Goal: Book appointment/travel/reservation

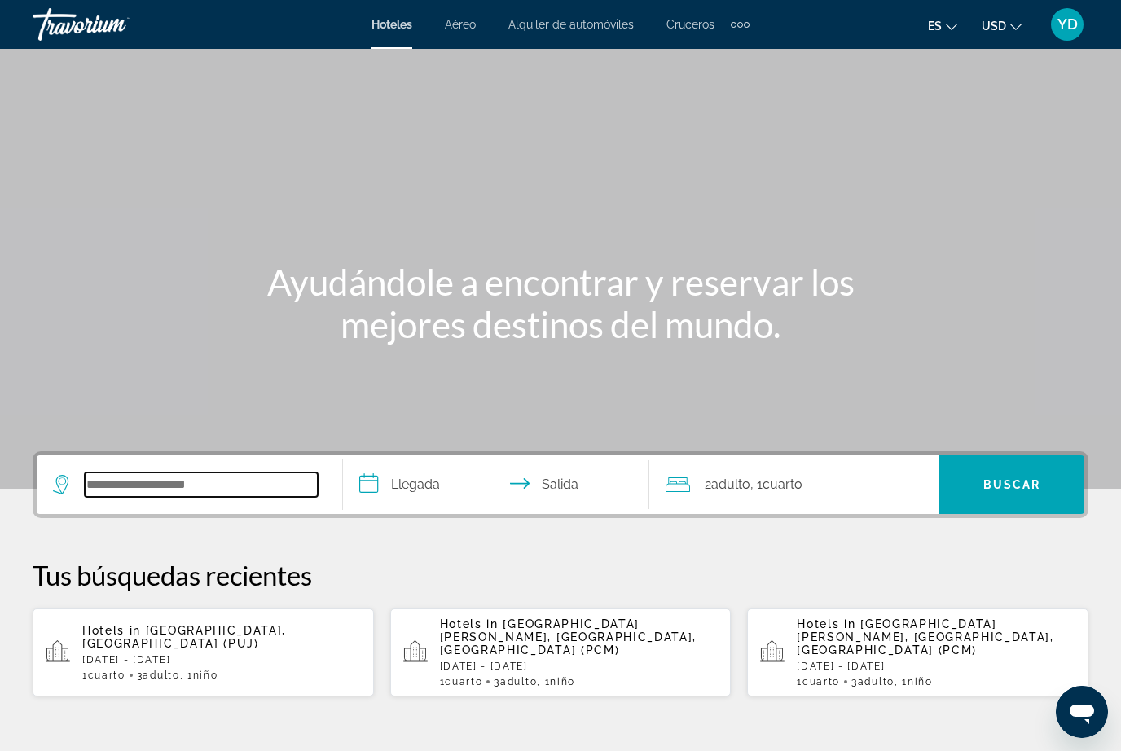
click at [205, 483] on input "Search hotel destination" at bounding box center [201, 485] width 233 height 24
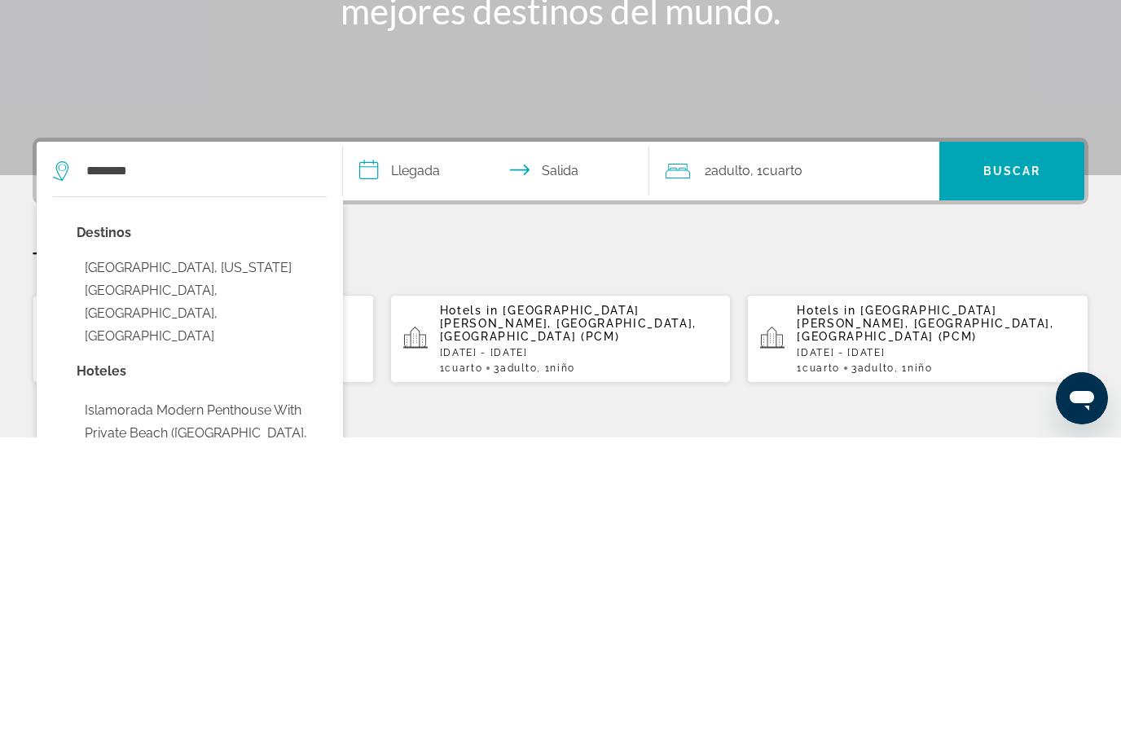
click at [190, 566] on button "Islamorada, Florida Keys, FL, United States" at bounding box center [202, 615] width 250 height 99
type input "**********"
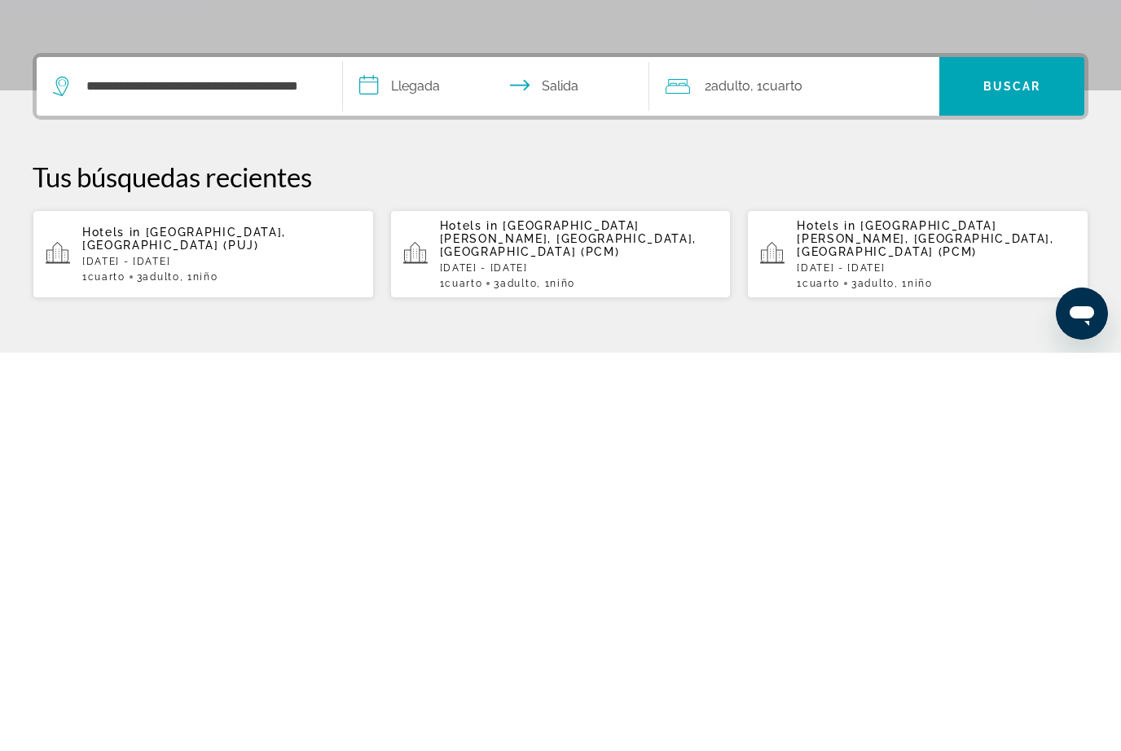
click at [438, 455] on input "**********" at bounding box center [499, 487] width 313 height 64
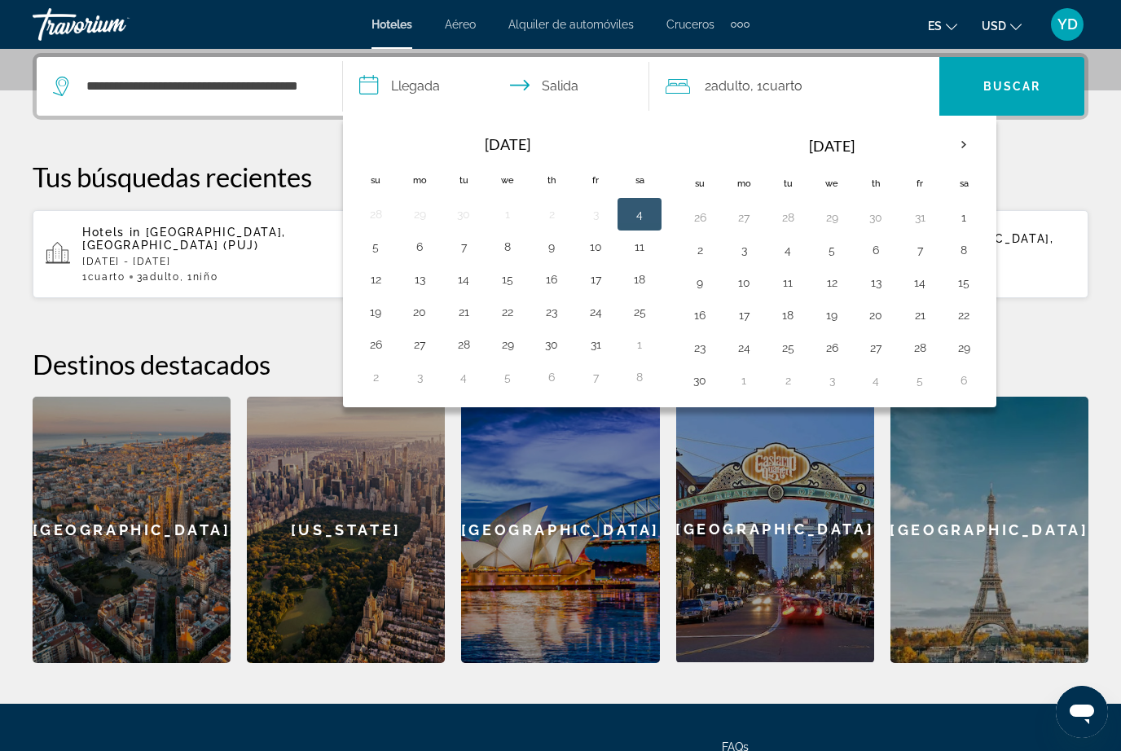
click at [638, 248] on button "11" at bounding box center [640, 246] width 26 height 23
click at [385, 276] on button "12" at bounding box center [376, 279] width 26 height 23
type input "**********"
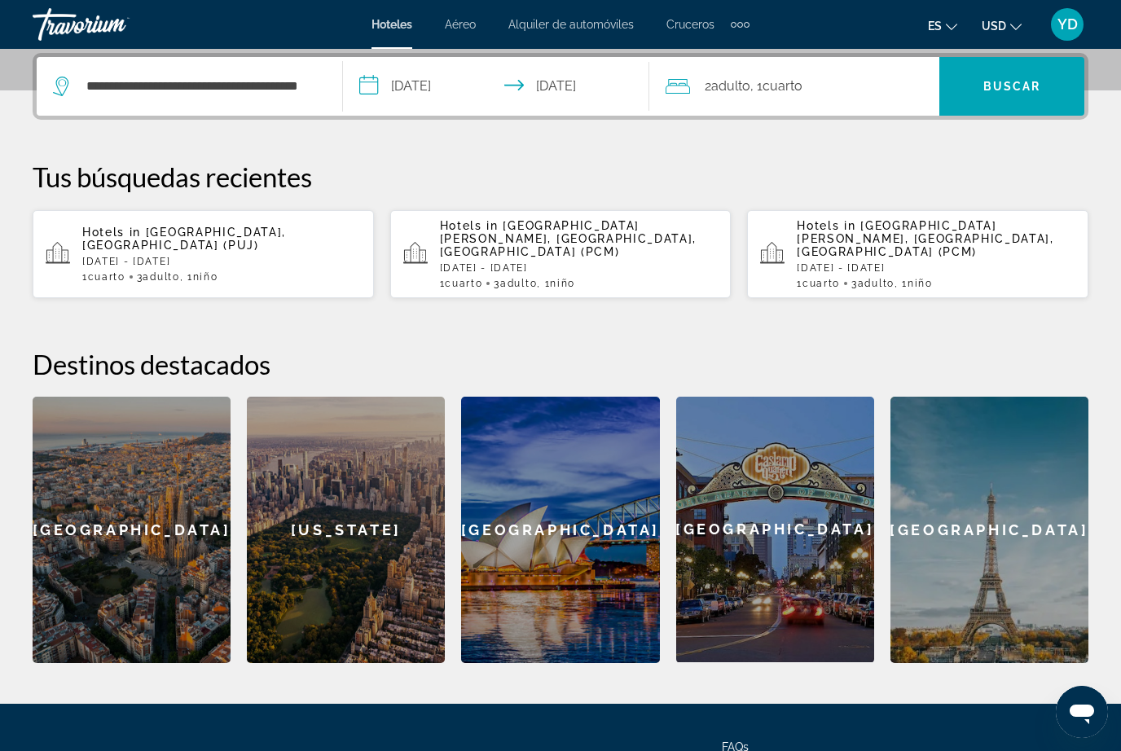
click at [827, 73] on div "2 Adulto Adulto , 1 Cuarto habitaciones" at bounding box center [803, 86] width 274 height 59
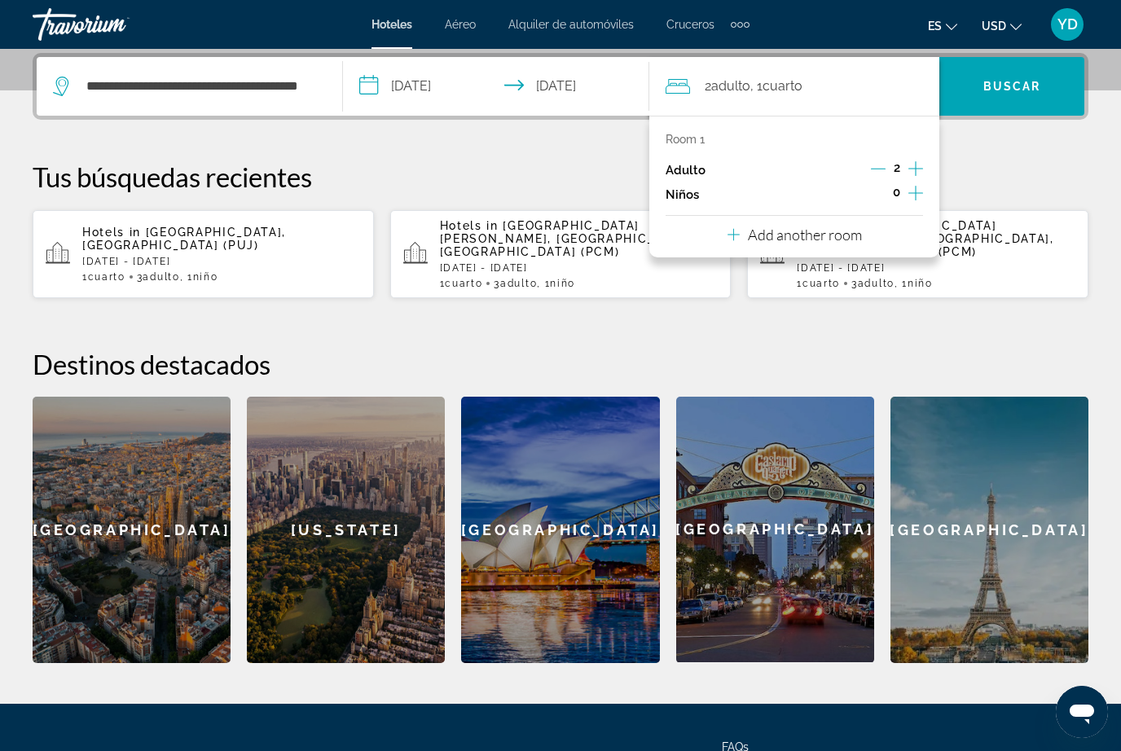
click at [923, 151] on div "Room 1 Adulto 2 Niños 0 Add another room" at bounding box center [794, 187] width 290 height 142
click at [915, 166] on icon "Increment adults" at bounding box center [915, 169] width 15 height 20
click at [910, 186] on icon "Increment children" at bounding box center [915, 193] width 15 height 20
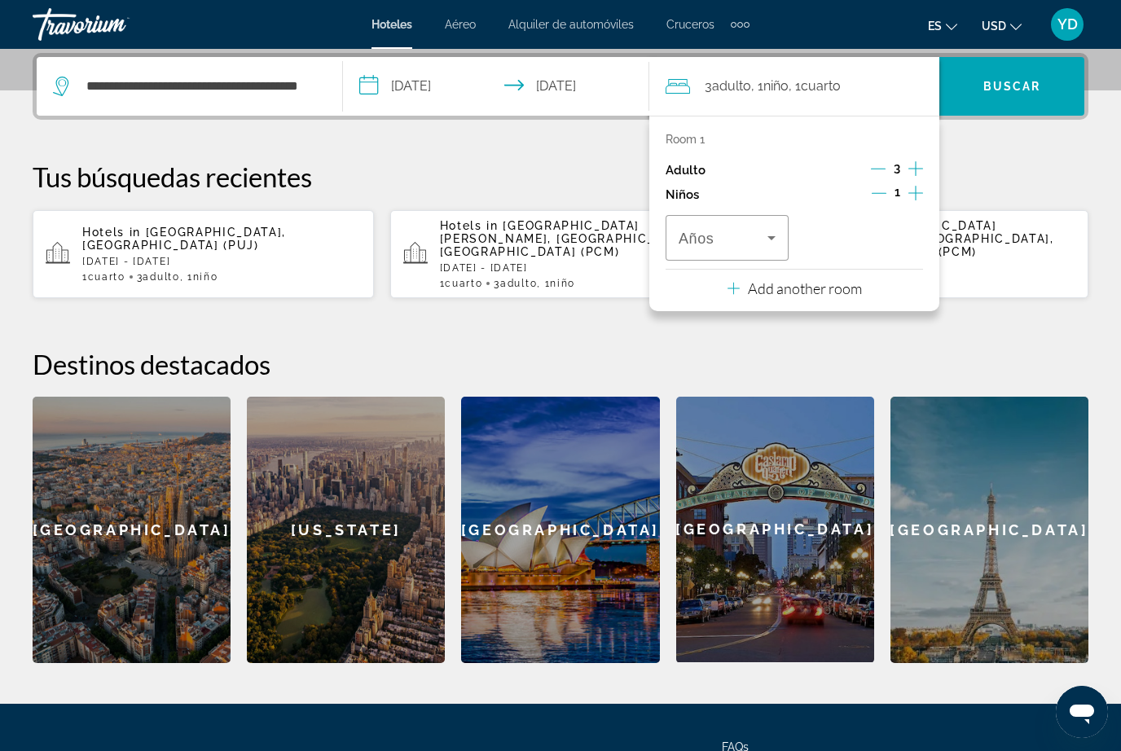
click at [772, 228] on icon "Travelers: 3 adults, 1 child" at bounding box center [772, 238] width 20 height 20
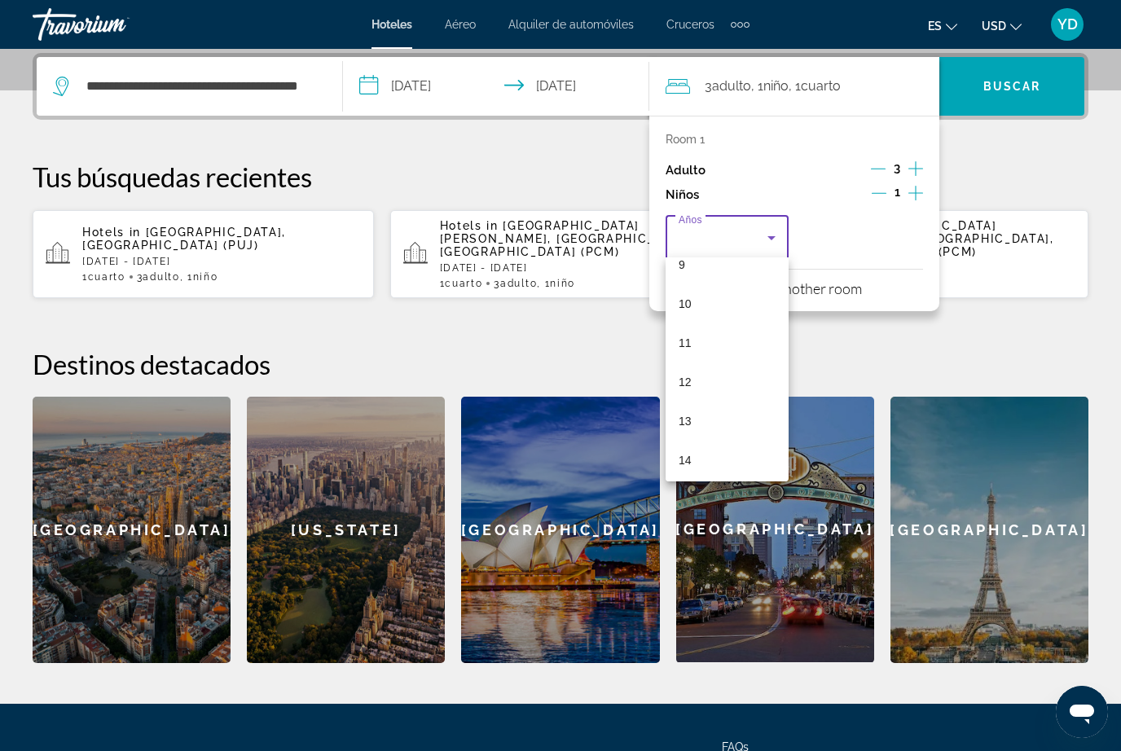
scroll to position [373, 0]
click at [713, 375] on mat-option "12" at bounding box center [727, 379] width 123 height 39
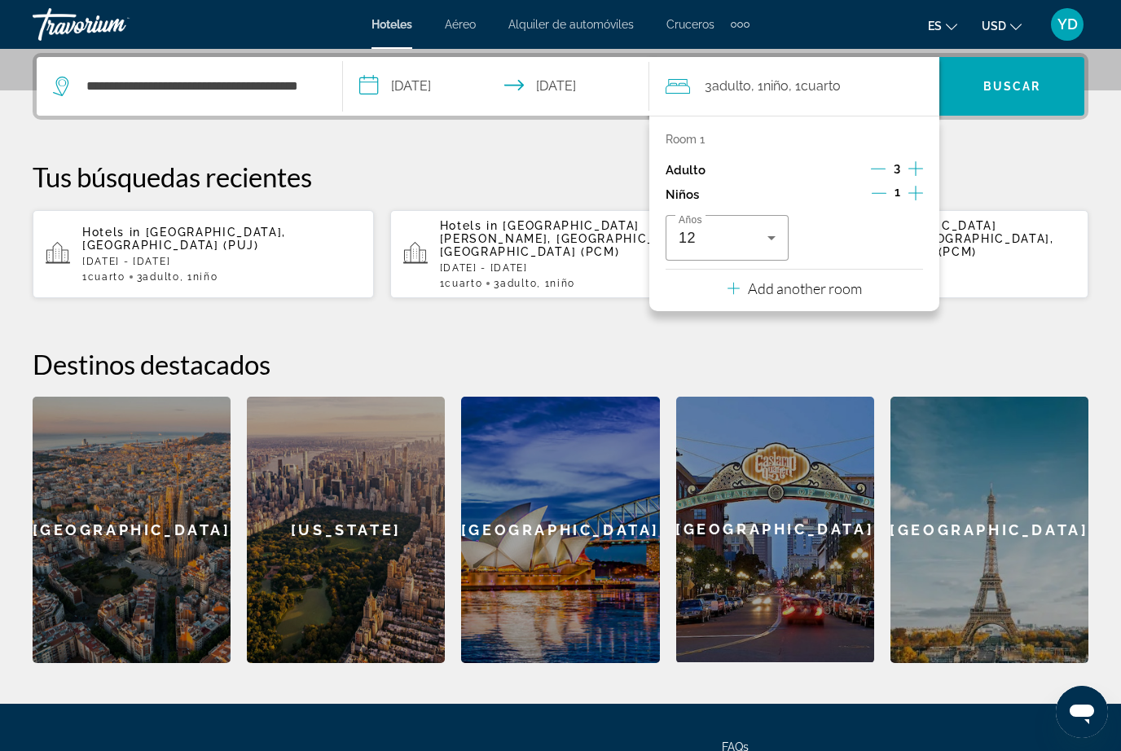
click at [1003, 75] on span "Search" at bounding box center [1011, 86] width 145 height 39
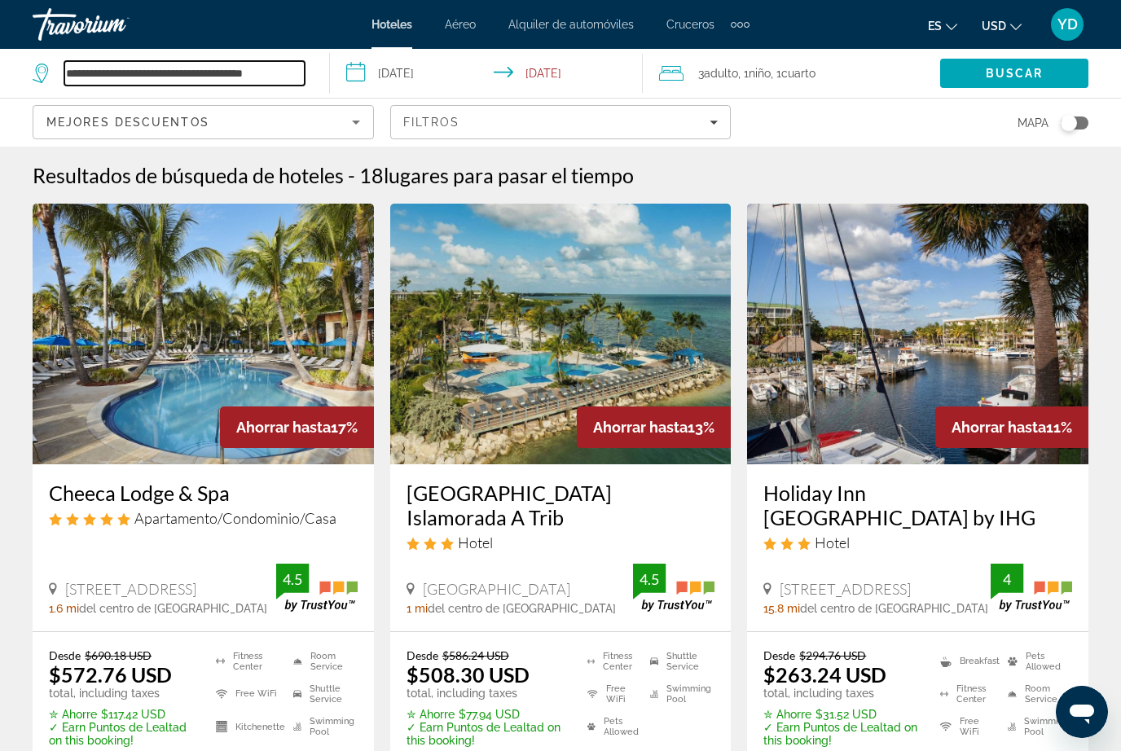
click at [300, 72] on input "**********" at bounding box center [184, 73] width 240 height 24
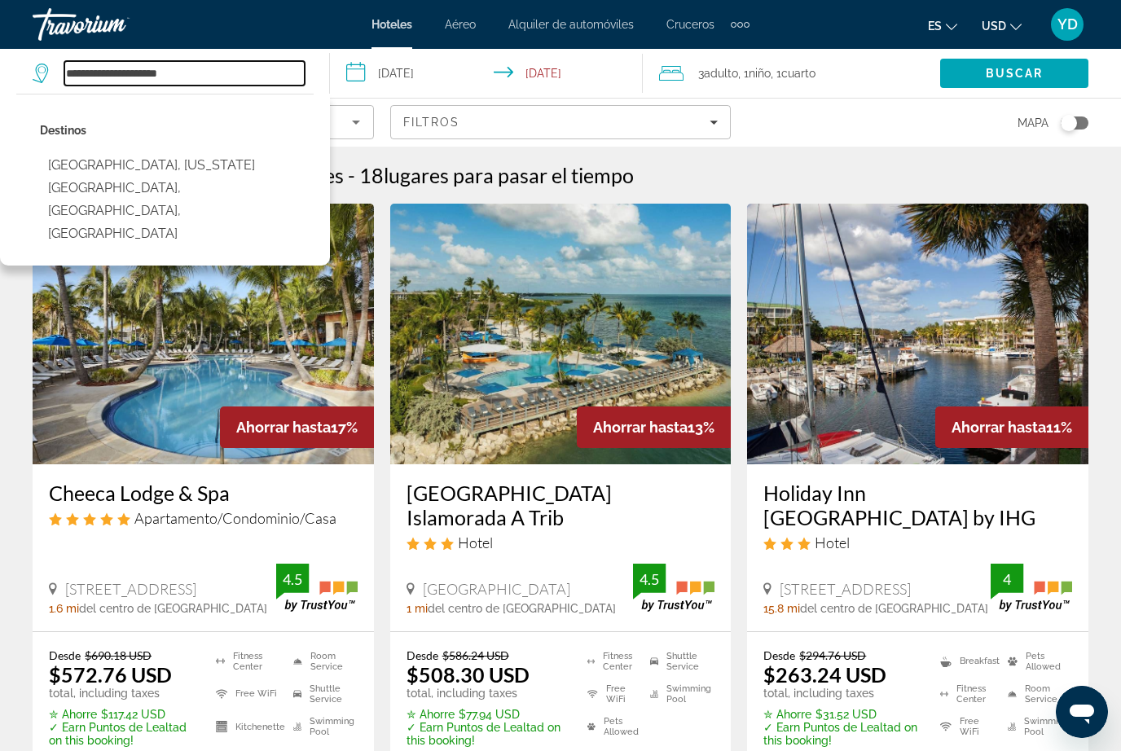
type input "**********"
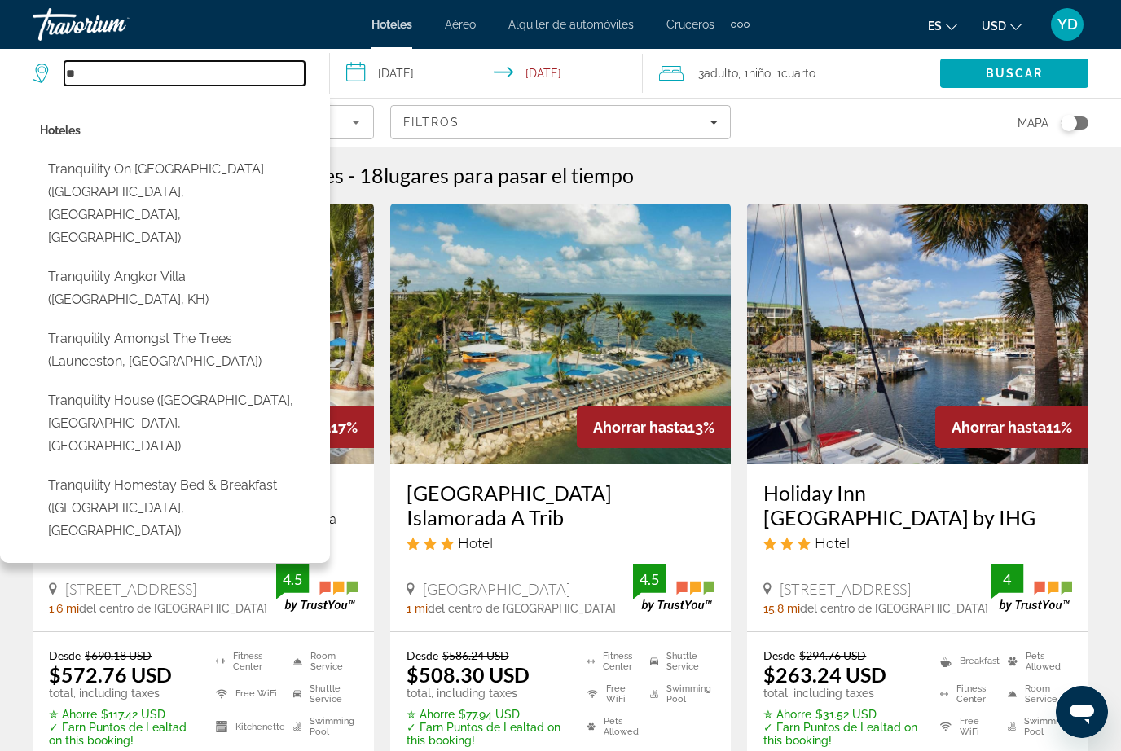
type input "*"
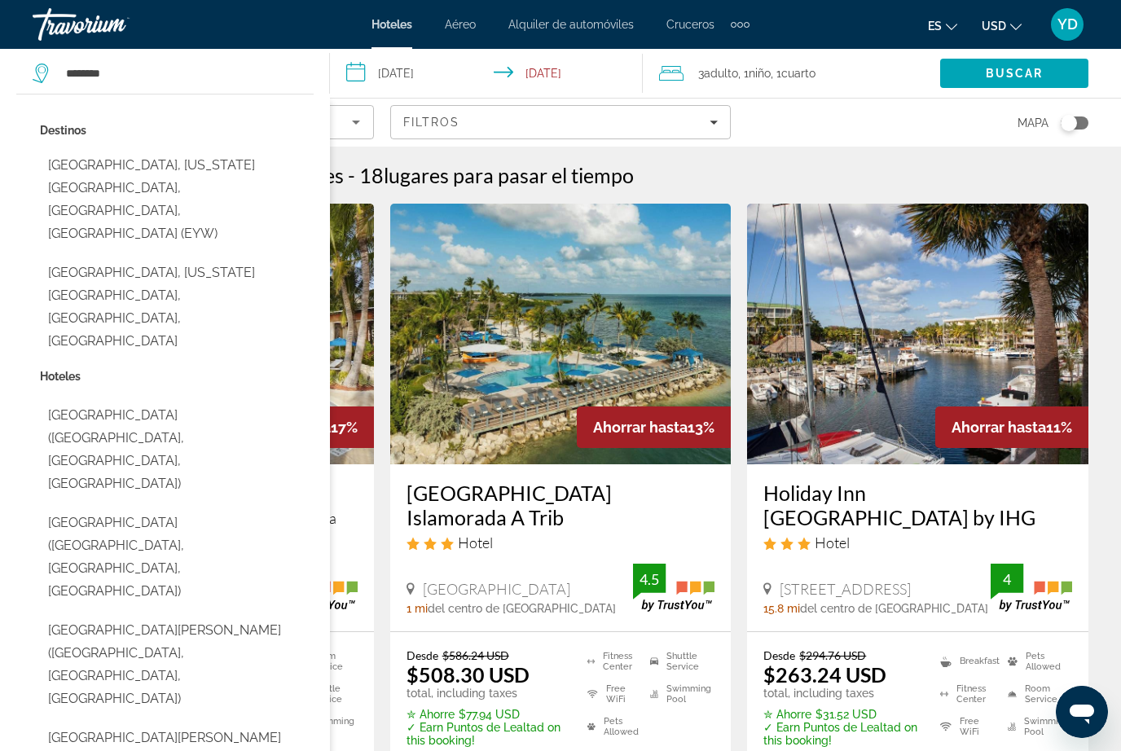
click at [129, 160] on button "Key West, Florida Keys, FL, United States (EYW)" at bounding box center [177, 199] width 274 height 99
type input "**********"
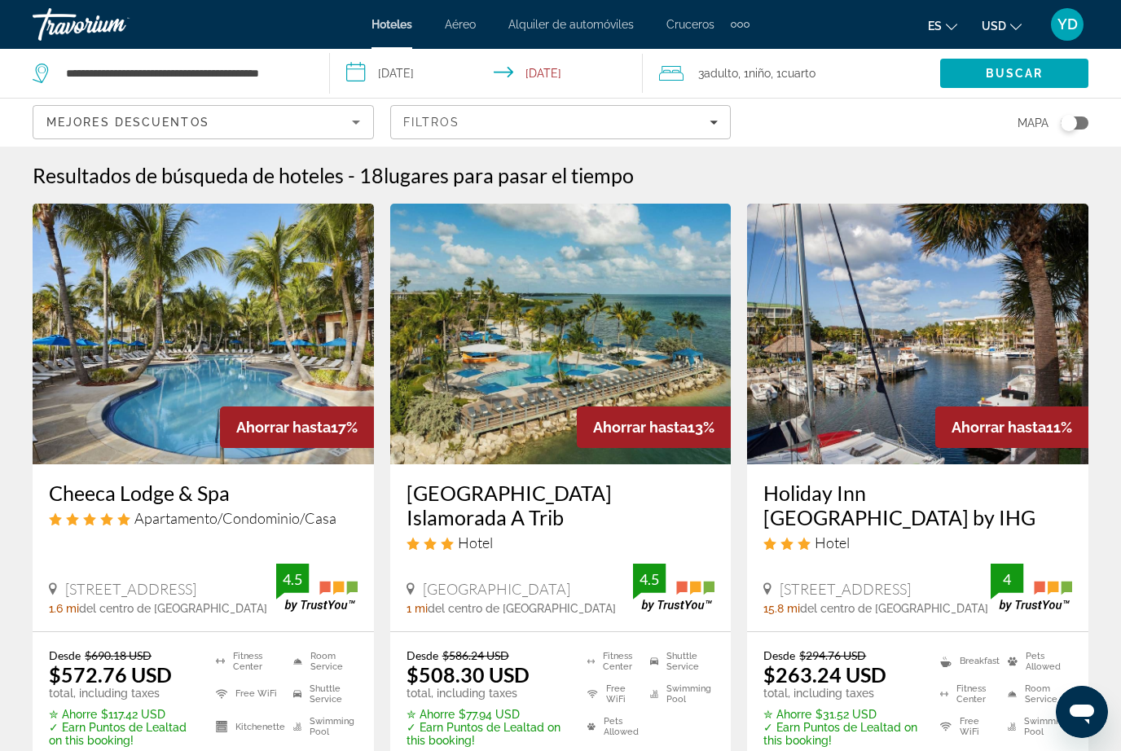
click at [1014, 72] on span "Buscar" at bounding box center [1015, 73] width 58 height 13
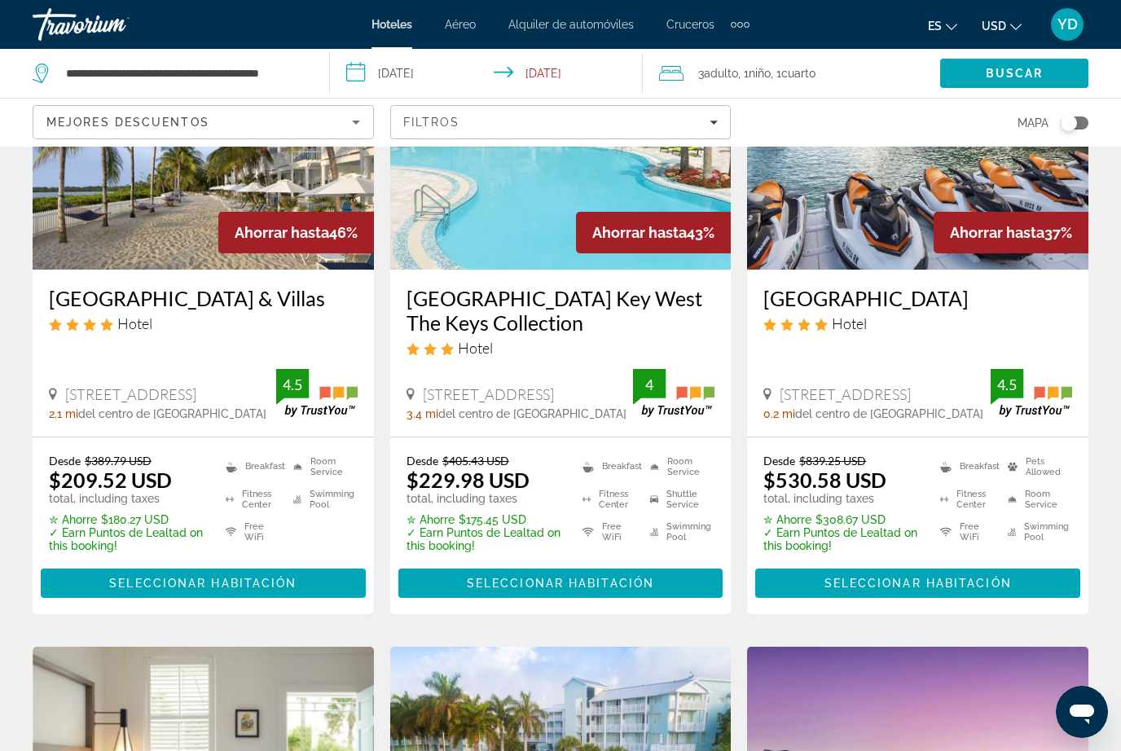
scroll to position [178, 0]
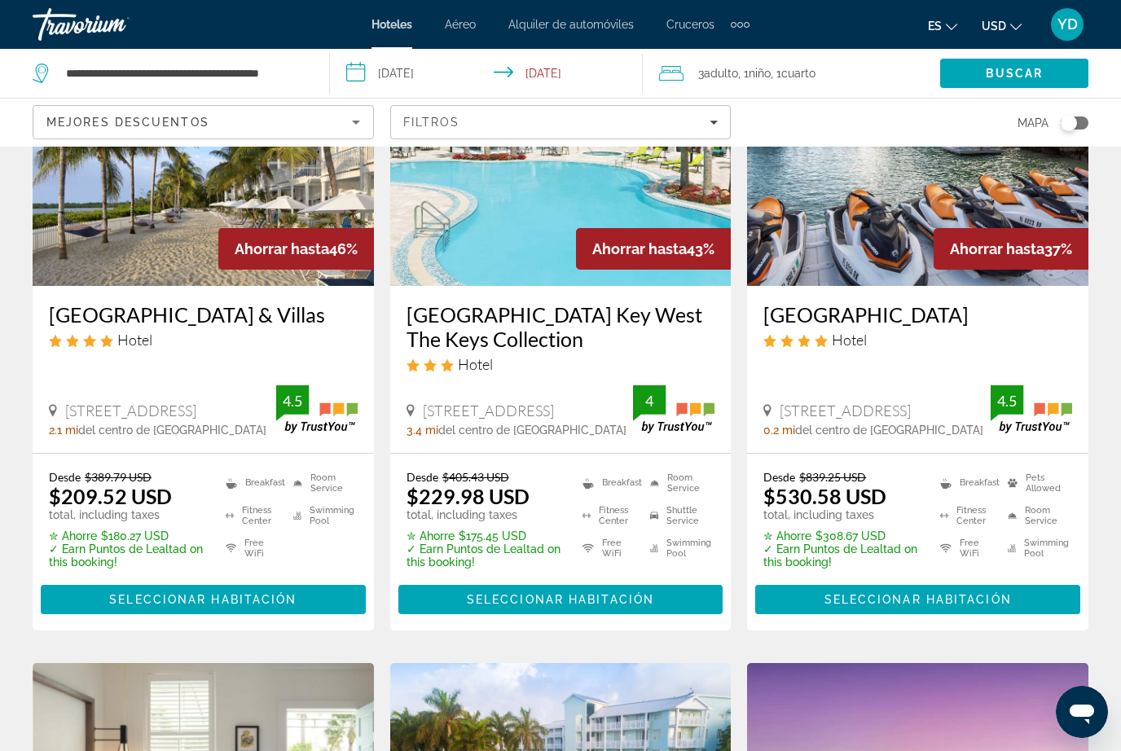
click at [298, 600] on span "Main content" at bounding box center [203, 599] width 325 height 39
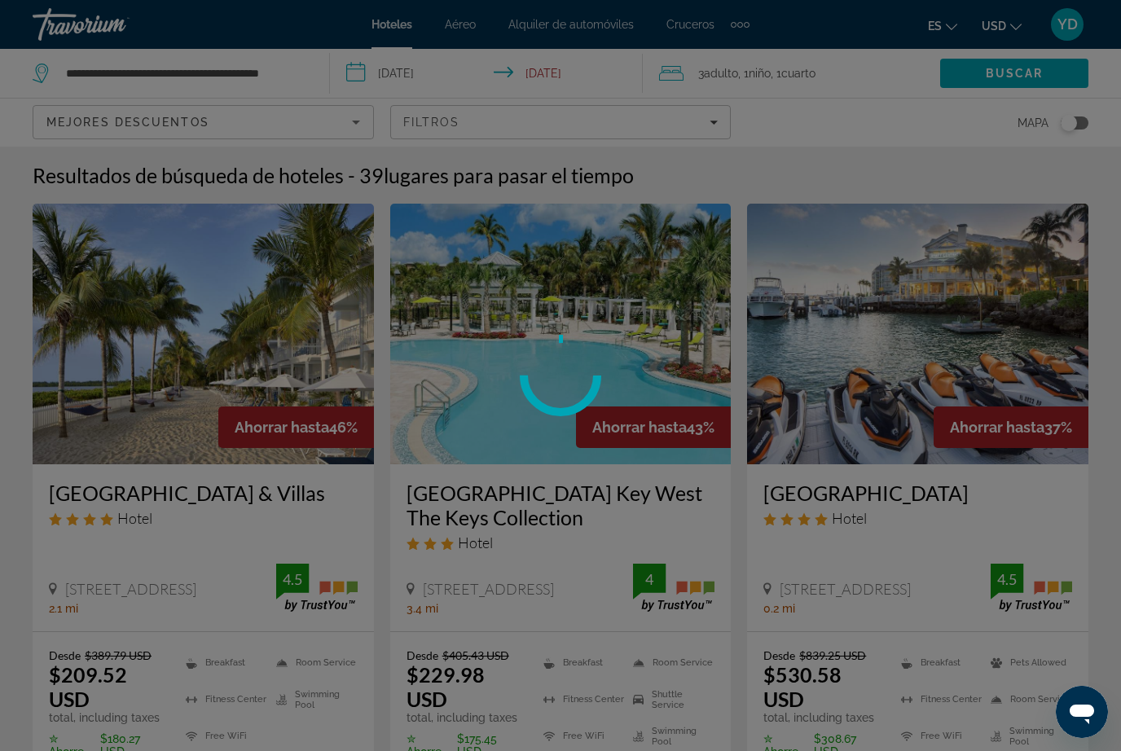
click at [306, 63] on div at bounding box center [560, 375] width 1121 height 751
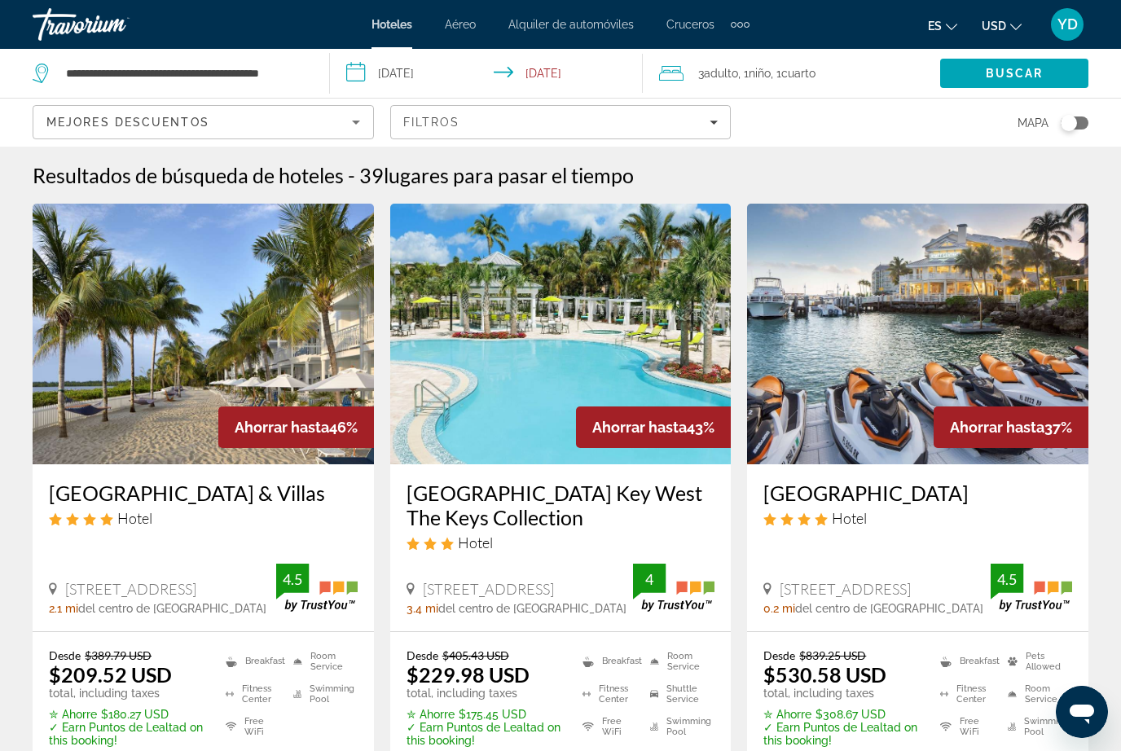
click at [319, 51] on app-destination-search "**********" at bounding box center [165, 73] width 330 height 49
click at [251, 65] on input "**********" at bounding box center [184, 73] width 240 height 24
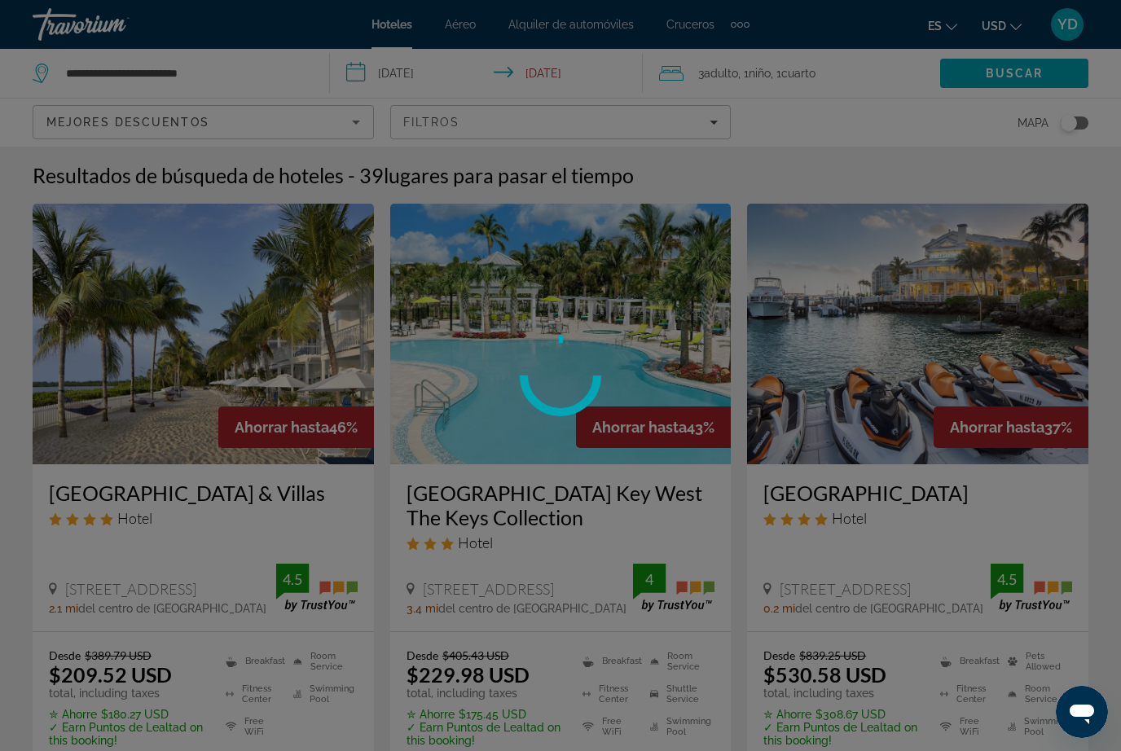
click at [235, 64] on div at bounding box center [560, 375] width 1121 height 751
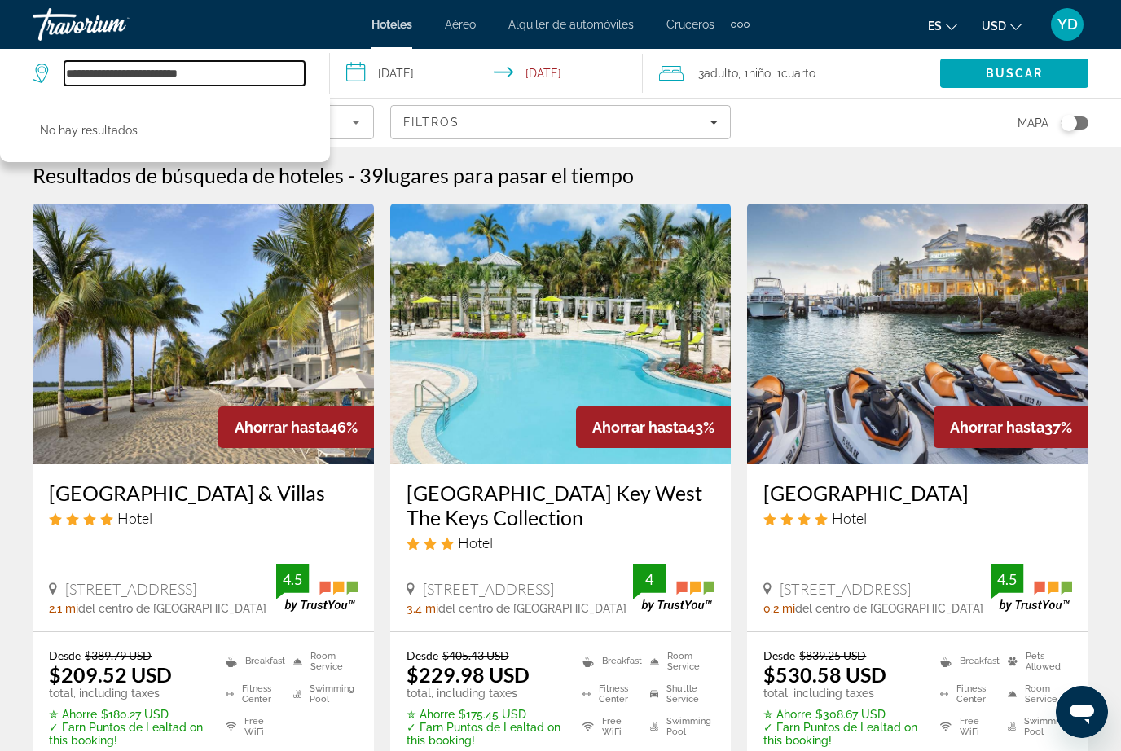
click at [242, 71] on input "**********" at bounding box center [184, 73] width 240 height 24
type input "******"
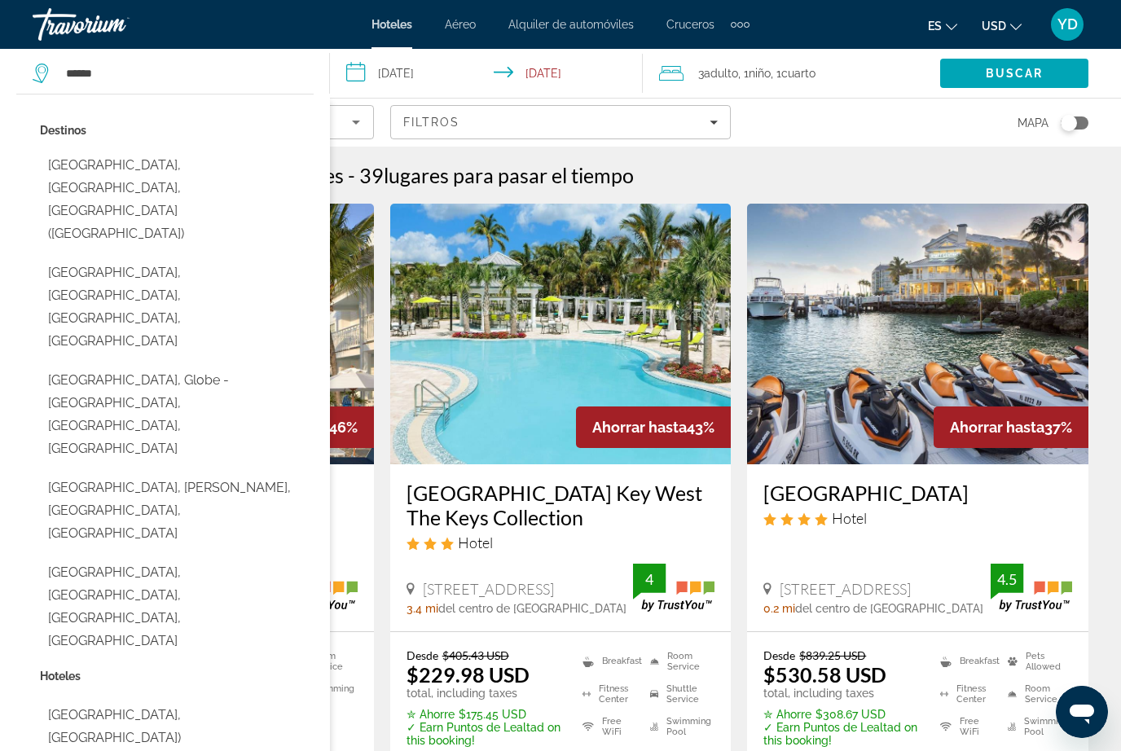
click at [116, 257] on button "Miami Beach, Miami, FL, United States" at bounding box center [177, 306] width 274 height 99
type input "**********"
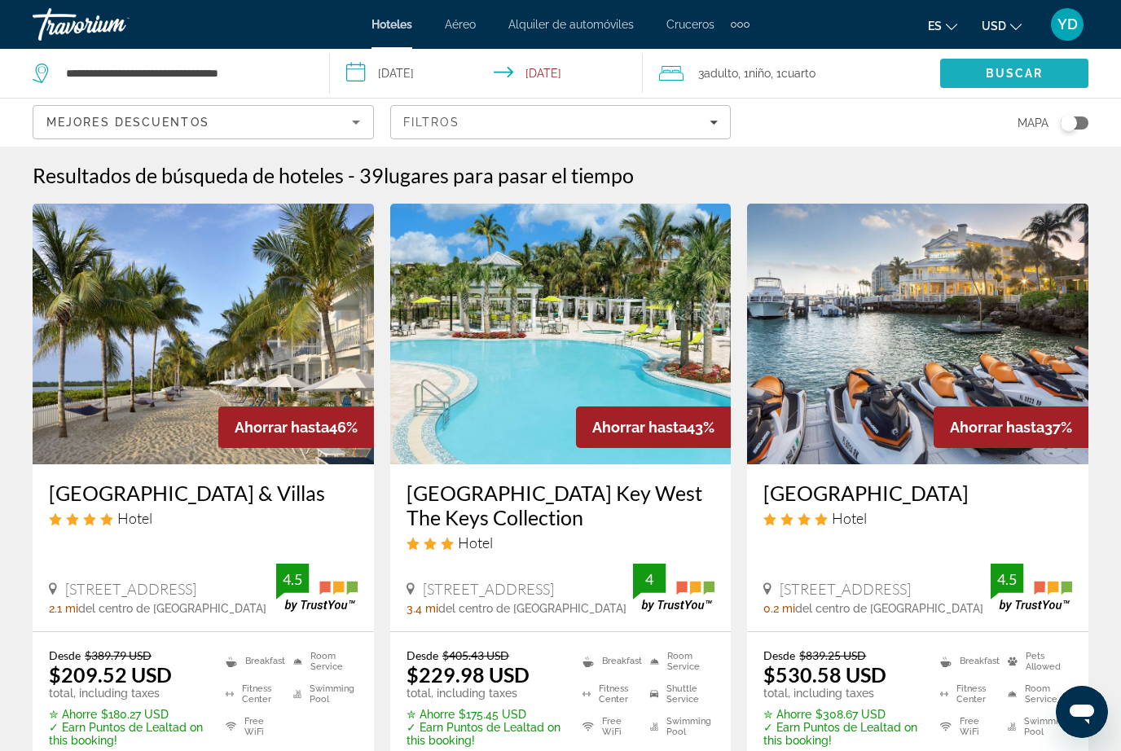
click at [1050, 76] on span "Search" at bounding box center [1014, 73] width 148 height 39
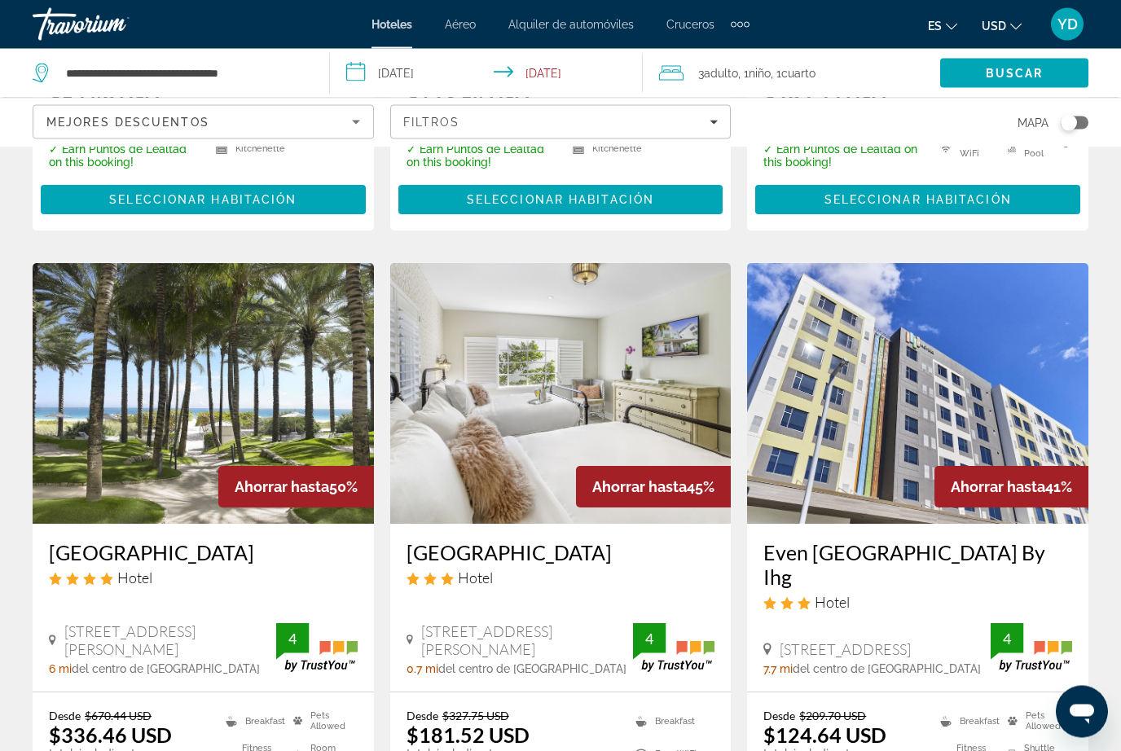
scroll to position [608, 0]
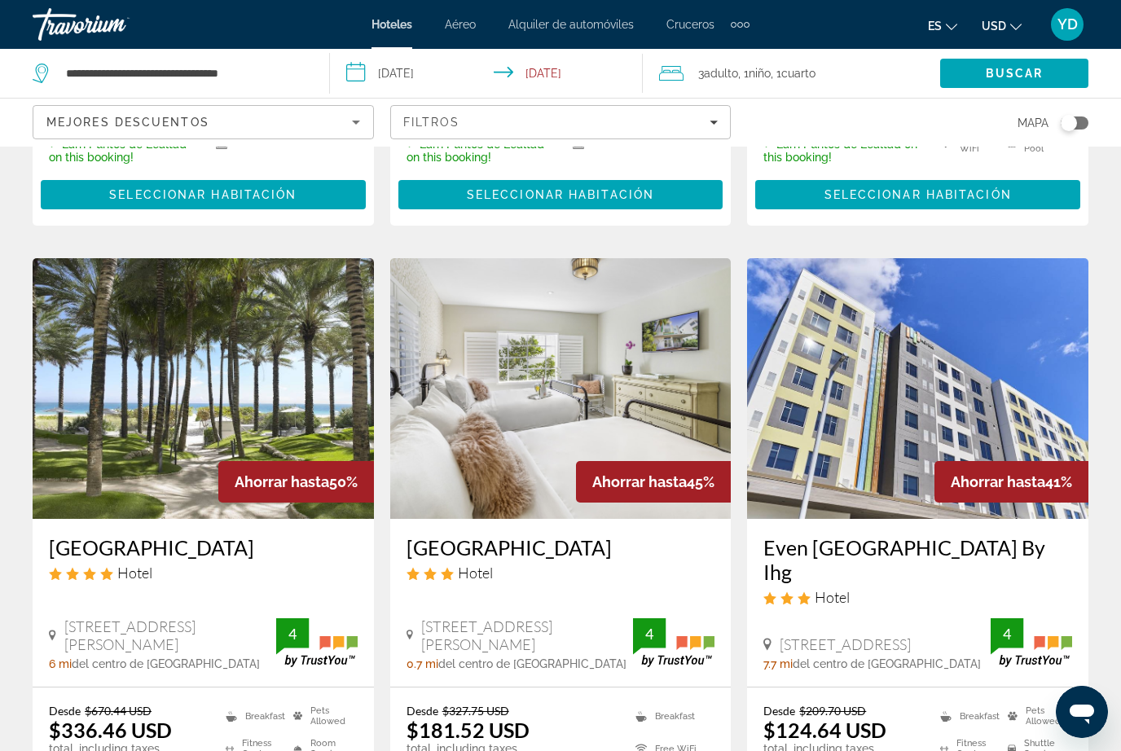
click at [85, 416] on img "Main content" at bounding box center [203, 388] width 341 height 261
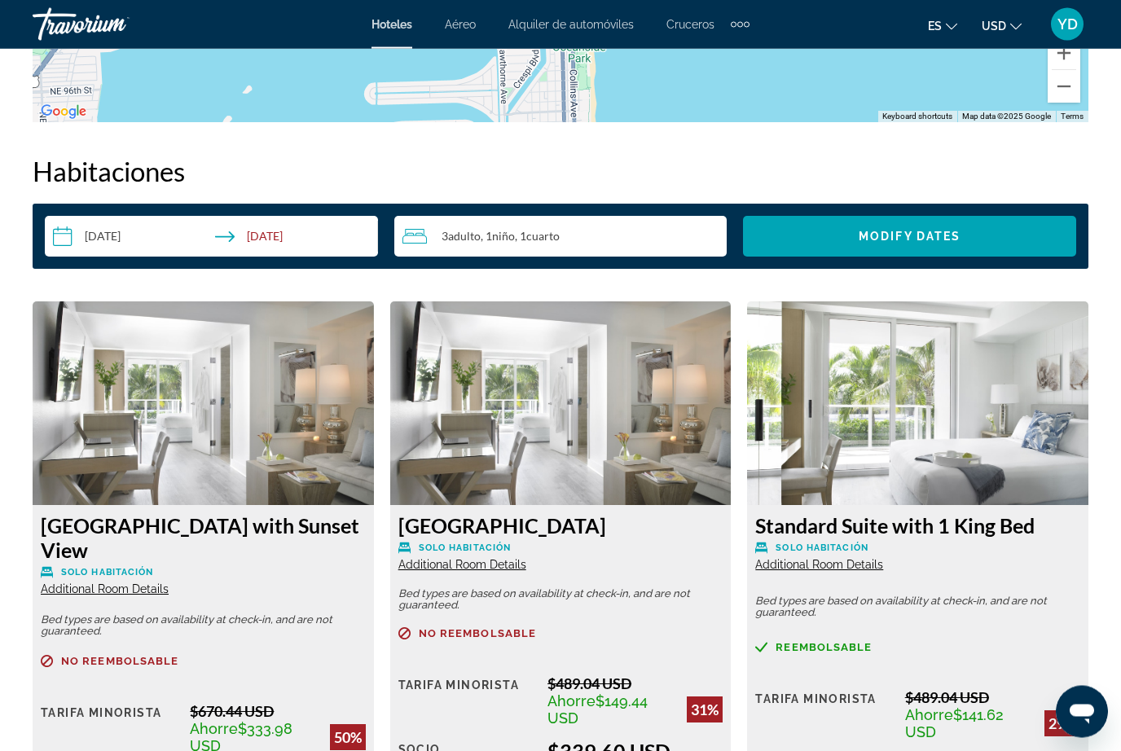
scroll to position [2294, 0]
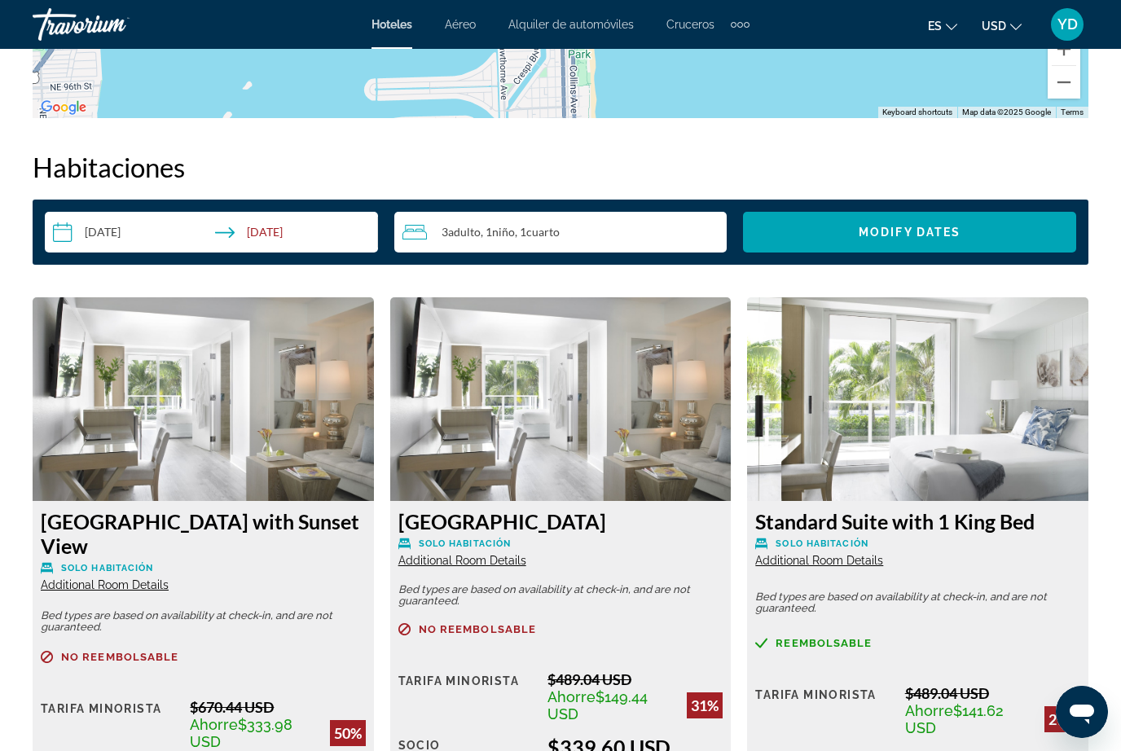
click at [354, 410] on img "Main content" at bounding box center [203, 399] width 341 height 204
click at [301, 376] on img "Main content" at bounding box center [203, 399] width 341 height 204
click at [280, 338] on img "Main content" at bounding box center [203, 399] width 341 height 204
click at [310, 426] on img "Main content" at bounding box center [203, 399] width 341 height 204
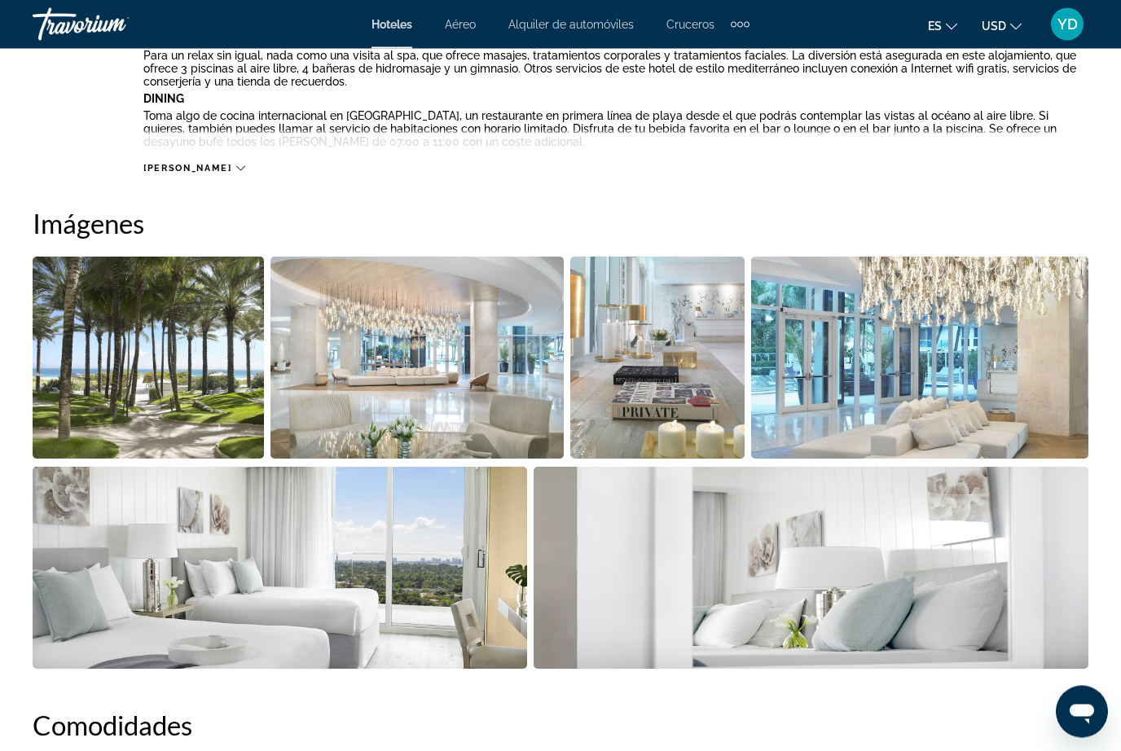
click at [939, 407] on img "Open full-screen image slider" at bounding box center [919, 358] width 337 height 202
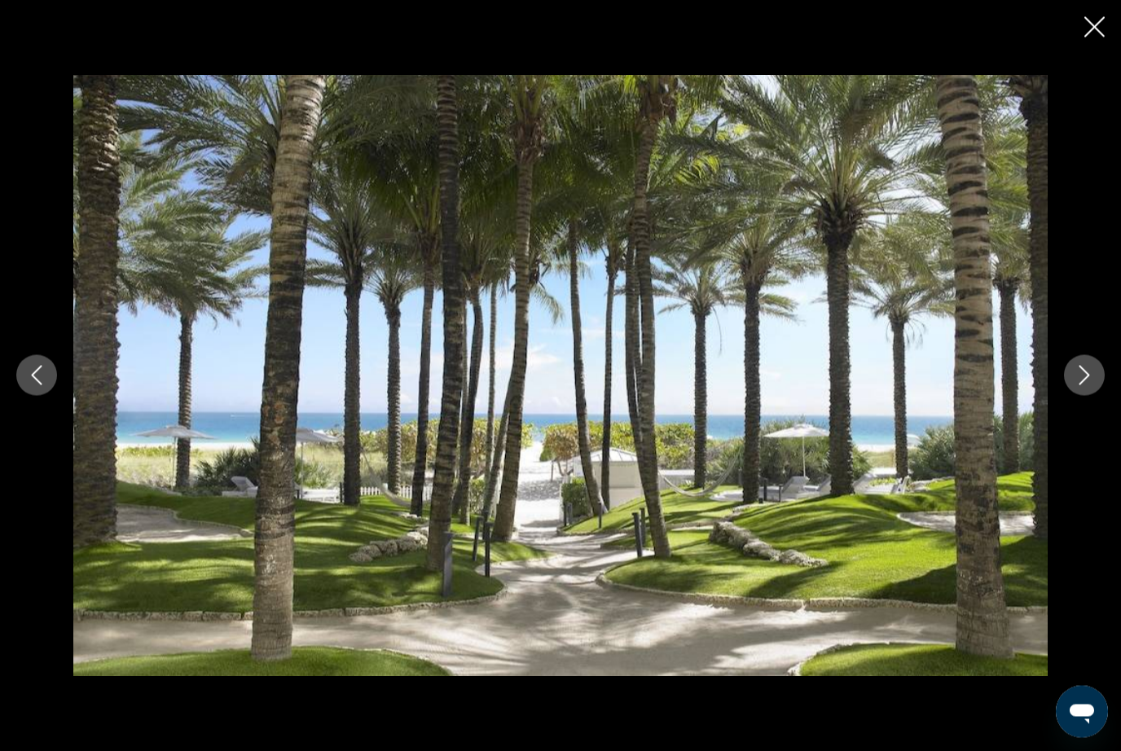
scroll to position [972, 0]
click at [1089, 383] on icon "Next image" at bounding box center [1085, 376] width 20 height 20
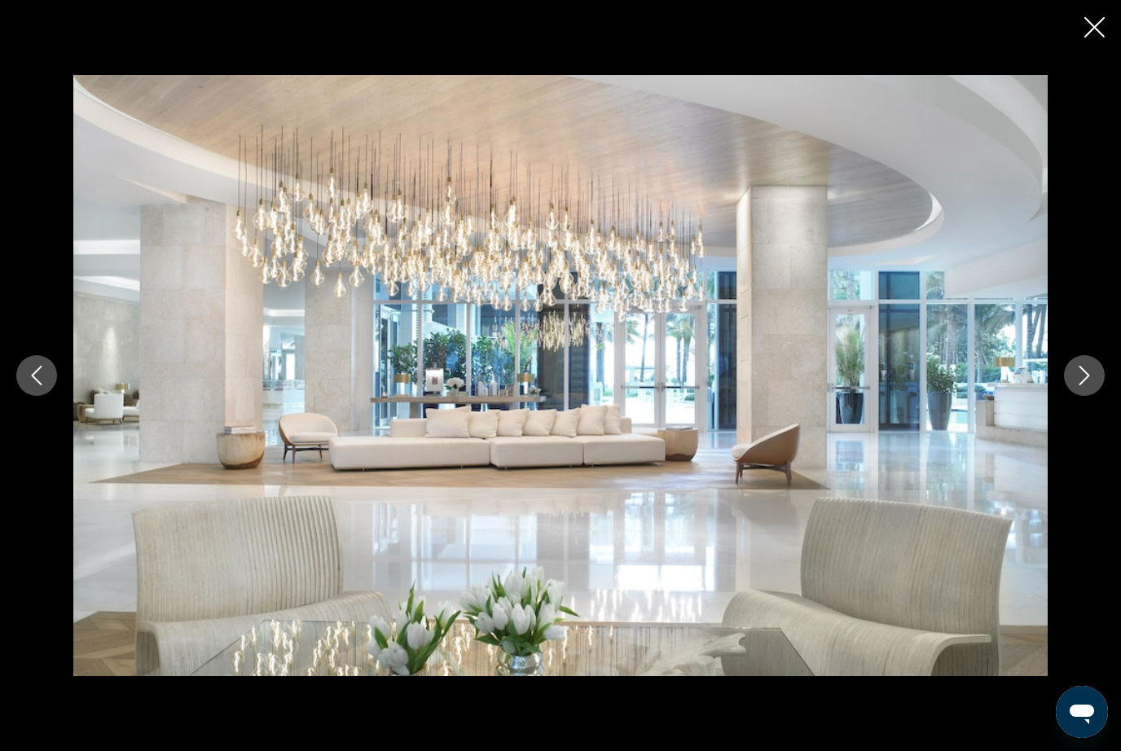
click at [1074, 389] on button "Next image" at bounding box center [1084, 375] width 41 height 41
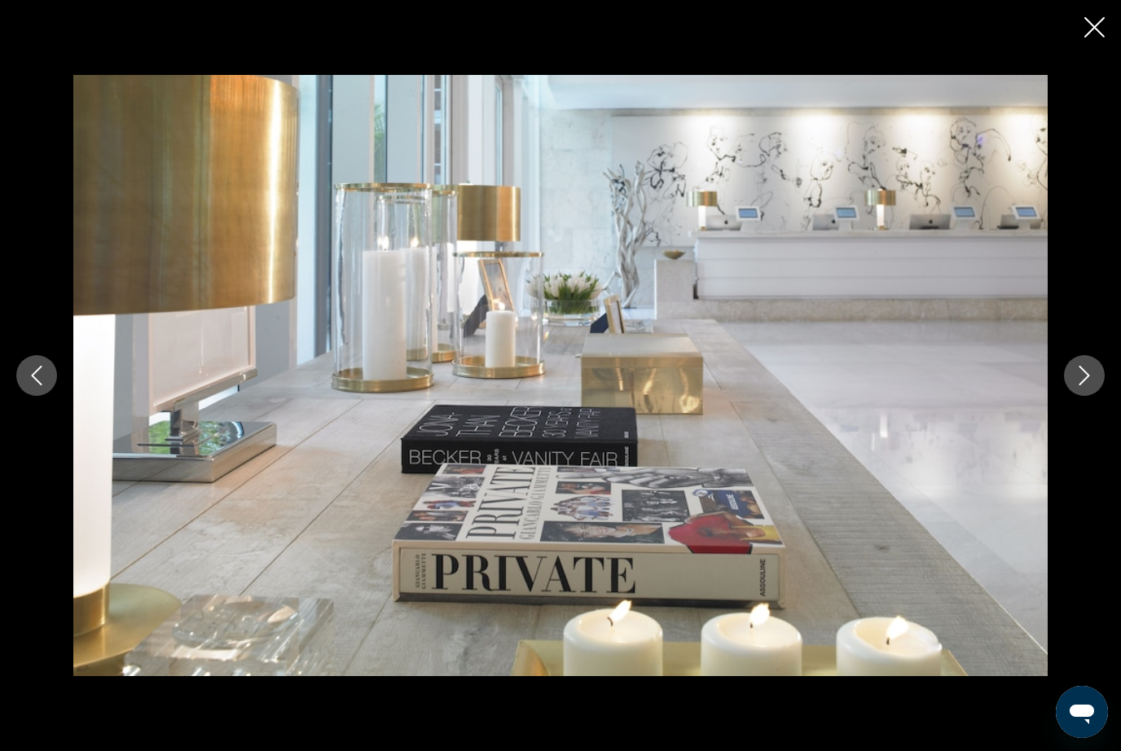
click at [1075, 376] on icon "Next image" at bounding box center [1085, 376] width 20 height 20
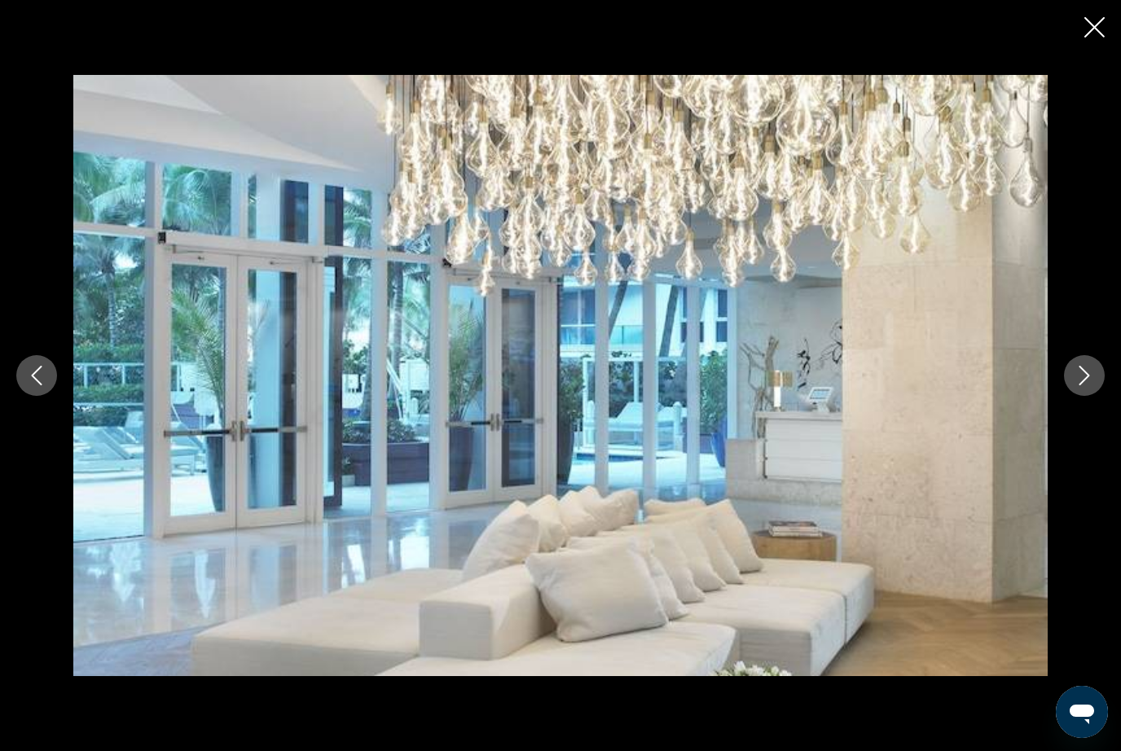
click at [1073, 375] on button "Next image" at bounding box center [1084, 375] width 41 height 41
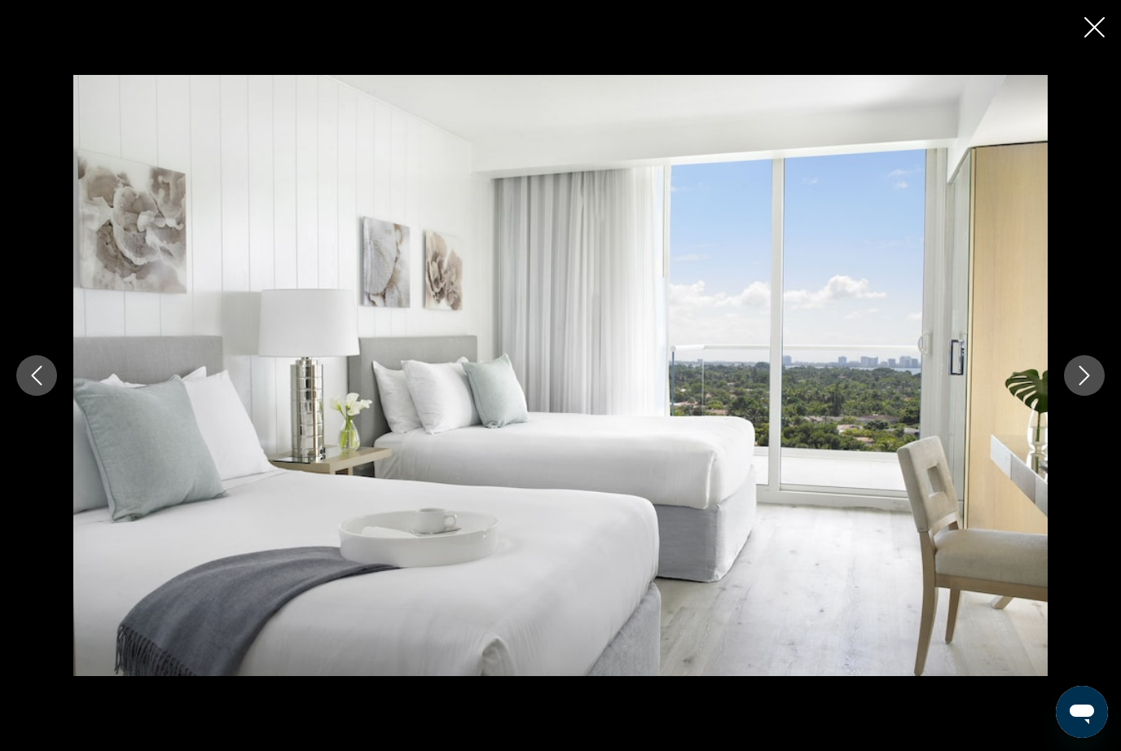
click at [1075, 379] on icon "Next image" at bounding box center [1085, 376] width 20 height 20
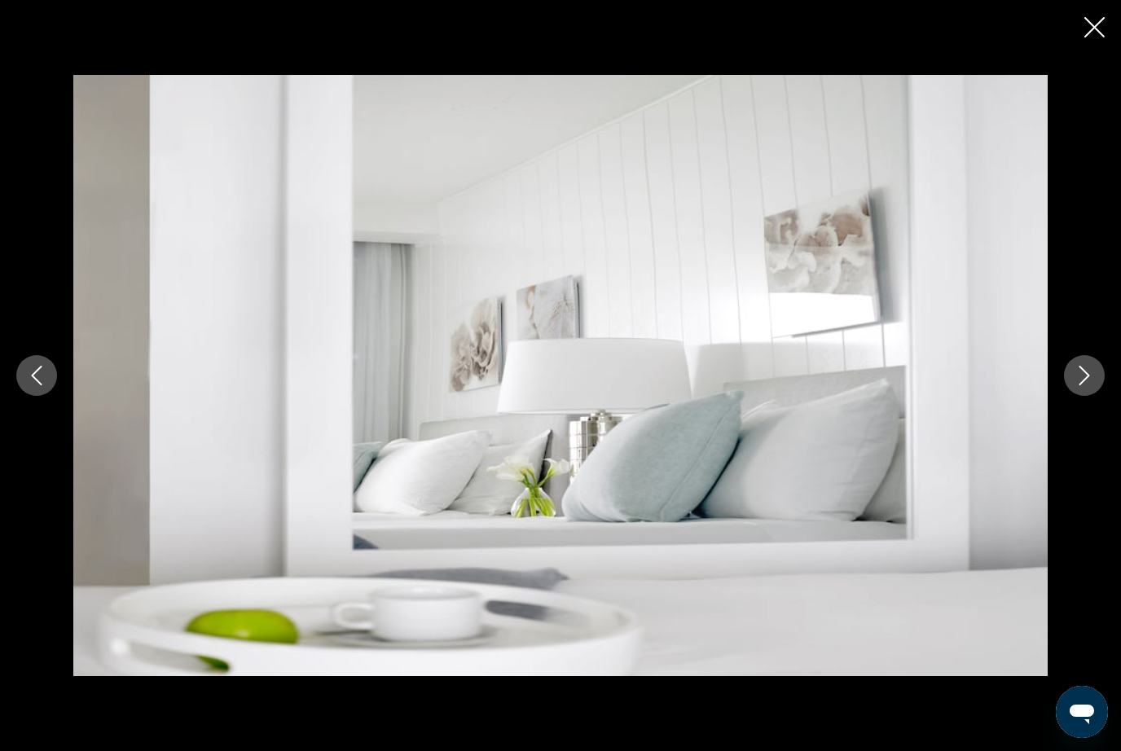
click at [1090, 383] on icon "Next image" at bounding box center [1085, 376] width 20 height 20
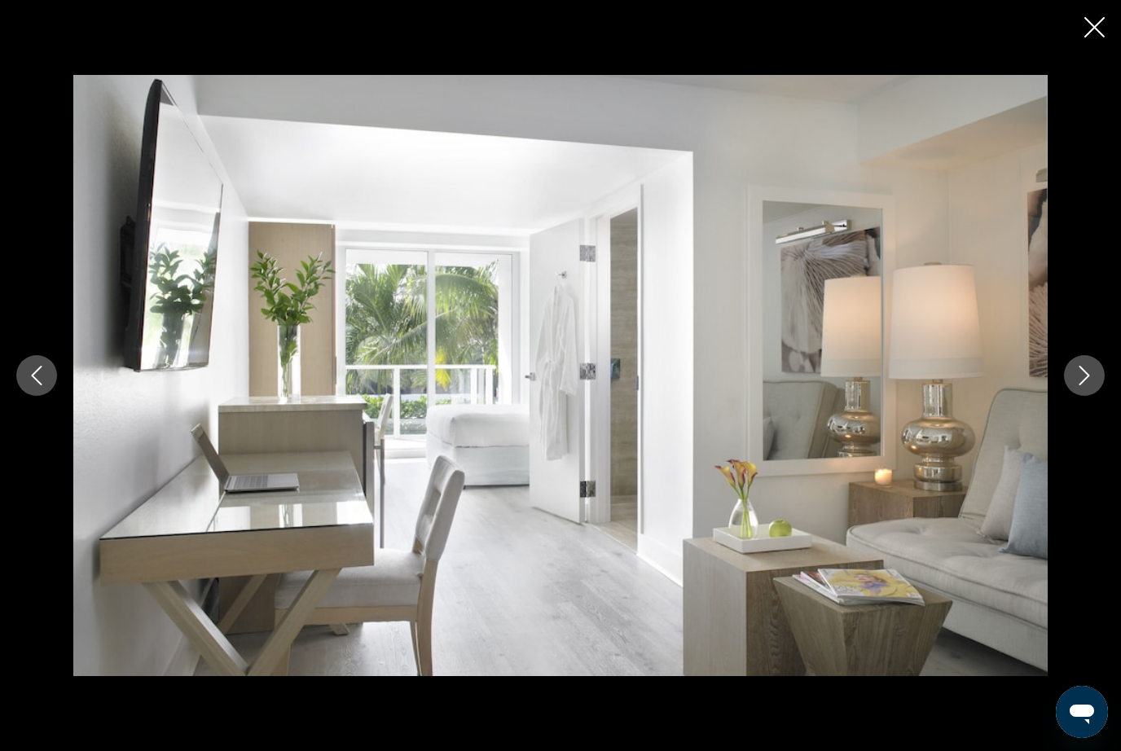
click at [1083, 392] on button "Next image" at bounding box center [1084, 375] width 41 height 41
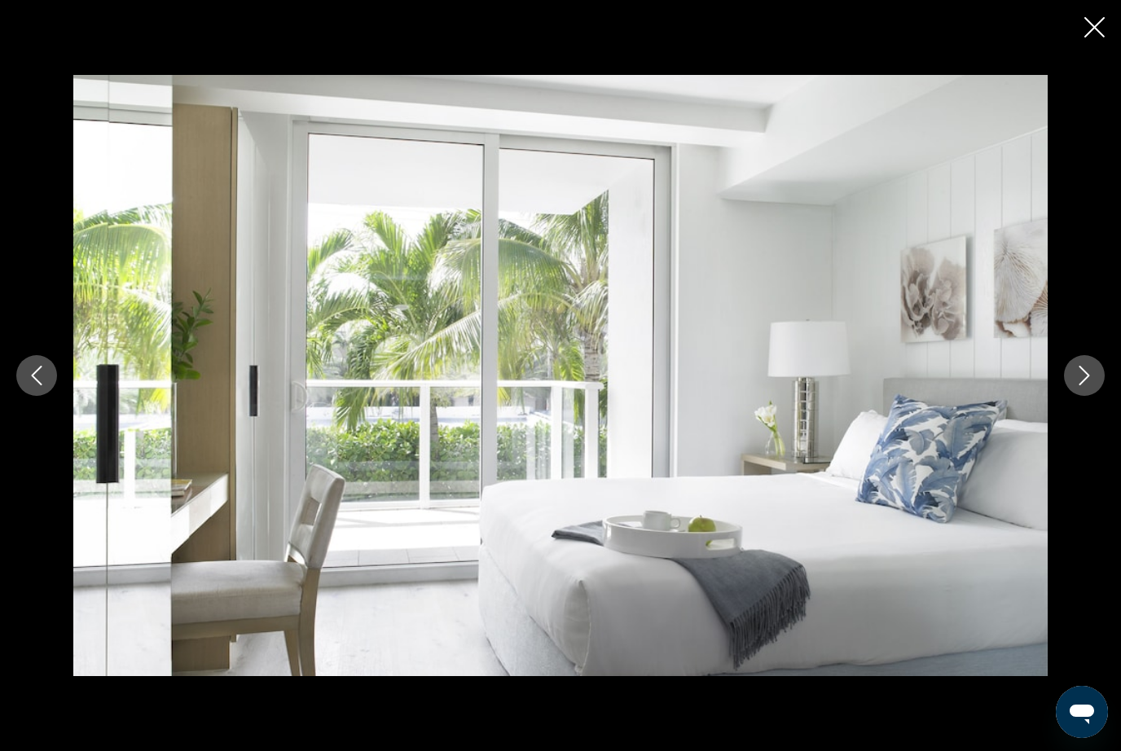
click at [1085, 384] on icon "Next image" at bounding box center [1085, 376] width 20 height 20
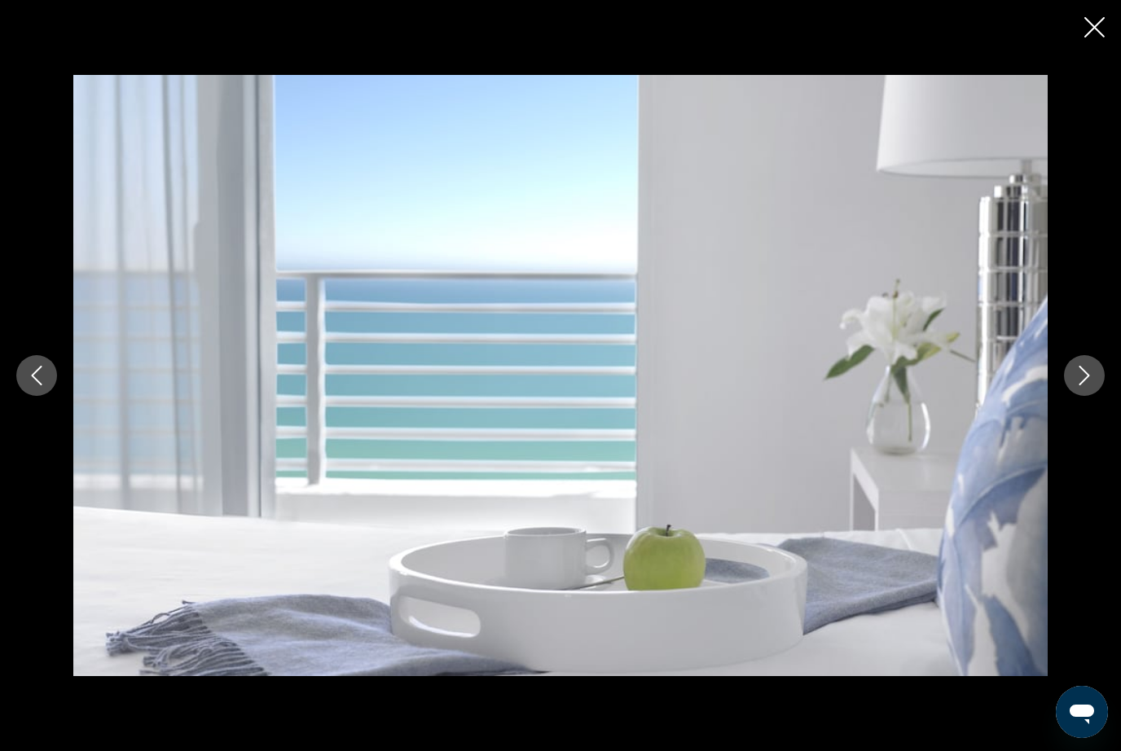
click at [1084, 389] on button "Next image" at bounding box center [1084, 375] width 41 height 41
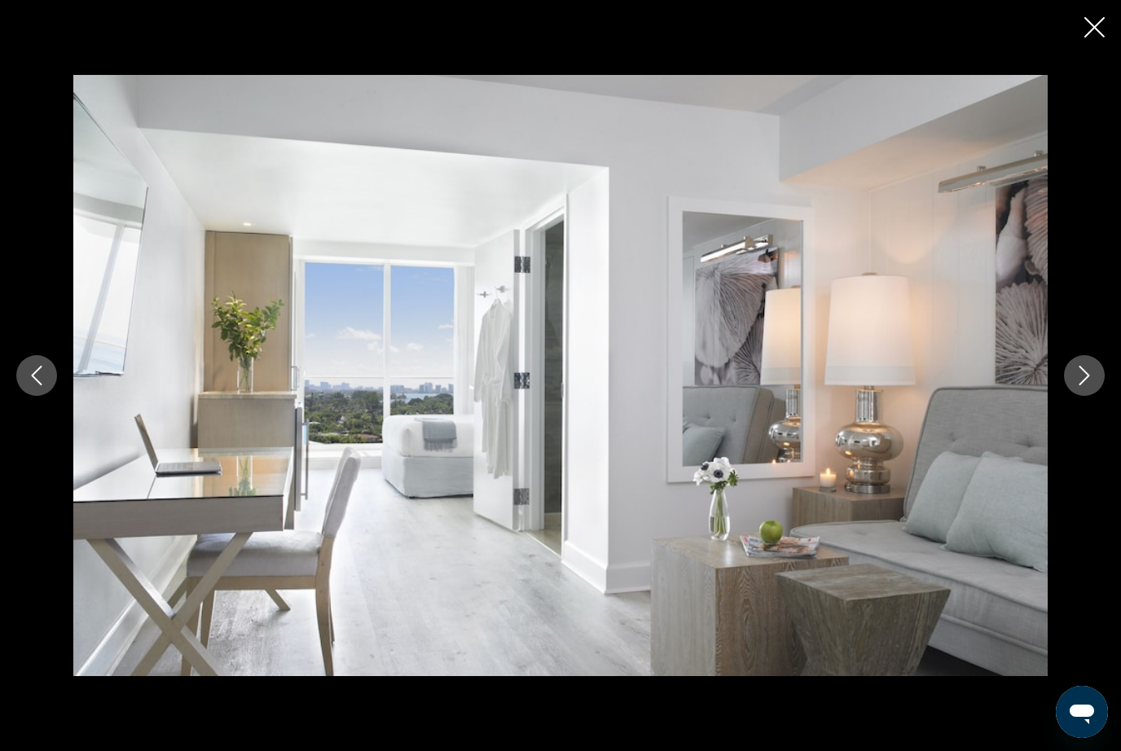
click at [1072, 385] on button "Next image" at bounding box center [1084, 375] width 41 height 41
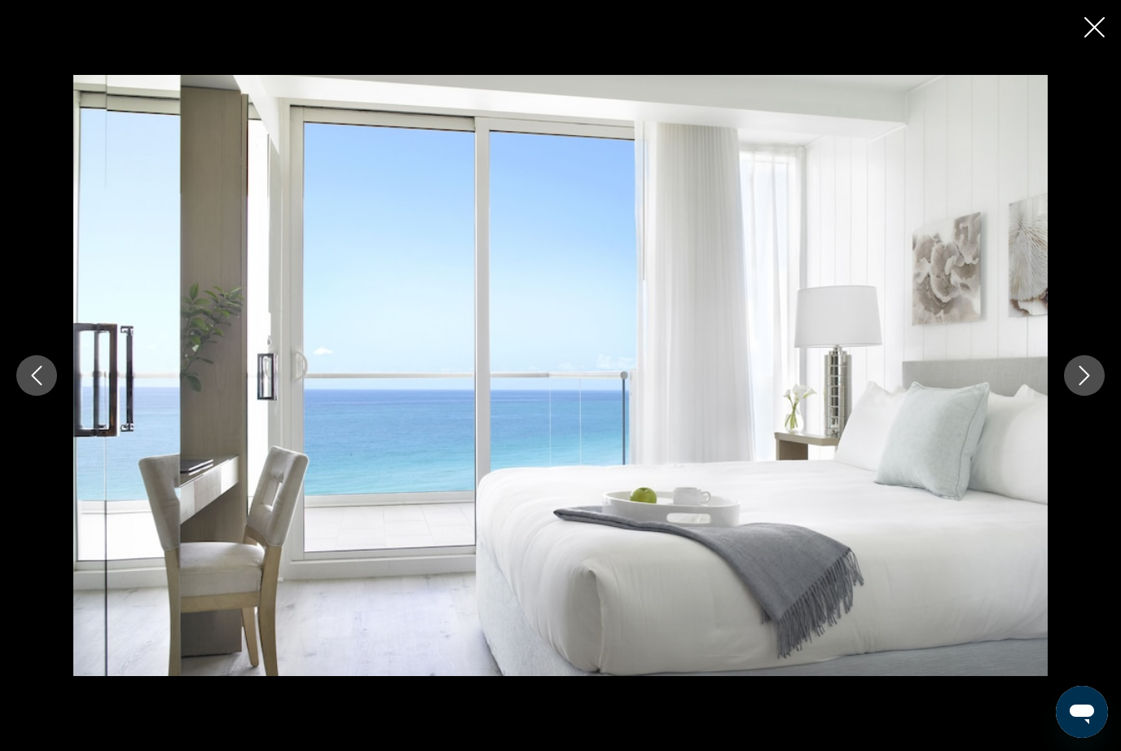
click at [1069, 396] on div "prev next" at bounding box center [560, 375] width 1121 height 601
click at [1083, 389] on button "Next image" at bounding box center [1084, 375] width 41 height 41
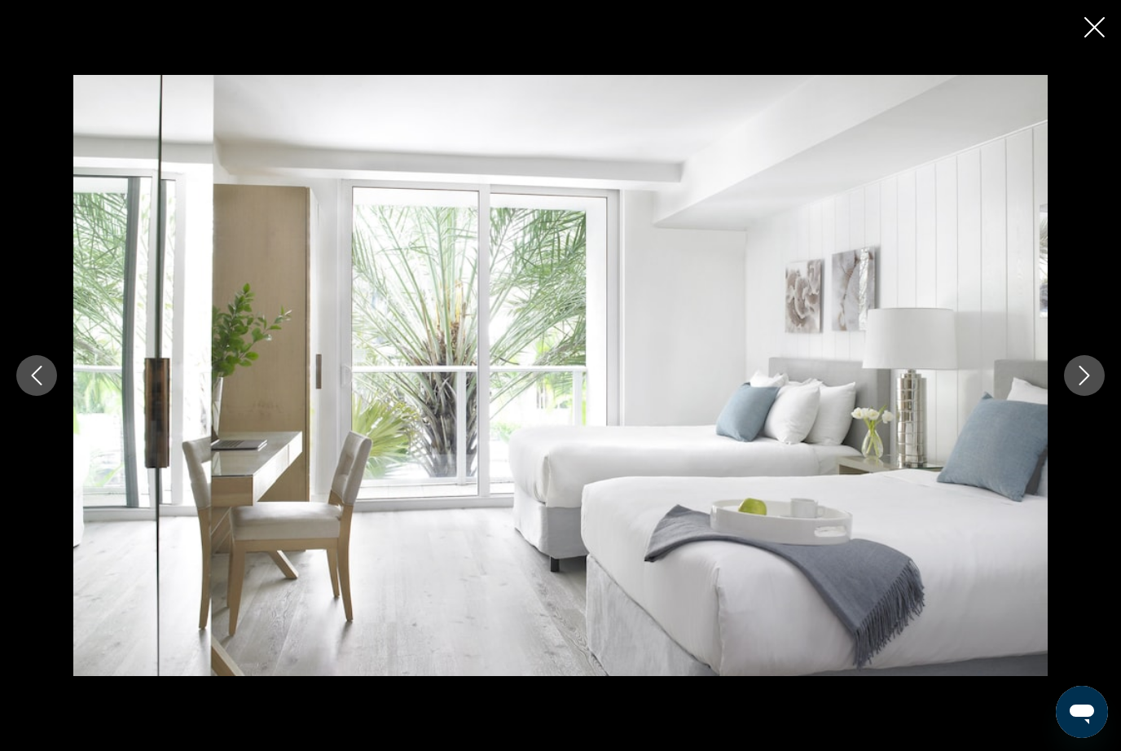
click at [1102, 375] on button "Next image" at bounding box center [1084, 375] width 41 height 41
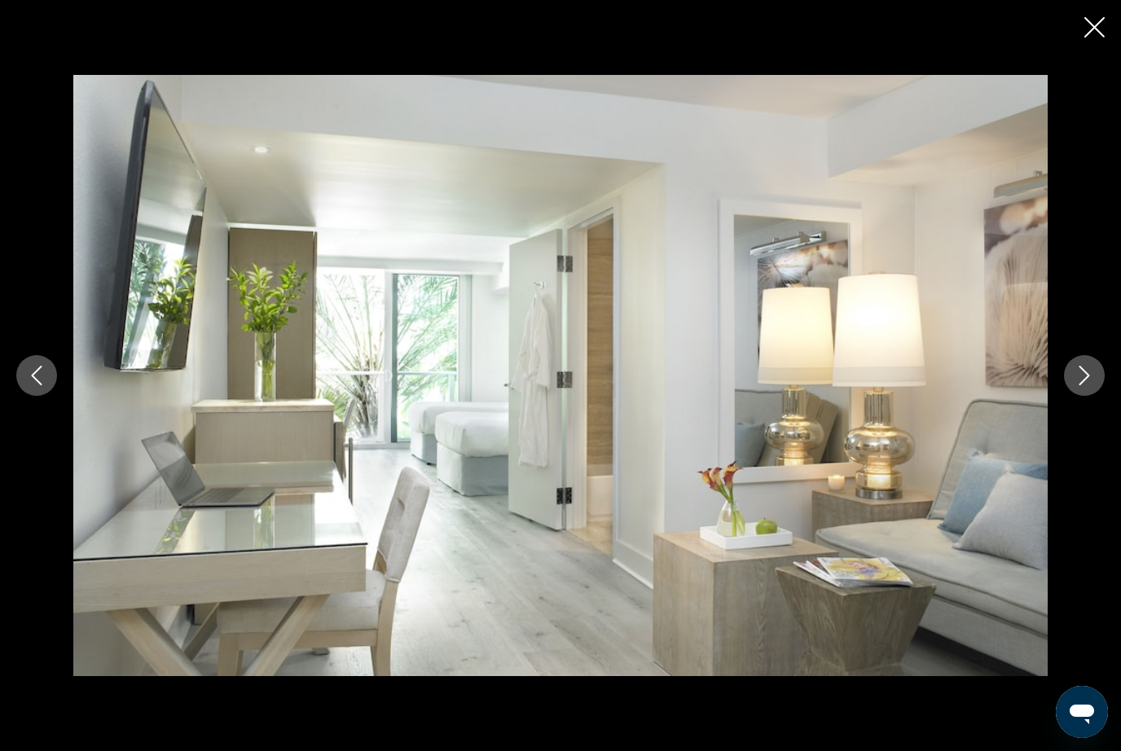
click at [1079, 384] on icon "Next image" at bounding box center [1085, 376] width 20 height 20
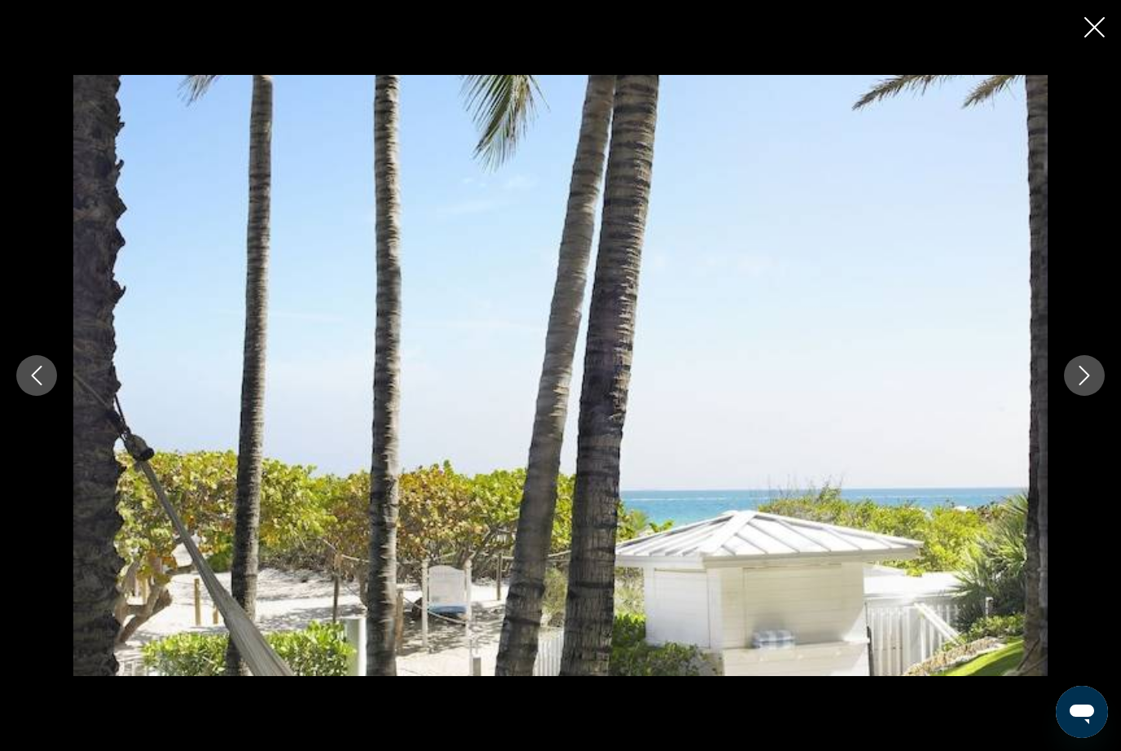
click at [1081, 391] on button "Next image" at bounding box center [1084, 375] width 41 height 41
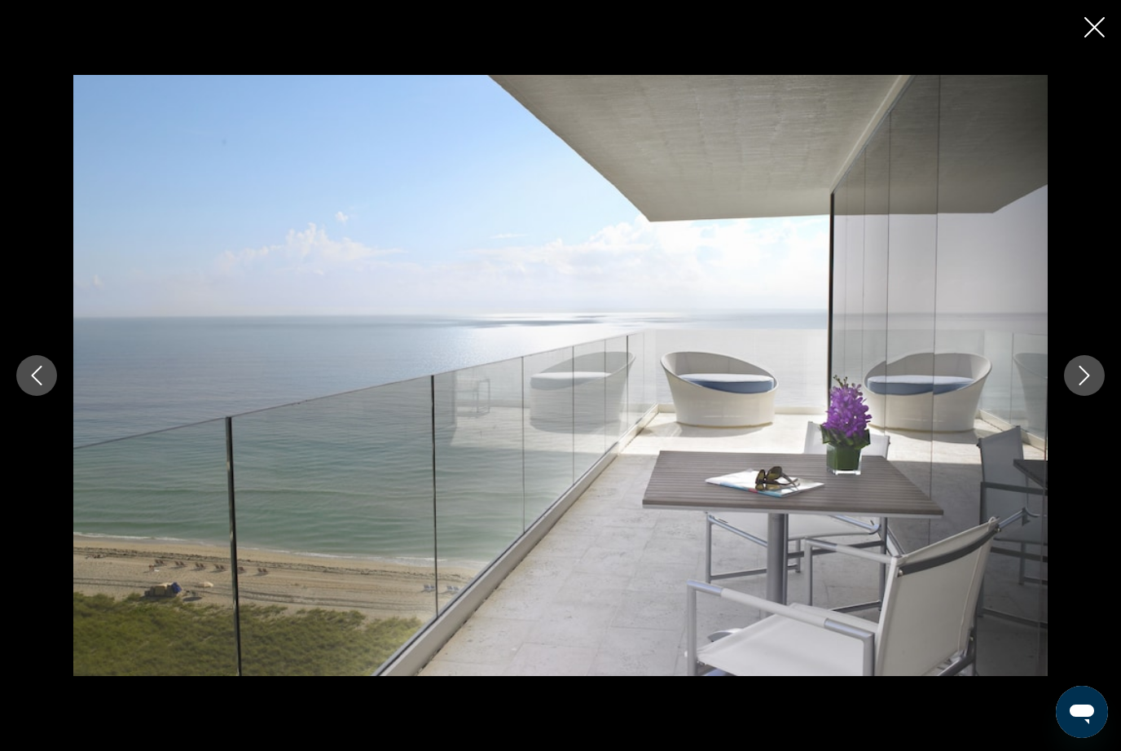
click at [1064, 380] on button "Next image" at bounding box center [1084, 375] width 41 height 41
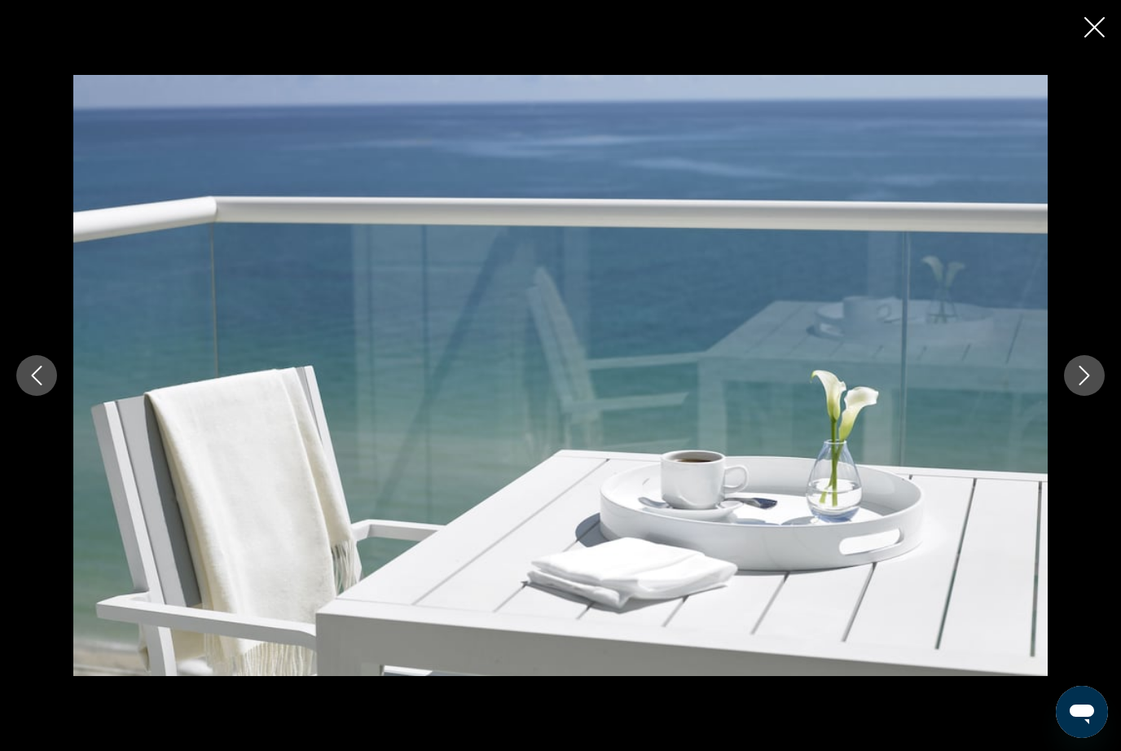
click at [1060, 394] on div "prev next" at bounding box center [560, 375] width 1121 height 601
click at [1077, 383] on icon "Next image" at bounding box center [1085, 376] width 20 height 20
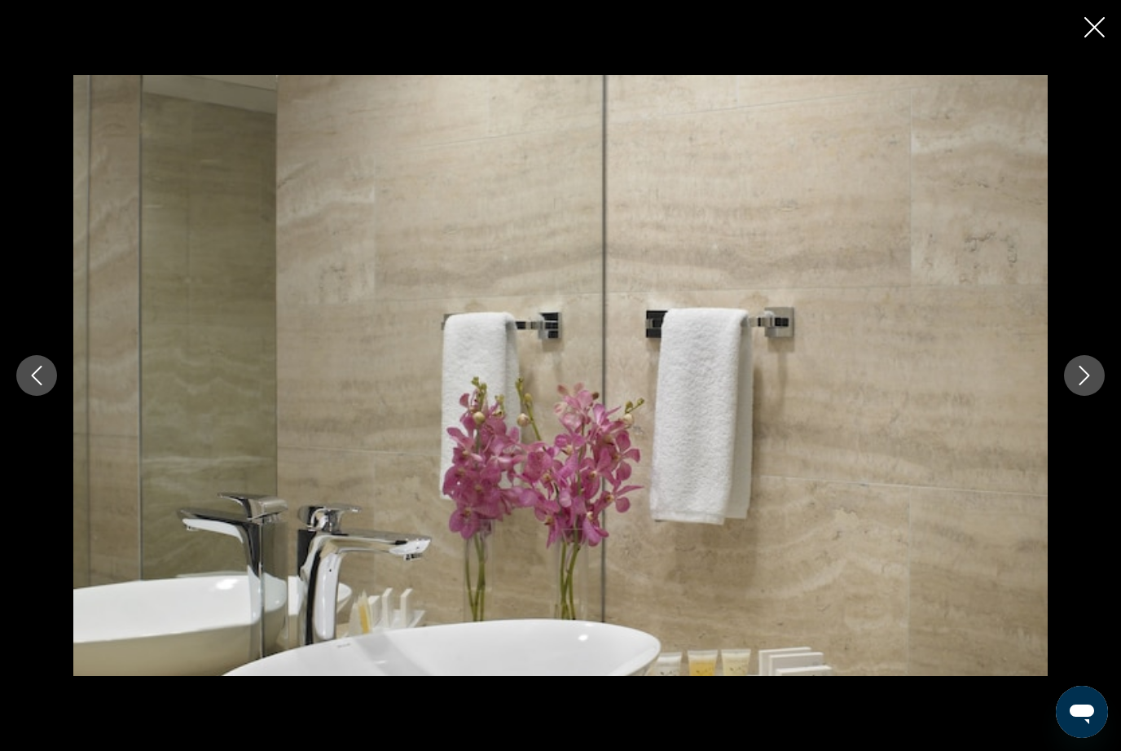
click at [1097, 369] on button "Next image" at bounding box center [1084, 375] width 41 height 41
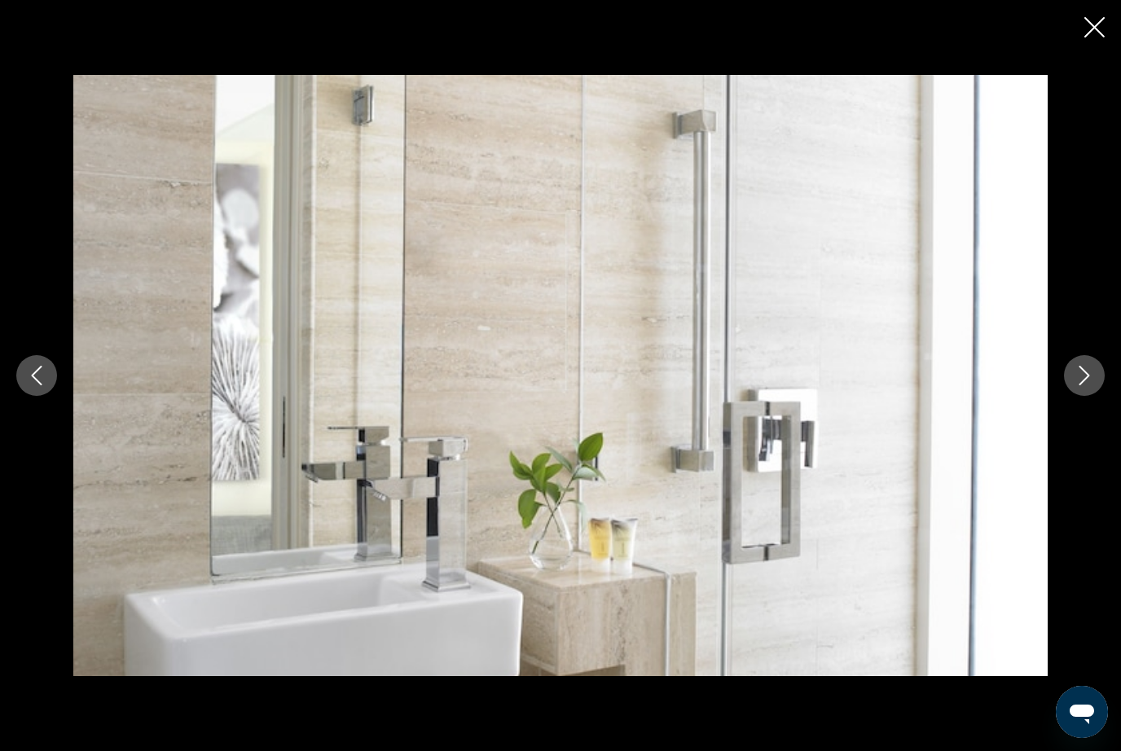
click at [1076, 381] on icon "Next image" at bounding box center [1085, 376] width 20 height 20
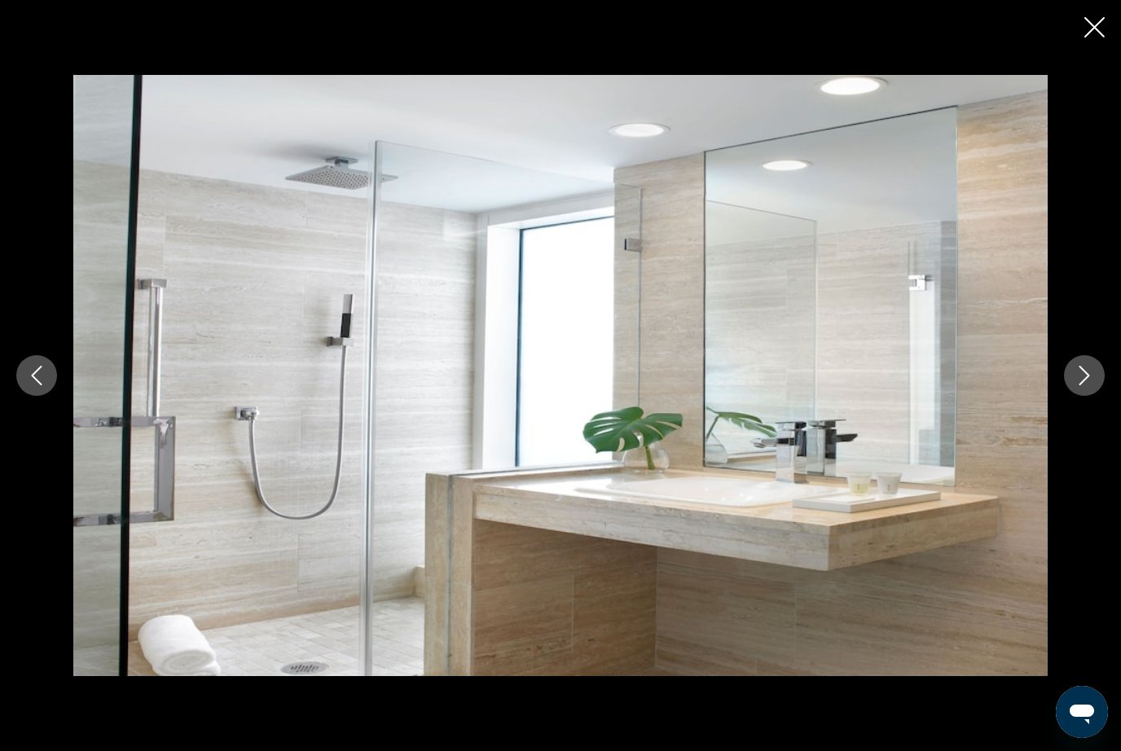
click at [1087, 372] on icon "Next image" at bounding box center [1085, 376] width 20 height 20
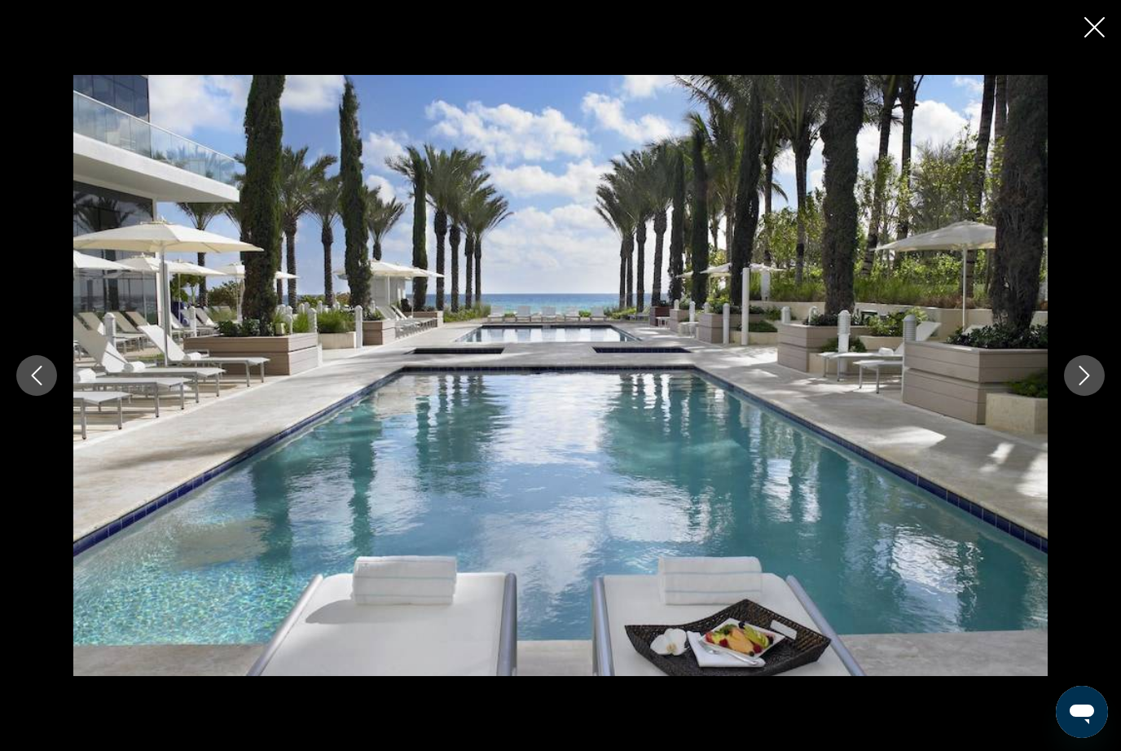
click at [1057, 374] on div "prev next" at bounding box center [560, 375] width 1121 height 601
click at [1079, 355] on button "Next image" at bounding box center [1084, 375] width 41 height 41
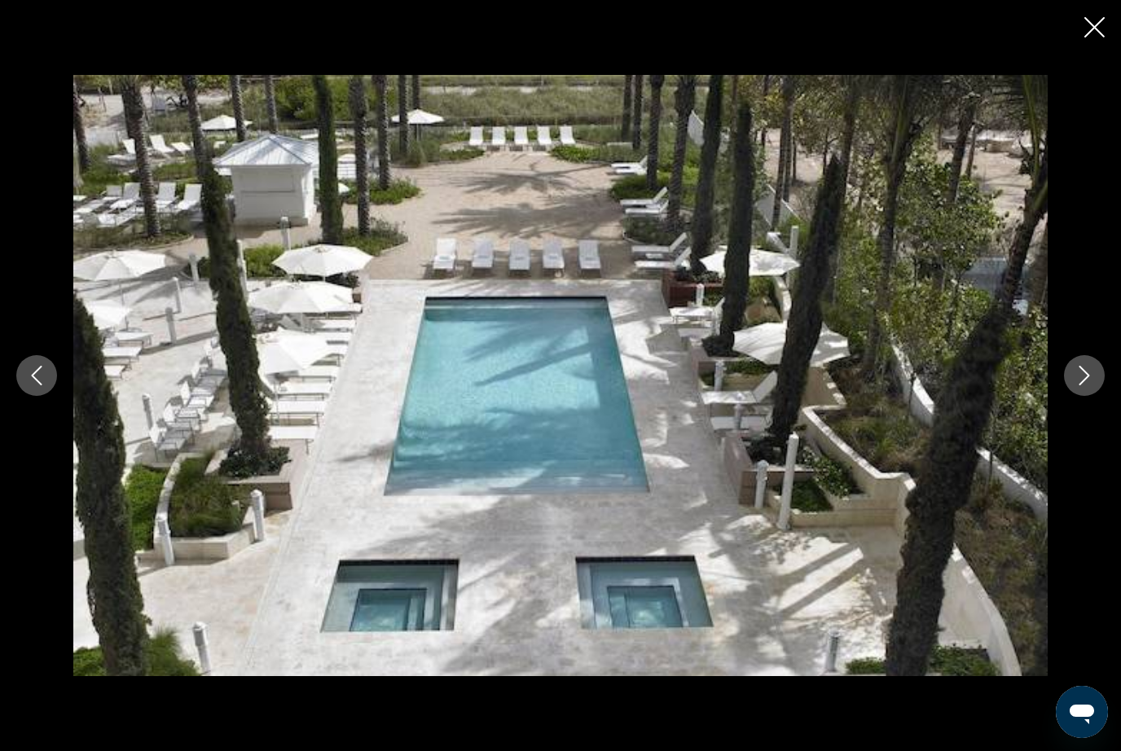
click at [1088, 359] on button "Next image" at bounding box center [1084, 375] width 41 height 41
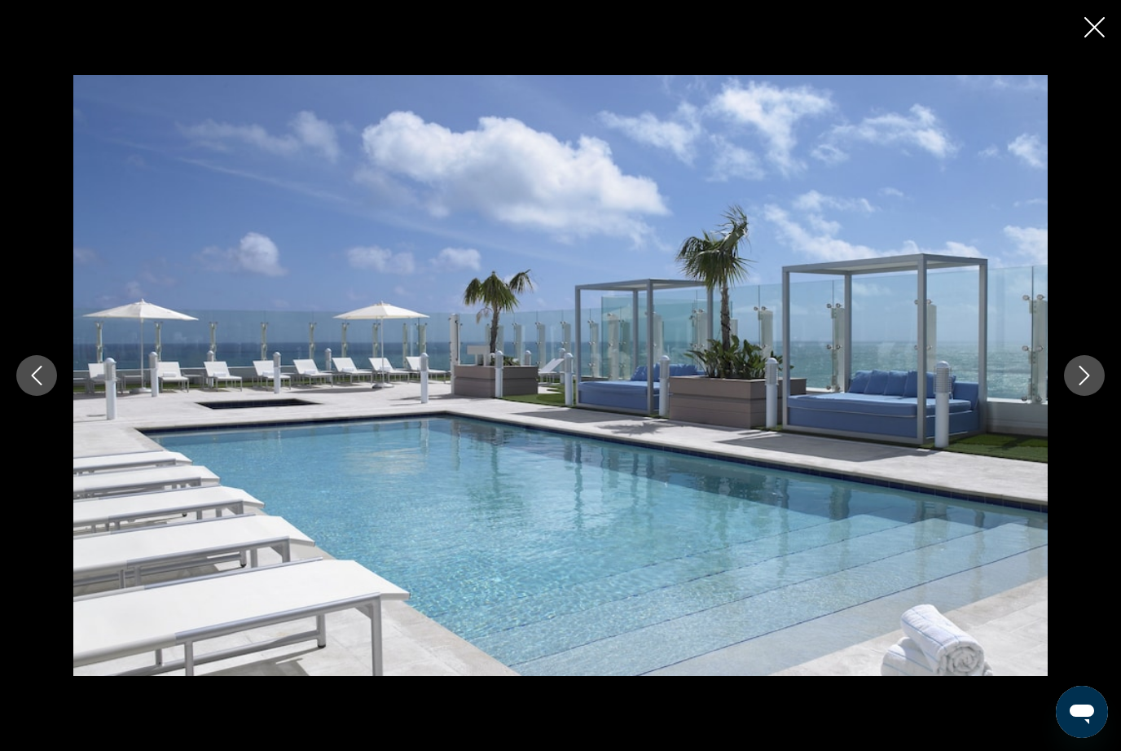
click at [1075, 376] on icon "Next image" at bounding box center [1085, 376] width 20 height 20
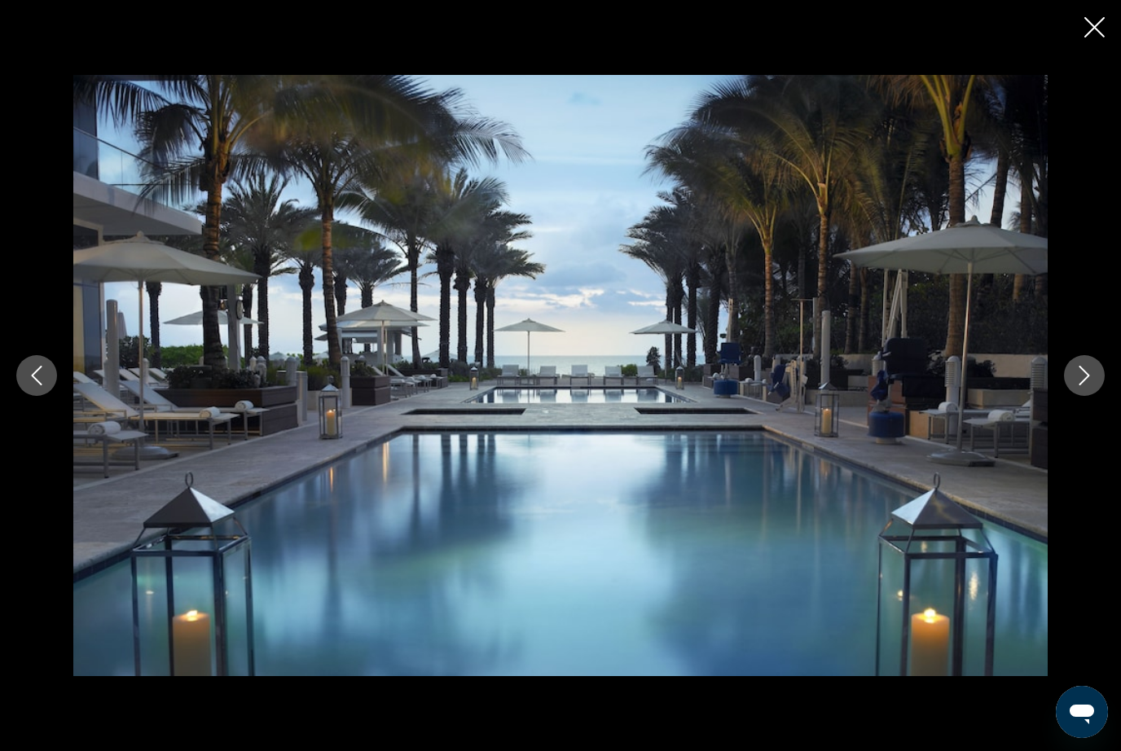
click at [1078, 375] on icon "Next image" at bounding box center [1085, 376] width 20 height 20
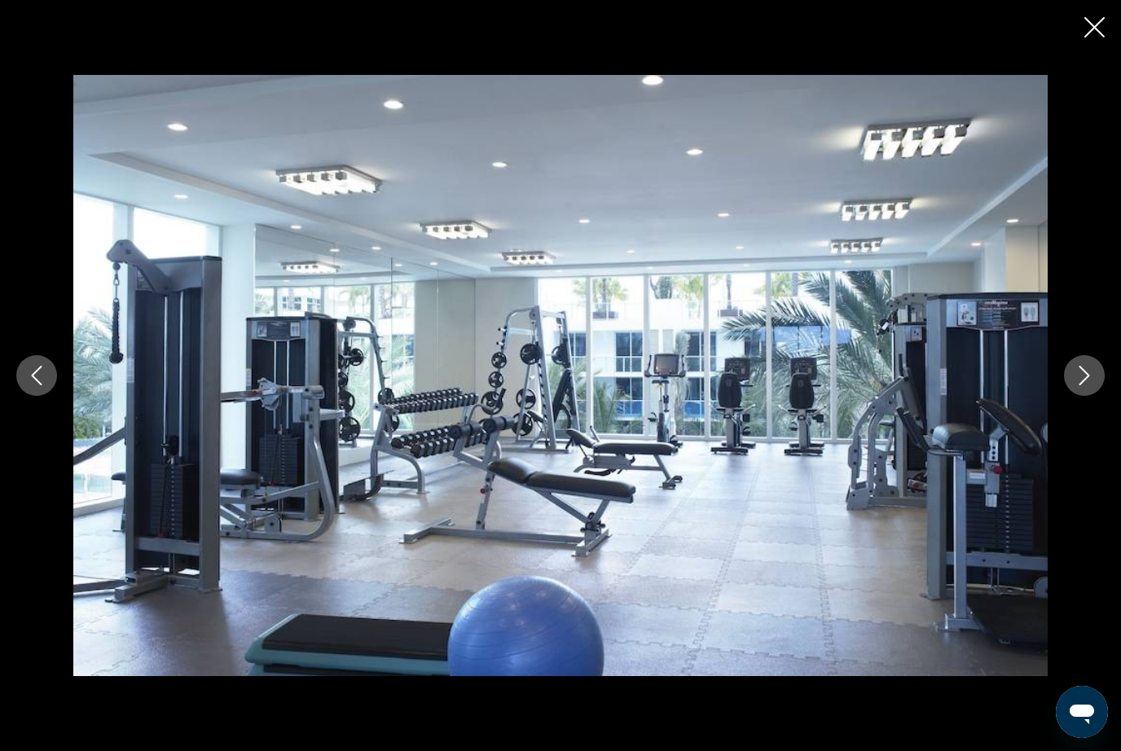
click at [1107, 360] on div "prev next" at bounding box center [560, 375] width 1121 height 601
click at [1081, 385] on icon "Next image" at bounding box center [1085, 376] width 20 height 20
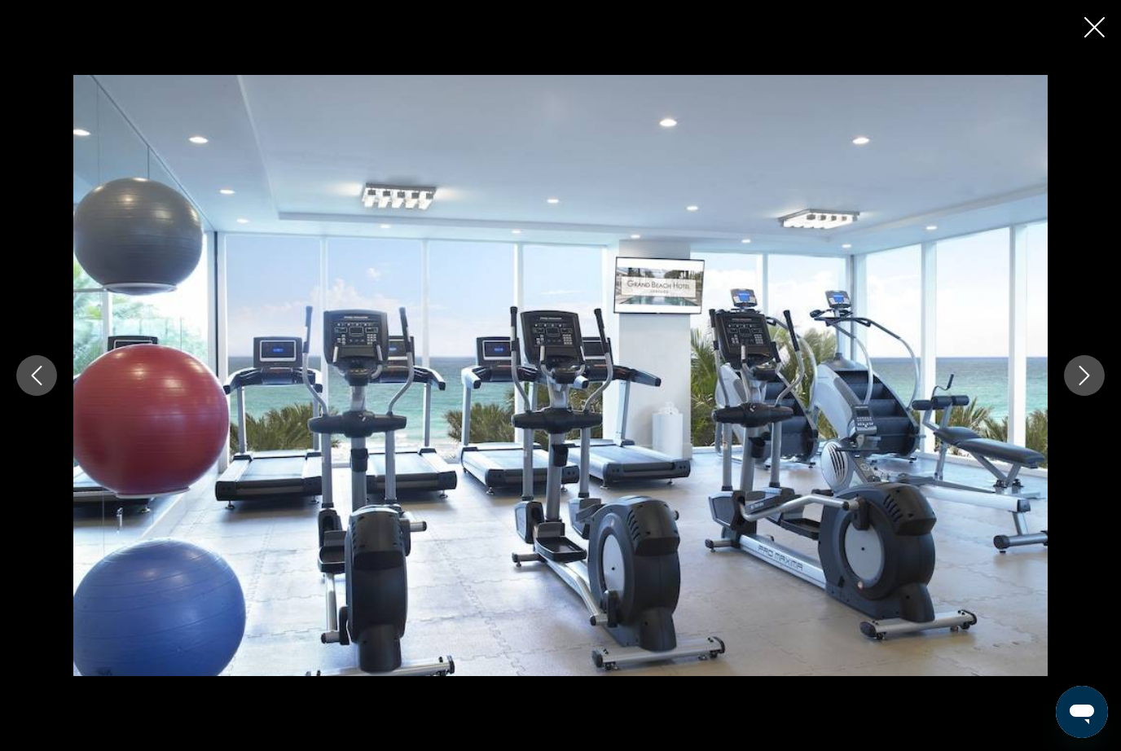
click at [1080, 374] on icon "Next image" at bounding box center [1085, 376] width 20 height 20
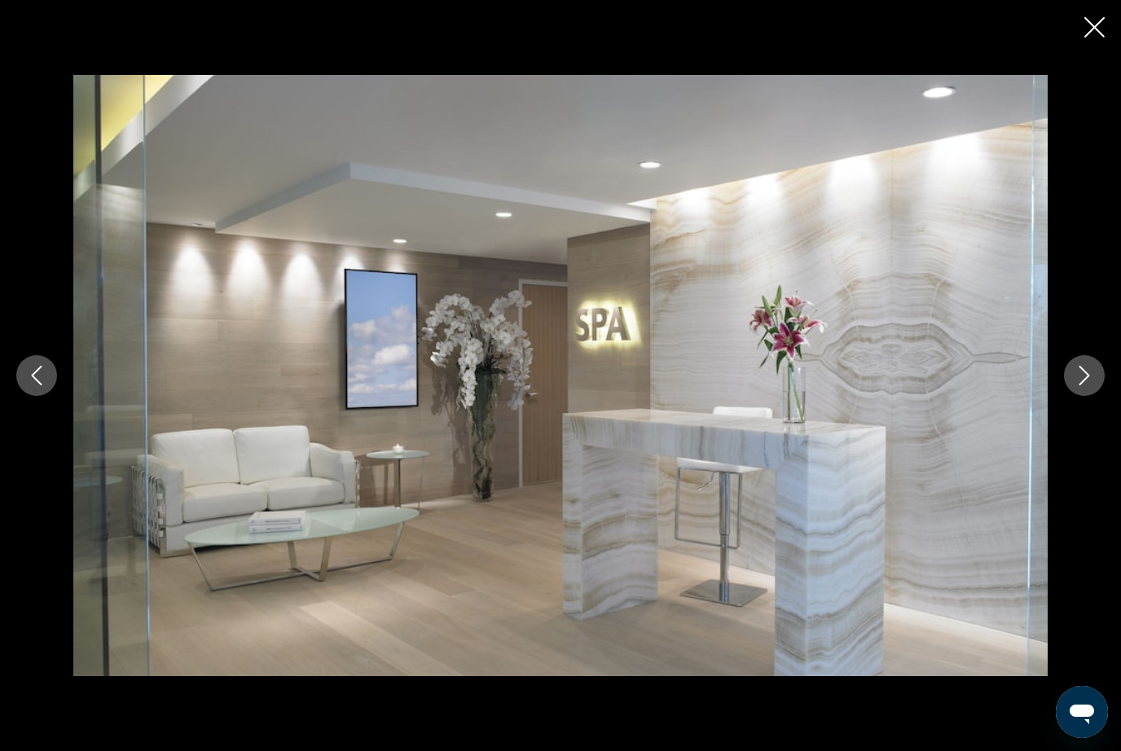
click at [1062, 389] on div "prev next" at bounding box center [560, 375] width 1121 height 601
click at [1097, 359] on button "Next image" at bounding box center [1084, 375] width 41 height 41
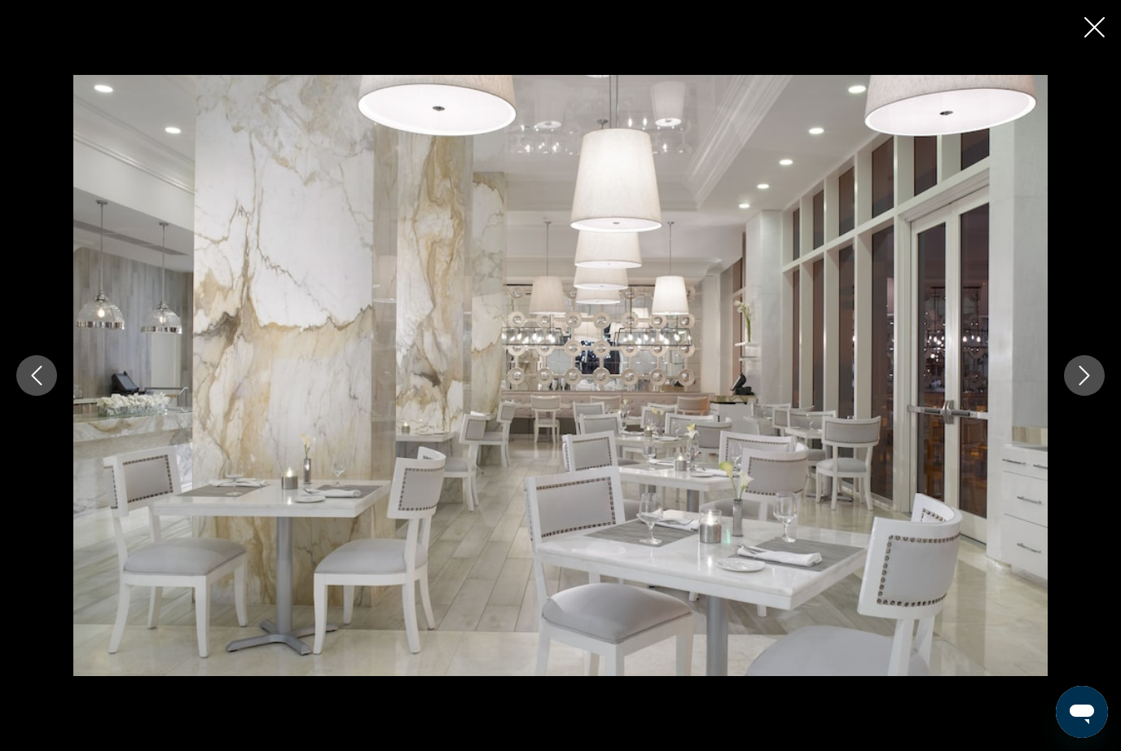
click at [1087, 375] on icon "Next image" at bounding box center [1085, 376] width 20 height 20
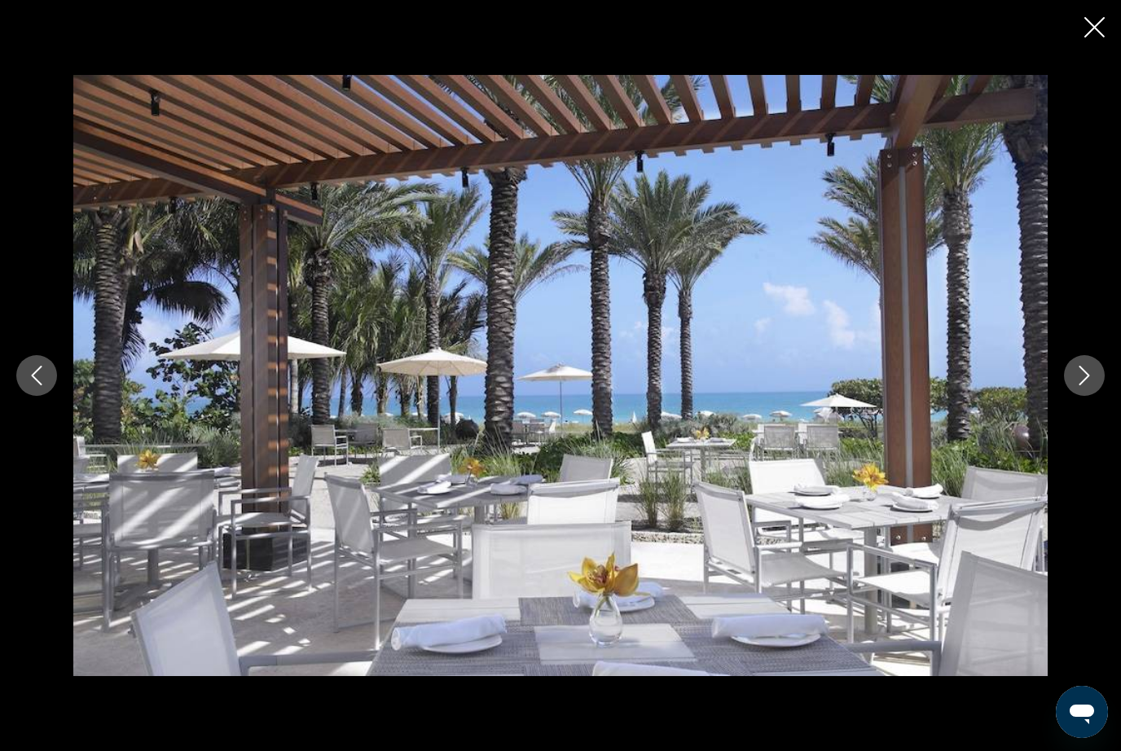
click at [1069, 370] on button "Next image" at bounding box center [1084, 375] width 41 height 41
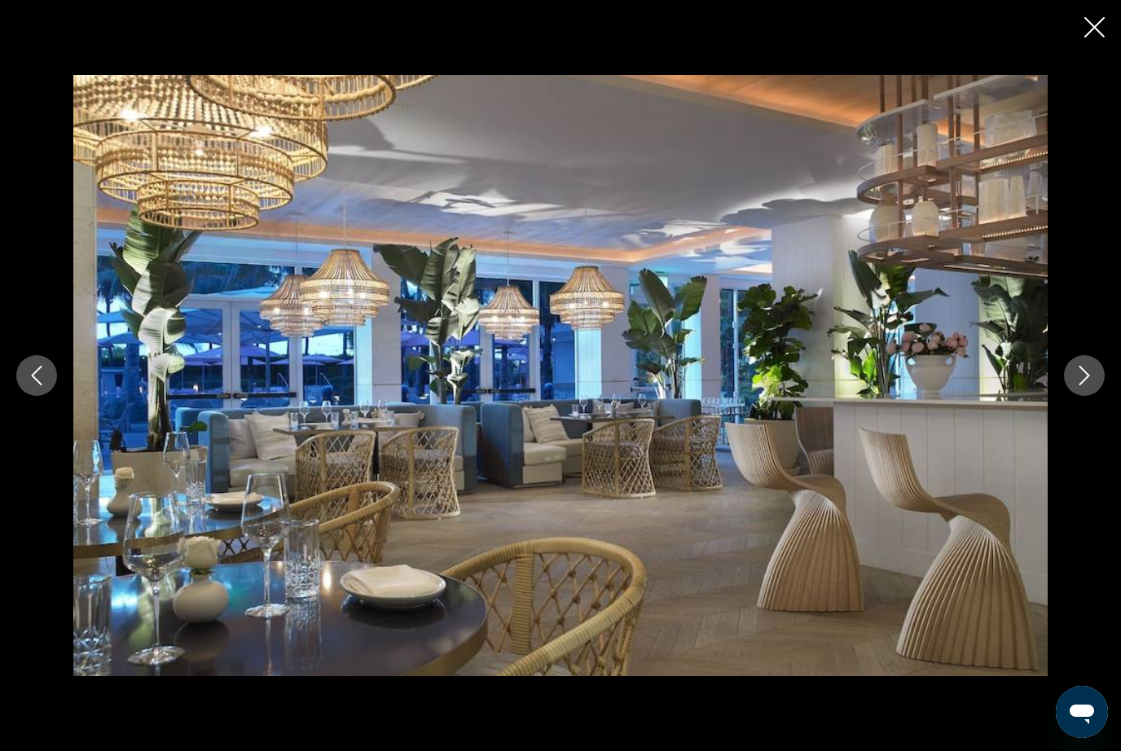
click at [1070, 372] on button "Next image" at bounding box center [1084, 375] width 41 height 41
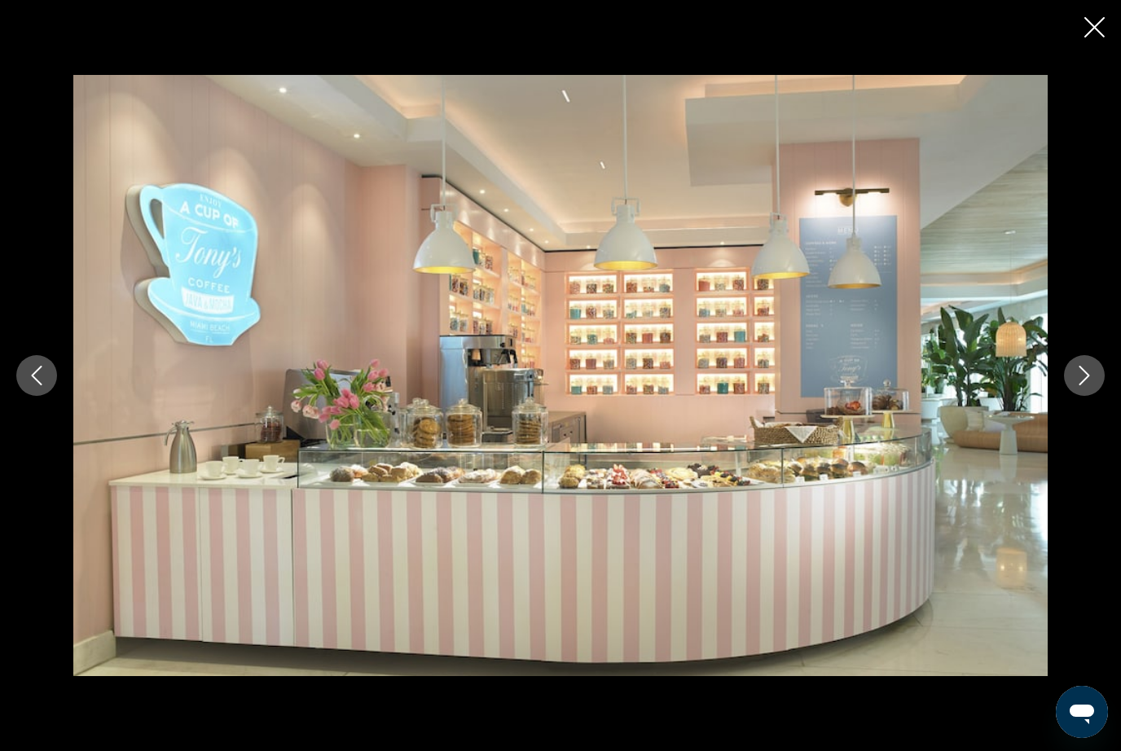
click at [1064, 381] on button "Next image" at bounding box center [1084, 375] width 41 height 41
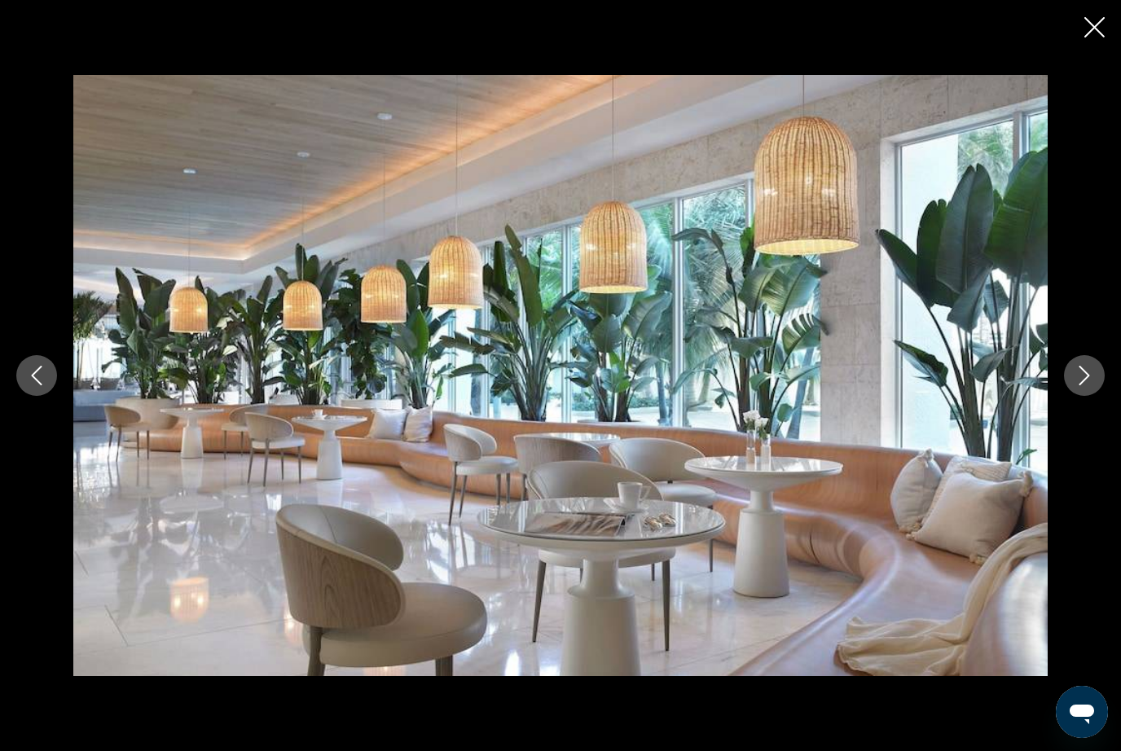
click at [1063, 384] on div "prev next" at bounding box center [560, 375] width 1121 height 601
click at [1082, 392] on button "Next image" at bounding box center [1084, 375] width 41 height 41
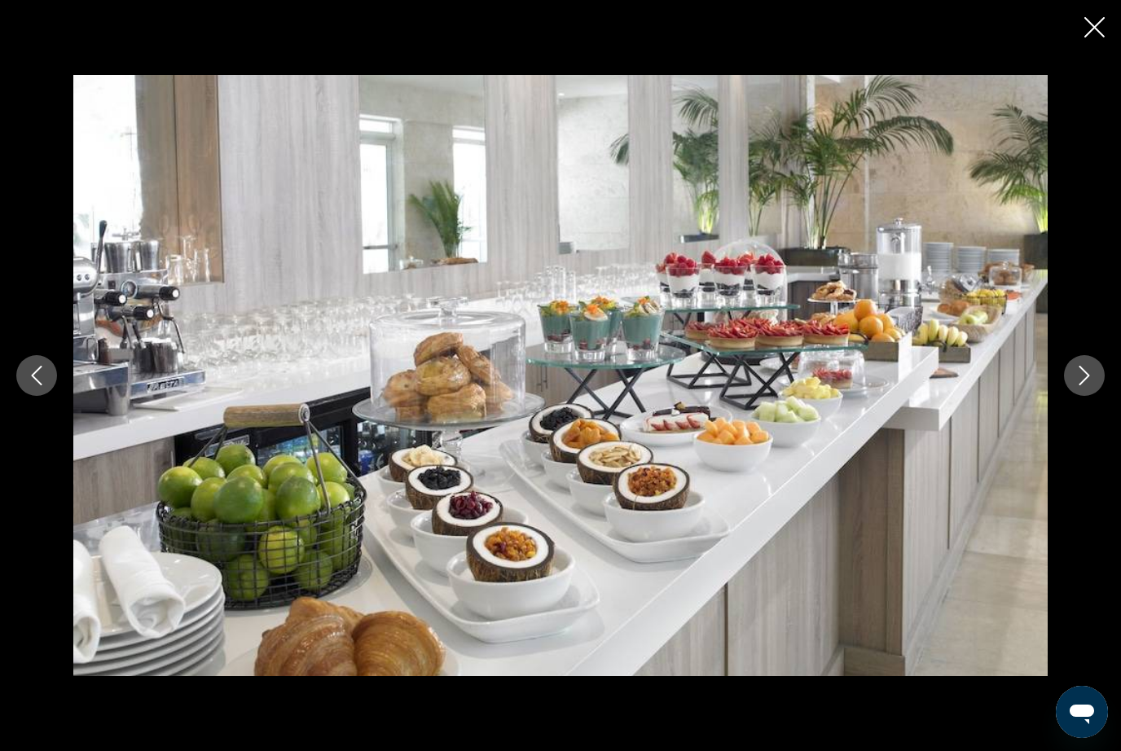
click at [1073, 393] on button "Next image" at bounding box center [1084, 375] width 41 height 41
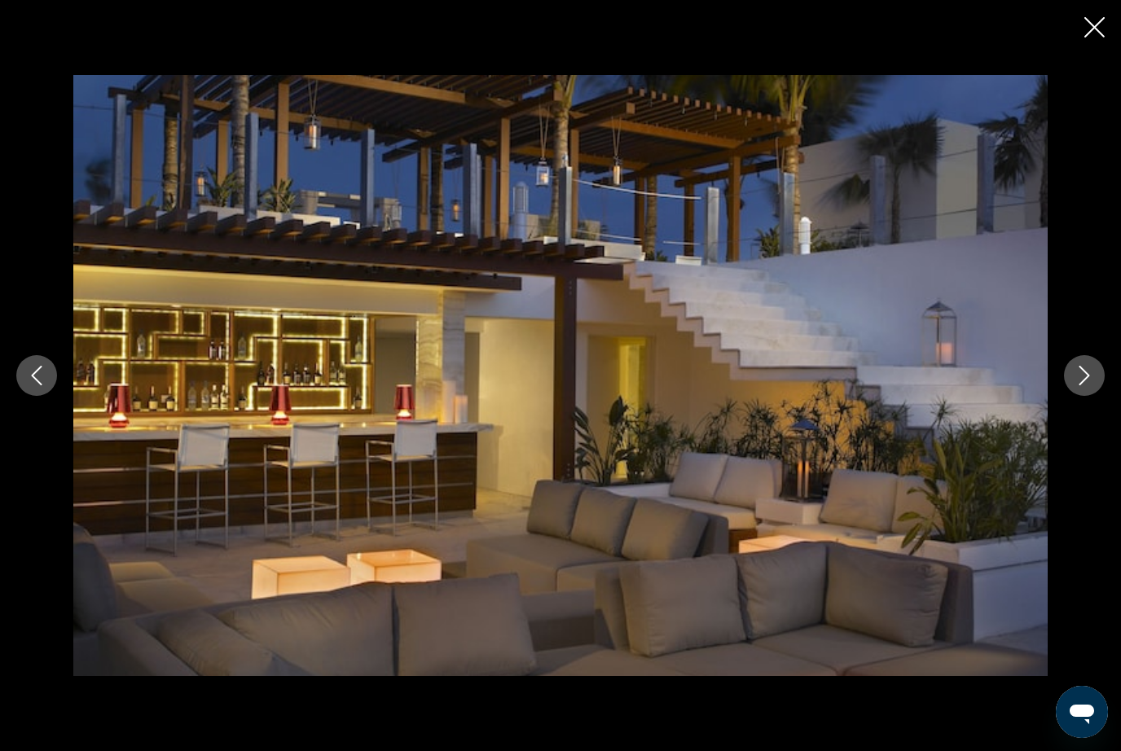
scroll to position [969, 0]
click at [20, 385] on button "Previous image" at bounding box center [36, 375] width 41 height 41
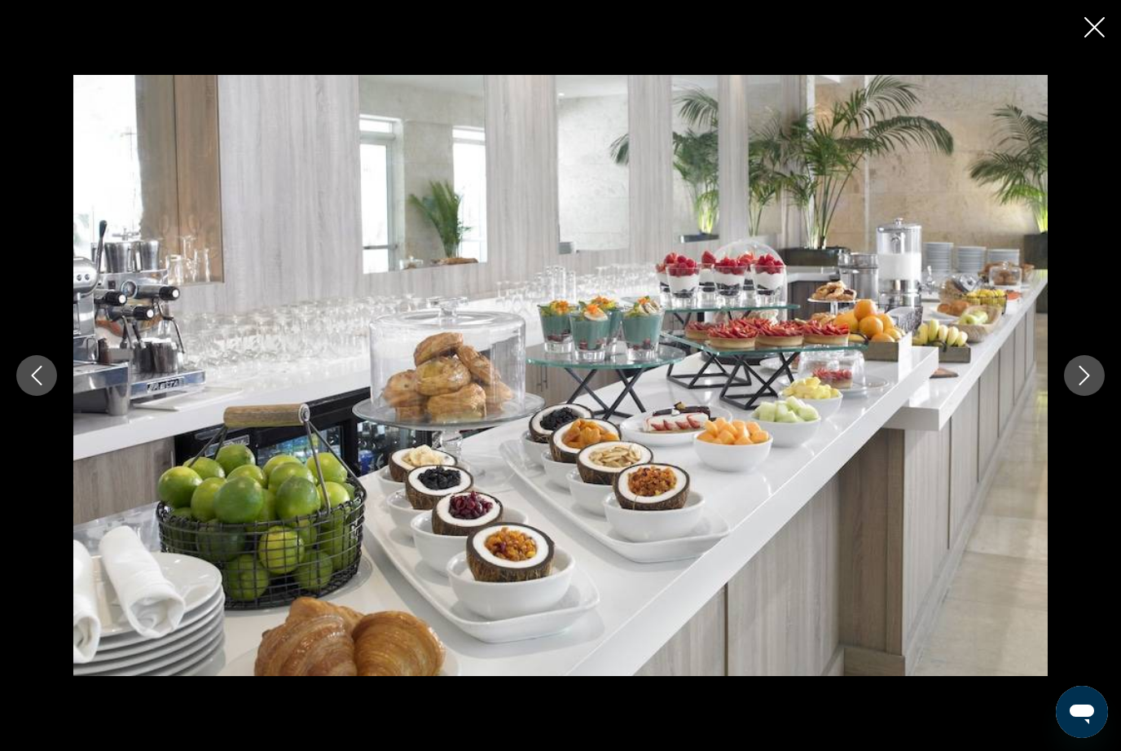
click at [1075, 371] on icon "Next image" at bounding box center [1085, 376] width 20 height 20
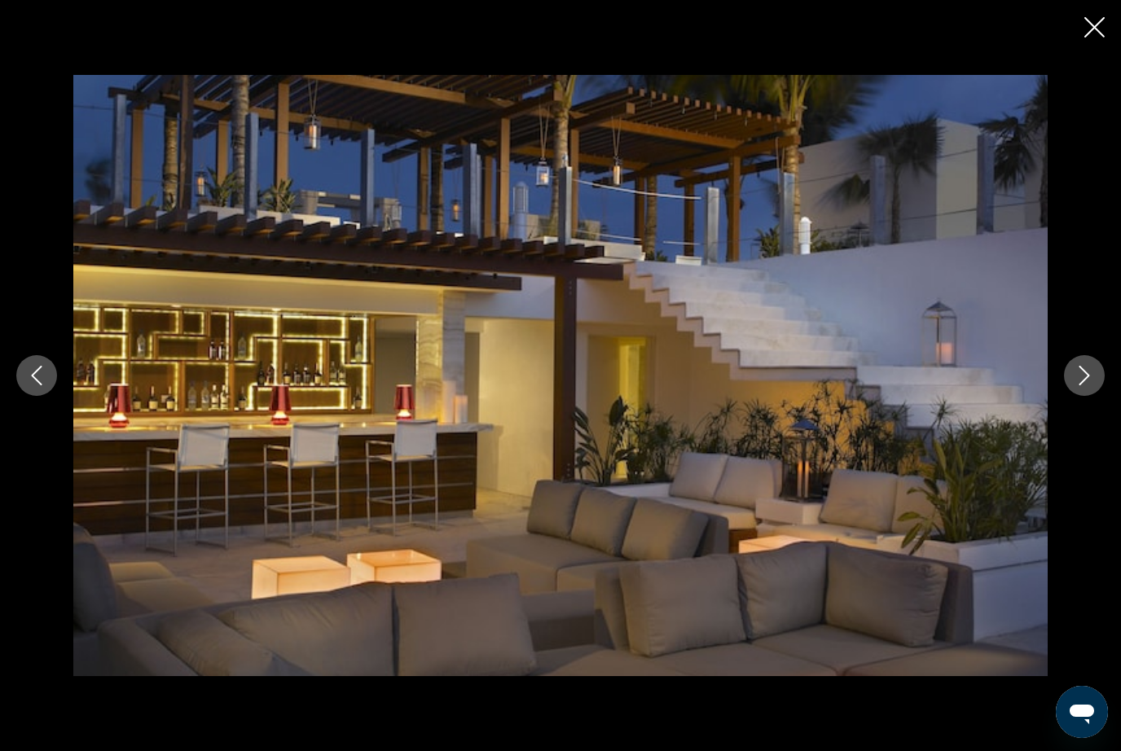
click at [1072, 390] on button "Next image" at bounding box center [1084, 375] width 41 height 41
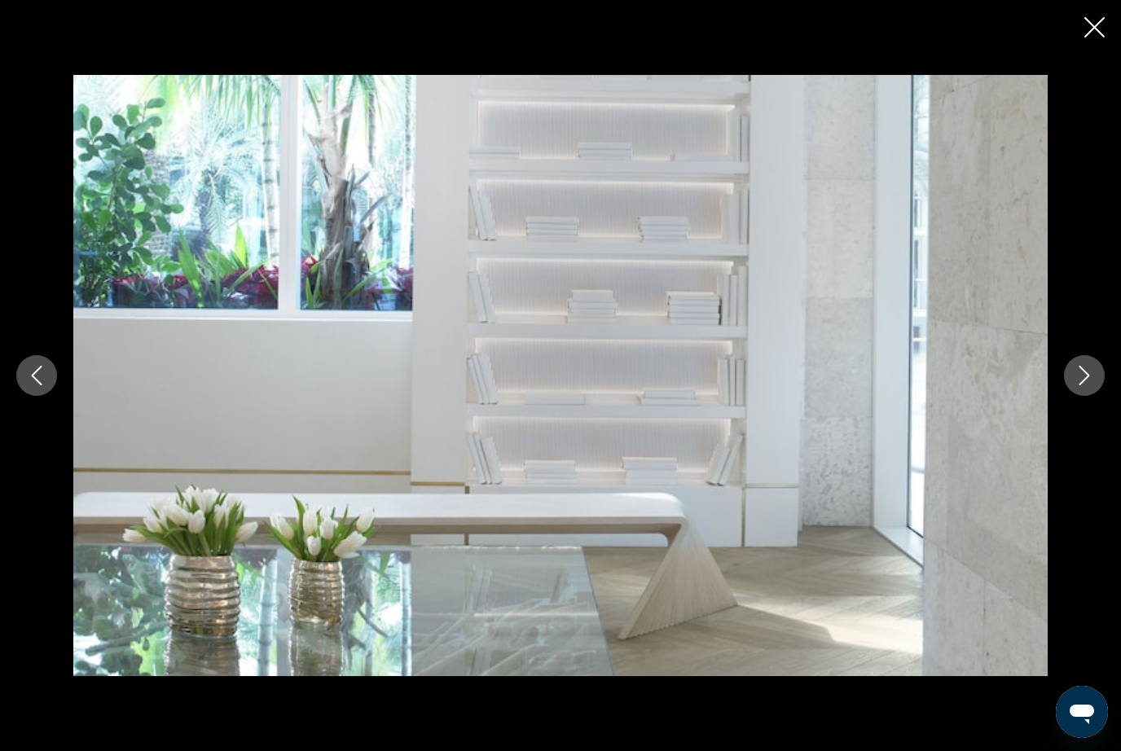
click at [1077, 389] on button "Next image" at bounding box center [1084, 375] width 41 height 41
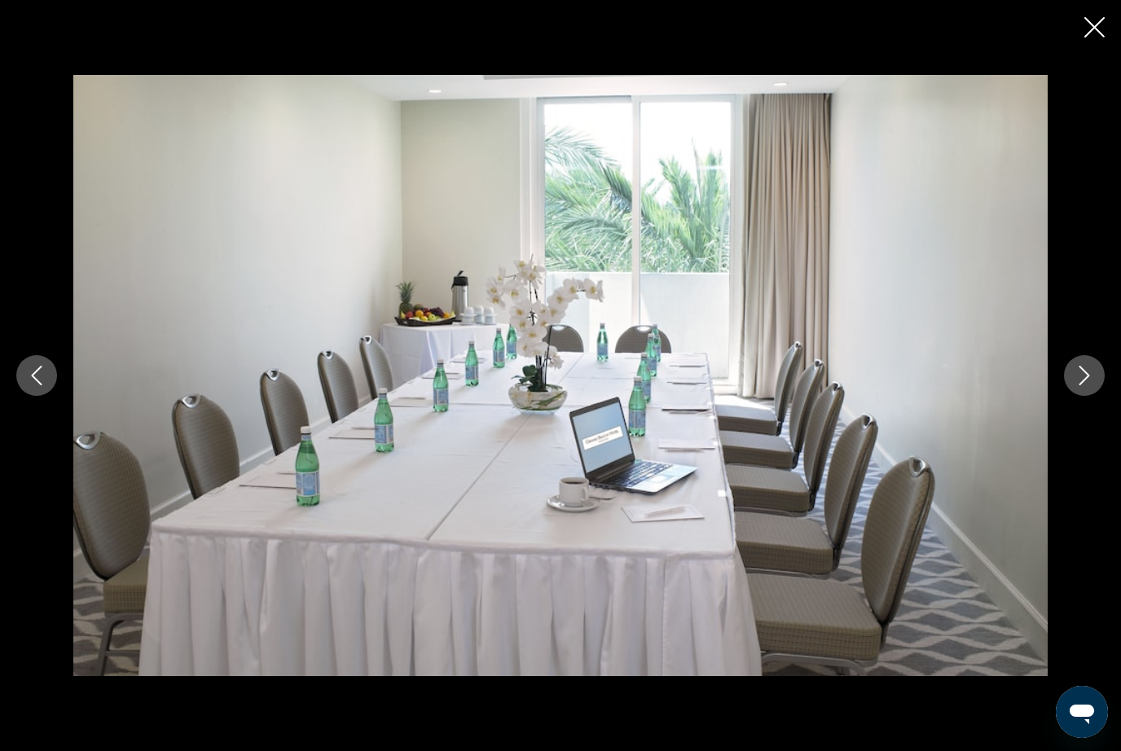
click at [1085, 384] on icon "Next image" at bounding box center [1085, 376] width 20 height 20
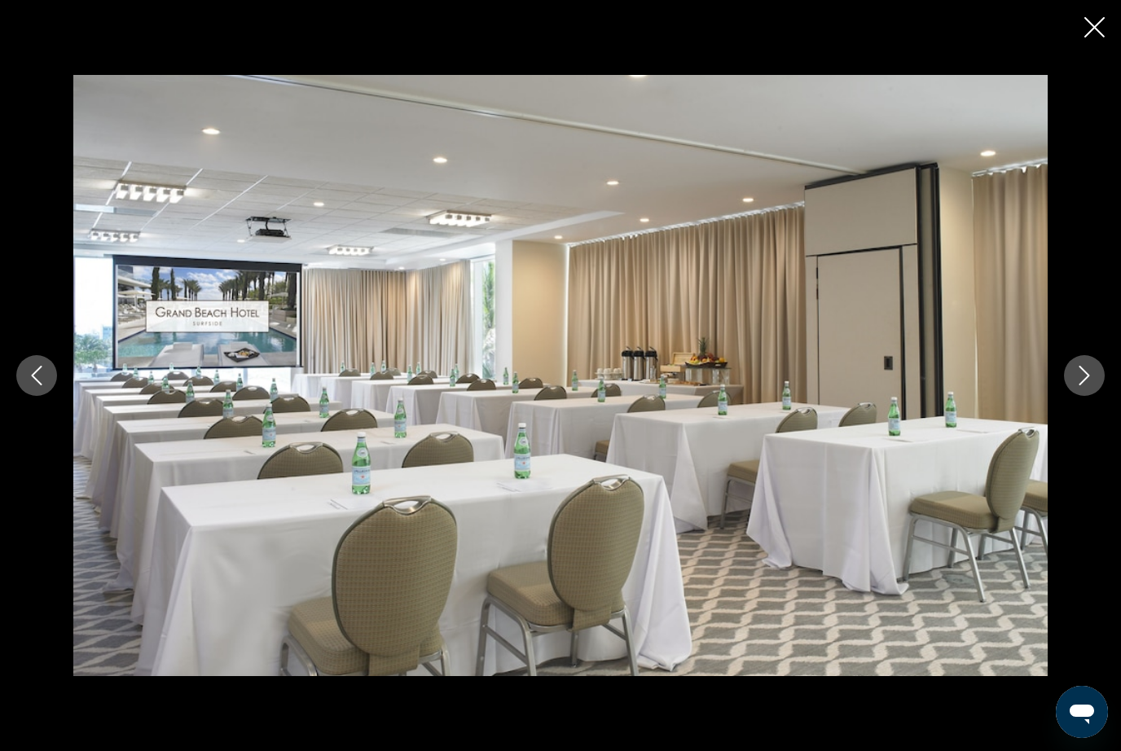
click at [1062, 389] on div "prev next" at bounding box center [560, 375] width 1121 height 601
click at [1067, 380] on button "Next image" at bounding box center [1084, 375] width 41 height 41
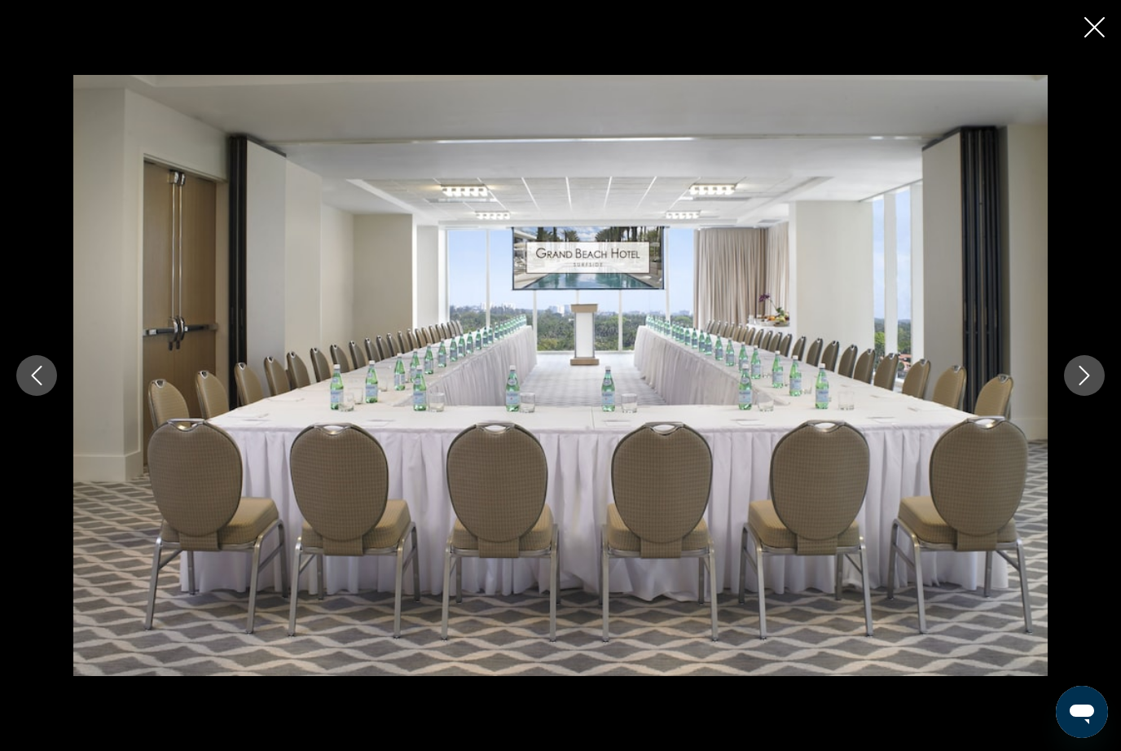
click at [1082, 376] on icon "Next image" at bounding box center [1085, 376] width 20 height 20
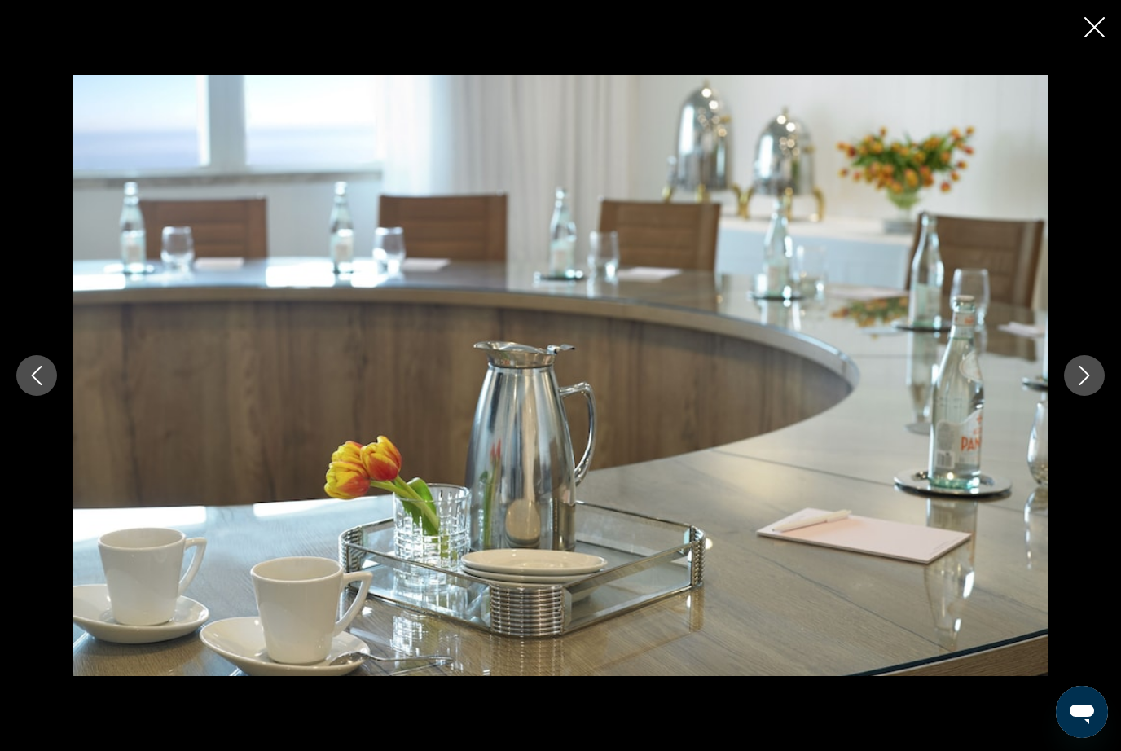
click at [1084, 378] on icon "Next image" at bounding box center [1085, 376] width 20 height 20
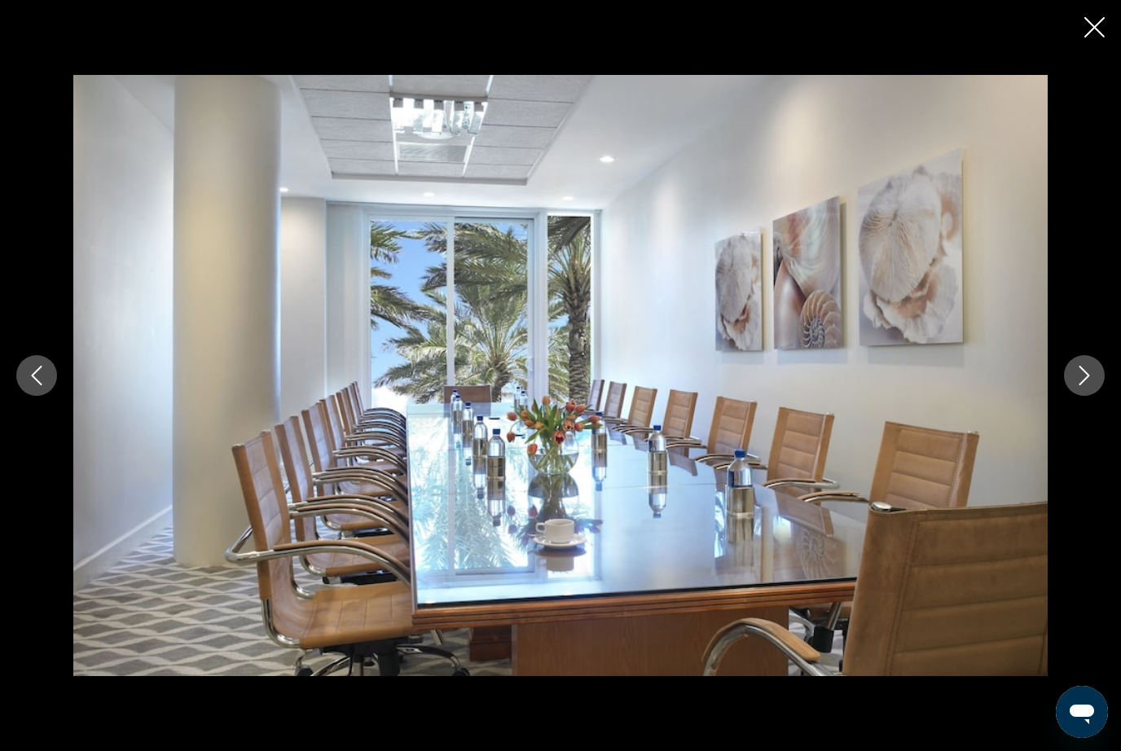
click at [1075, 377] on icon "Next image" at bounding box center [1085, 376] width 20 height 20
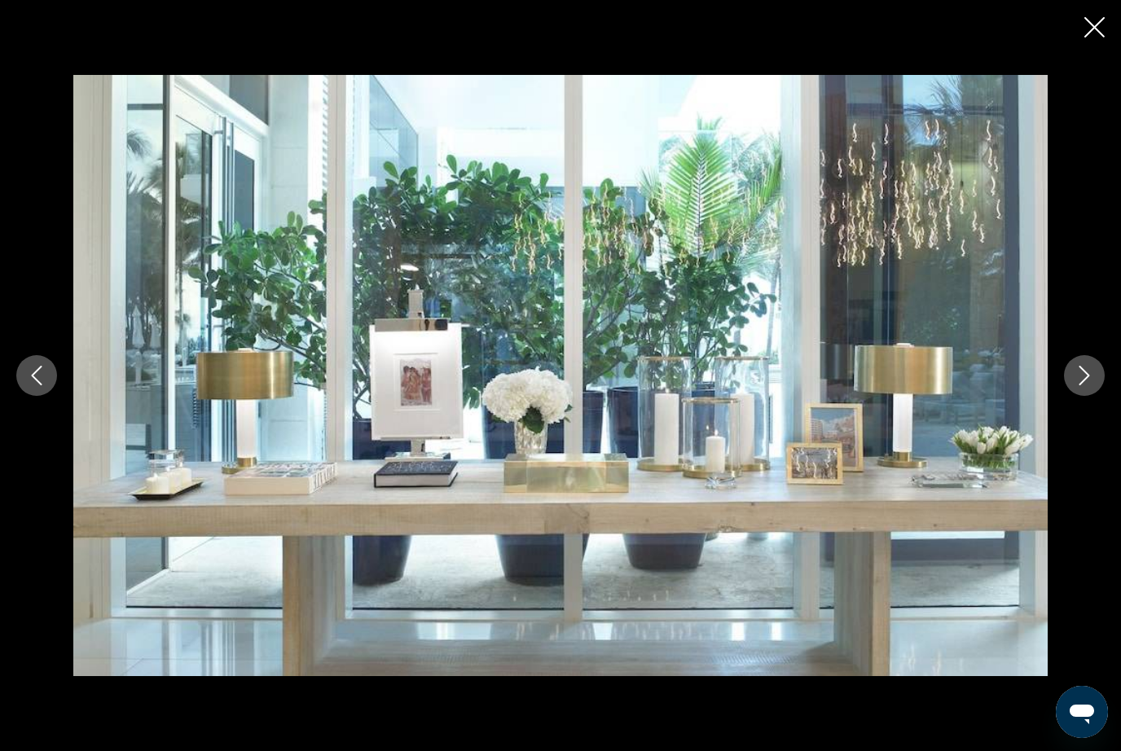
click at [1066, 387] on div "prev next" at bounding box center [560, 375] width 1121 height 601
click at [1066, 392] on div "prev next" at bounding box center [560, 375] width 1121 height 601
click at [1097, 383] on button "Next image" at bounding box center [1084, 375] width 41 height 41
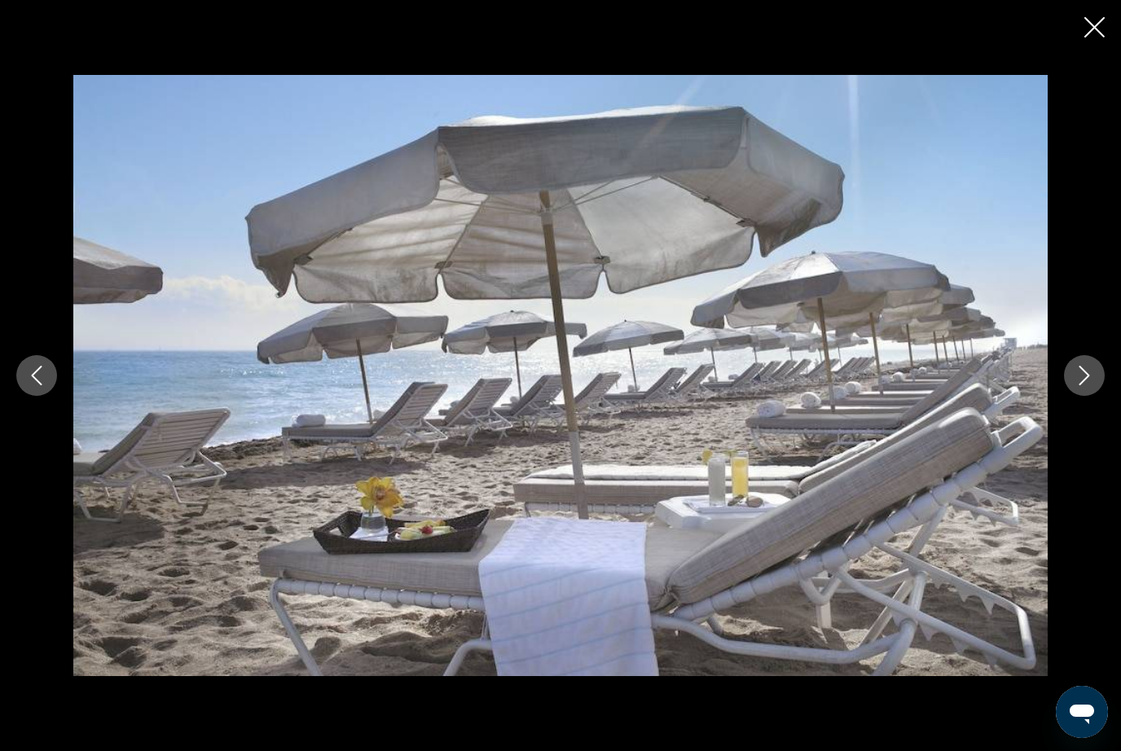
click at [1100, 360] on div "prev next" at bounding box center [560, 375] width 1121 height 601
click at [1104, 364] on div "prev next" at bounding box center [560, 375] width 1121 height 601
click at [1080, 380] on icon "Next image" at bounding box center [1085, 376] width 20 height 20
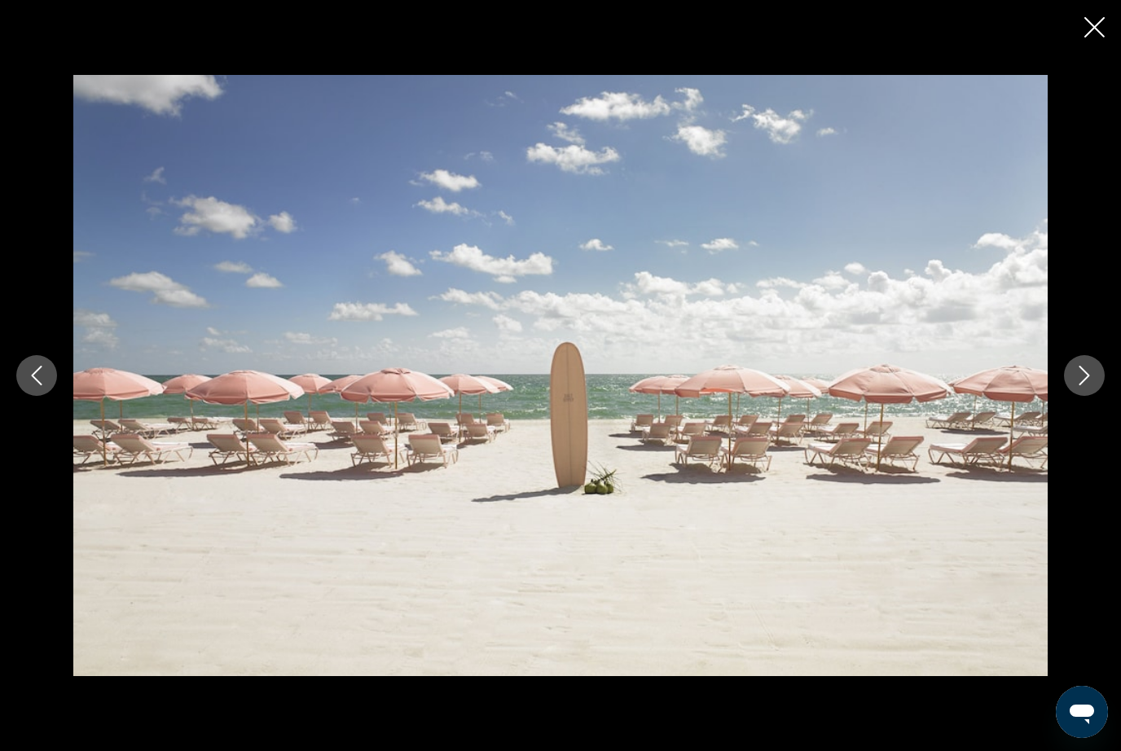
click at [1072, 385] on button "Next image" at bounding box center [1084, 375] width 41 height 41
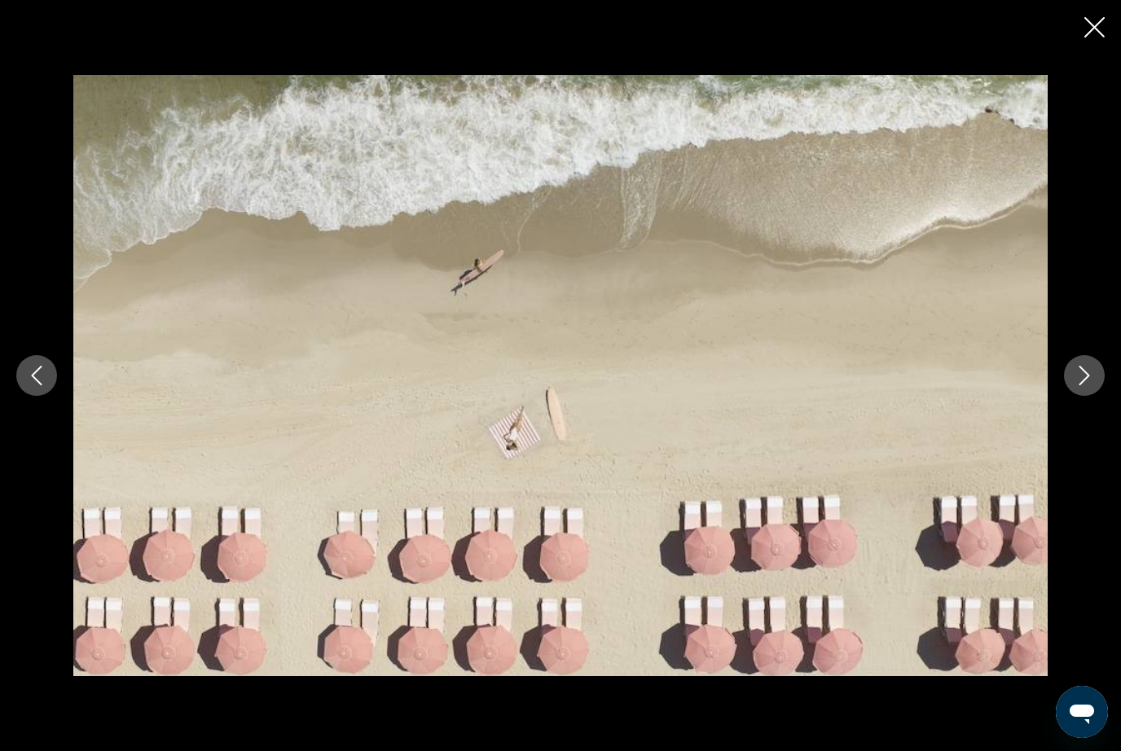
click at [1067, 390] on div "prev next" at bounding box center [560, 375] width 1121 height 601
click at [1069, 389] on button "Next image" at bounding box center [1084, 375] width 41 height 41
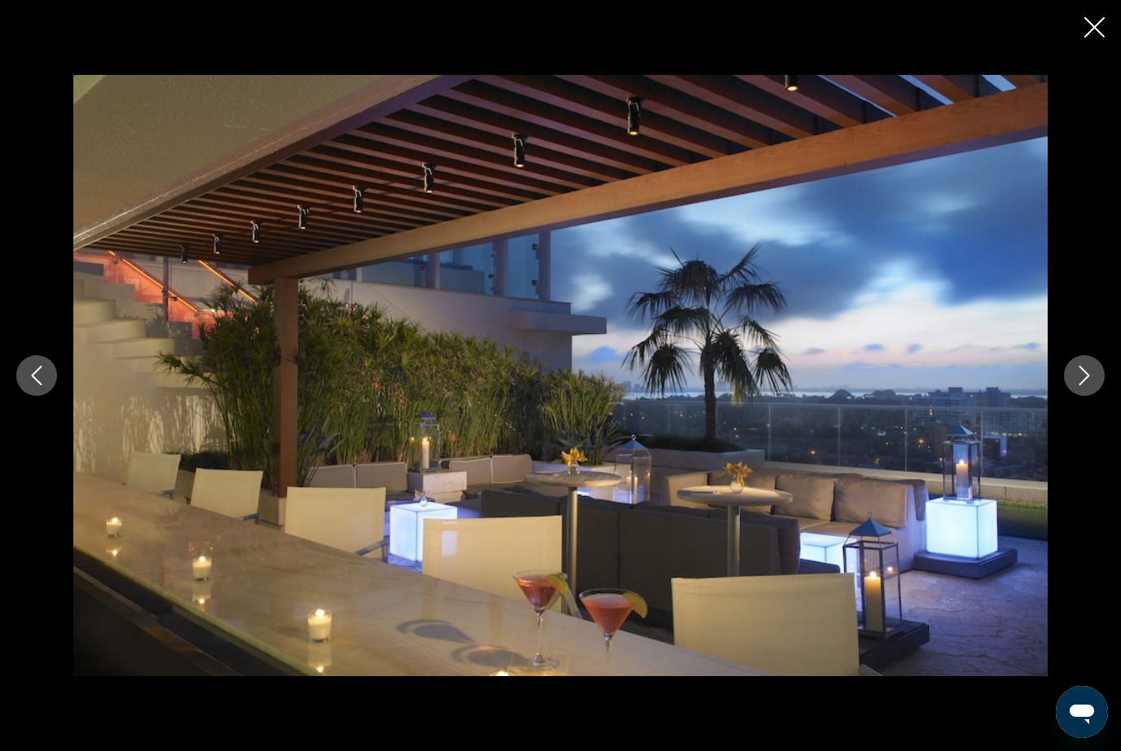
click at [1077, 381] on icon "Next image" at bounding box center [1085, 376] width 20 height 20
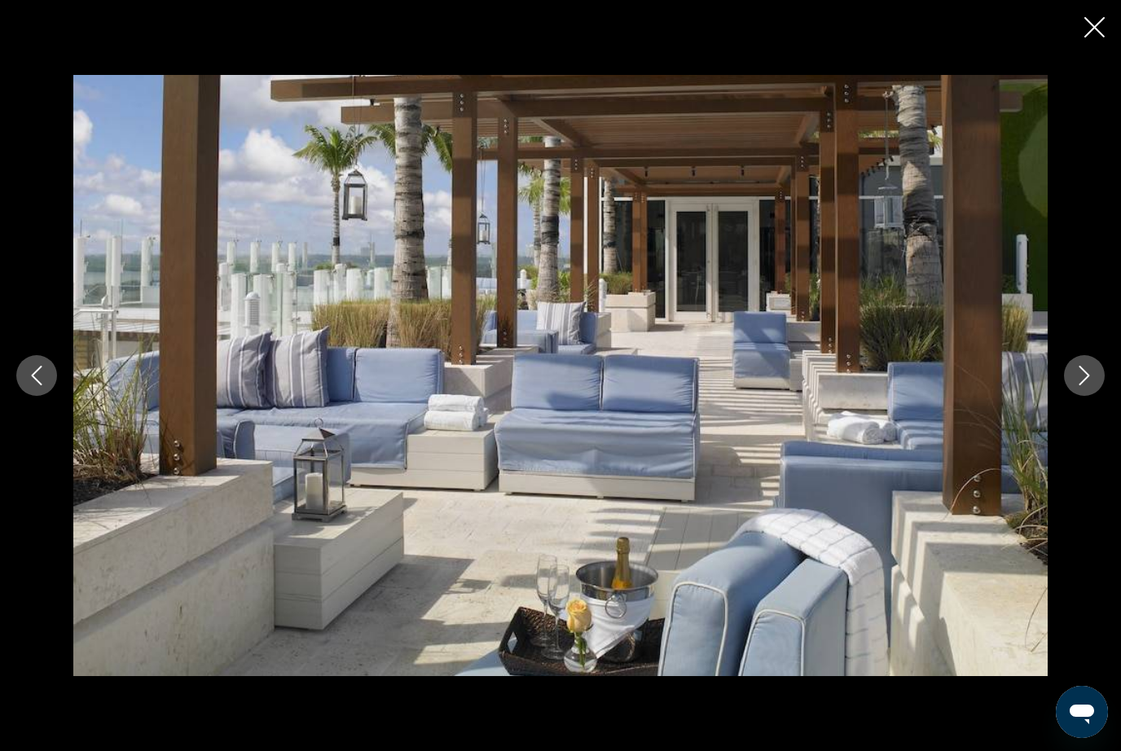
click at [1077, 389] on button "Next image" at bounding box center [1084, 375] width 41 height 41
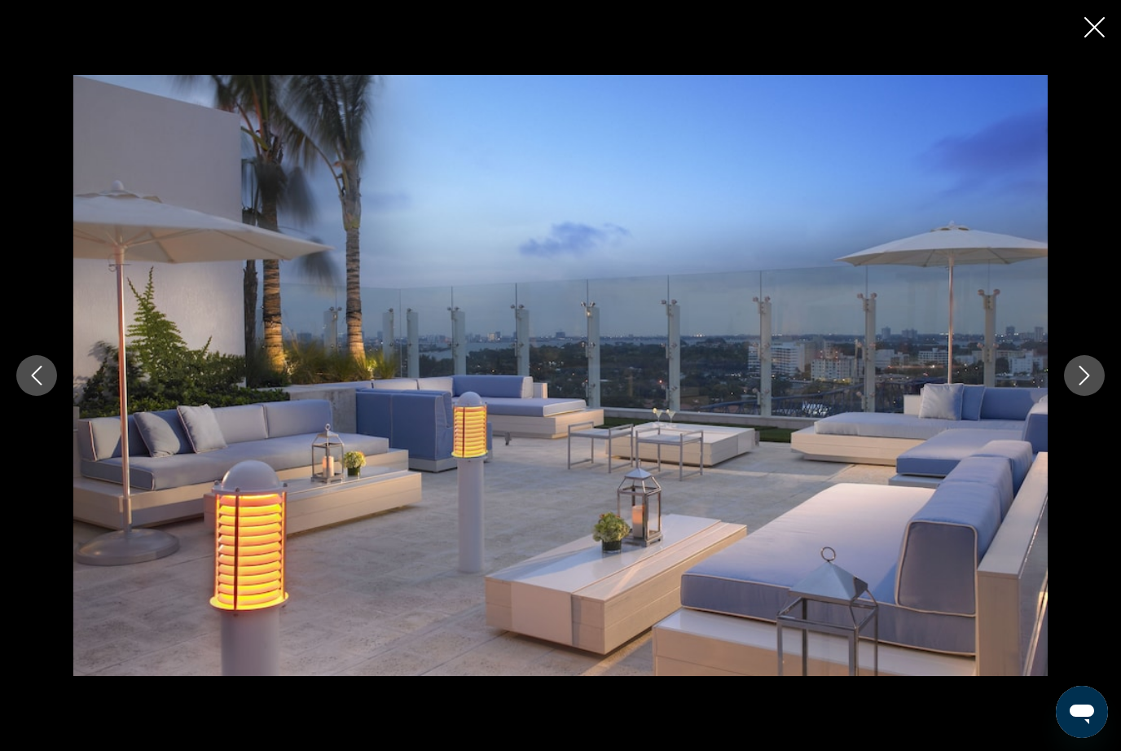
click at [1077, 392] on button "Next image" at bounding box center [1084, 375] width 41 height 41
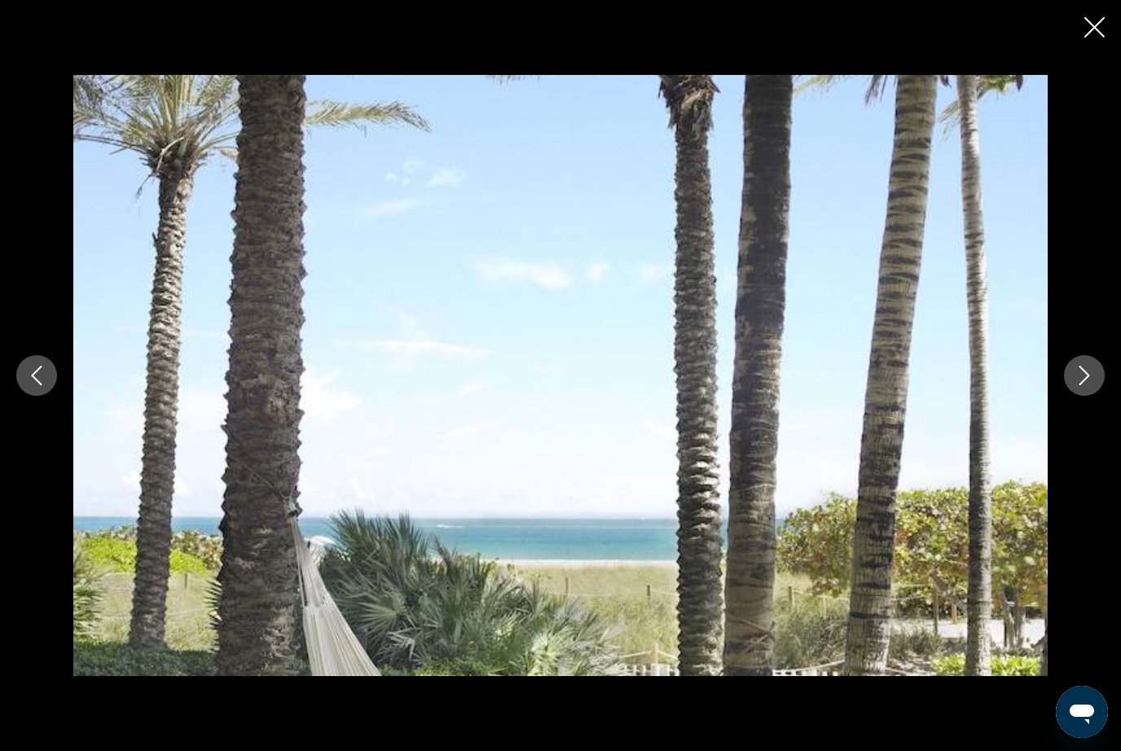
click at [1079, 389] on button "Next image" at bounding box center [1084, 375] width 41 height 41
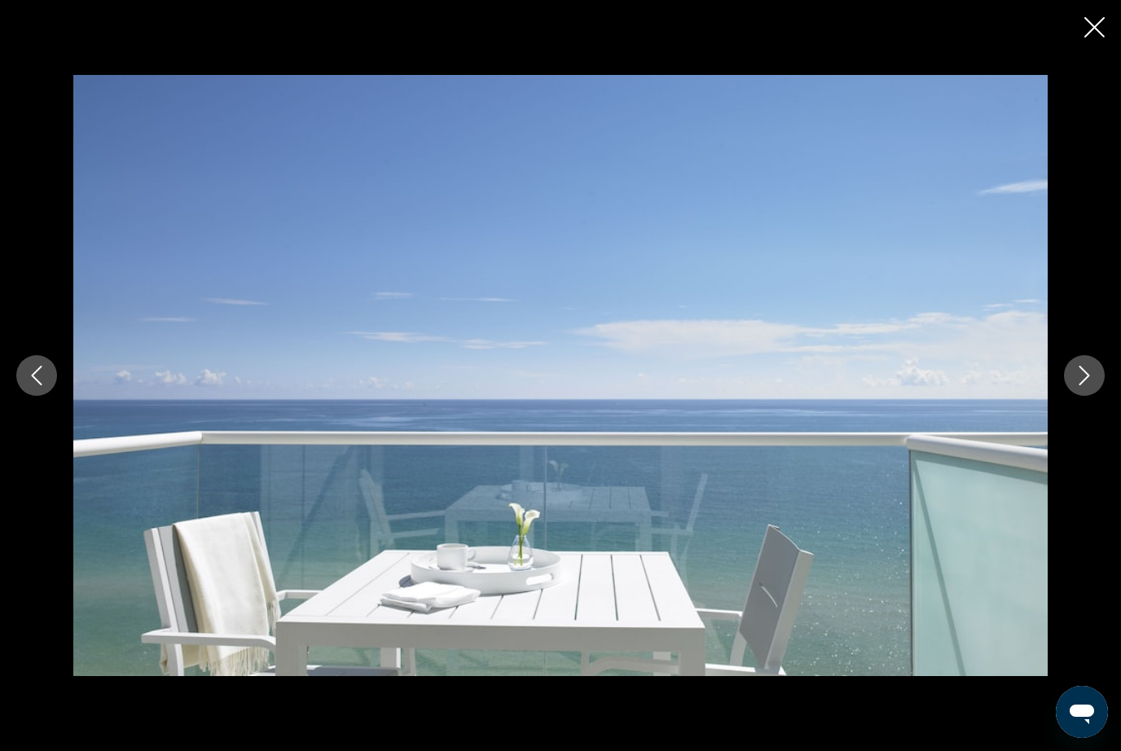
click at [1088, 380] on icon "Next image" at bounding box center [1085, 376] width 20 height 20
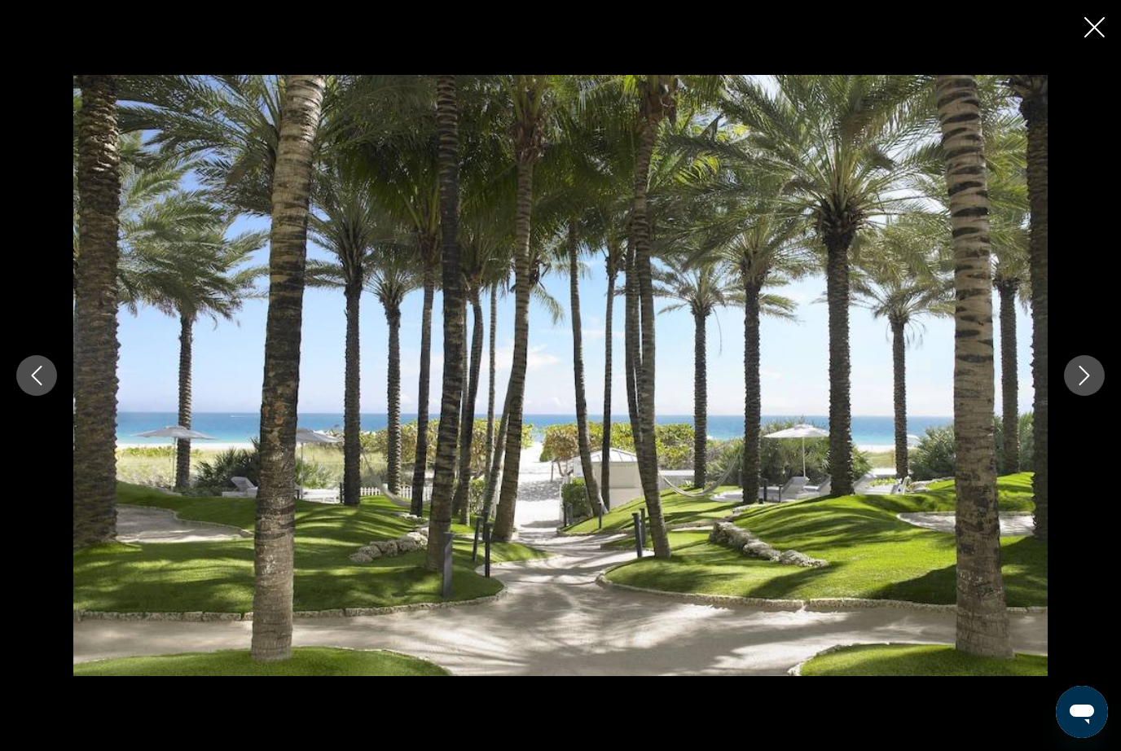
click at [1084, 378] on icon "Next image" at bounding box center [1085, 376] width 20 height 20
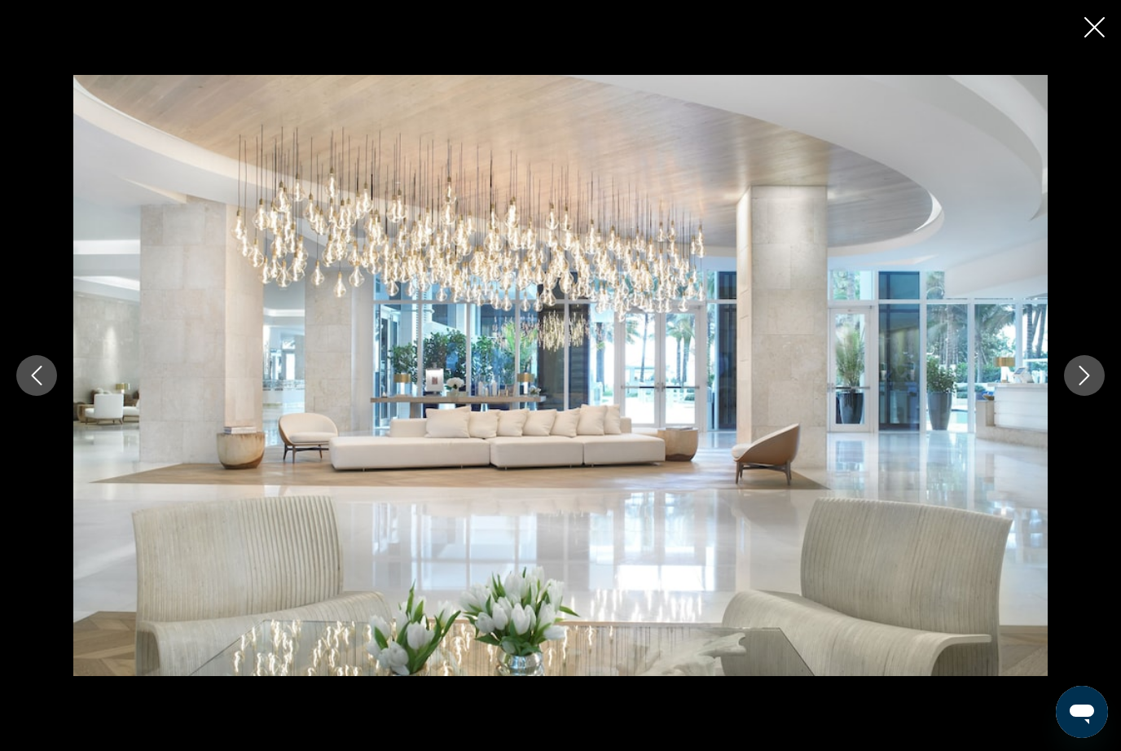
click at [1088, 377] on icon "Next image" at bounding box center [1085, 376] width 11 height 20
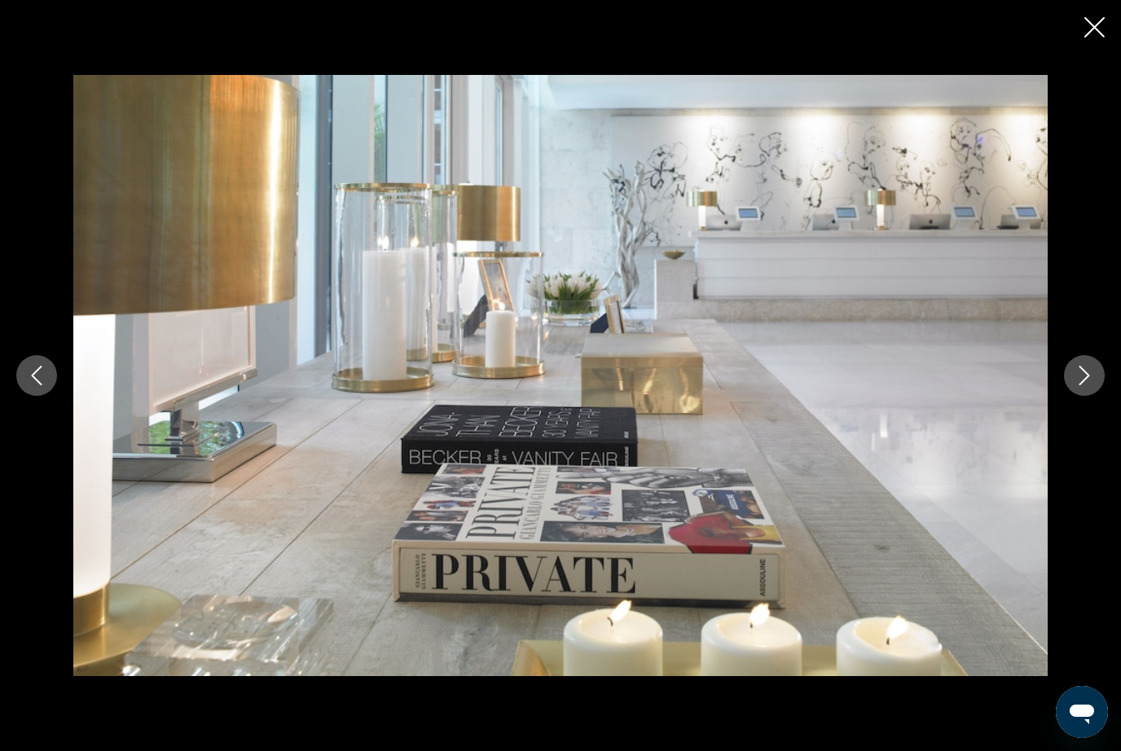
click at [1088, 378] on icon "Next image" at bounding box center [1085, 376] width 20 height 20
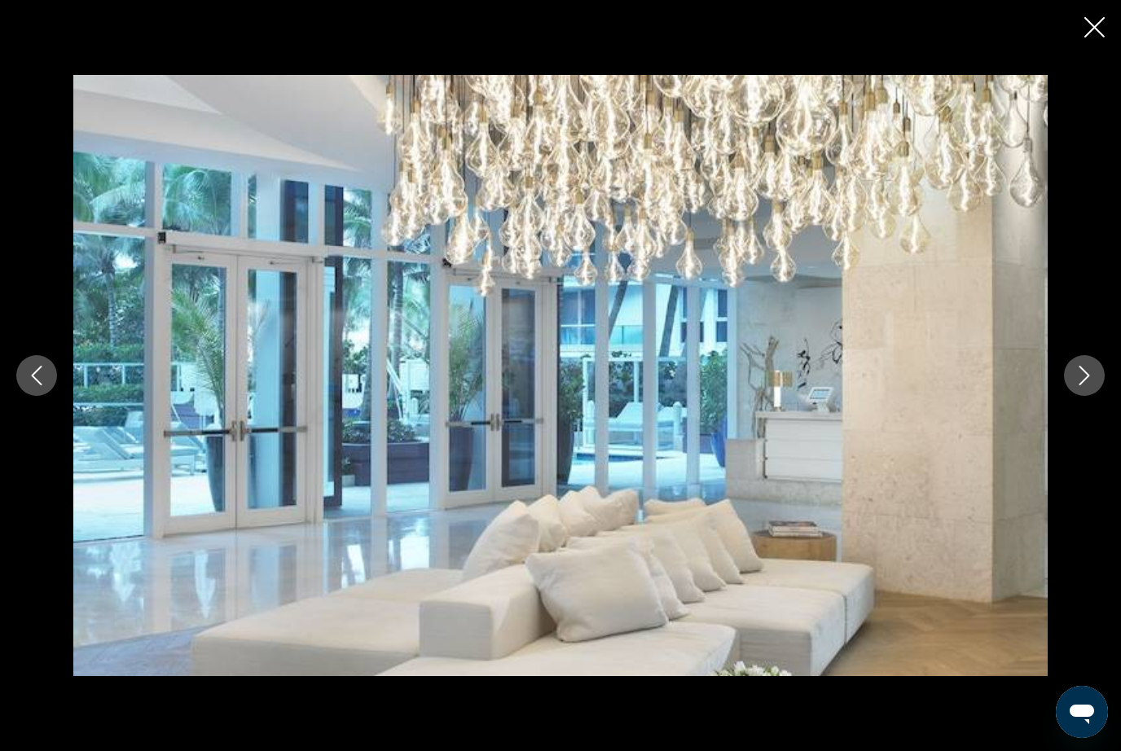
click at [1079, 15] on div "prev next" at bounding box center [560, 375] width 1121 height 751
click at [1097, 29] on icon "Close slideshow" at bounding box center [1094, 27] width 20 height 20
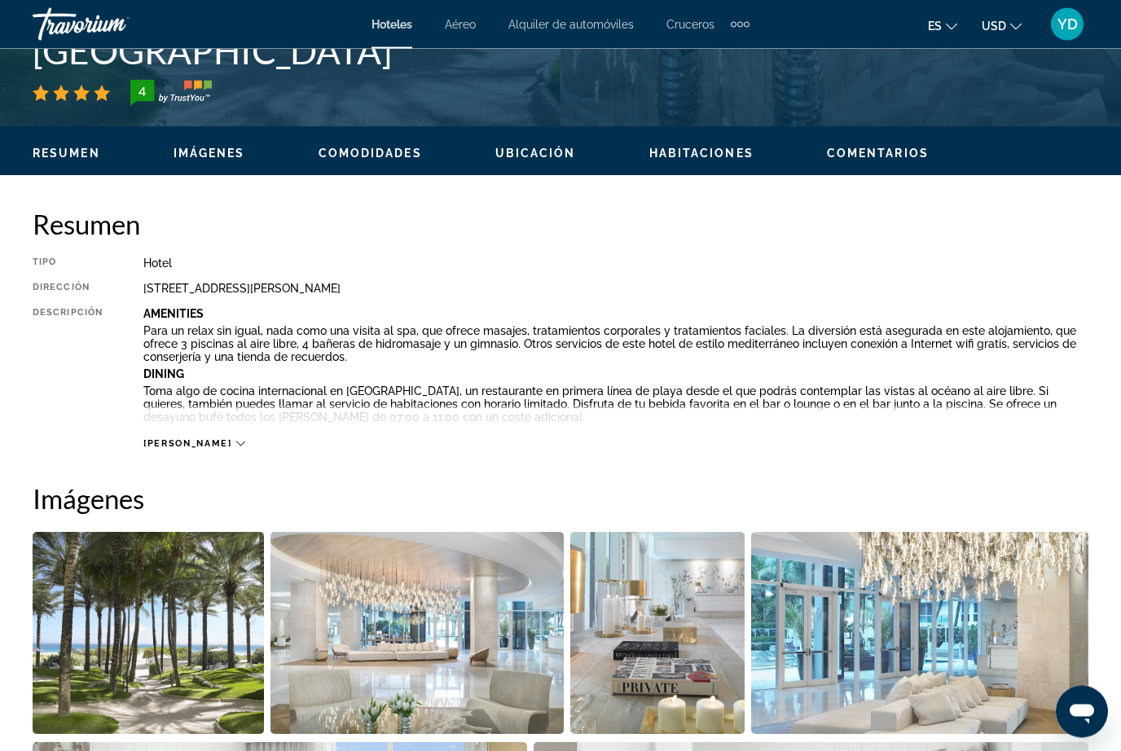
scroll to position [696, 0]
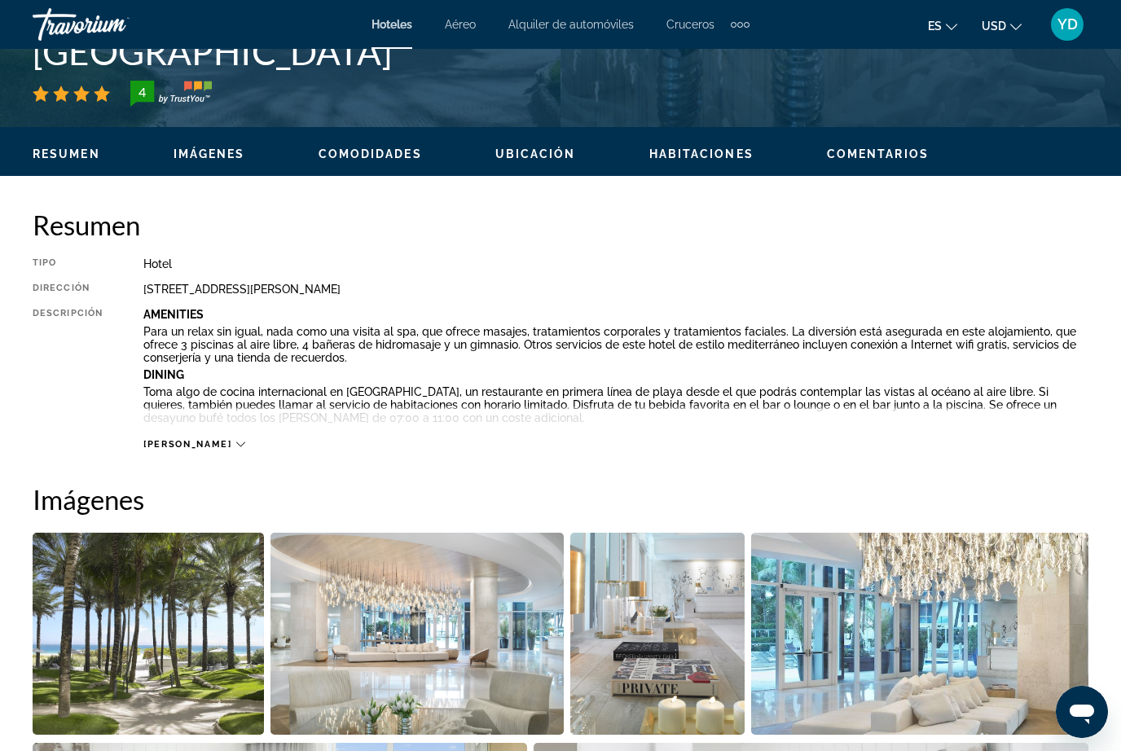
click at [177, 448] on span "Lee mas" at bounding box center [187, 444] width 88 height 11
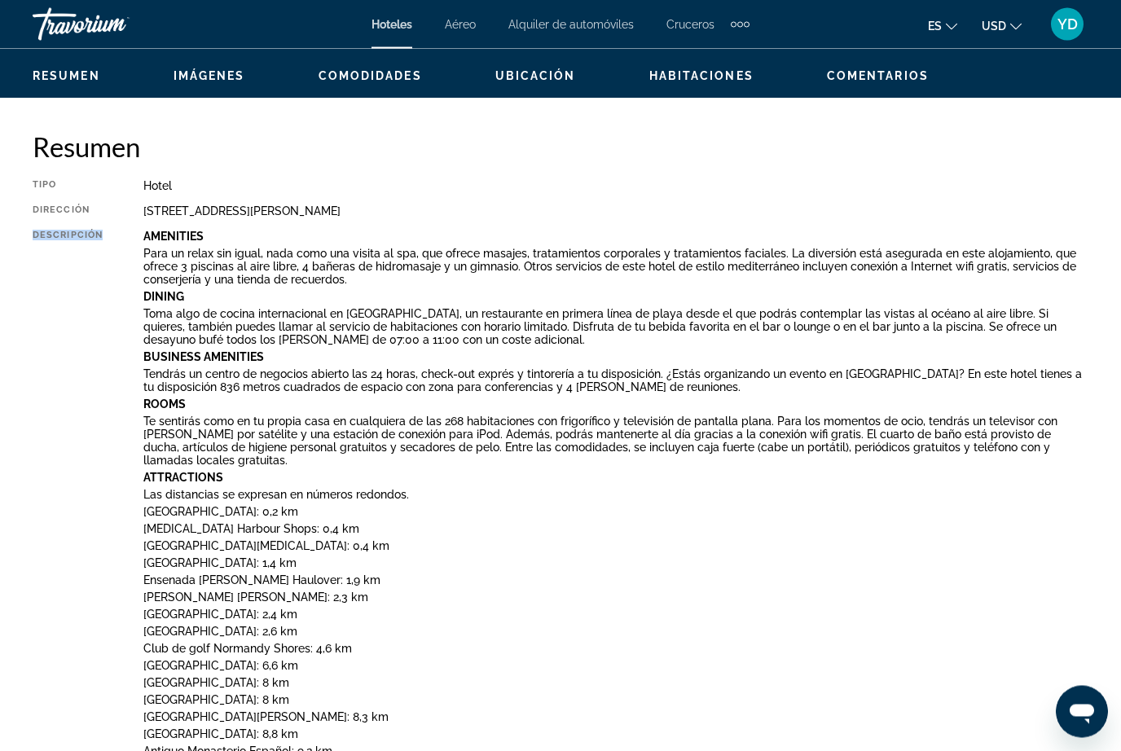
scroll to position [0, 0]
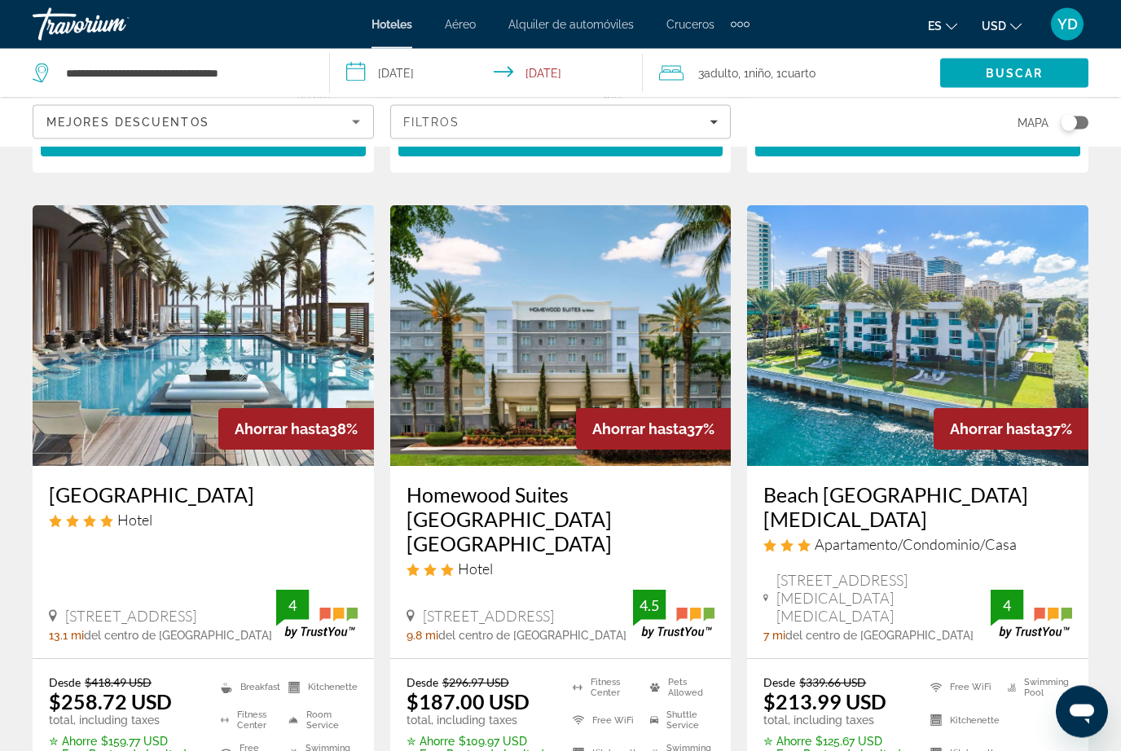
scroll to position [1965, 0]
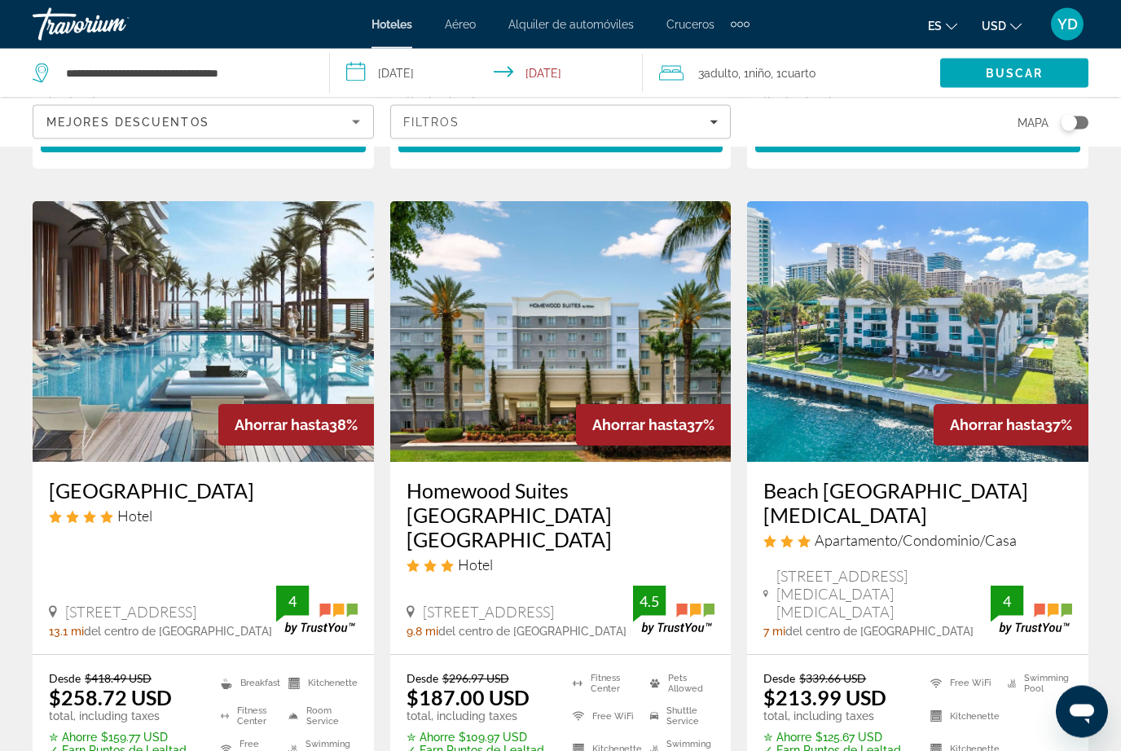
click at [90, 302] on img "Main content" at bounding box center [203, 332] width 341 height 261
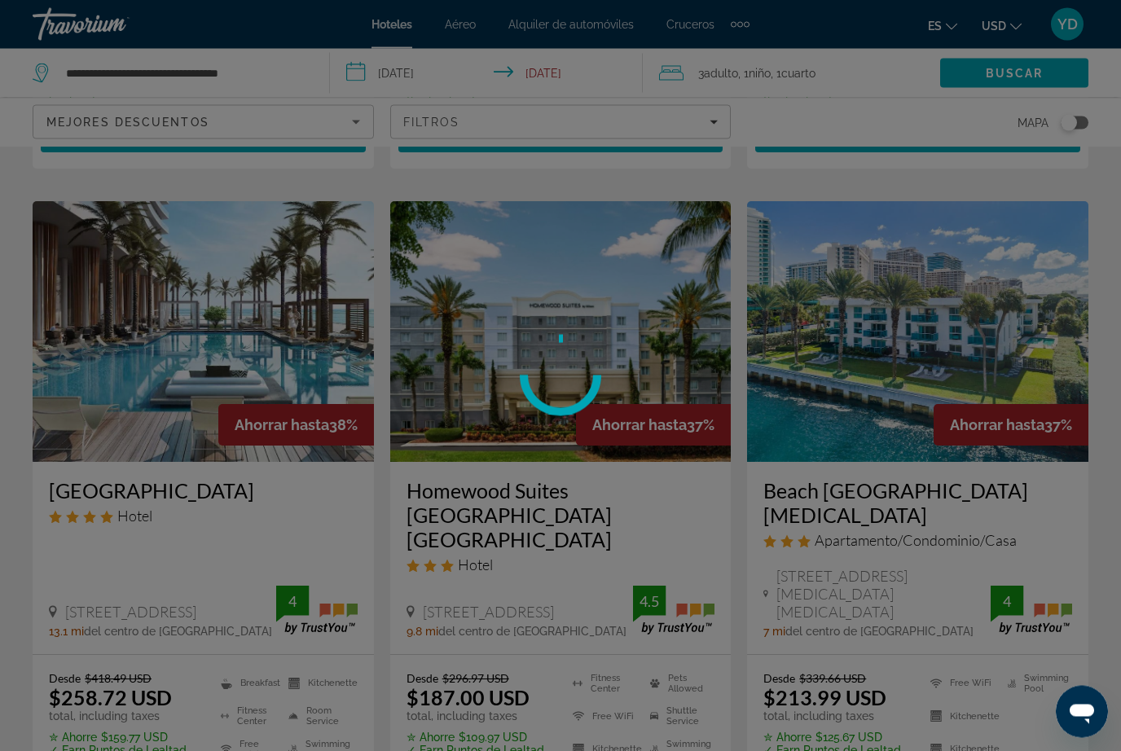
scroll to position [1966, 0]
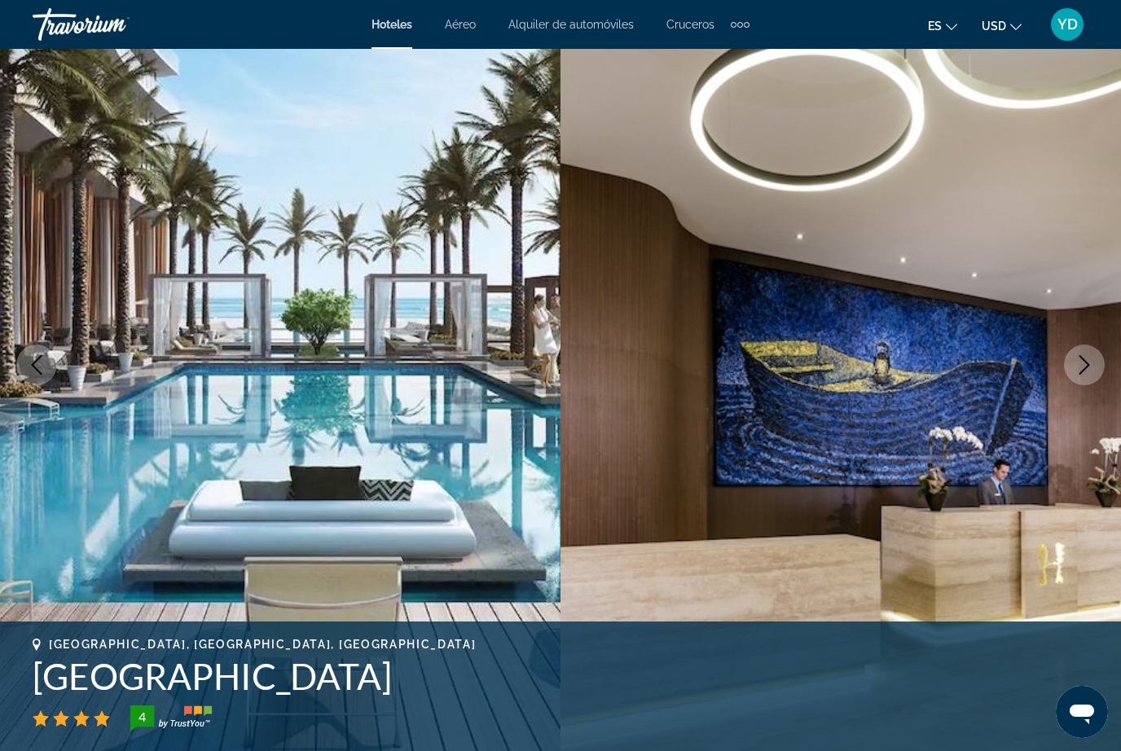
scroll to position [70, 0]
click at [1069, 363] on button "Next image" at bounding box center [1084, 365] width 41 height 41
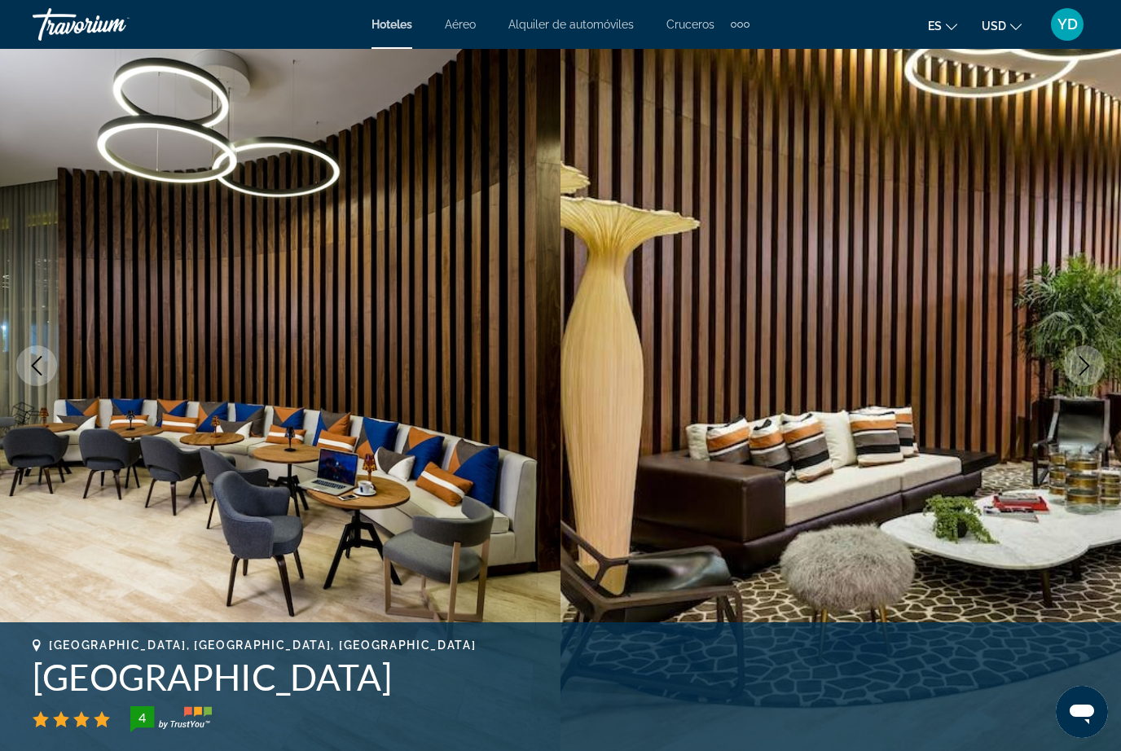
click at [1089, 364] on icon "Next image" at bounding box center [1085, 366] width 20 height 20
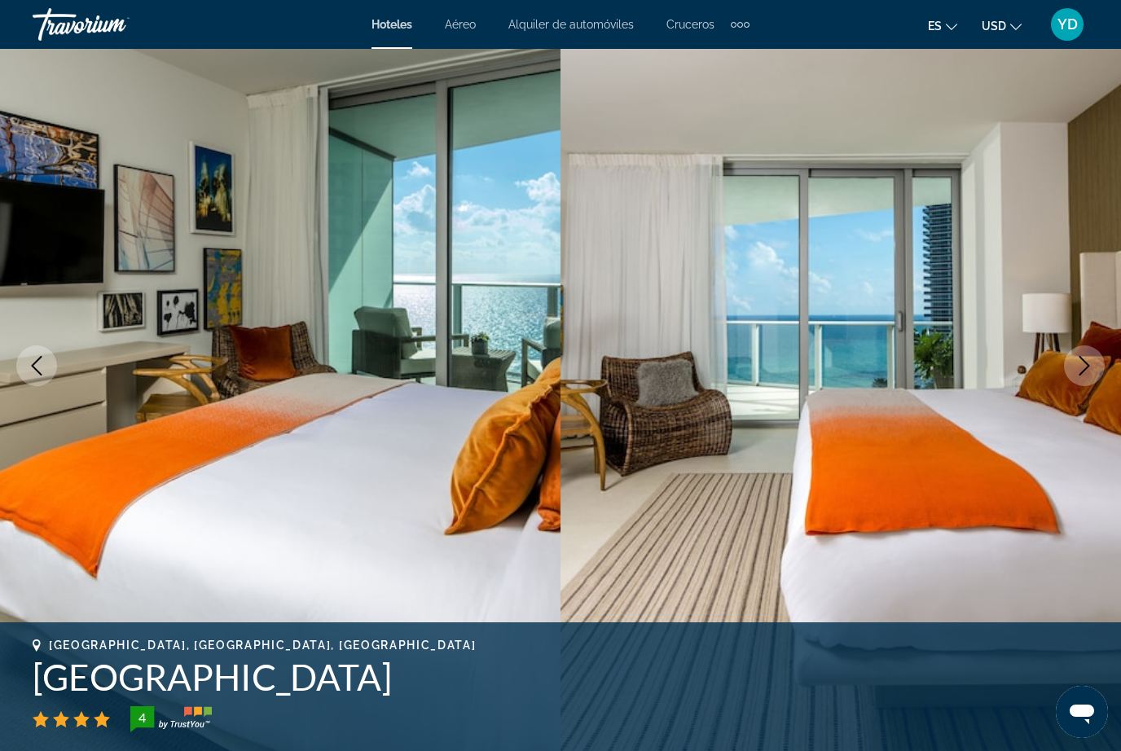
click at [1073, 376] on button "Next image" at bounding box center [1084, 365] width 41 height 41
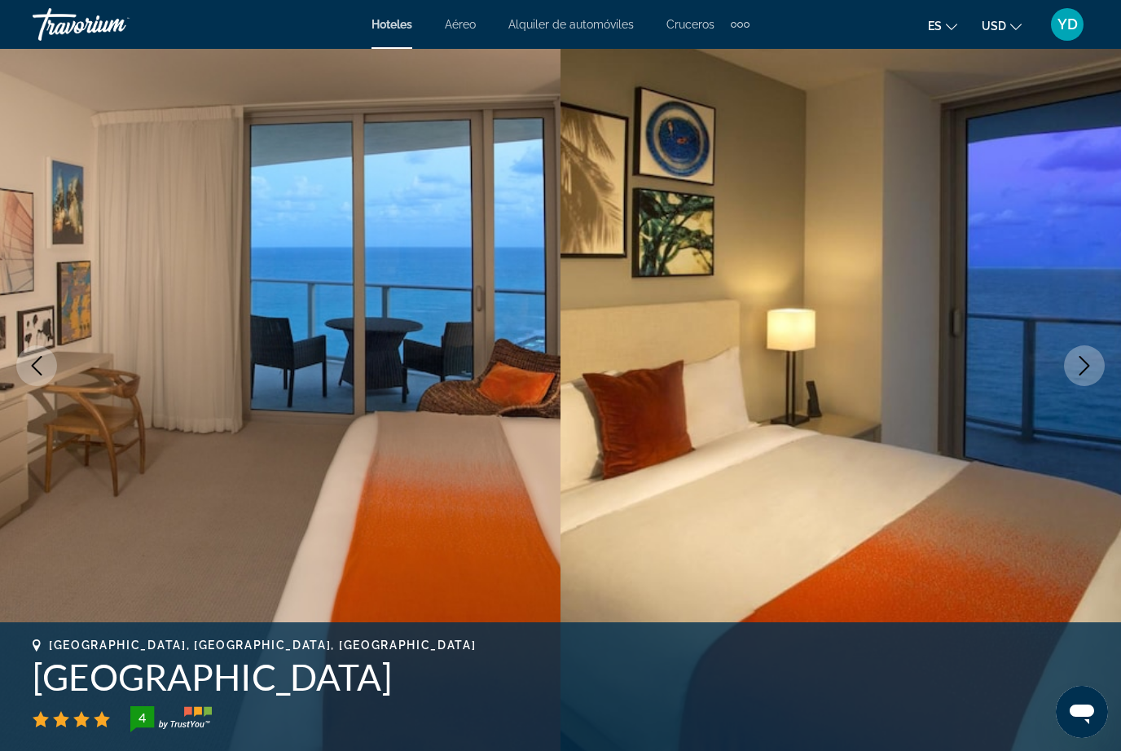
click at [1086, 364] on icon "Next image" at bounding box center [1085, 366] width 20 height 20
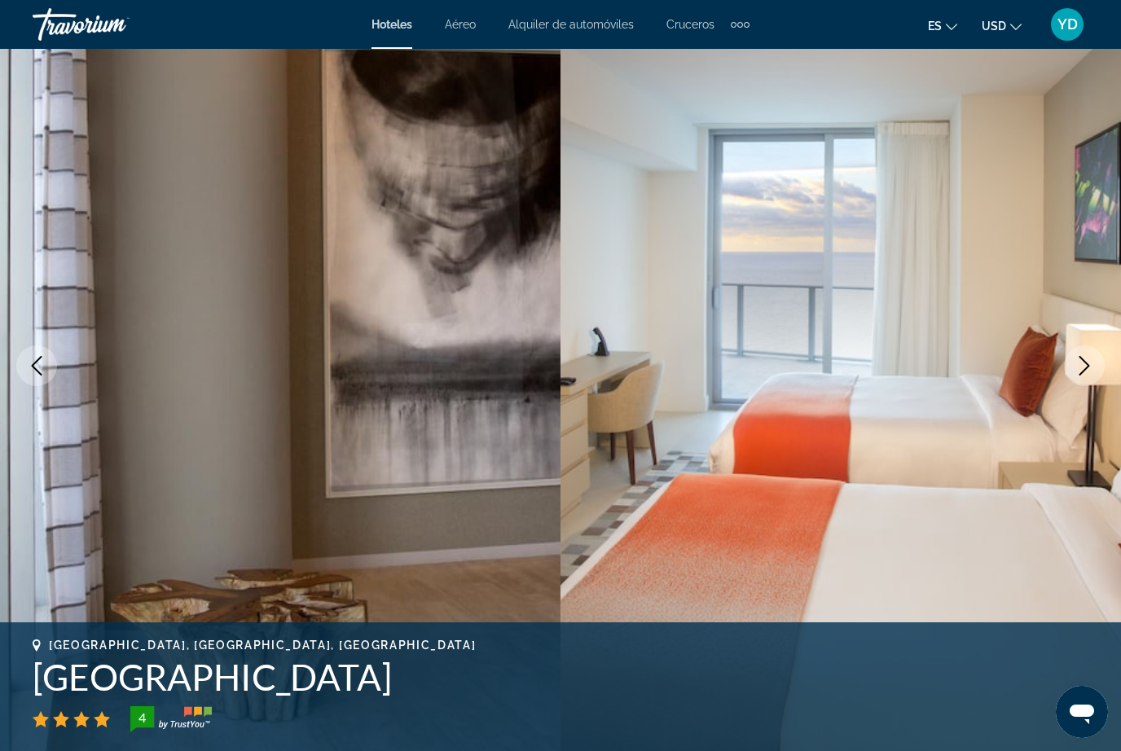
click at [1067, 389] on img "Main content" at bounding box center [841, 366] width 561 height 774
click at [1086, 363] on icon "Next image" at bounding box center [1085, 366] width 11 height 20
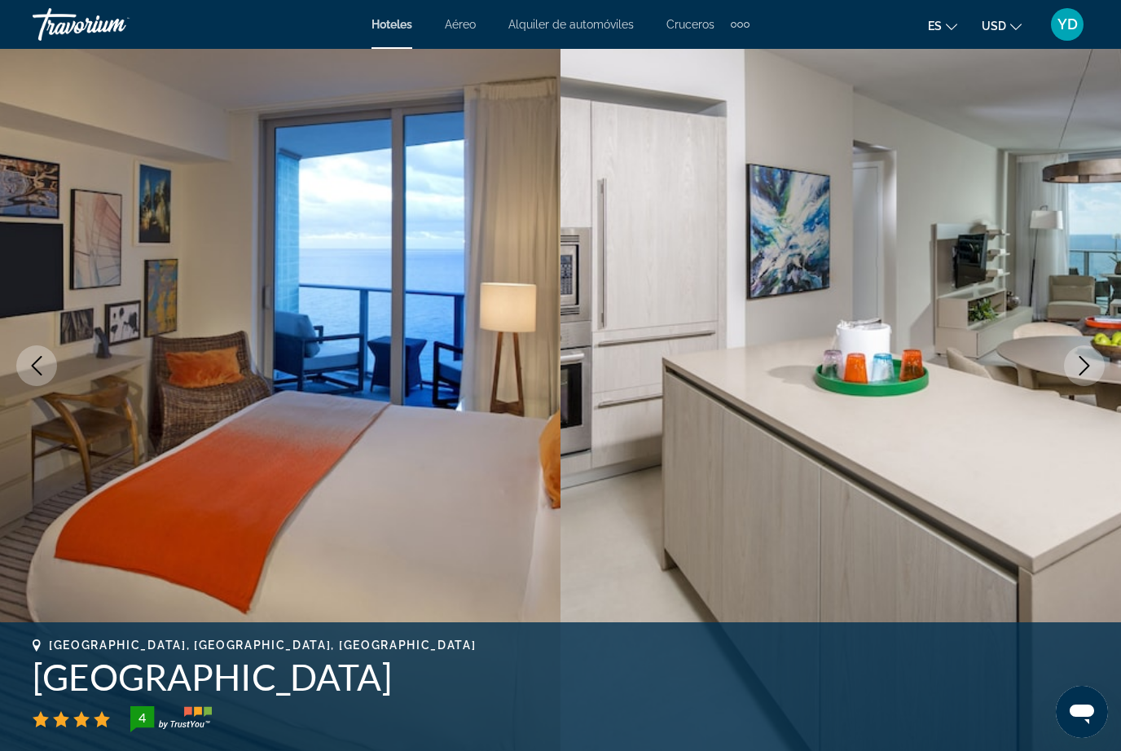
click at [1083, 372] on icon "Next image" at bounding box center [1085, 366] width 11 height 20
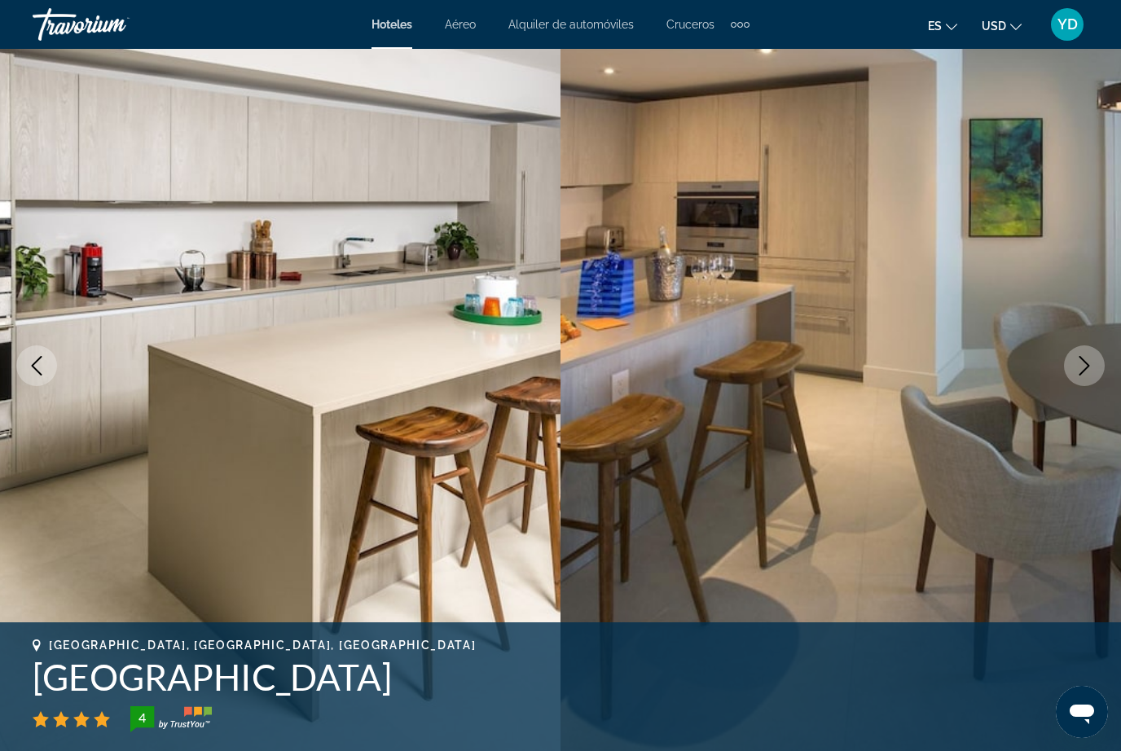
click at [1093, 354] on button "Next image" at bounding box center [1084, 365] width 41 height 41
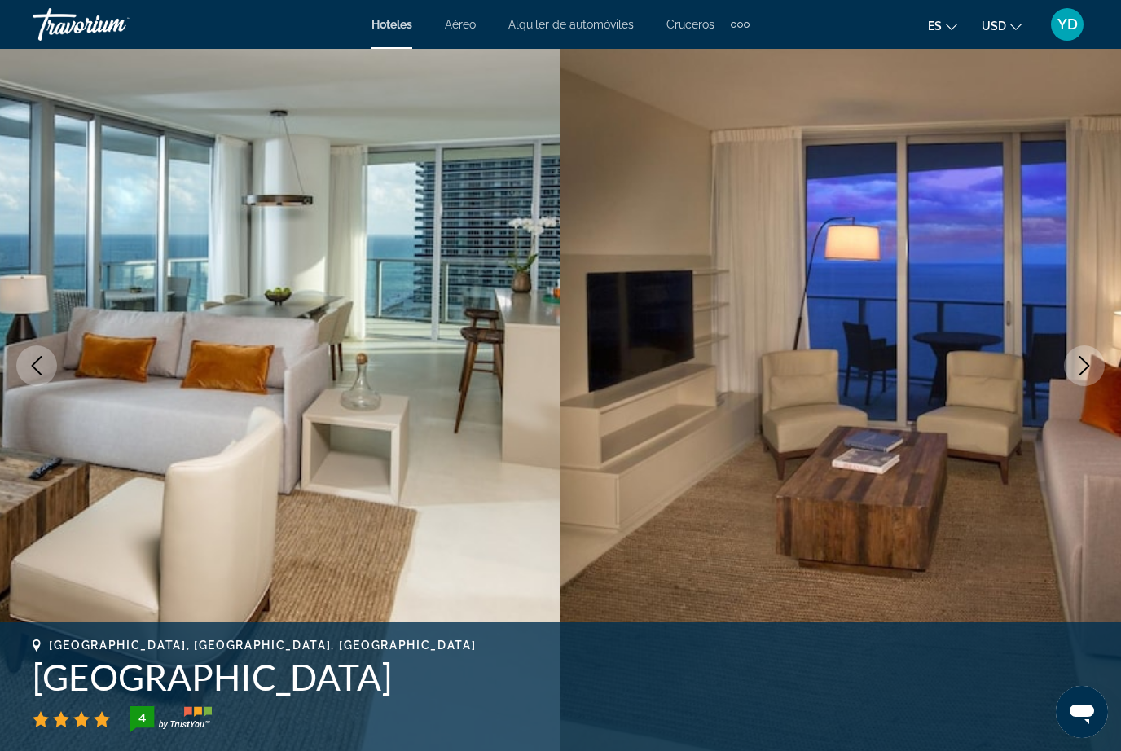
click at [1078, 368] on icon "Next image" at bounding box center [1085, 366] width 20 height 20
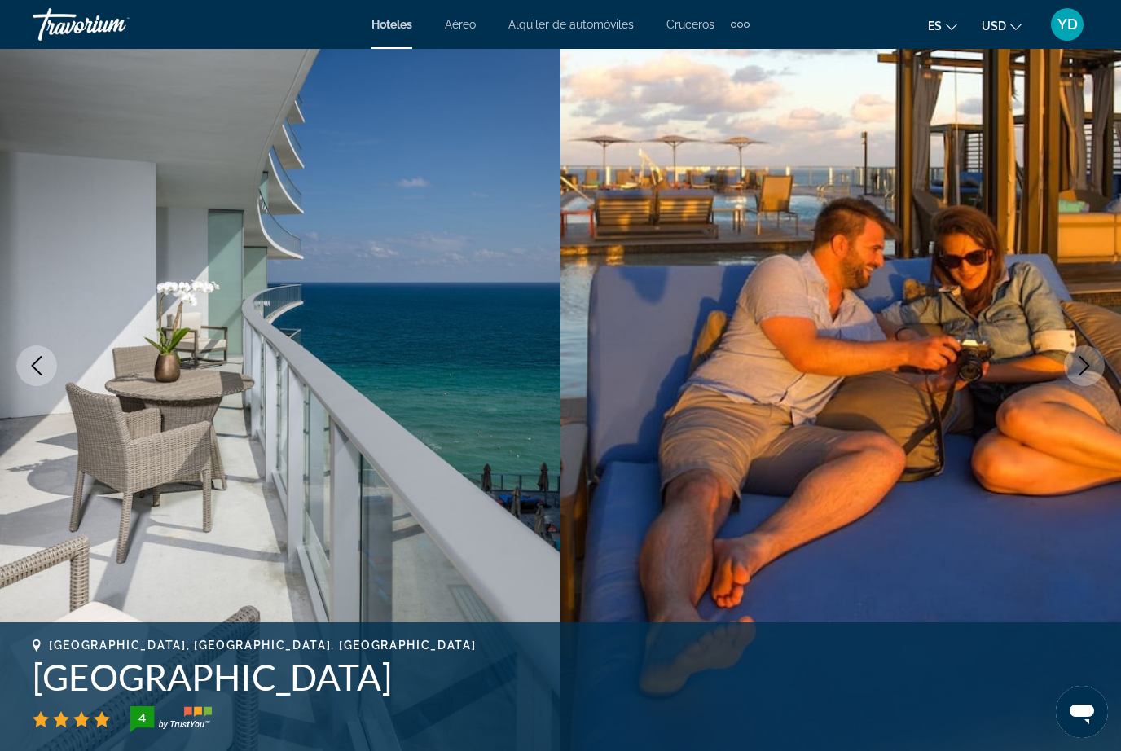
click at [1074, 363] on button "Next image" at bounding box center [1084, 365] width 41 height 41
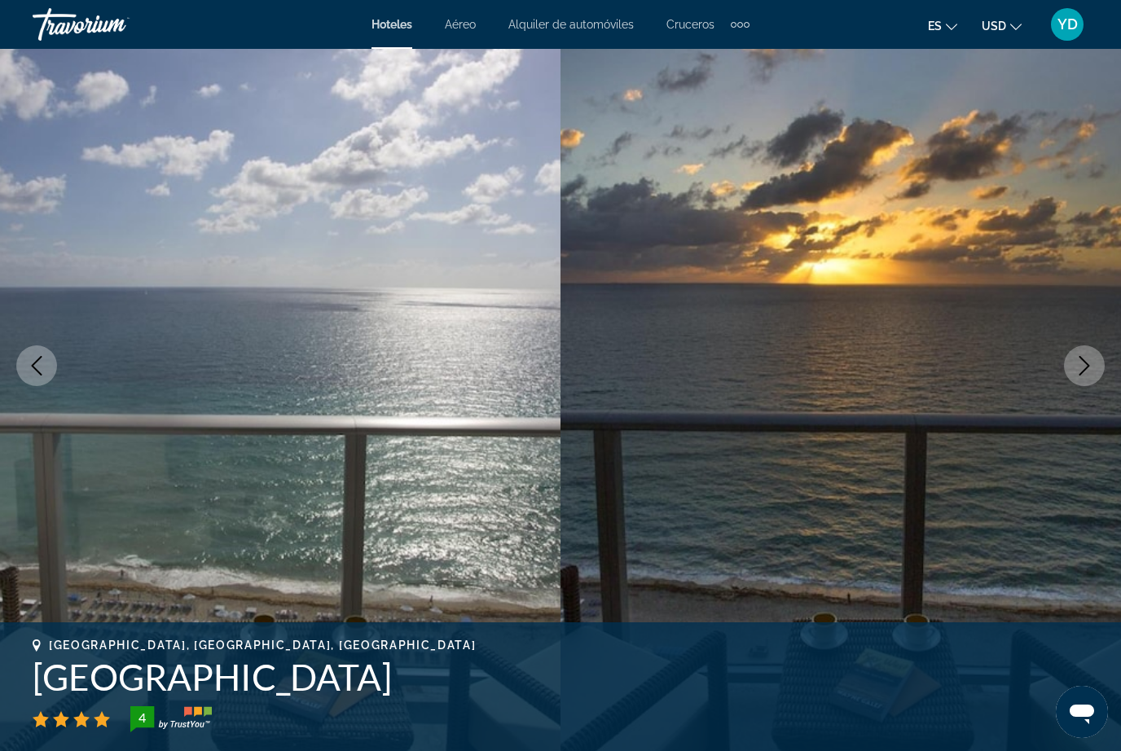
click at [1076, 360] on icon "Next image" at bounding box center [1085, 366] width 20 height 20
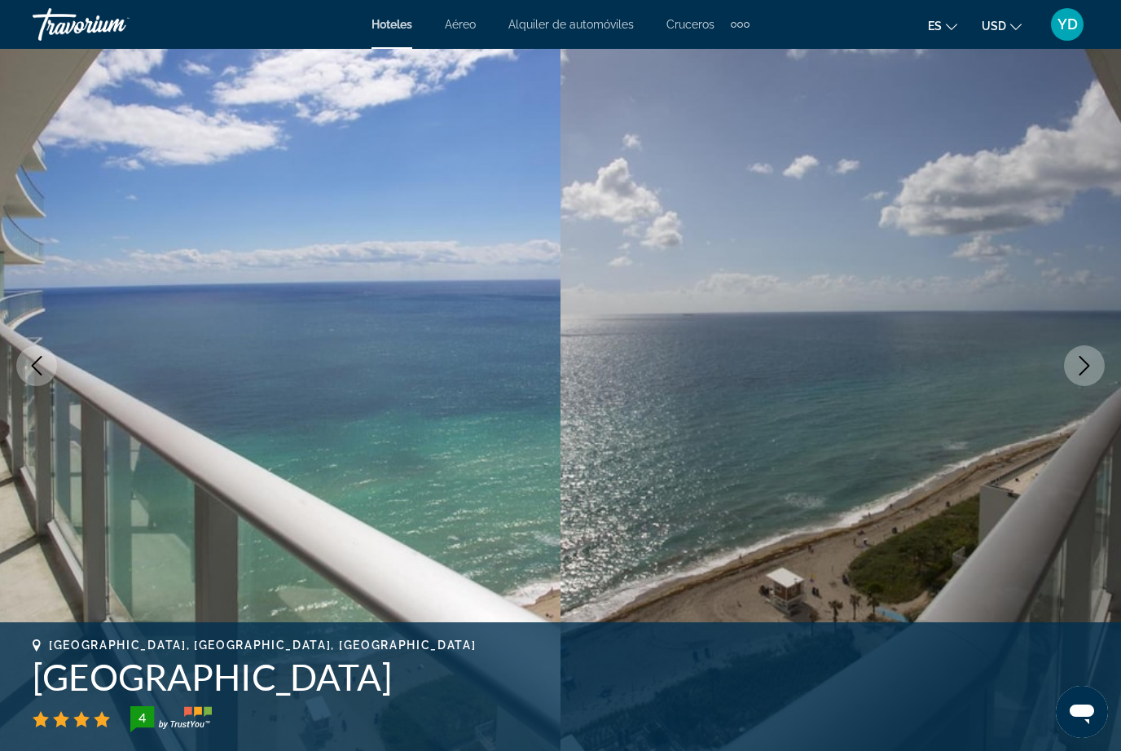
click at [1078, 363] on icon "Next image" at bounding box center [1085, 366] width 20 height 20
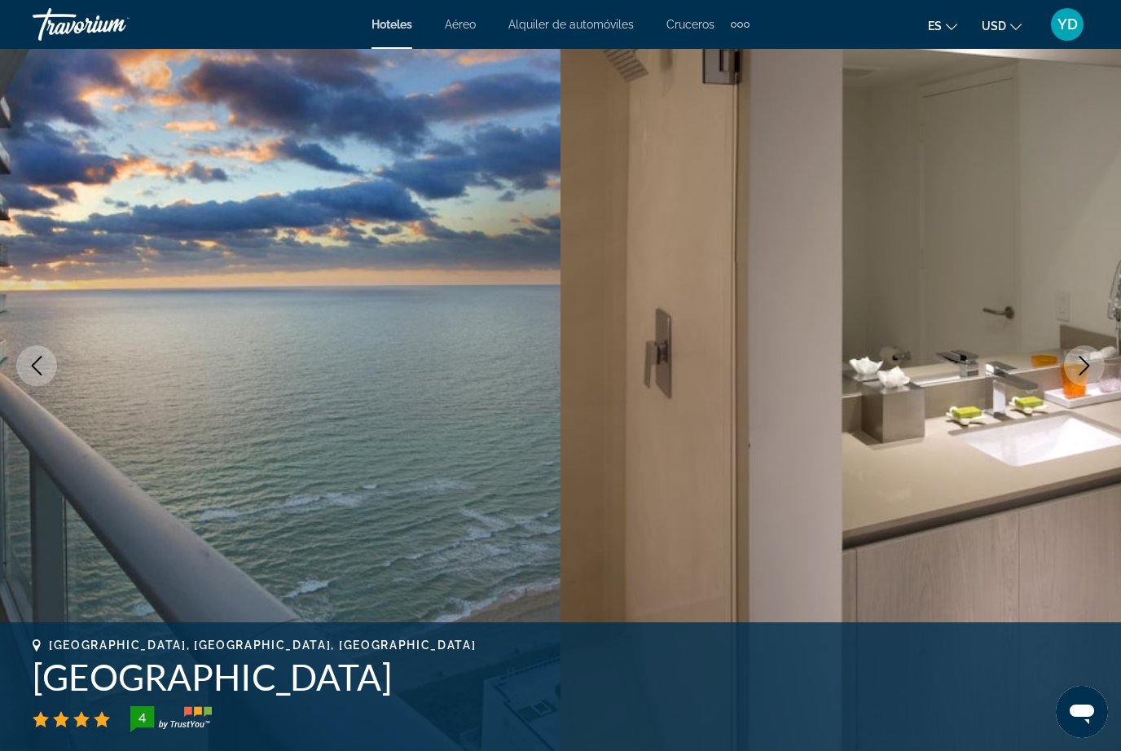
click at [1081, 363] on icon "Next image" at bounding box center [1085, 366] width 20 height 20
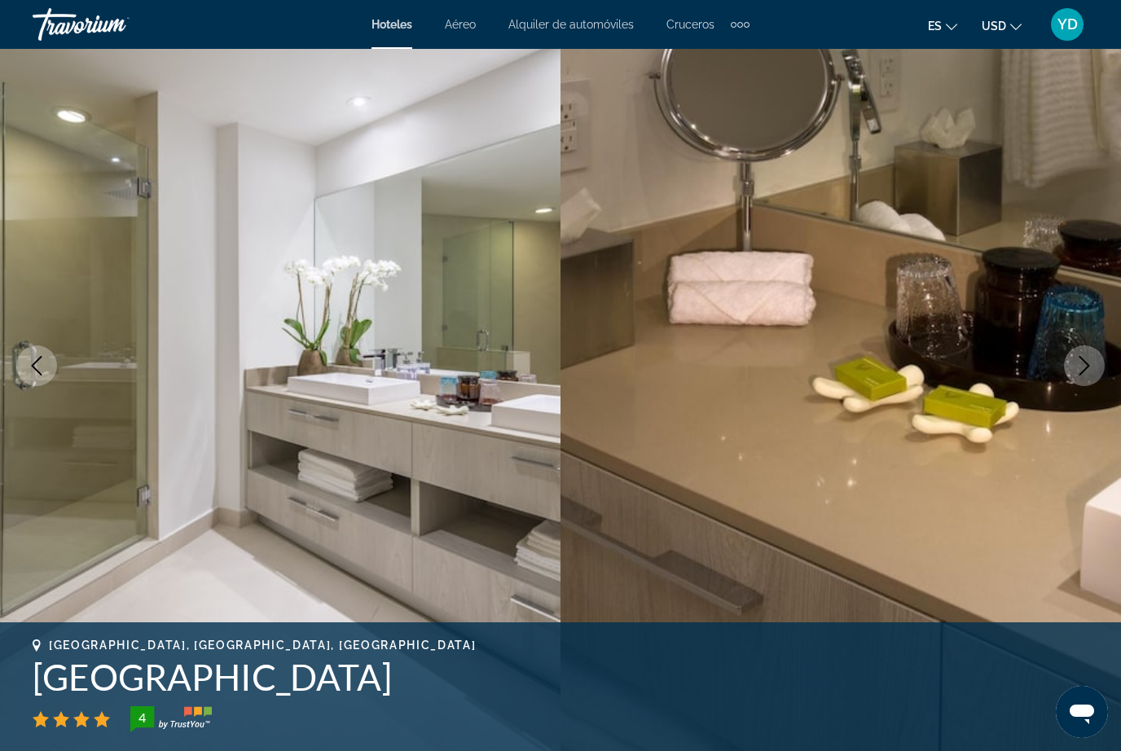
click at [1075, 362] on icon "Next image" at bounding box center [1085, 366] width 20 height 20
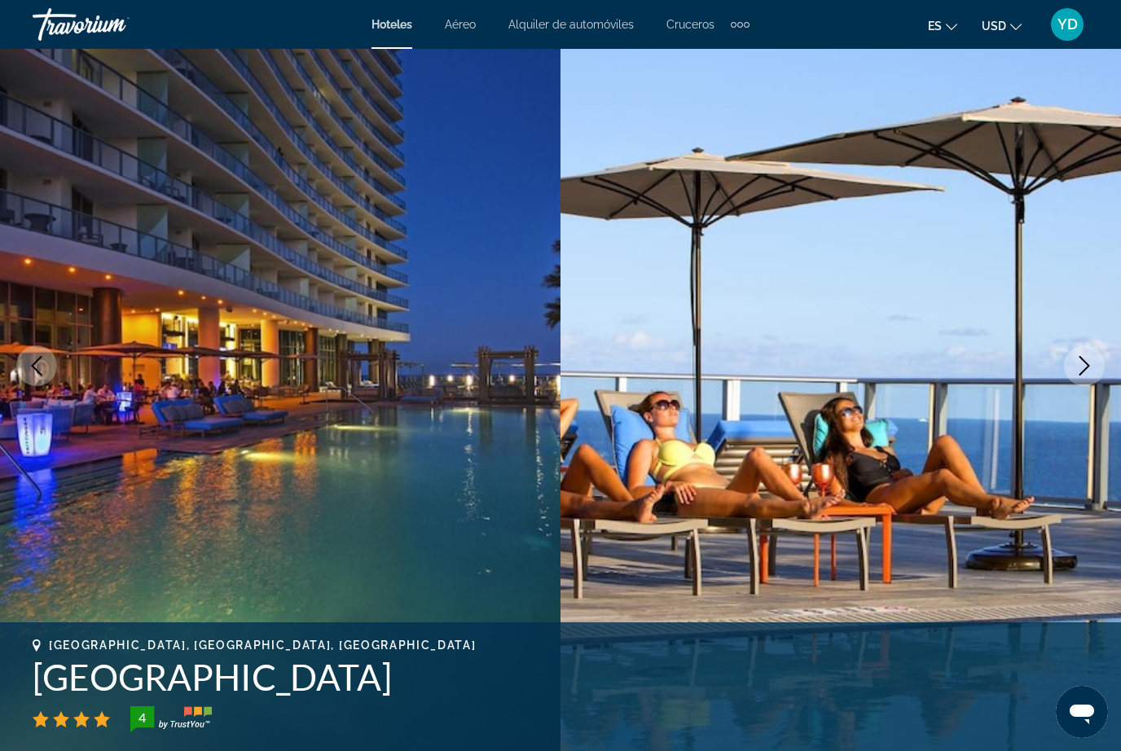
click at [1071, 363] on button "Next image" at bounding box center [1084, 365] width 41 height 41
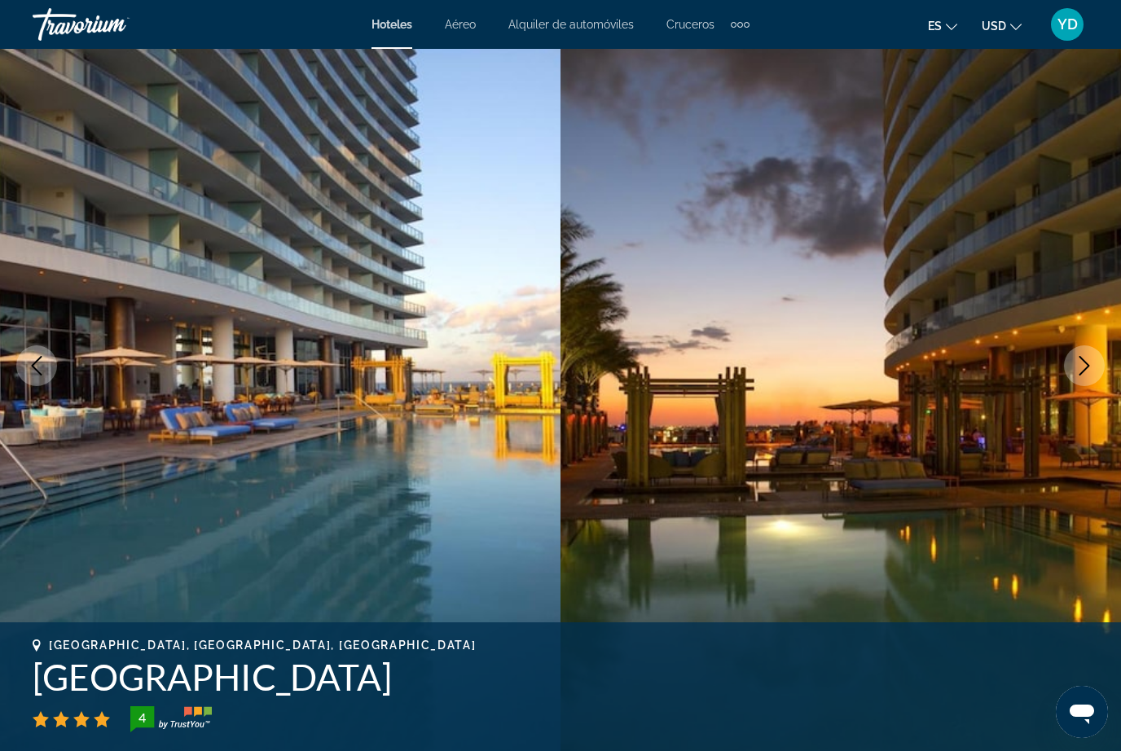
click at [1075, 367] on icon "Next image" at bounding box center [1085, 366] width 20 height 20
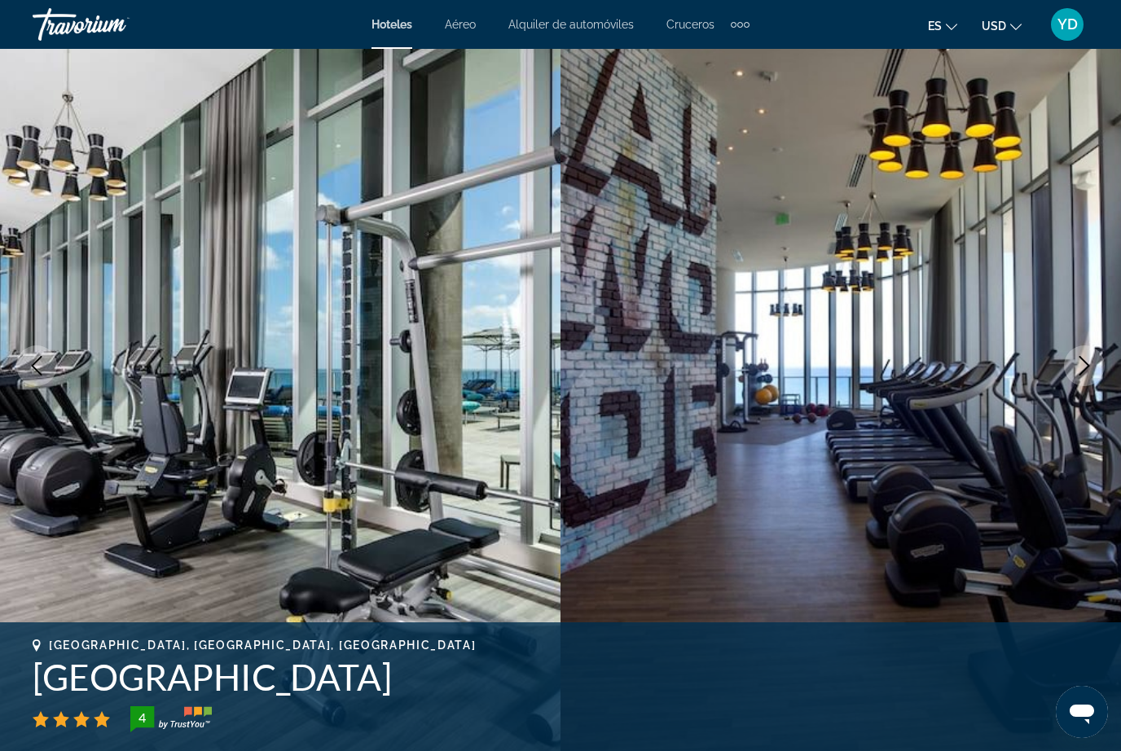
click at [1074, 360] on button "Next image" at bounding box center [1084, 365] width 41 height 41
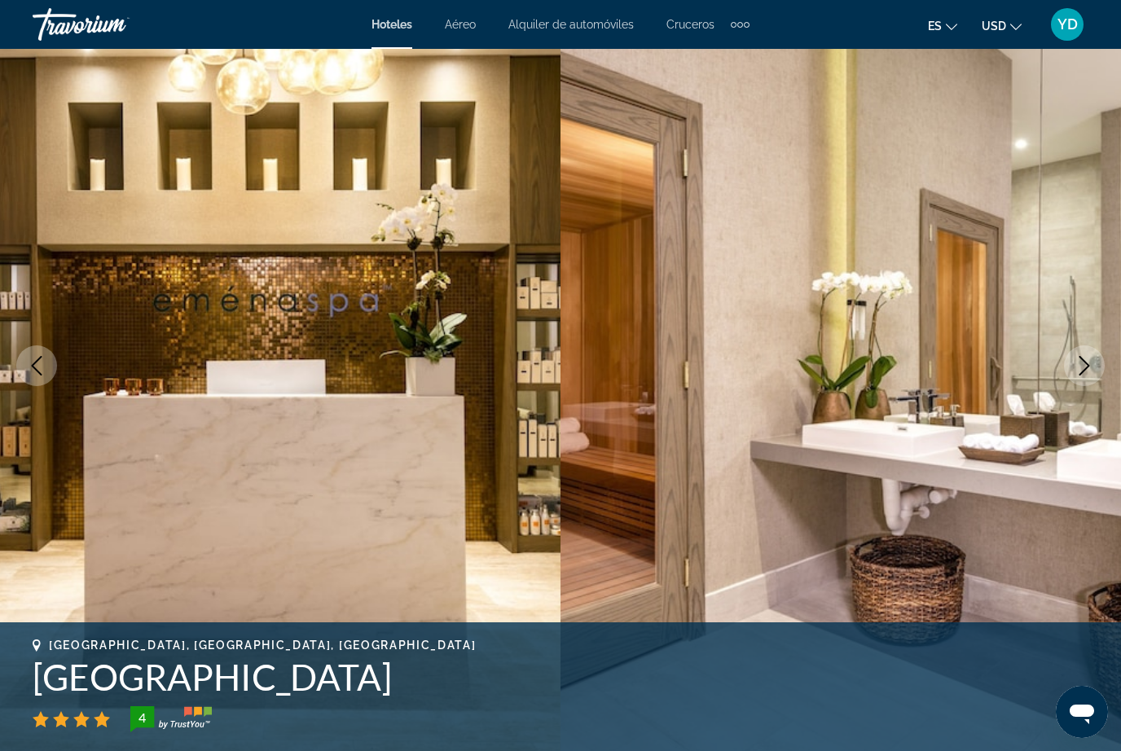
click at [1067, 367] on button "Next image" at bounding box center [1084, 365] width 41 height 41
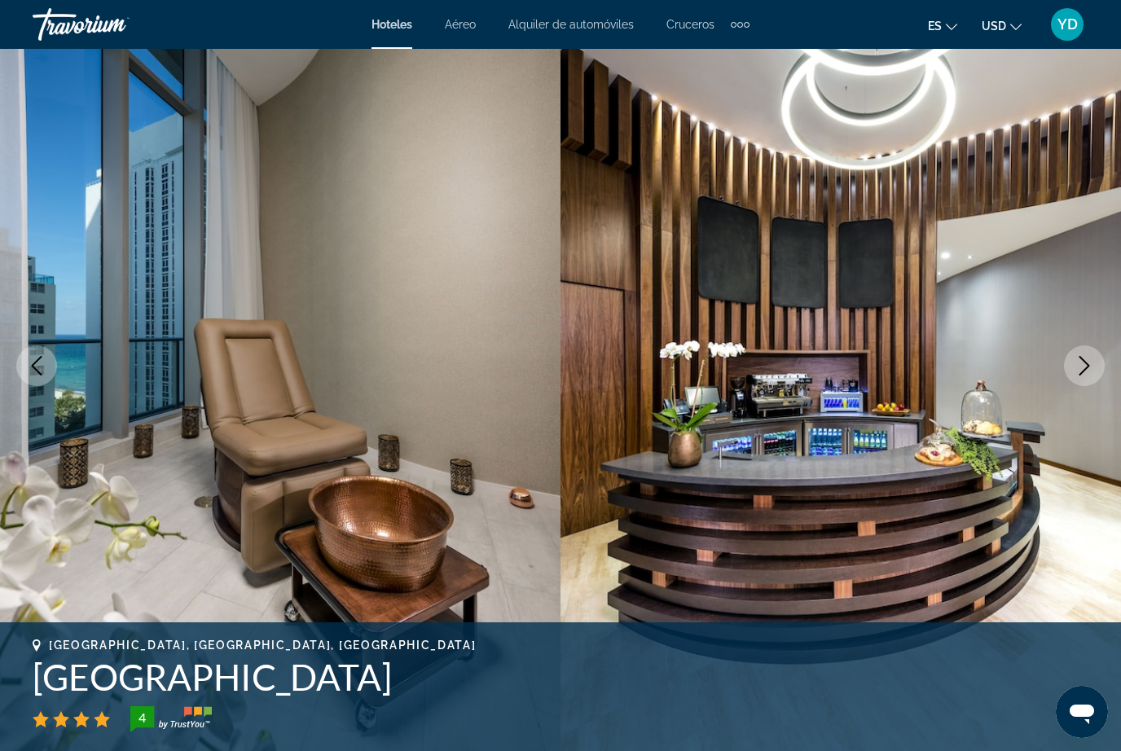
click at [1073, 372] on button "Next image" at bounding box center [1084, 365] width 41 height 41
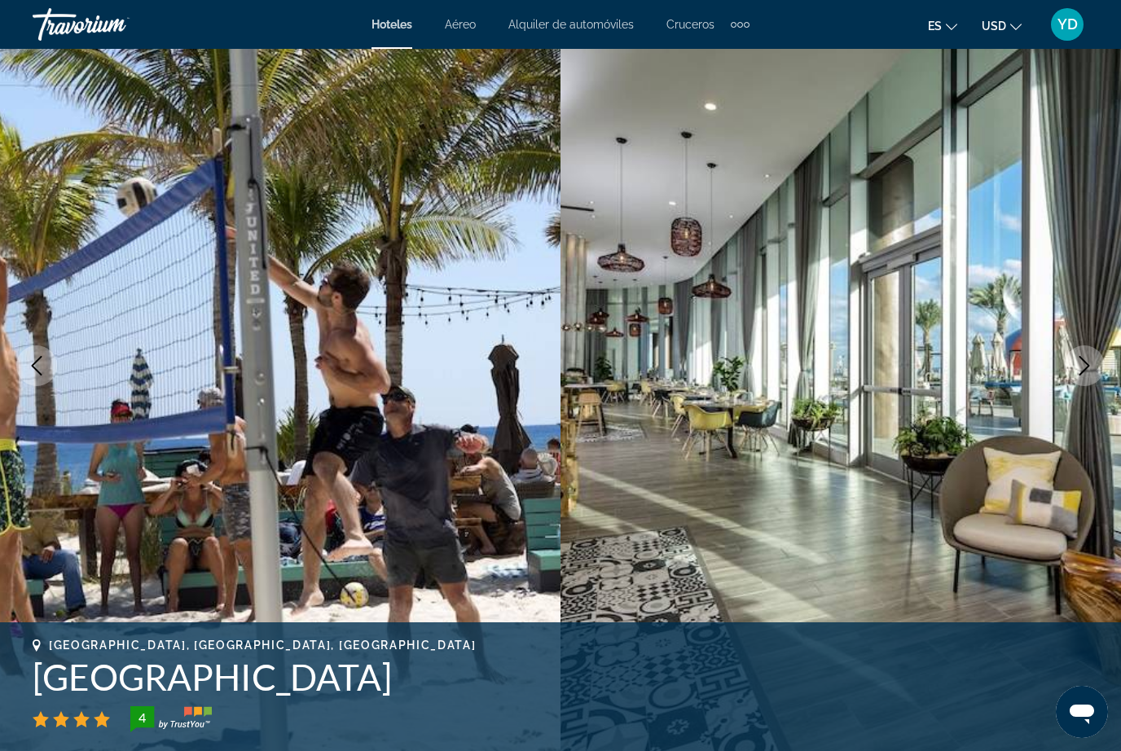
click at [1069, 365] on button "Next image" at bounding box center [1084, 365] width 41 height 41
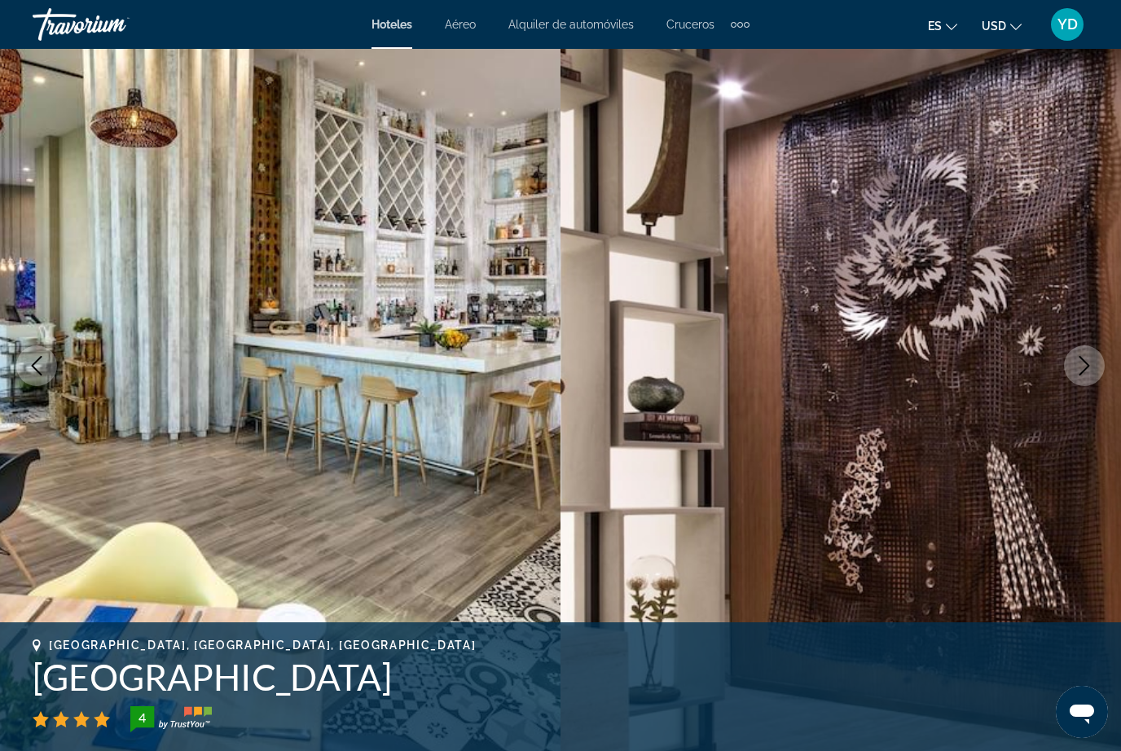
click at [1067, 372] on button "Next image" at bounding box center [1084, 365] width 41 height 41
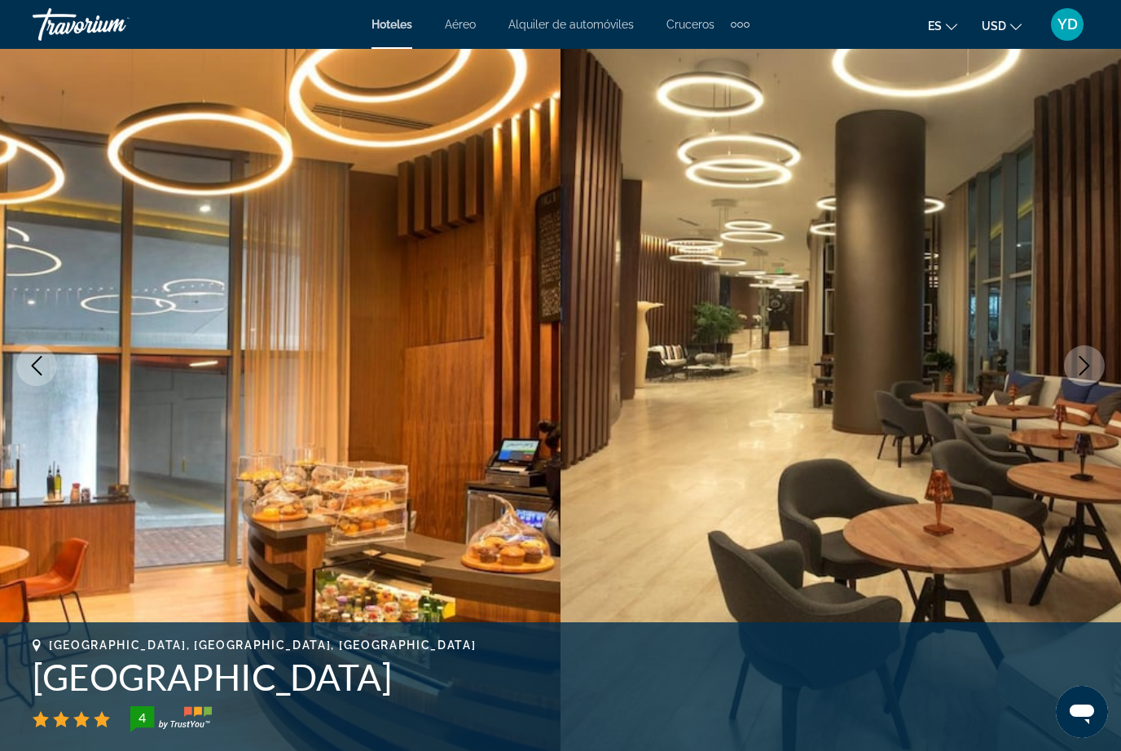
click at [1078, 375] on icon "Next image" at bounding box center [1085, 366] width 20 height 20
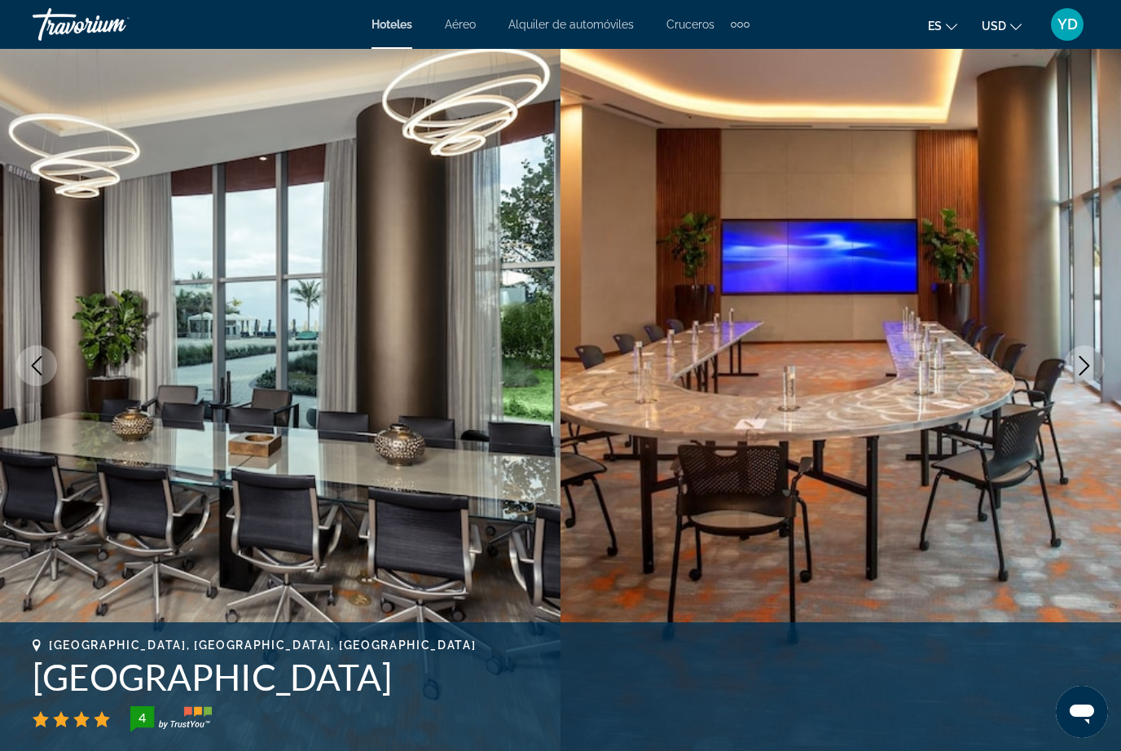
click at [1083, 359] on icon "Next image" at bounding box center [1085, 366] width 11 height 20
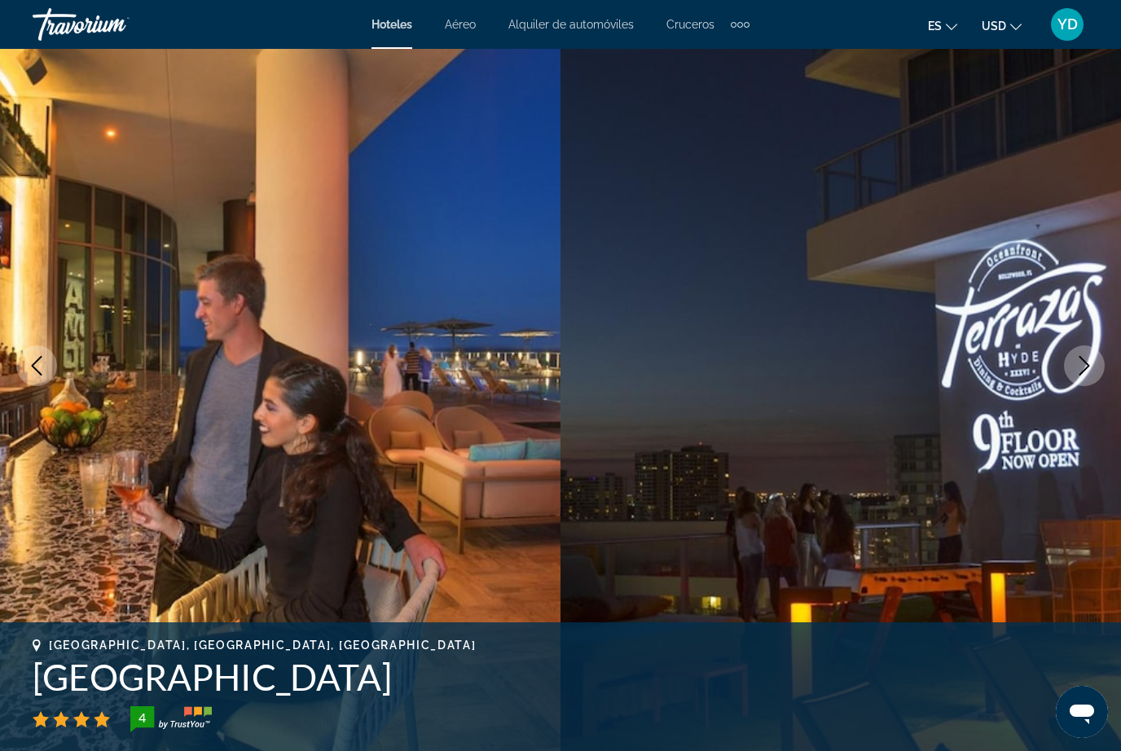
click at [1089, 370] on icon "Next image" at bounding box center [1085, 366] width 20 height 20
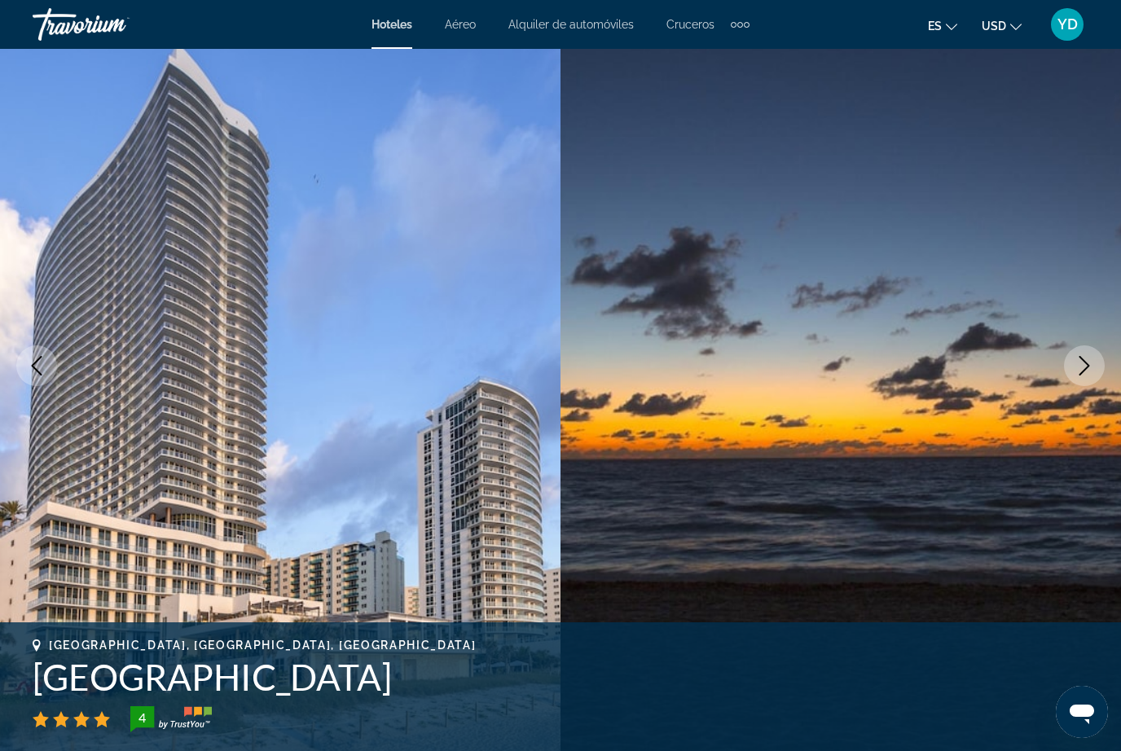
click at [1079, 369] on icon "Next image" at bounding box center [1085, 366] width 20 height 20
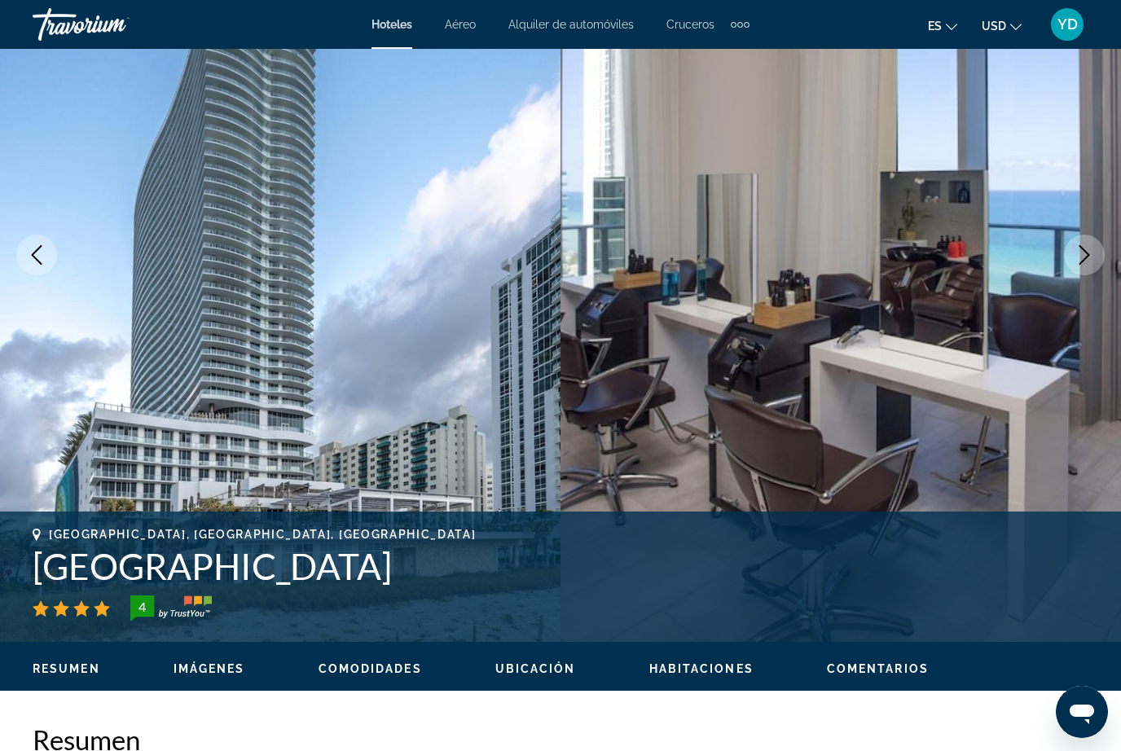
scroll to position [184, 0]
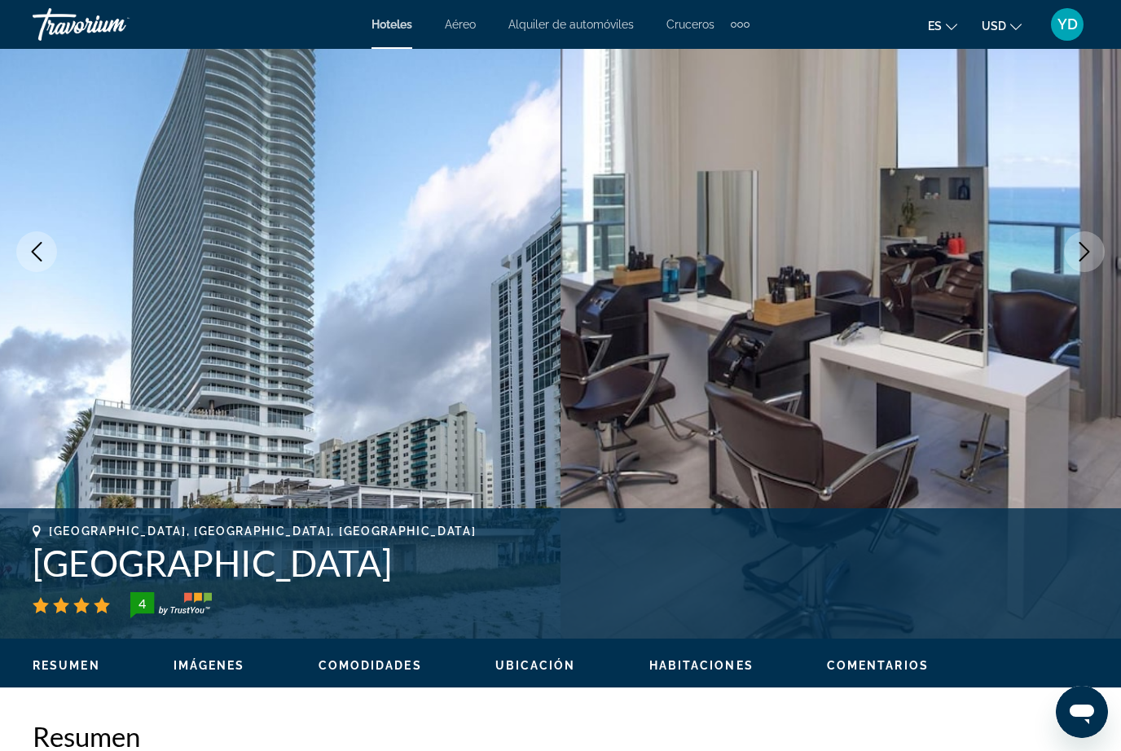
click at [1097, 253] on button "Next image" at bounding box center [1084, 251] width 41 height 41
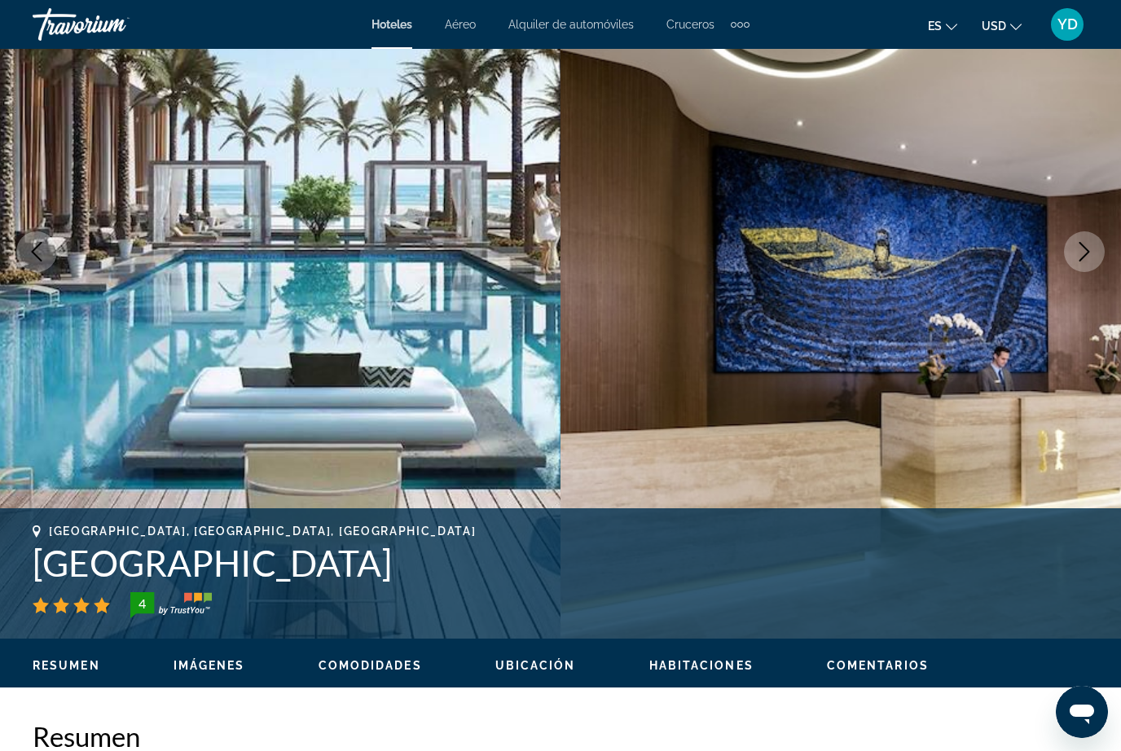
click at [1077, 282] on img "Main content" at bounding box center [841, 252] width 561 height 774
click at [1086, 264] on button "Next image" at bounding box center [1084, 251] width 41 height 41
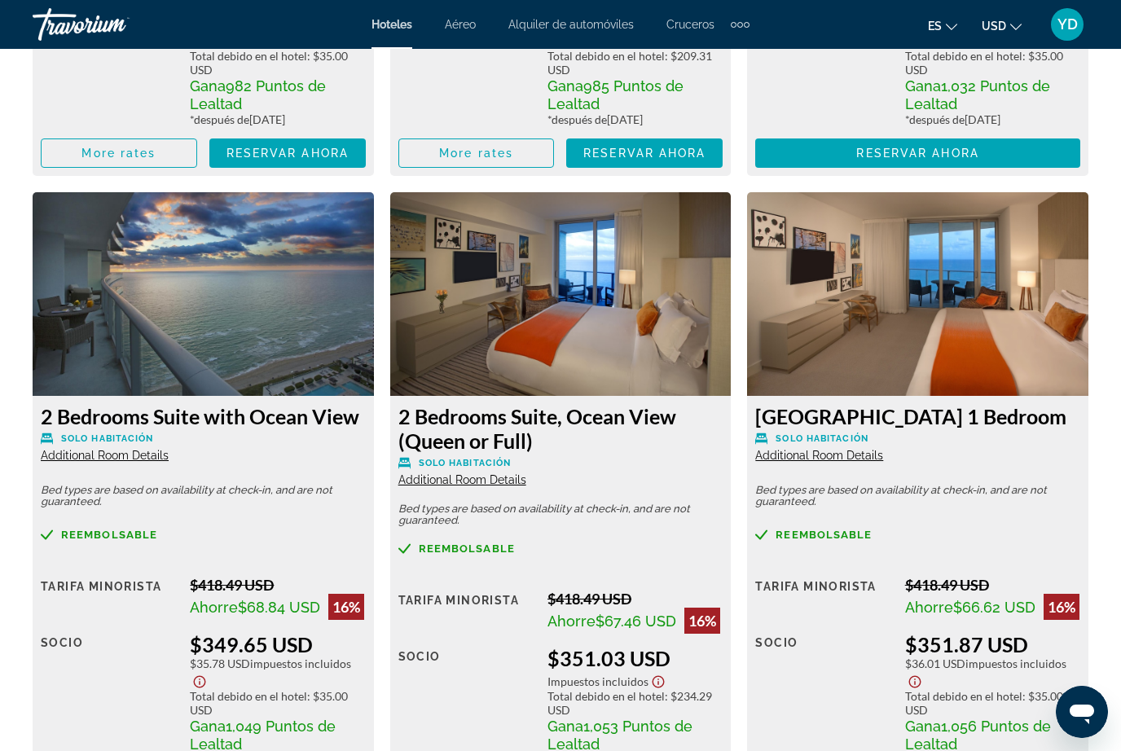
scroll to position [3053, 0]
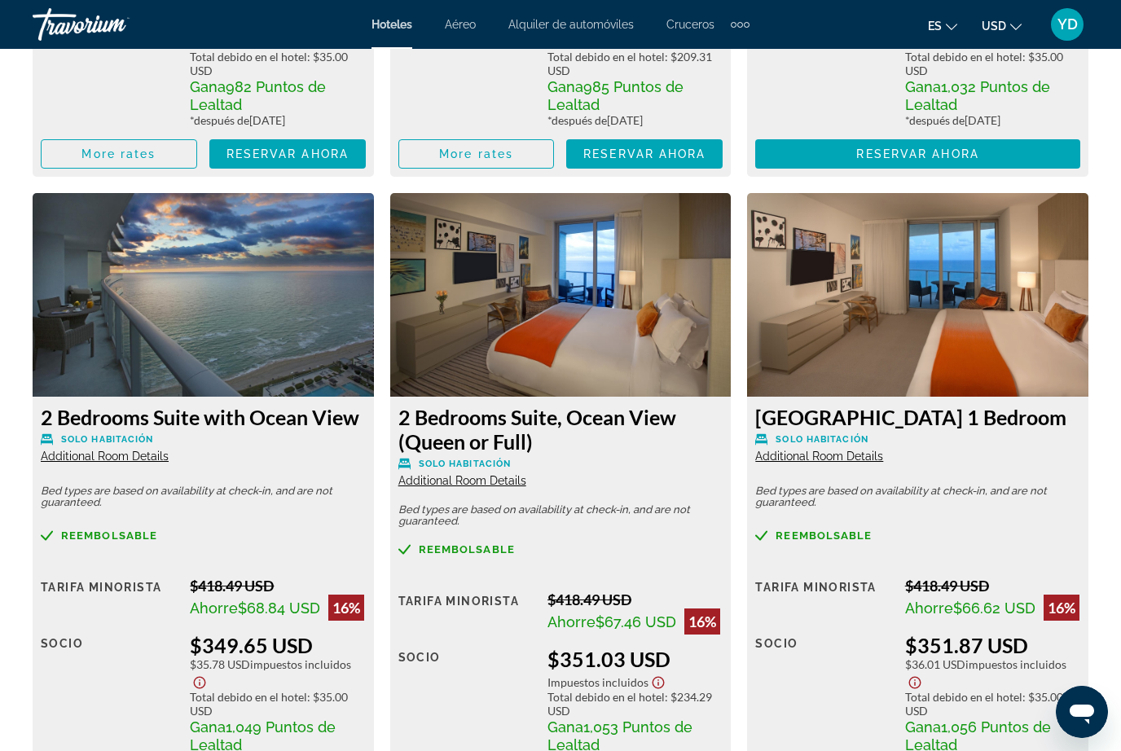
click at [90, 314] on img "Main content" at bounding box center [203, 295] width 341 height 204
click at [86, 275] on img "Main content" at bounding box center [203, 295] width 341 height 204
click at [95, 236] on img "Main content" at bounding box center [203, 295] width 341 height 204
click at [87, 228] on img "Main content" at bounding box center [203, 295] width 341 height 204
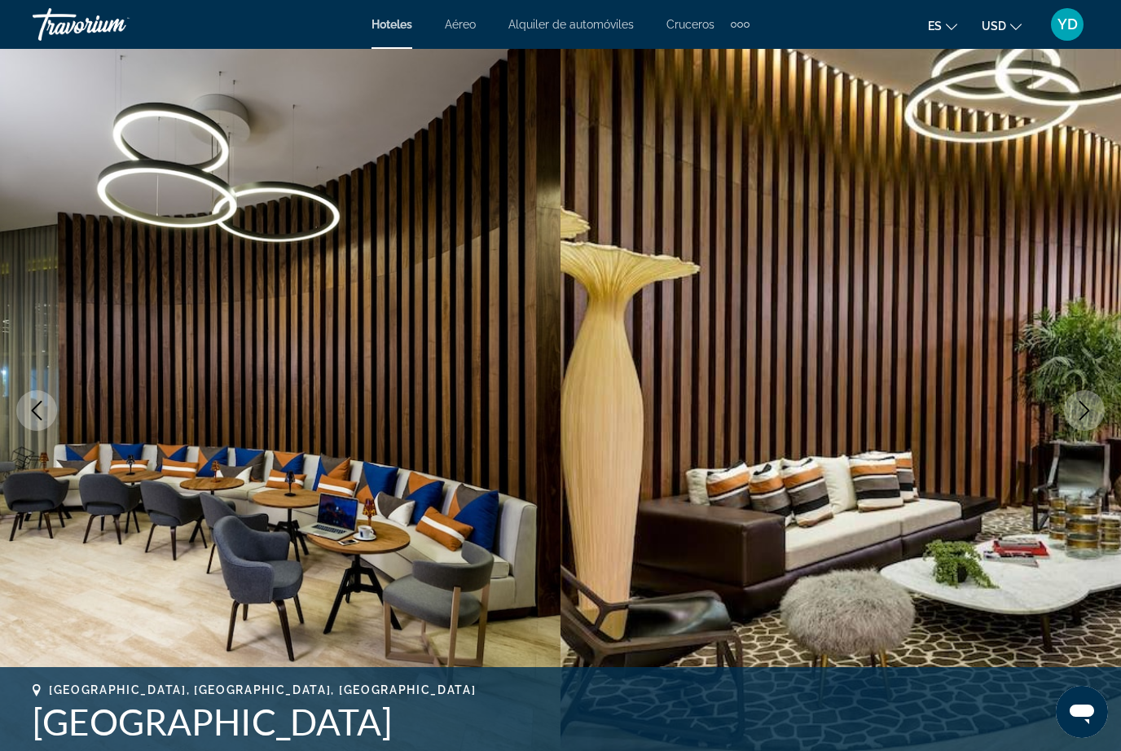
scroll to position [0, 0]
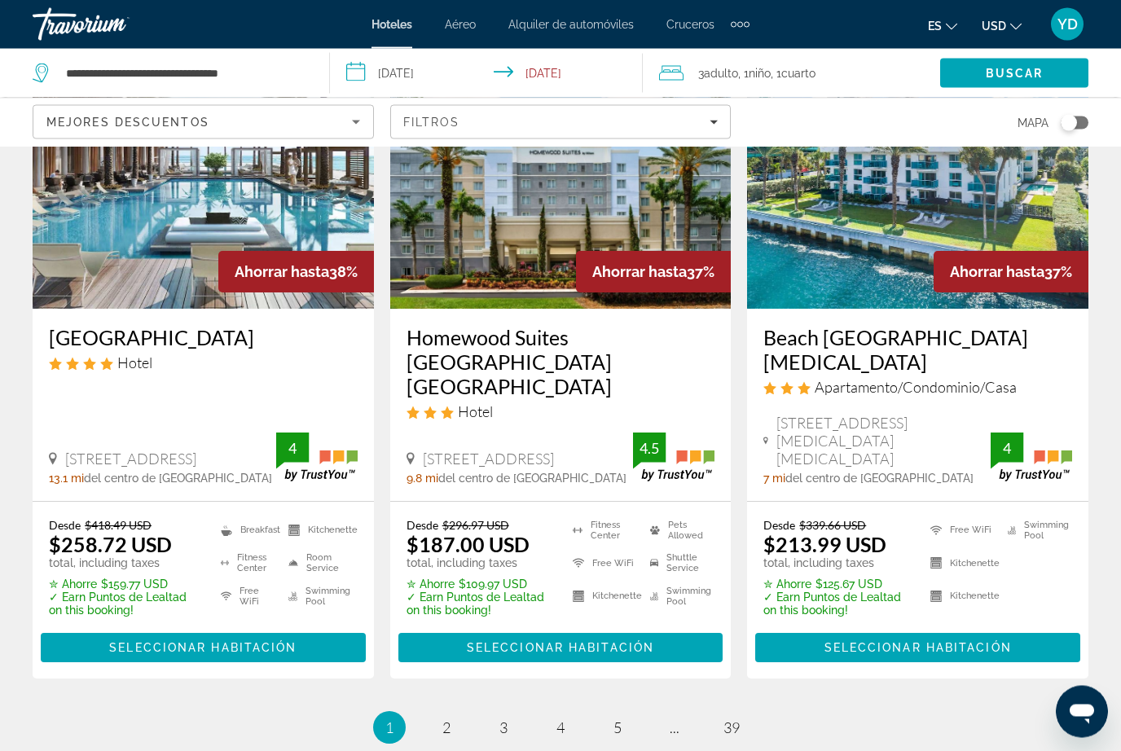
scroll to position [2122, 0]
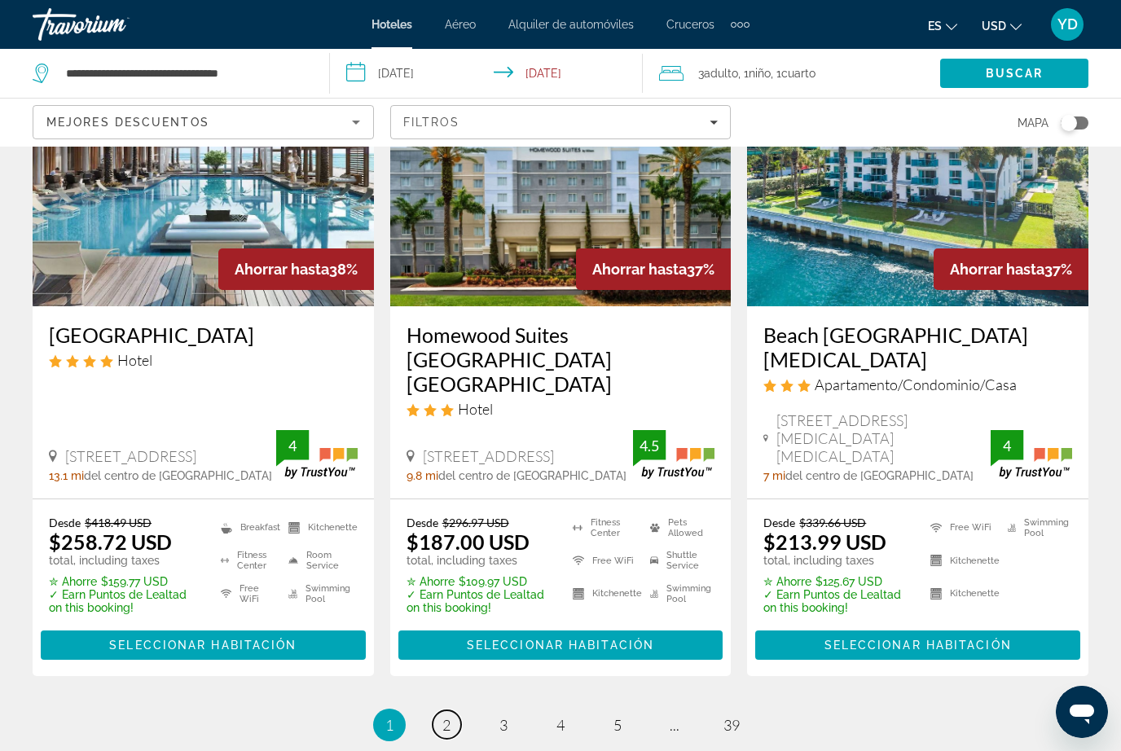
click at [456, 710] on link "page 2" at bounding box center [447, 724] width 29 height 29
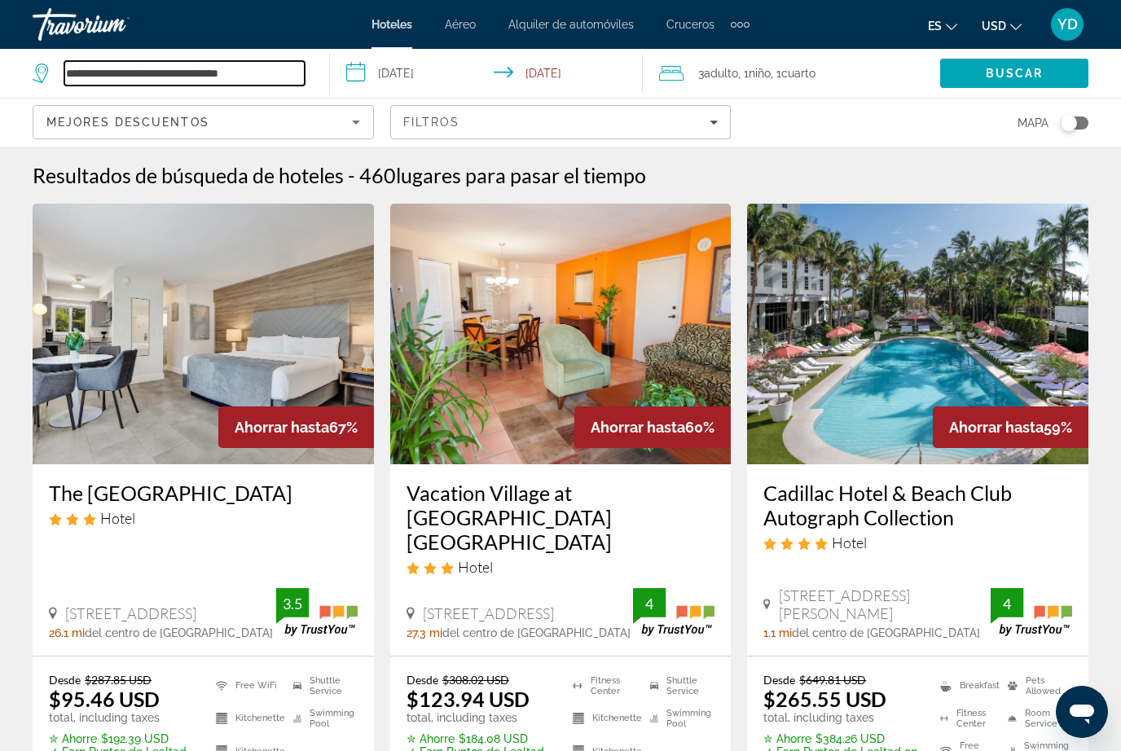
click at [297, 68] on input "**********" at bounding box center [184, 73] width 240 height 24
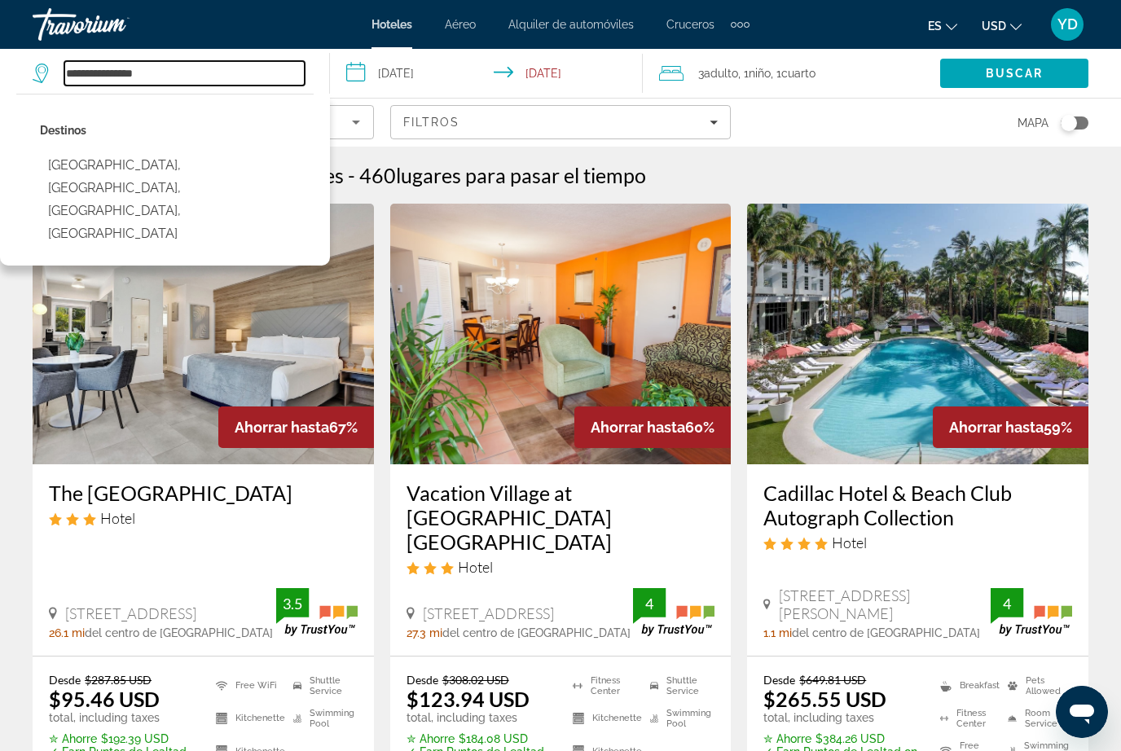
type input "*****"
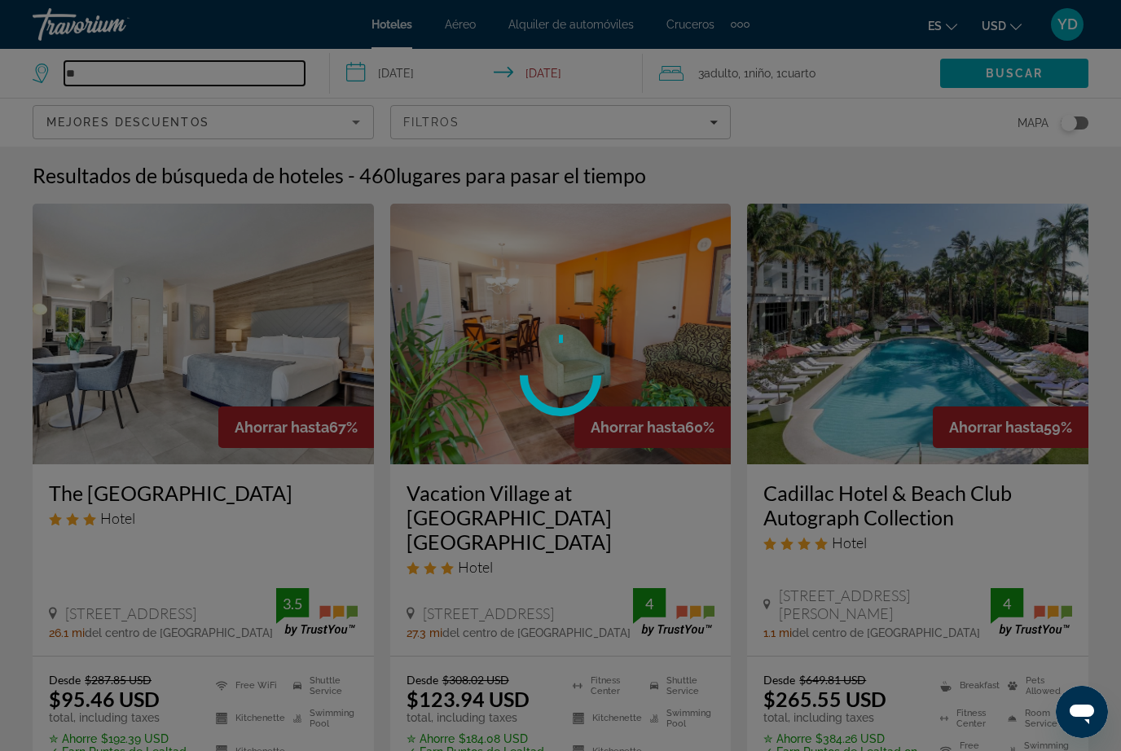
type input "*"
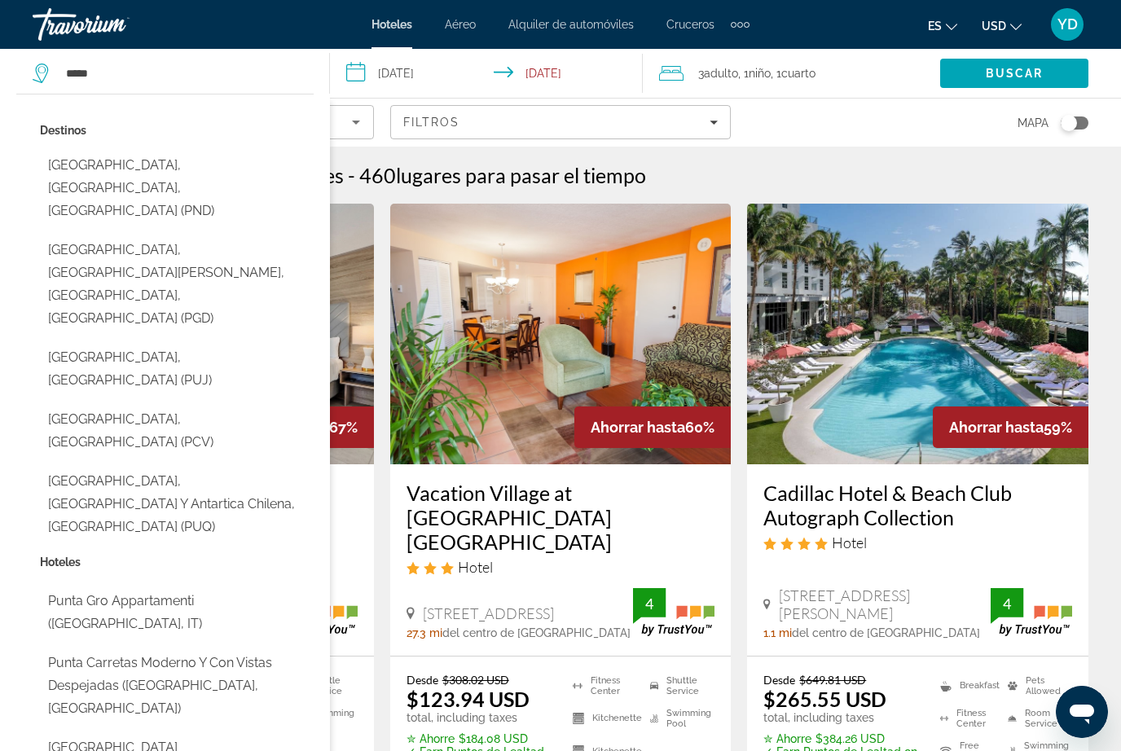
click at [204, 235] on button "Punta Gorda, Port Charlotte - Charlotte Harbor, FL, United States (PGD)" at bounding box center [177, 284] width 274 height 99
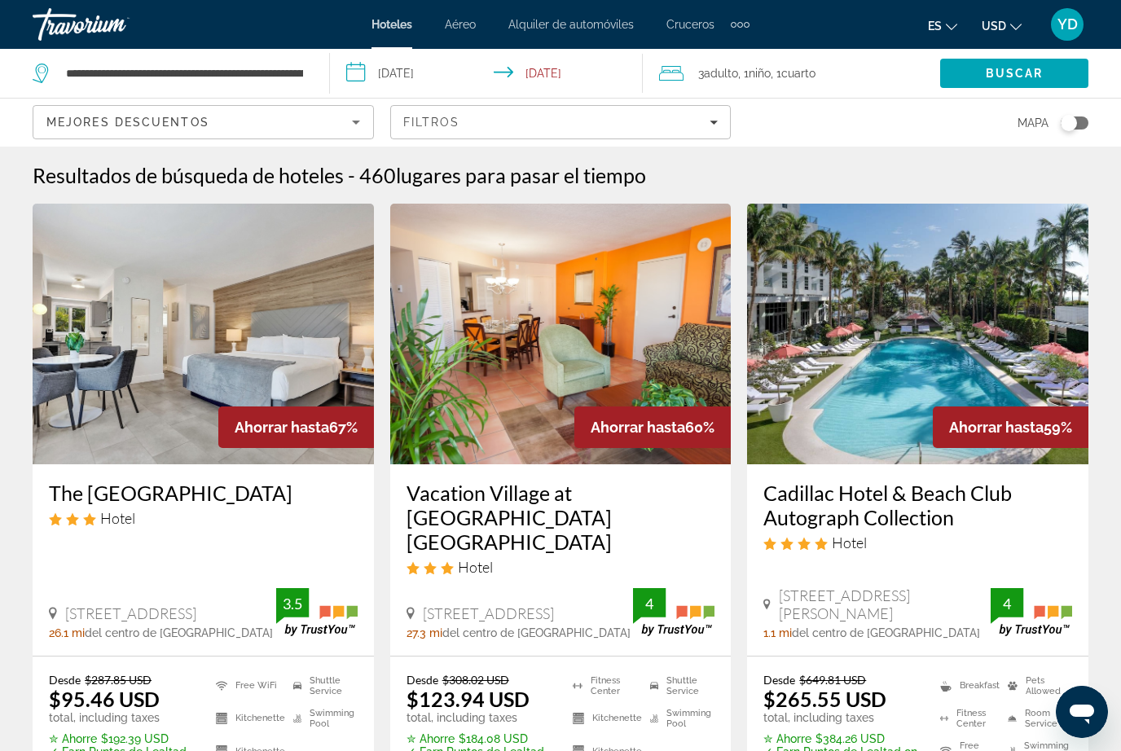
click at [1052, 82] on span "Search" at bounding box center [1014, 73] width 148 height 39
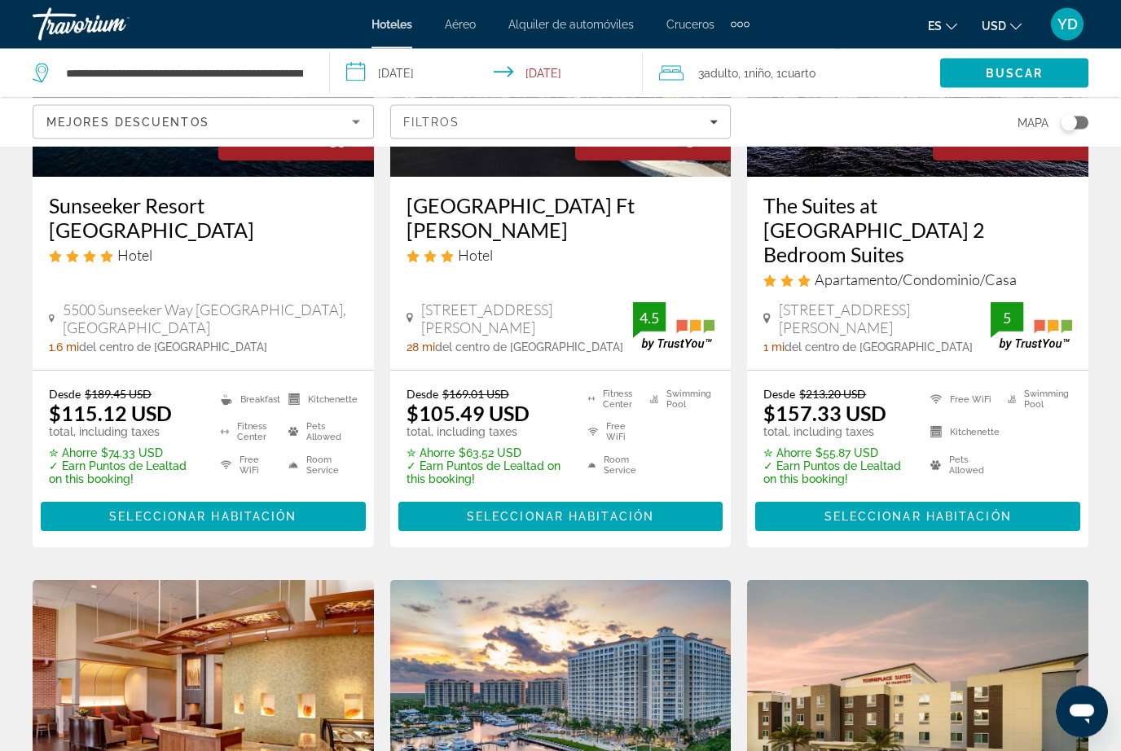
scroll to position [160, 0]
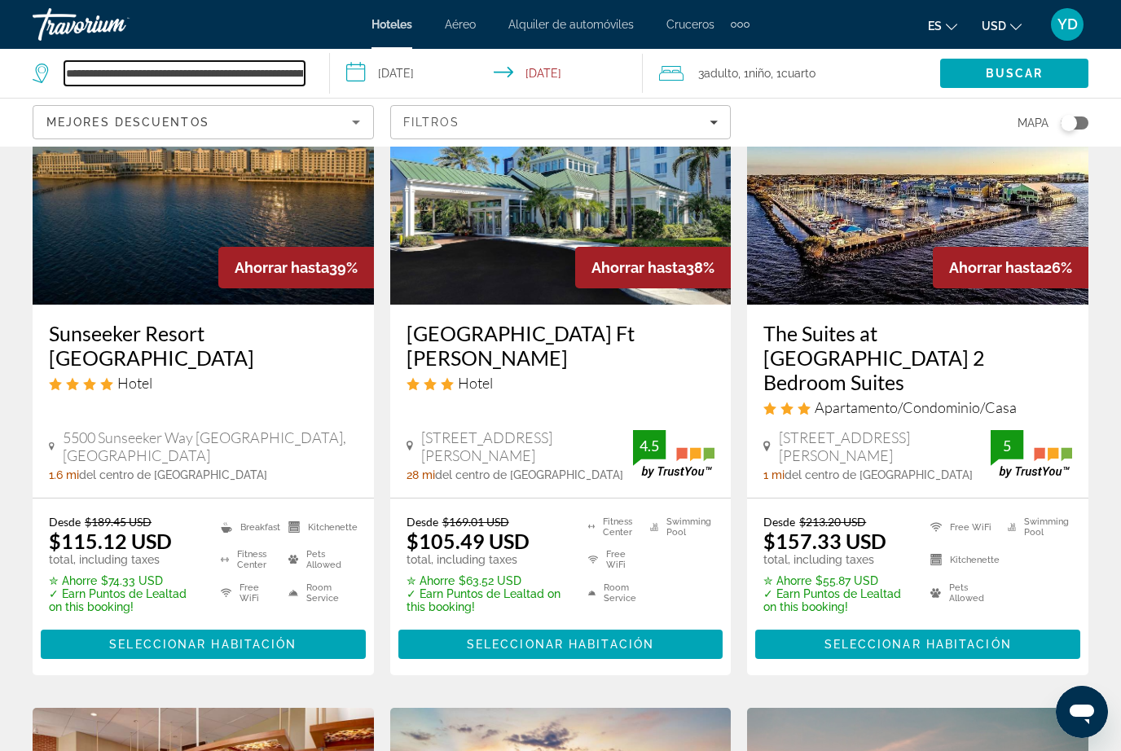
click at [276, 61] on input "**********" at bounding box center [184, 73] width 240 height 24
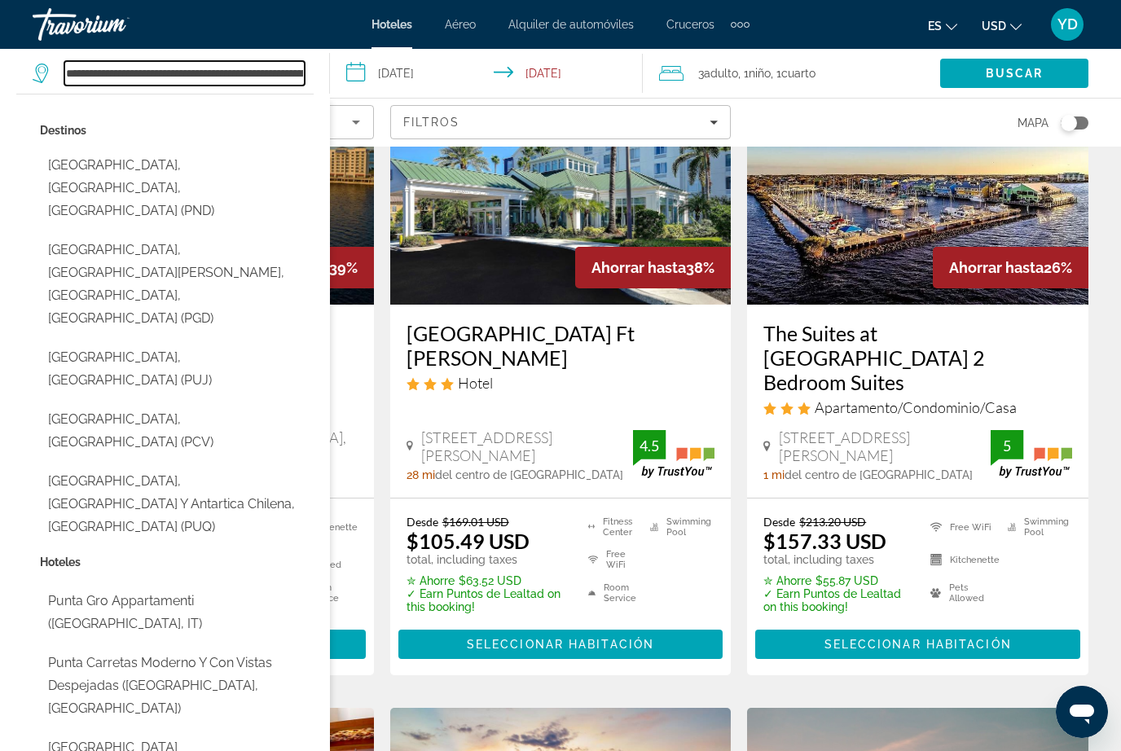
click at [297, 77] on input "**********" at bounding box center [184, 73] width 240 height 24
click at [284, 61] on input "**********" at bounding box center [184, 73] width 240 height 24
click at [296, 78] on input "**********" at bounding box center [184, 73] width 240 height 24
click at [291, 81] on input "**********" at bounding box center [184, 73] width 240 height 24
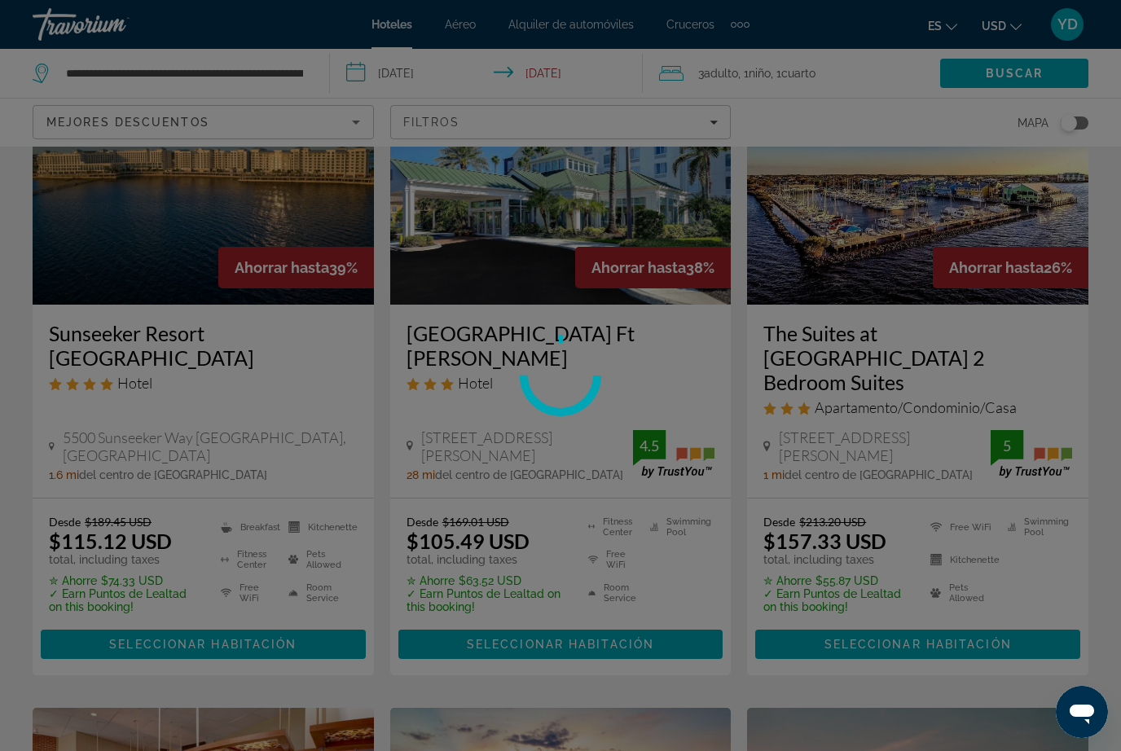
click at [286, 69] on div at bounding box center [560, 375] width 1121 height 751
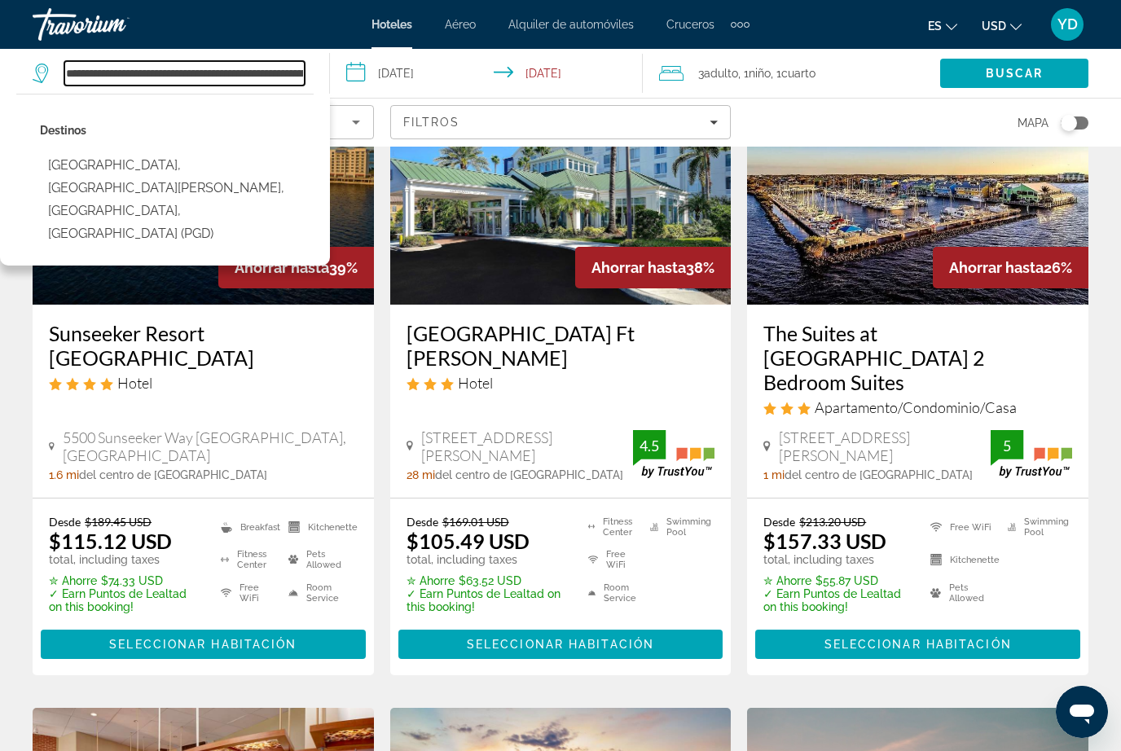
click at [299, 65] on input "**********" at bounding box center [184, 73] width 240 height 24
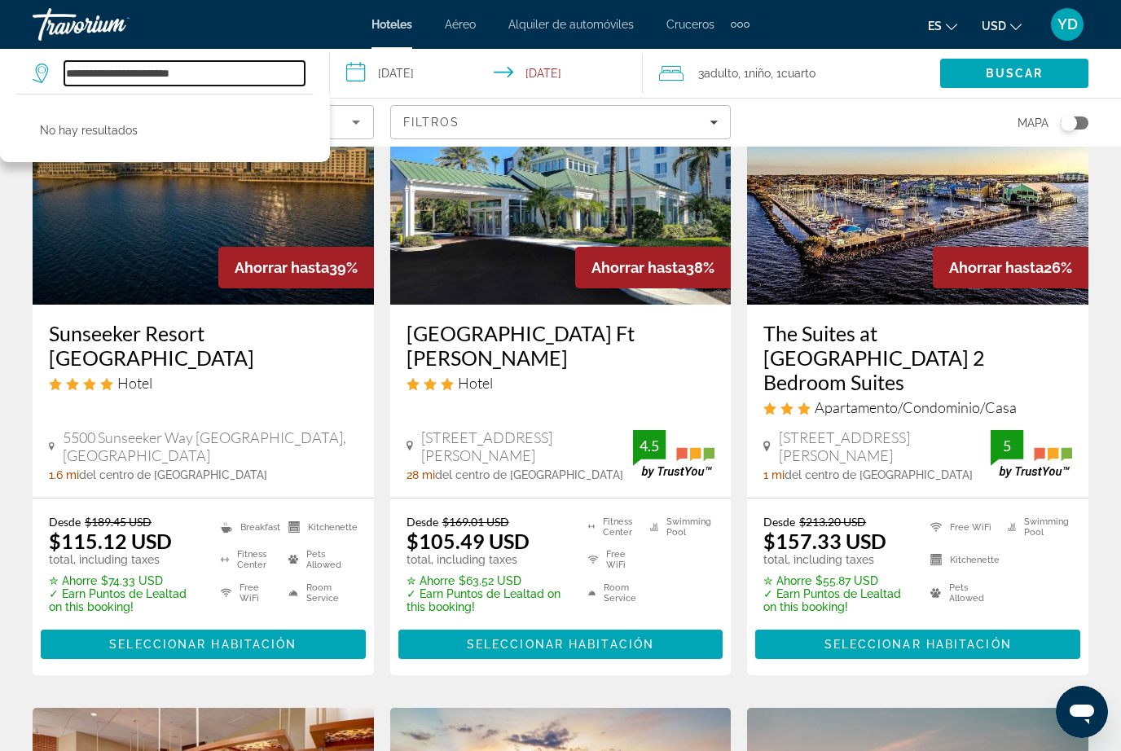
click at [237, 72] on input "**********" at bounding box center [184, 73] width 240 height 24
type input "****"
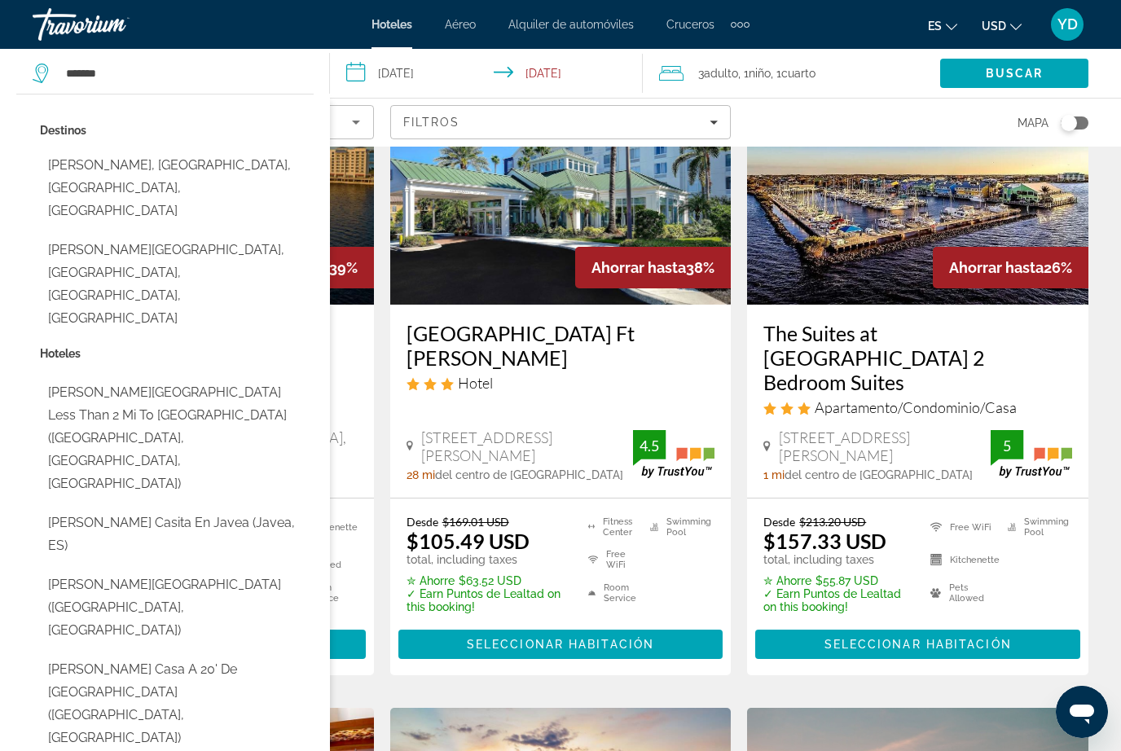
click at [184, 235] on button "Bonita Springs, Naples, FL, United States" at bounding box center [177, 284] width 274 height 99
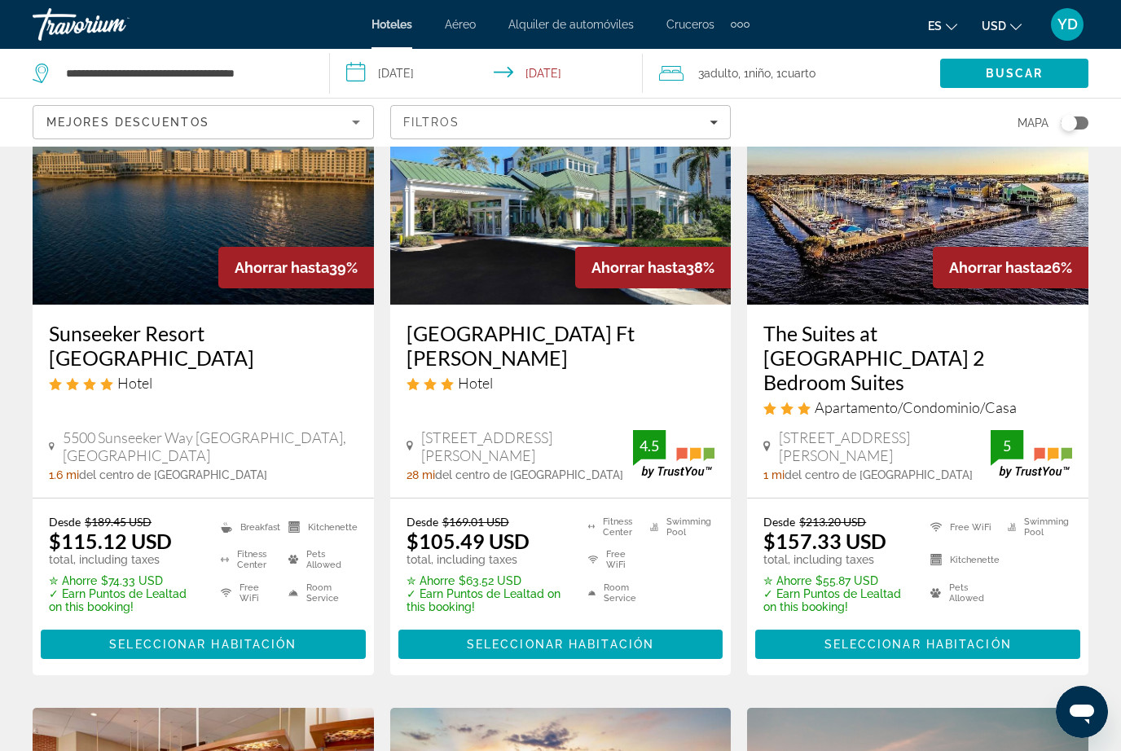
click at [1049, 67] on span "Search" at bounding box center [1014, 73] width 148 height 39
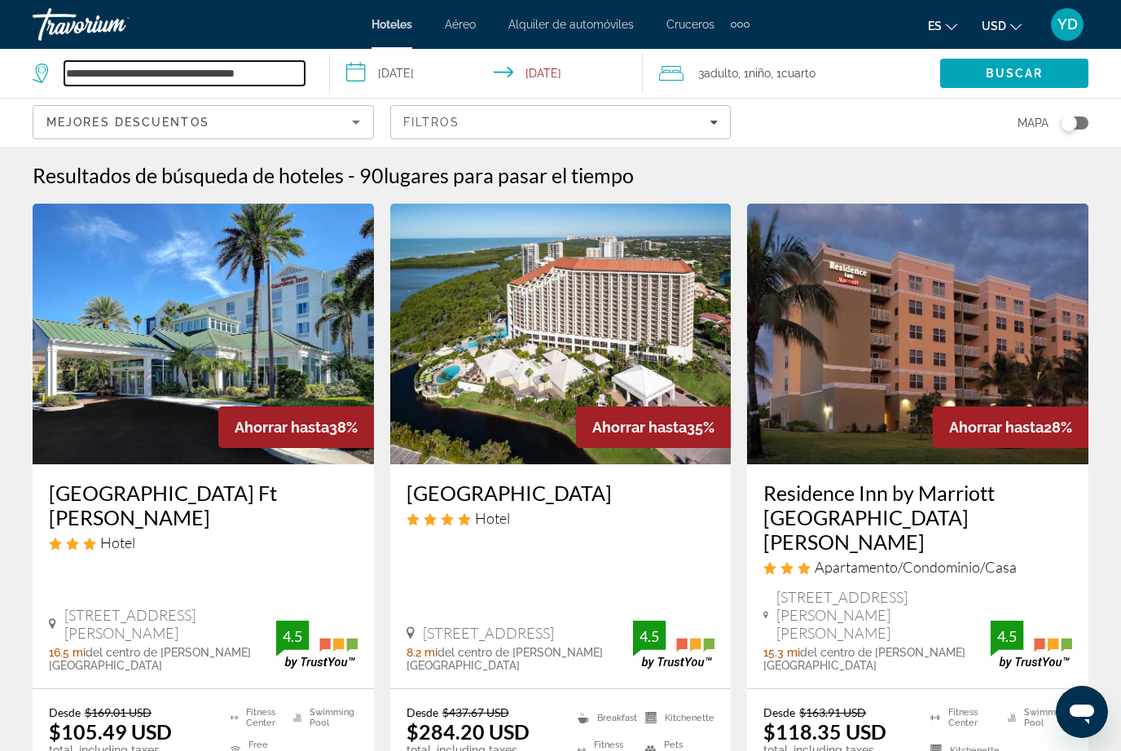
click at [293, 71] on input "**********" at bounding box center [184, 73] width 240 height 24
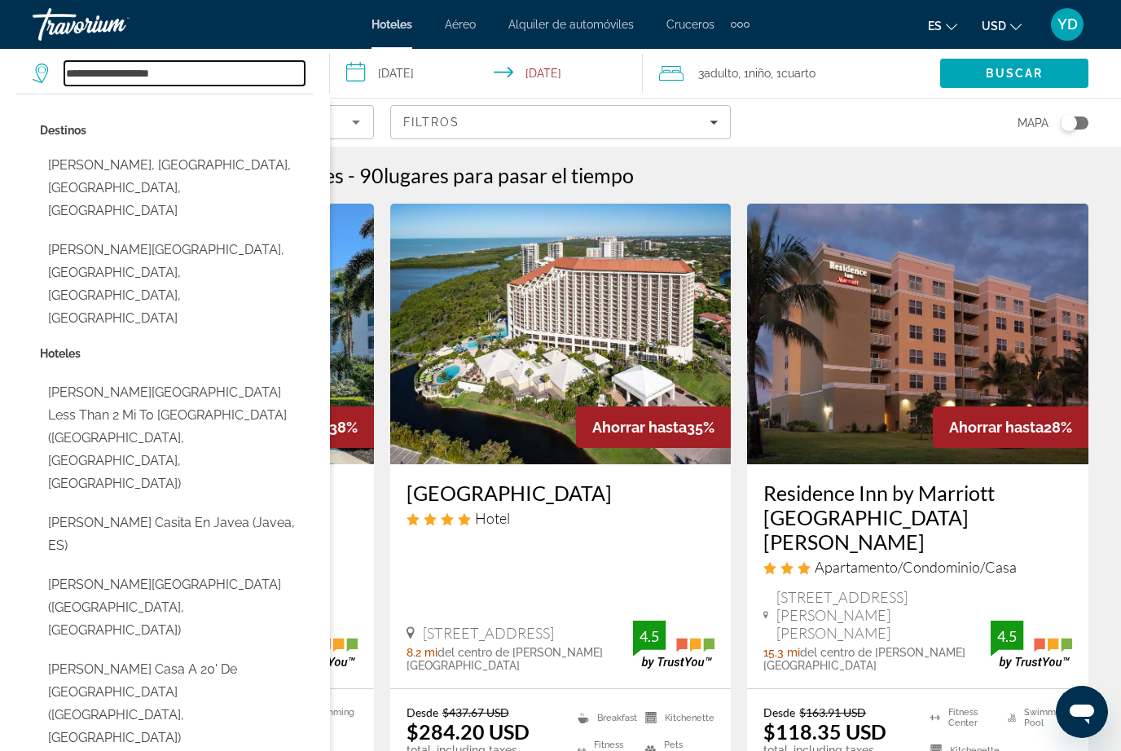
type input "******"
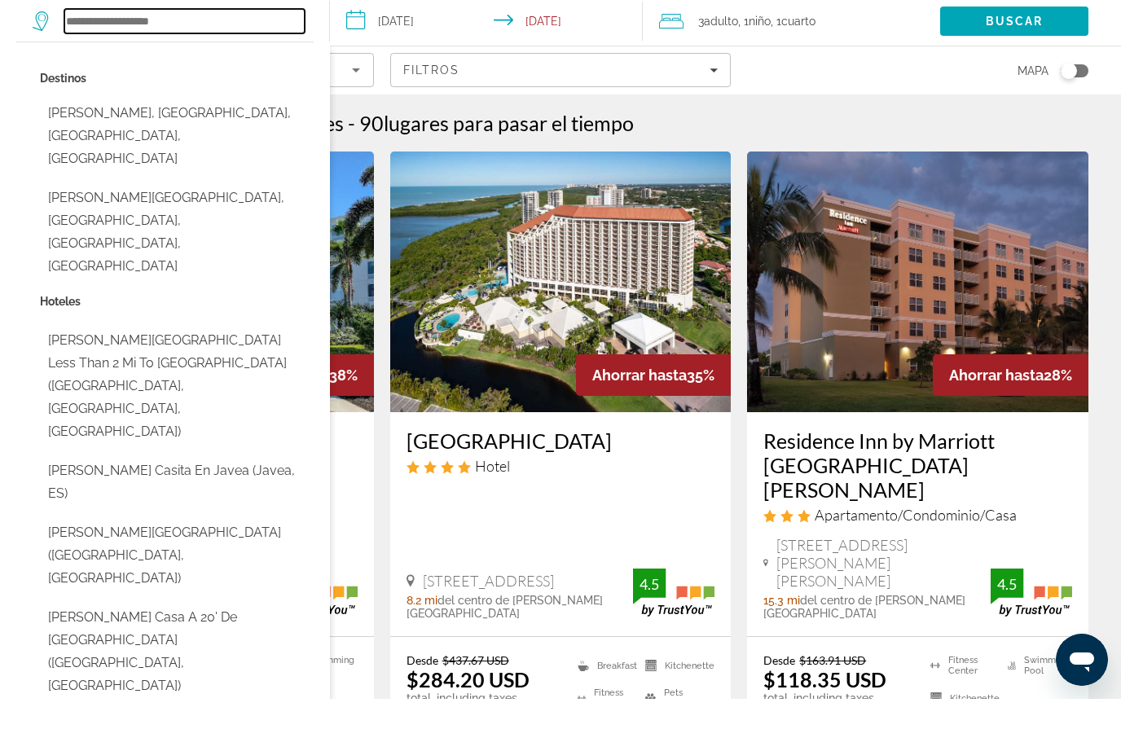
click at [197, 61] on input "Search hotel destination" at bounding box center [184, 73] width 240 height 24
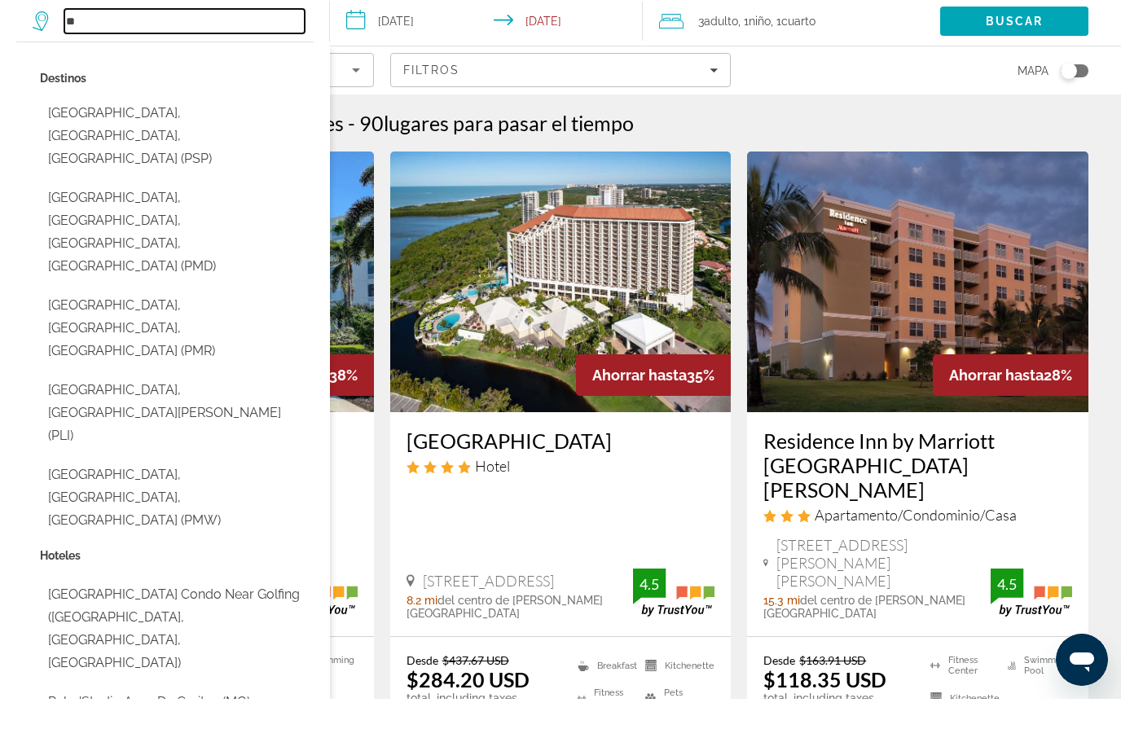
type input "*"
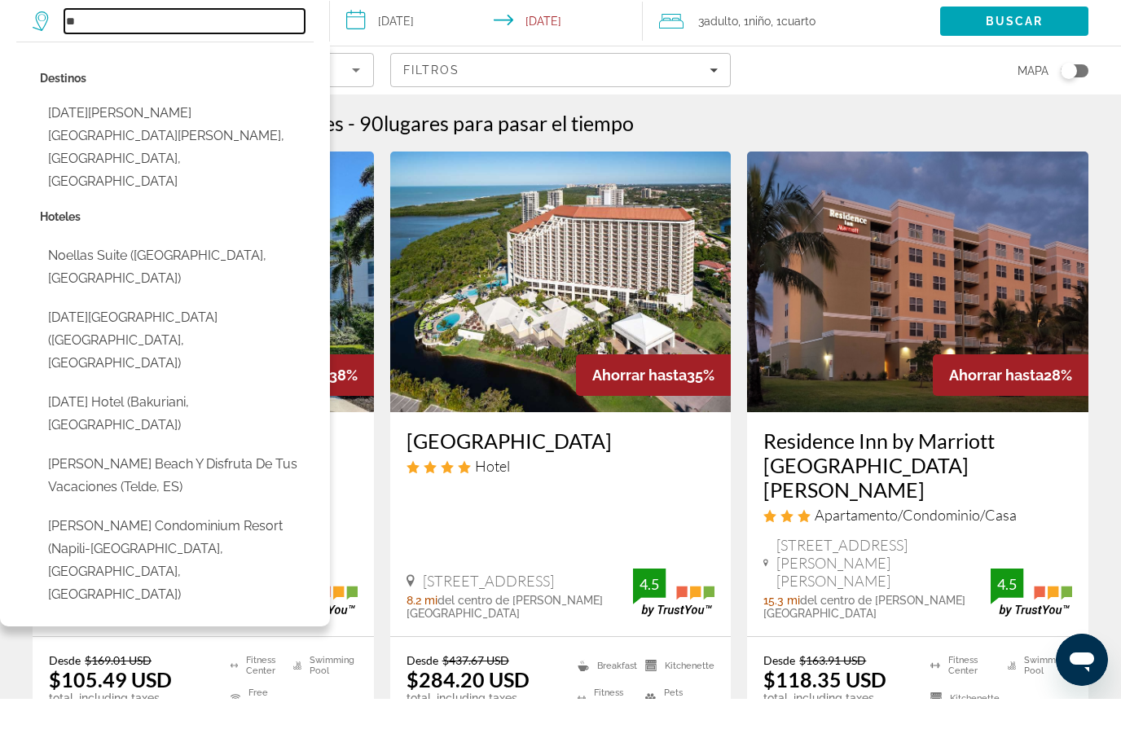
type input "*"
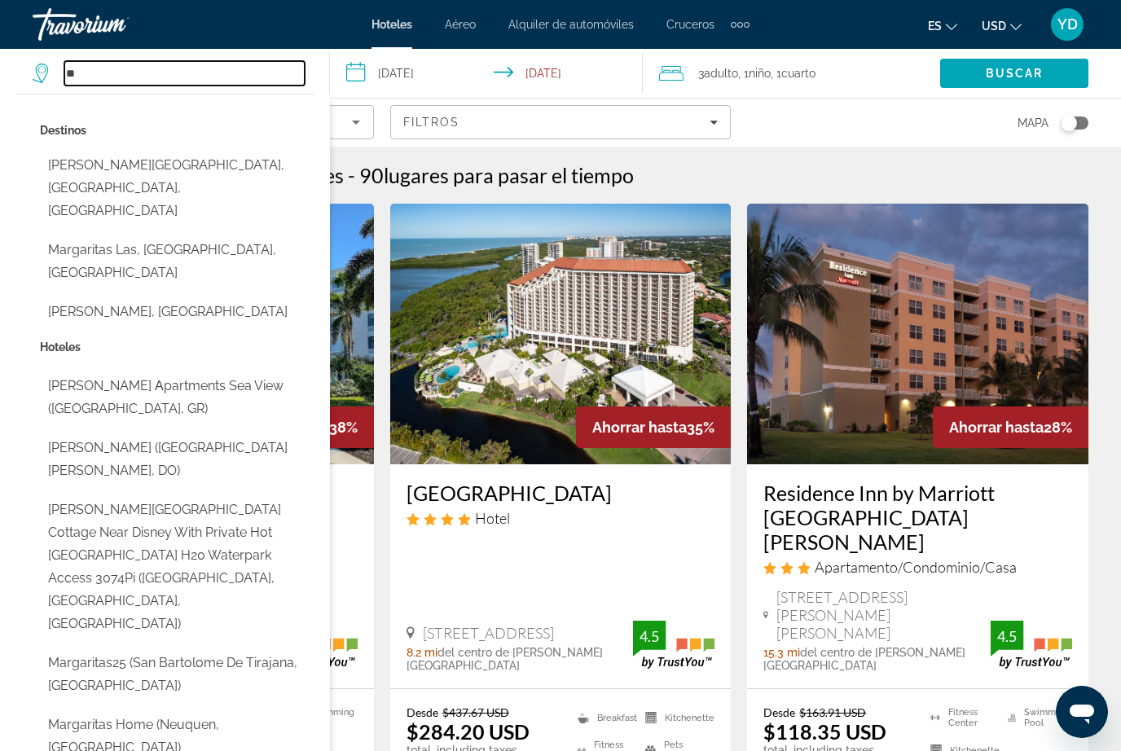
type input "*"
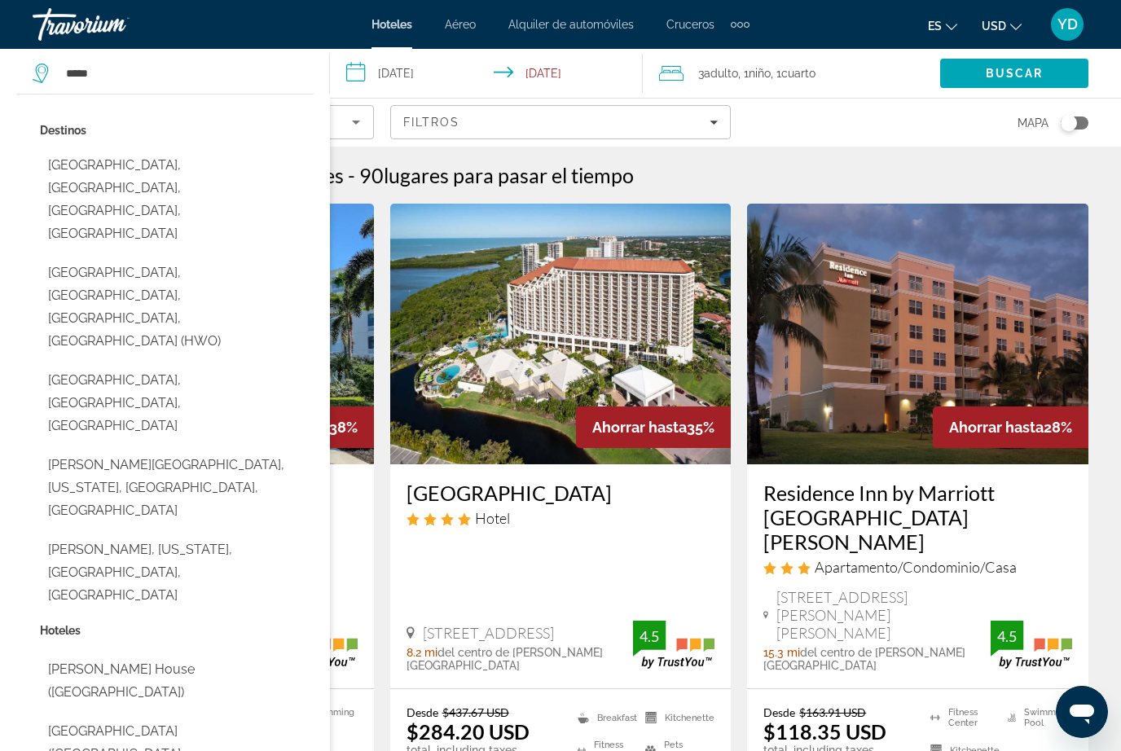
click at [213, 257] on button "Hollywood, Fort Lauderdale, FL, United States (HWO)" at bounding box center [177, 306] width 274 height 99
type input "**********"
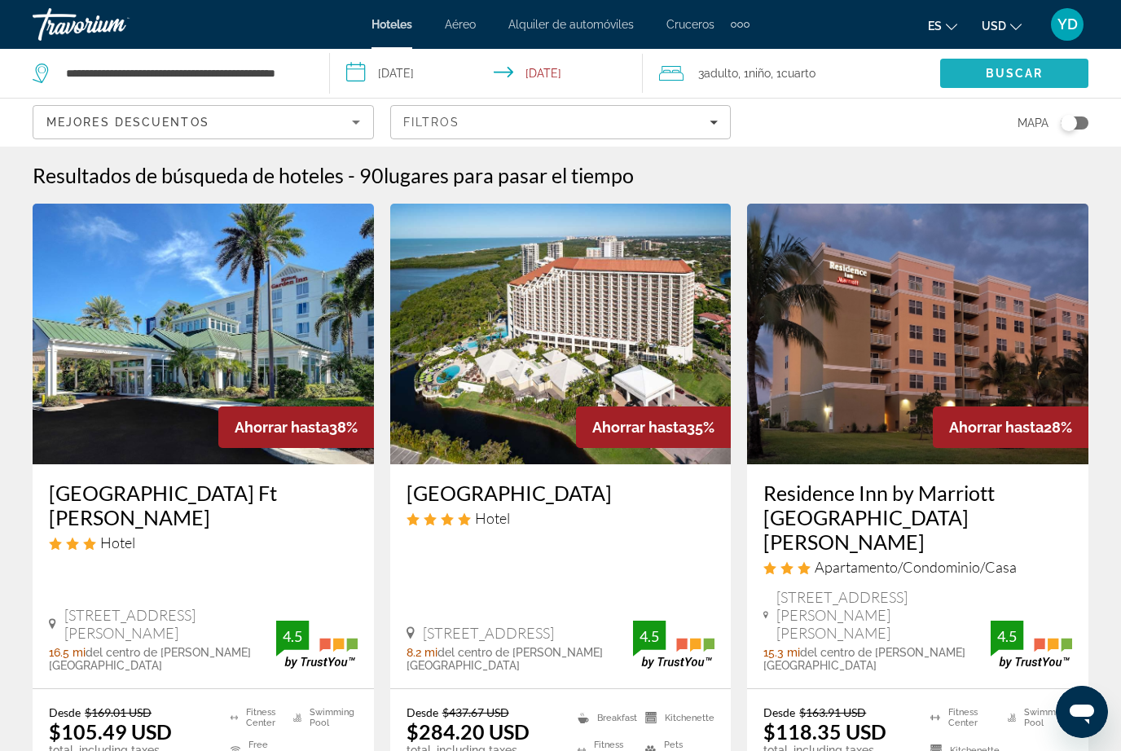
click at [1012, 75] on span "Buscar" at bounding box center [1015, 73] width 58 height 13
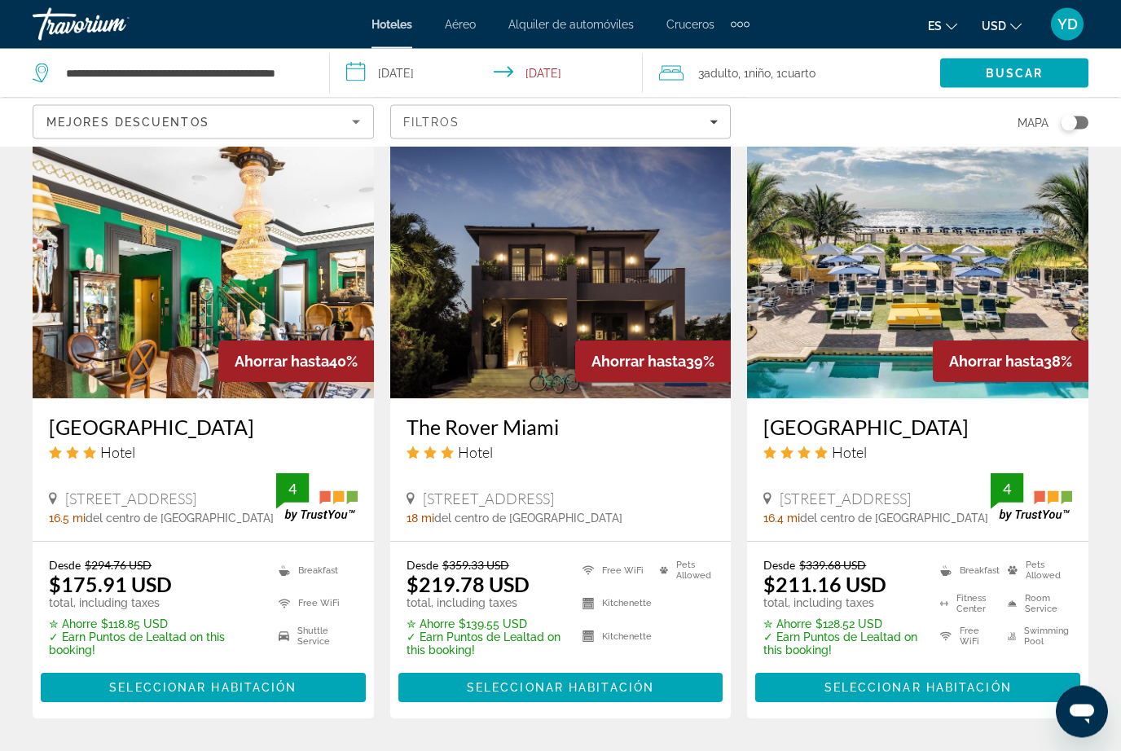
scroll to position [2017, 0]
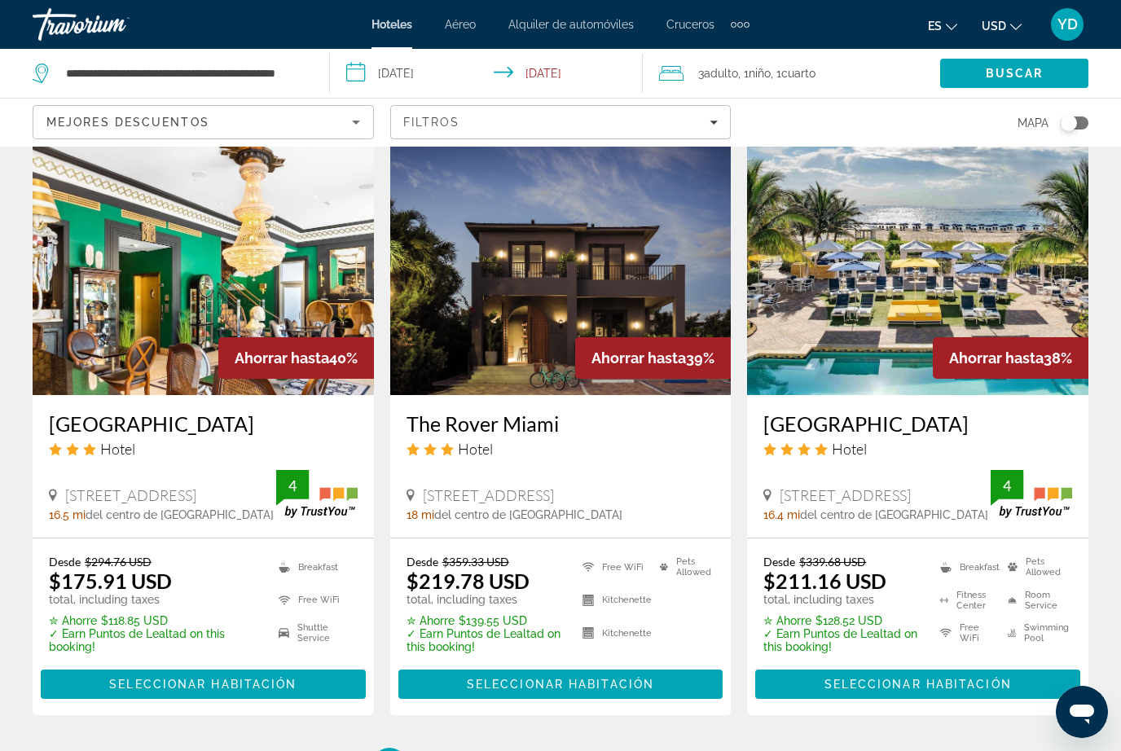
click at [1055, 272] on img "Main content" at bounding box center [917, 264] width 341 height 261
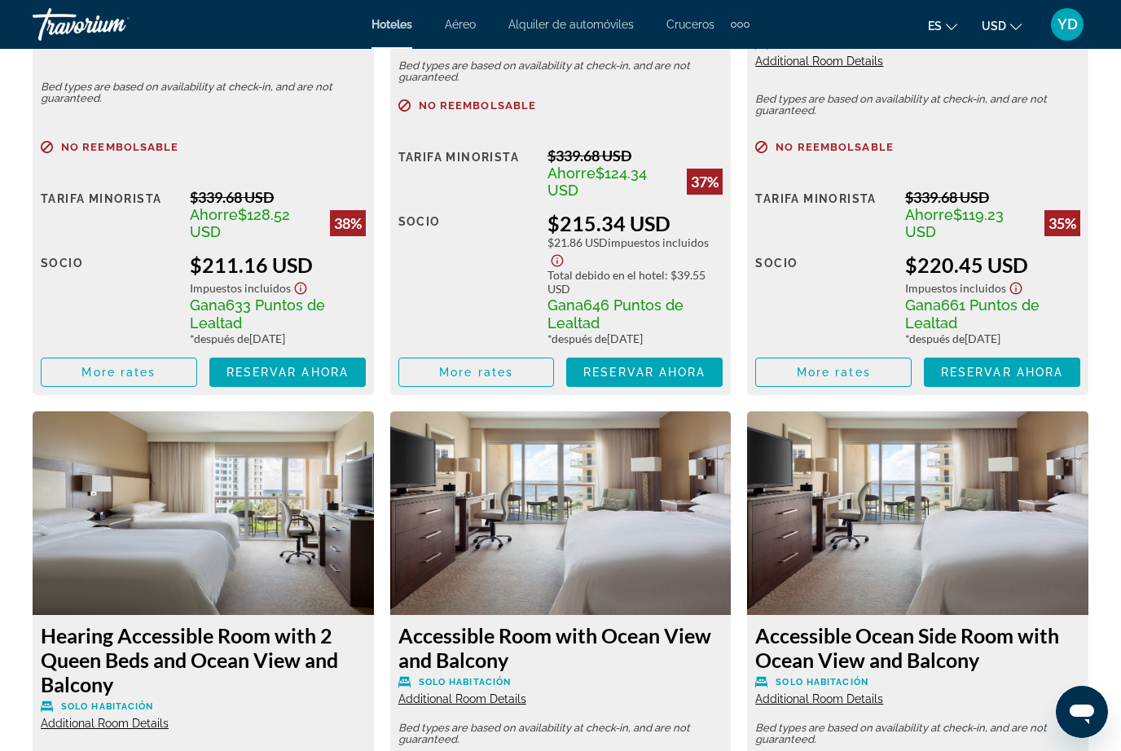
scroll to position [2822, 0]
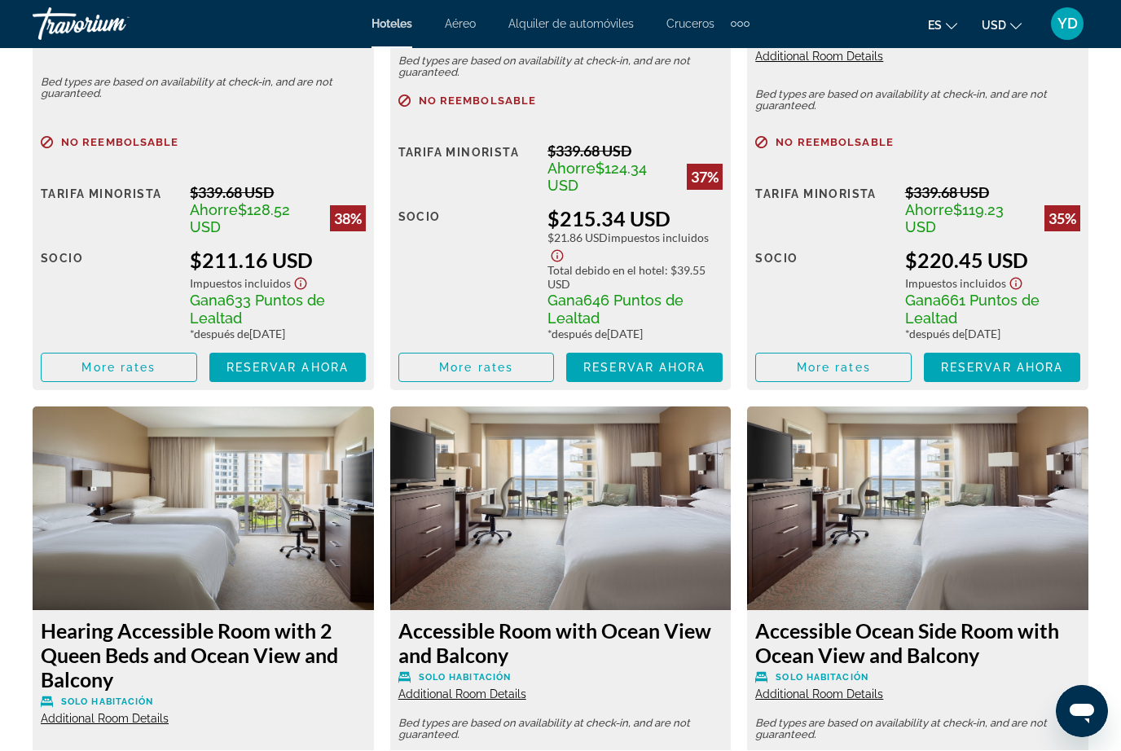
click at [711, 563] on img "Main content" at bounding box center [560, 509] width 341 height 204
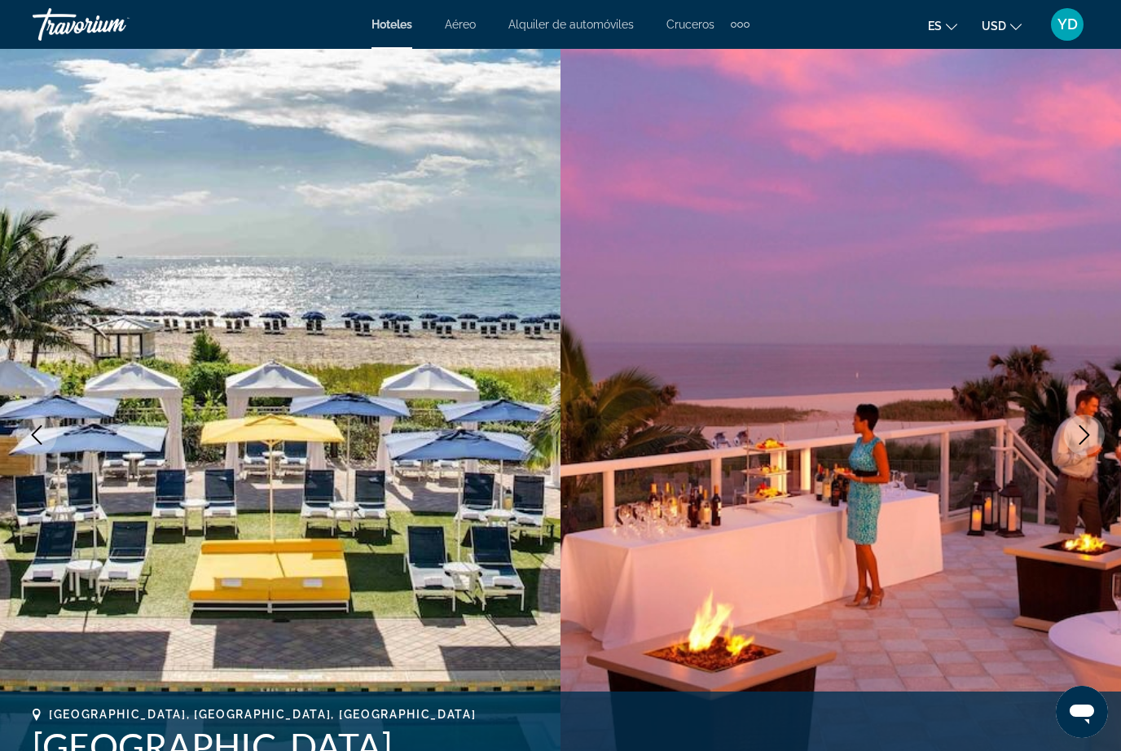
scroll to position [0, 0]
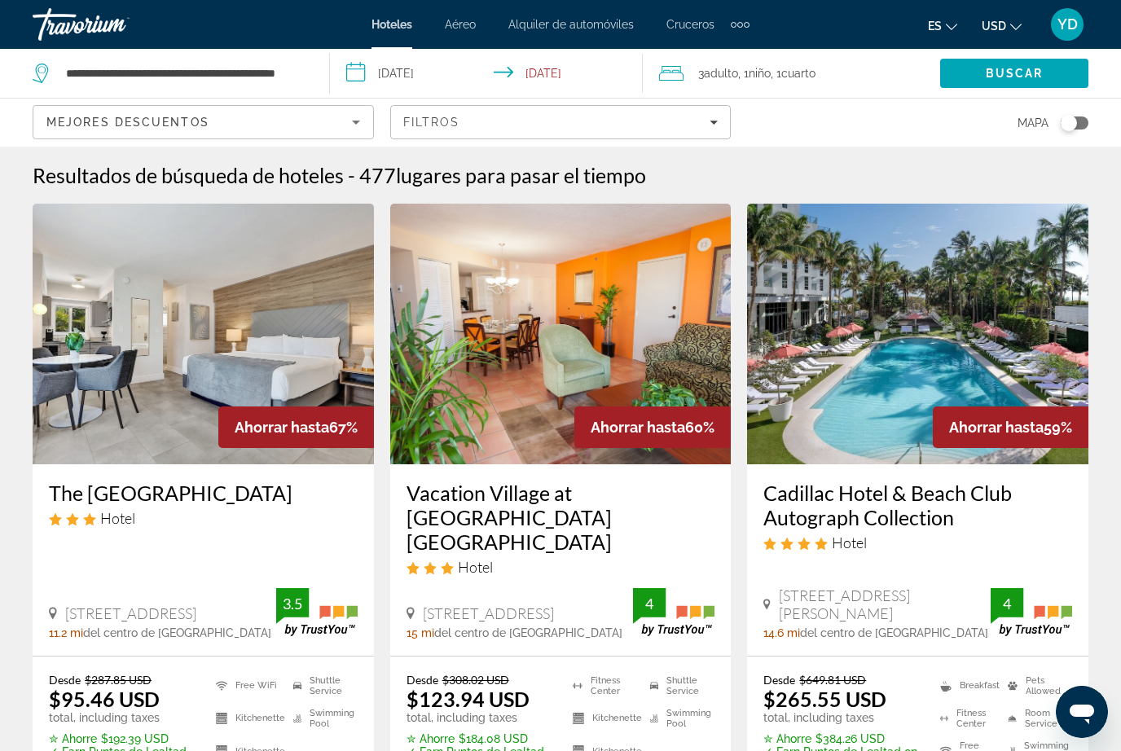
click at [310, 64] on div "**********" at bounding box center [173, 73] width 280 height 49
click at [301, 74] on input "**********" at bounding box center [184, 73] width 240 height 24
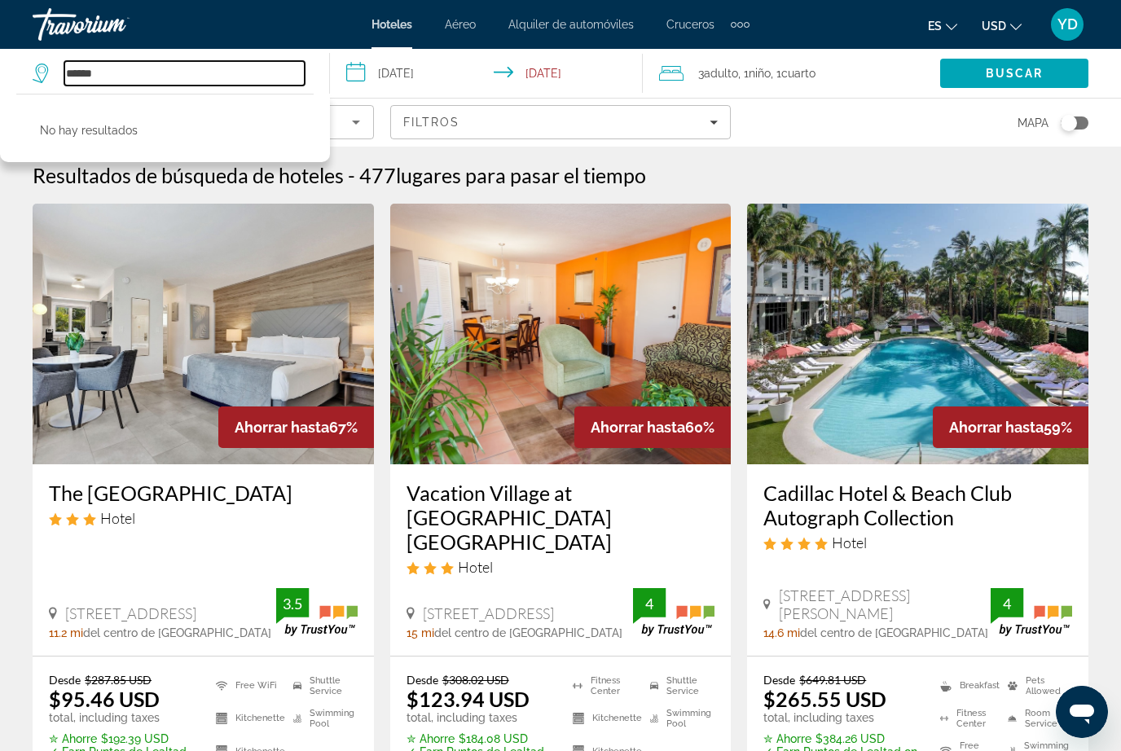
click at [138, 86] on input "*****" at bounding box center [184, 73] width 240 height 24
type input "*"
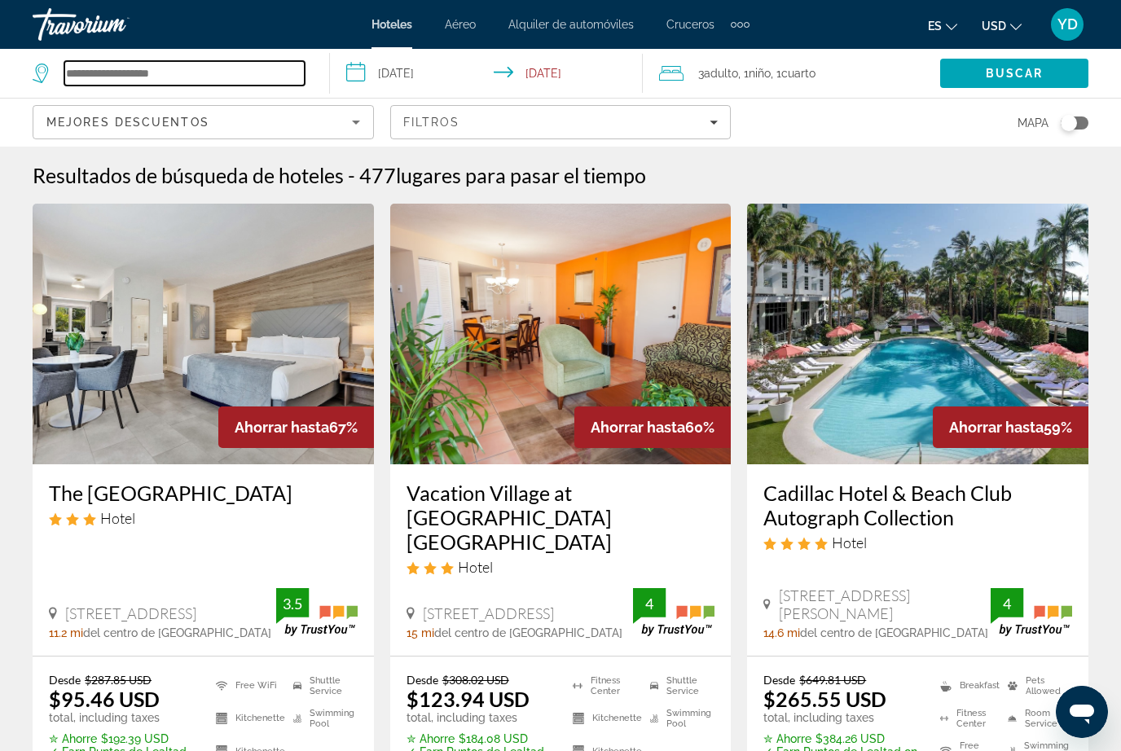
click at [209, 82] on input "Search hotel destination" at bounding box center [184, 73] width 240 height 24
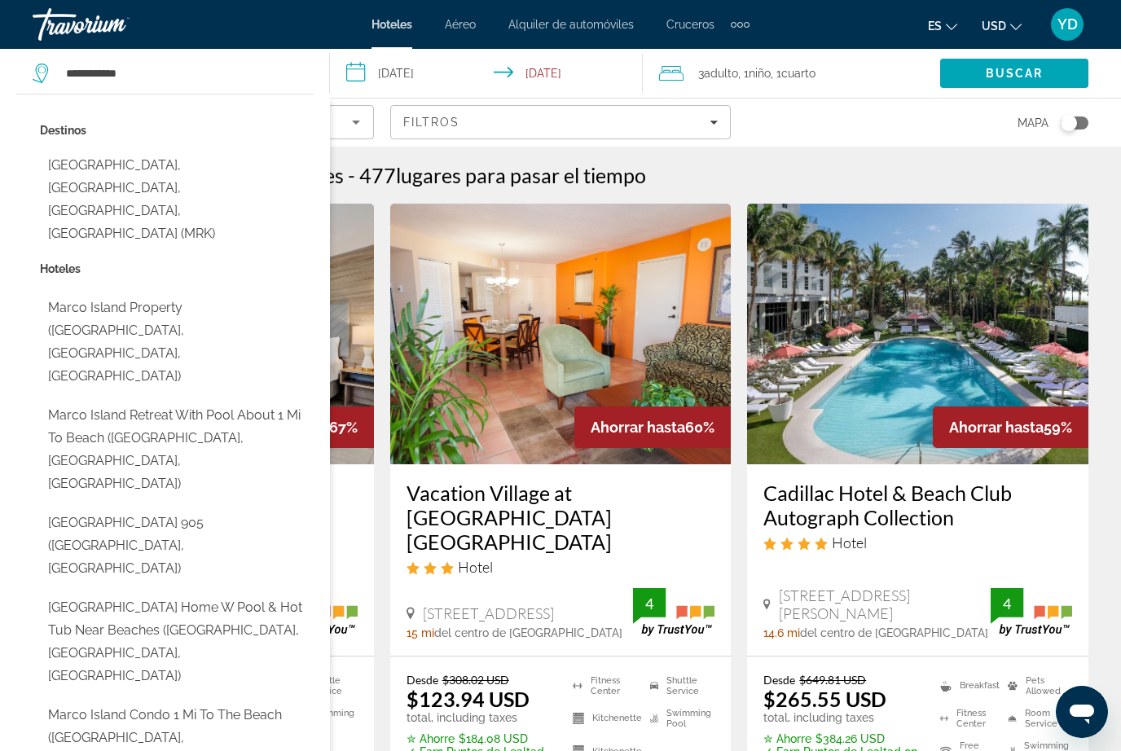
click at [152, 177] on button "Marco Island, Naples, FL, United States (MRK)" at bounding box center [177, 199] width 274 height 99
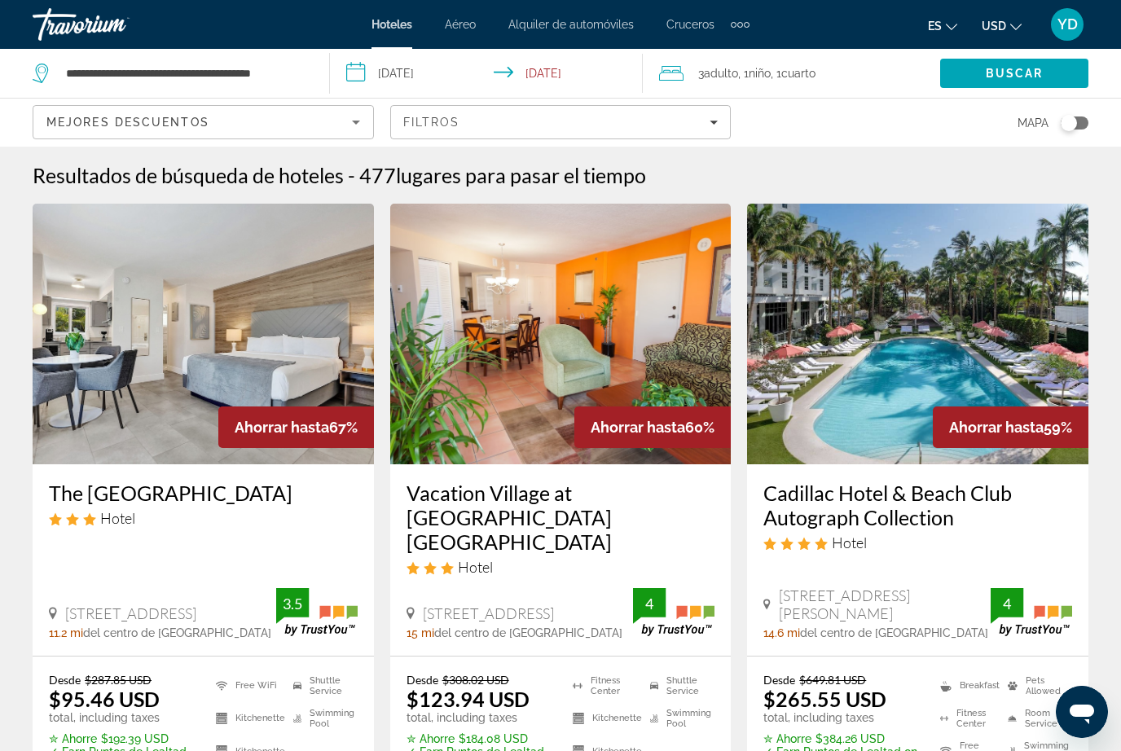
click at [1053, 77] on span "Search" at bounding box center [1014, 73] width 148 height 39
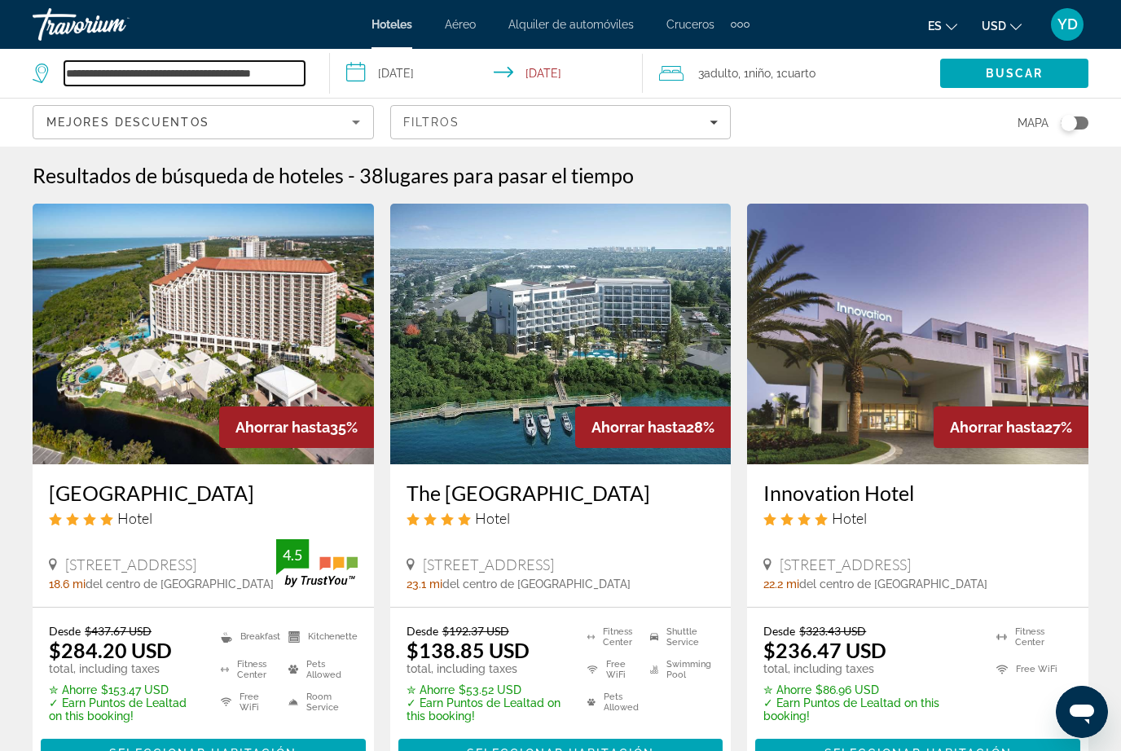
click at [293, 74] on input "**********" at bounding box center [184, 73] width 240 height 24
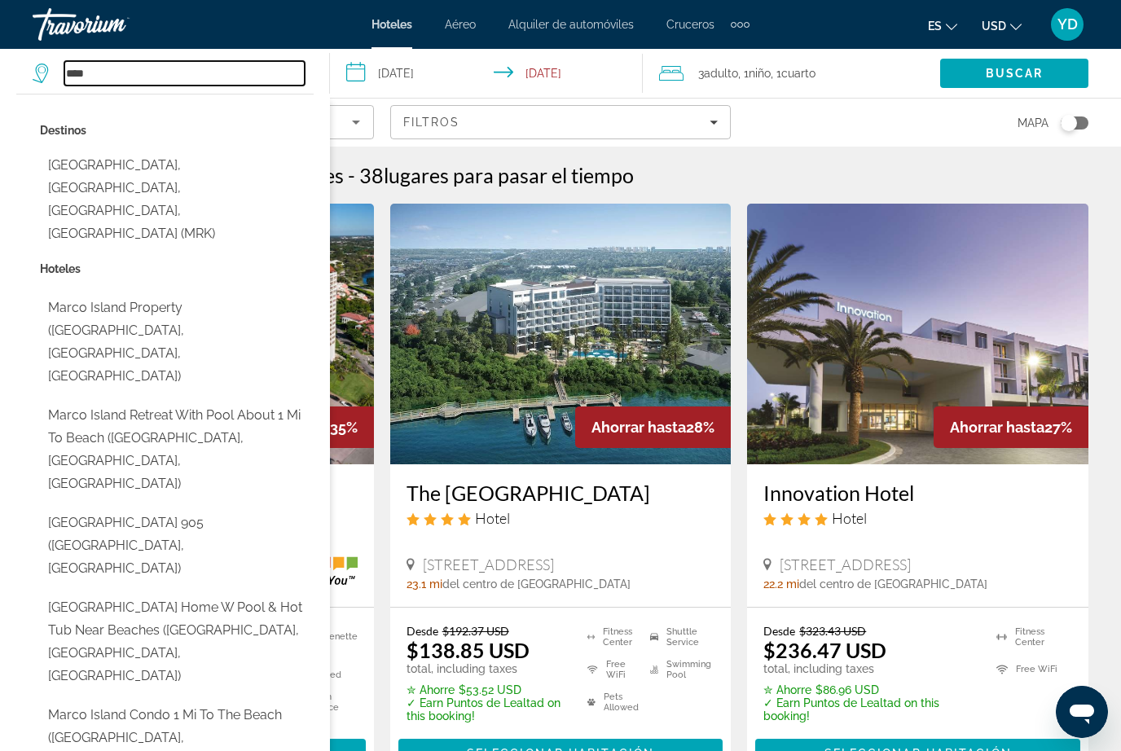
click at [135, 86] on input "****" at bounding box center [184, 73] width 240 height 24
type input "*"
click at [179, 65] on input "Search hotel destination" at bounding box center [184, 73] width 240 height 24
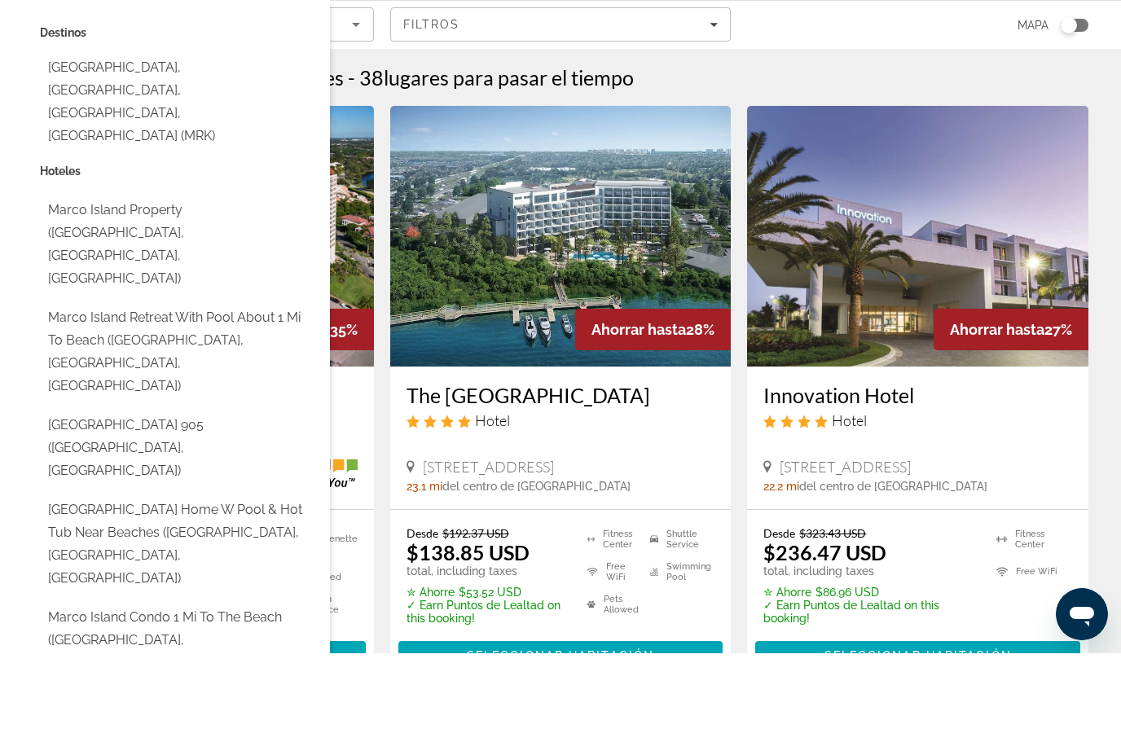
click at [124, 508] on button "Marco Beach Ocean Resort Unit 905 (Marco Island, FL, US)" at bounding box center [177, 546] width 274 height 77
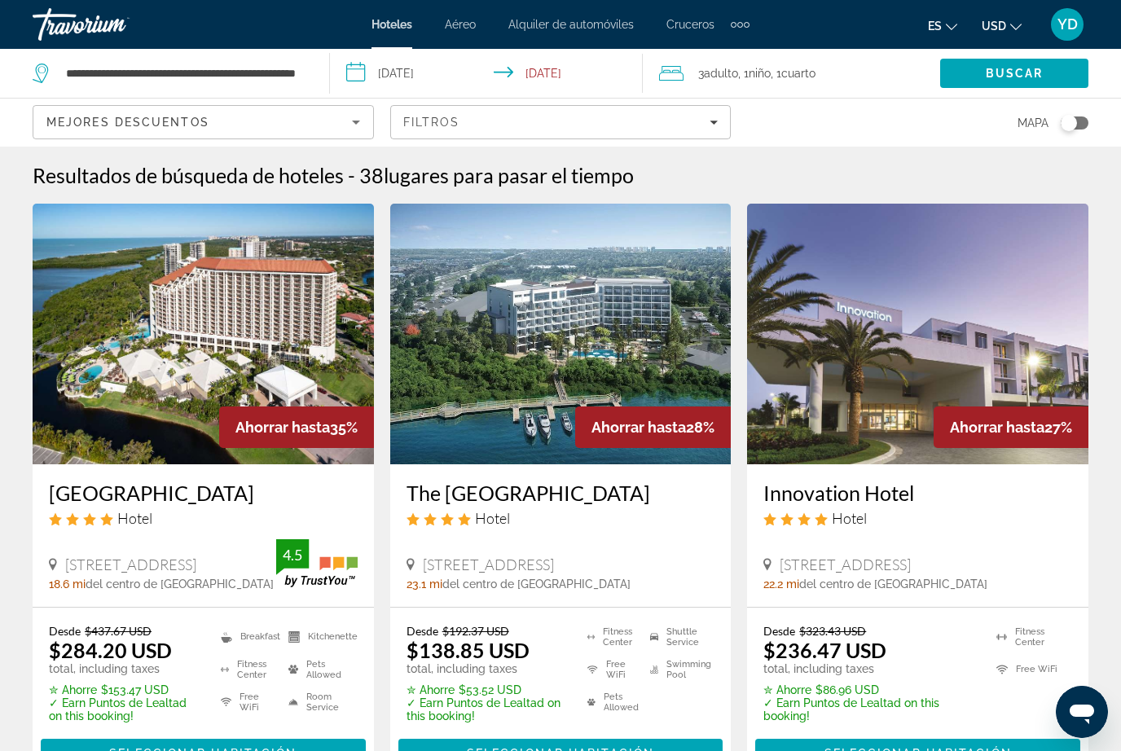
click at [1039, 84] on span "Search" at bounding box center [1014, 73] width 148 height 39
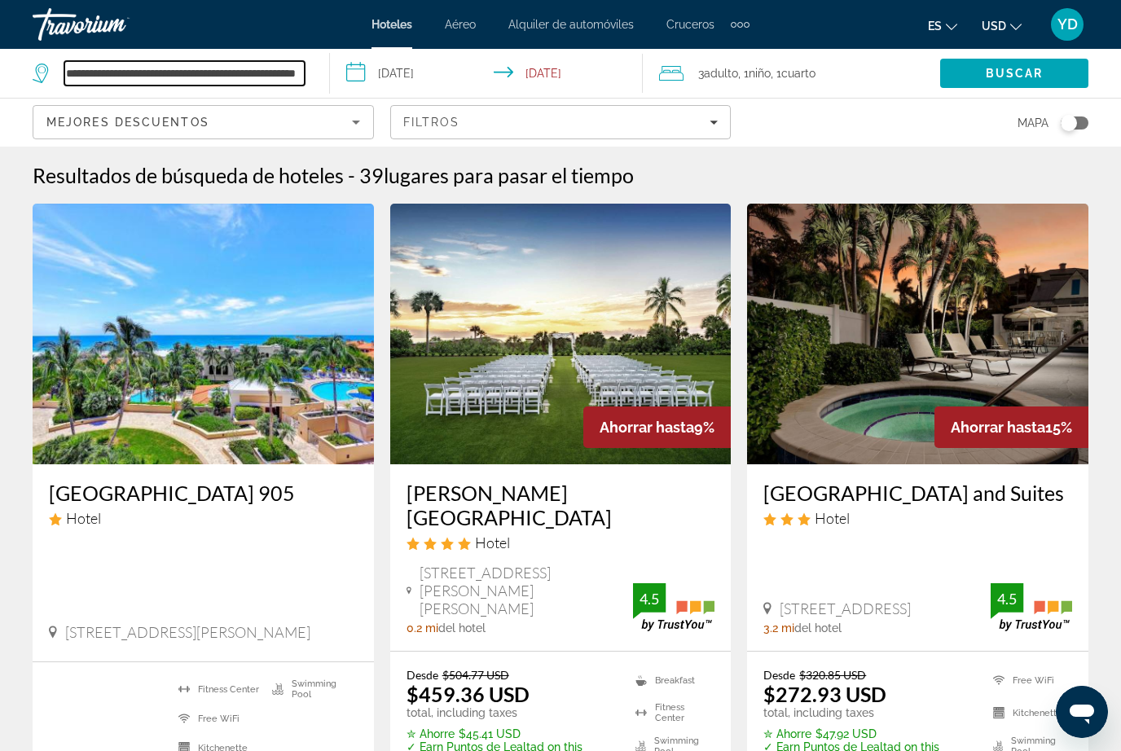
click at [290, 66] on input "**********" at bounding box center [184, 73] width 240 height 24
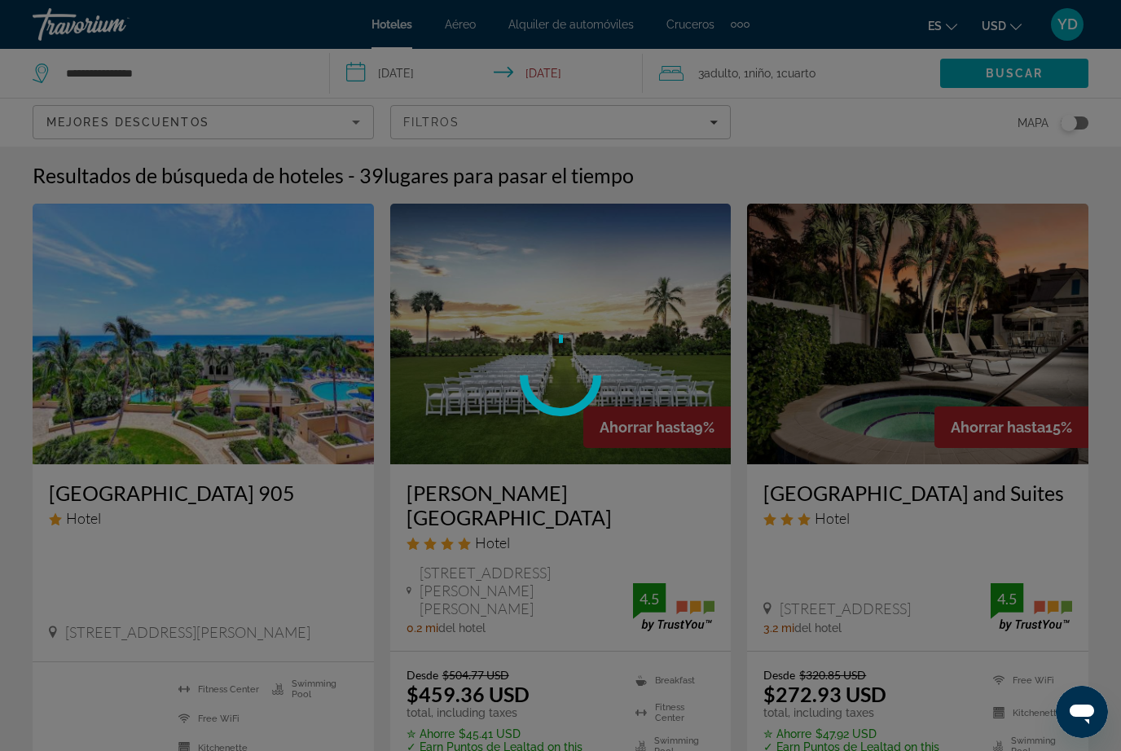
click at [161, 68] on div at bounding box center [560, 375] width 1121 height 751
click at [208, 68] on div at bounding box center [560, 375] width 1121 height 751
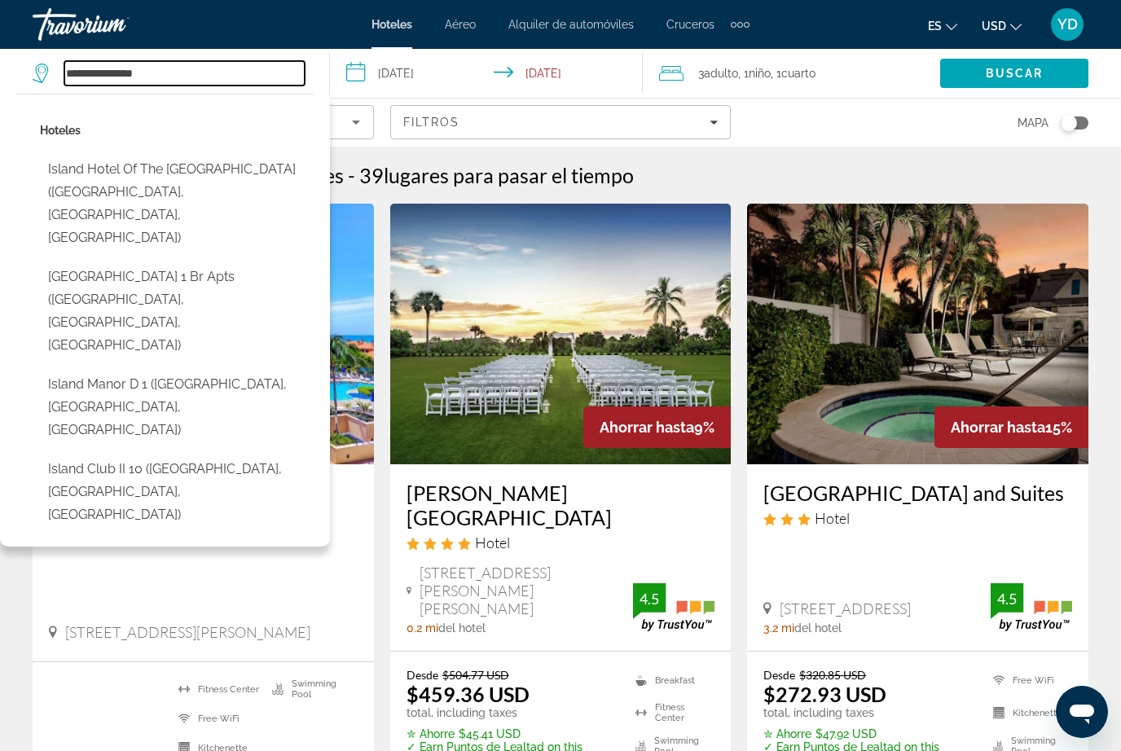
click at [167, 79] on input "**********" at bounding box center [184, 73] width 240 height 24
type input "*"
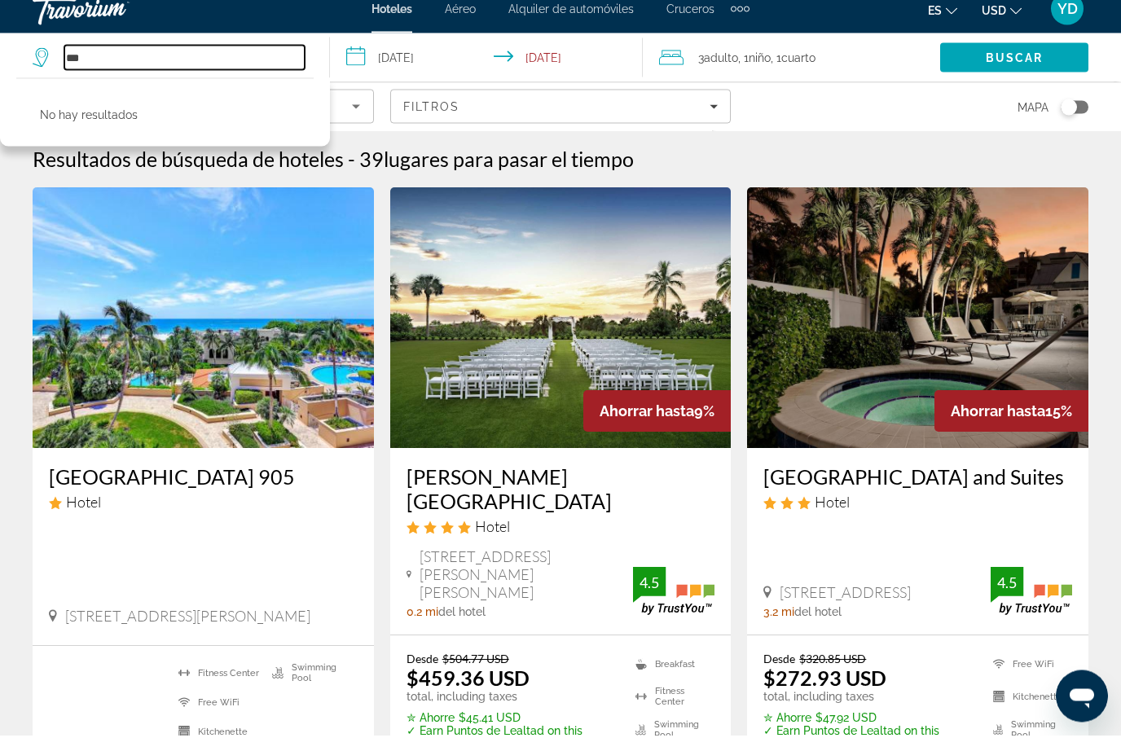
type input "*"
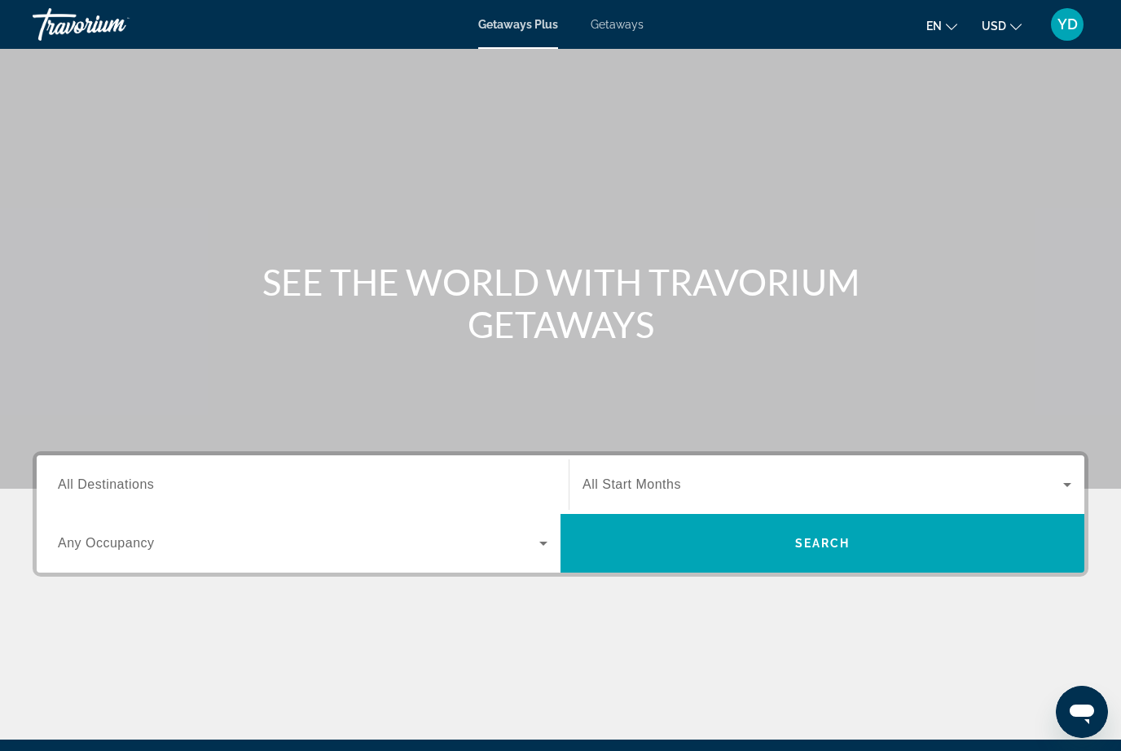
click at [609, 27] on span "Getaways" at bounding box center [617, 24] width 53 height 13
click at [162, 494] on input "Destination All Destinations" at bounding box center [303, 486] width 490 height 20
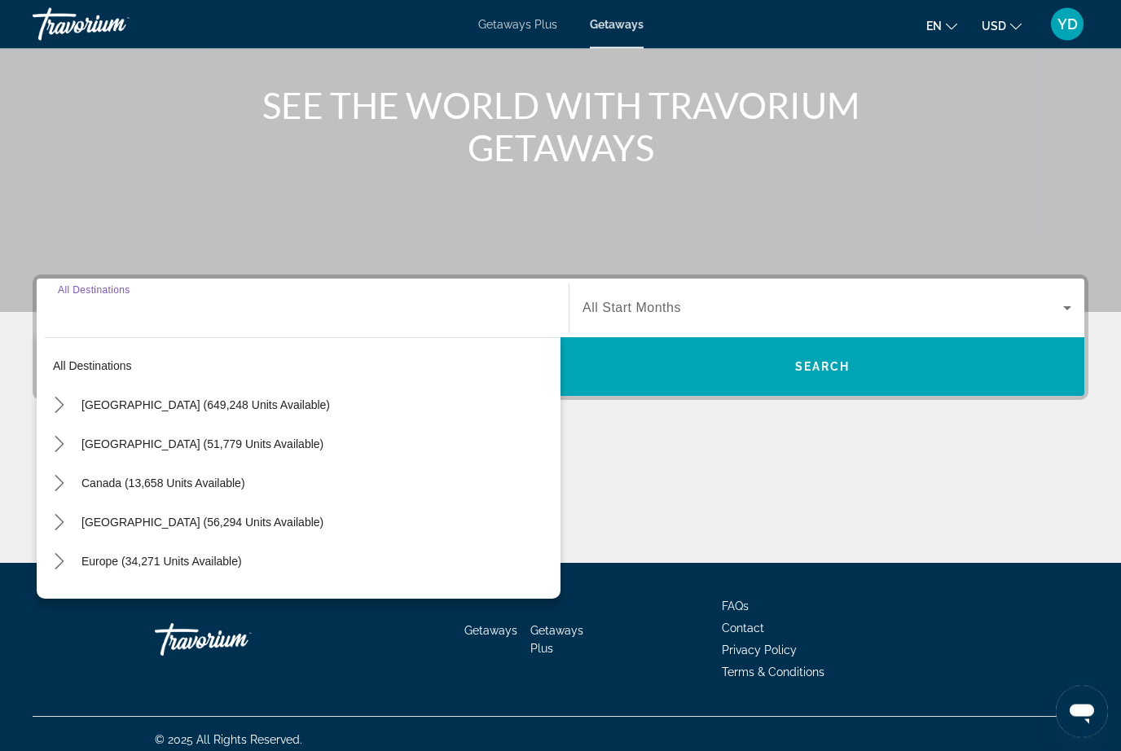
scroll to position [187, 0]
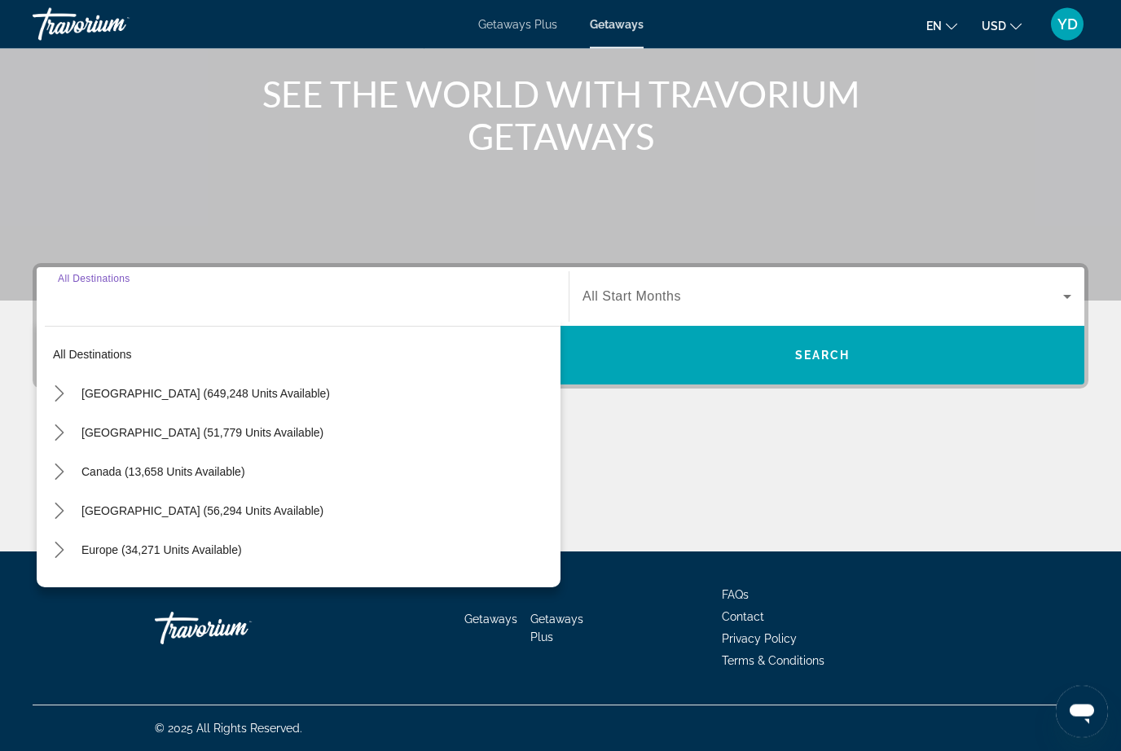
click at [262, 394] on span "[GEOGRAPHIC_DATA] (649,248 units available)" at bounding box center [205, 394] width 248 height 13
type input "**********"
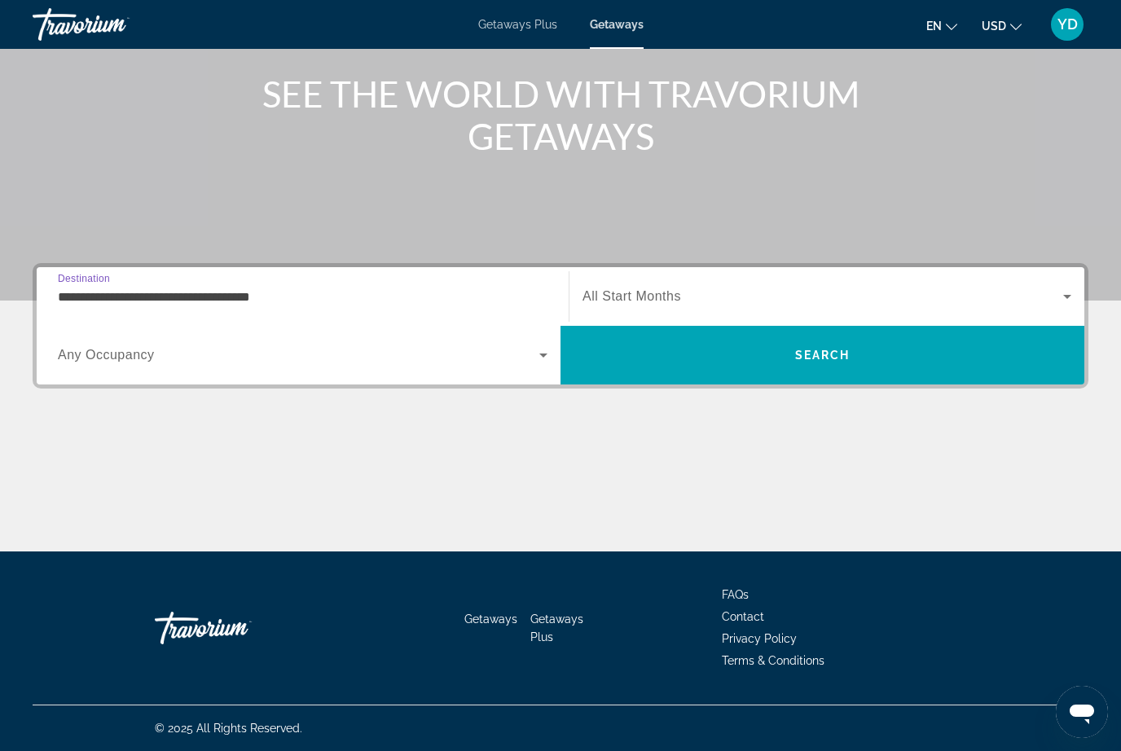
click at [682, 306] on span "Search widget" at bounding box center [823, 297] width 481 height 20
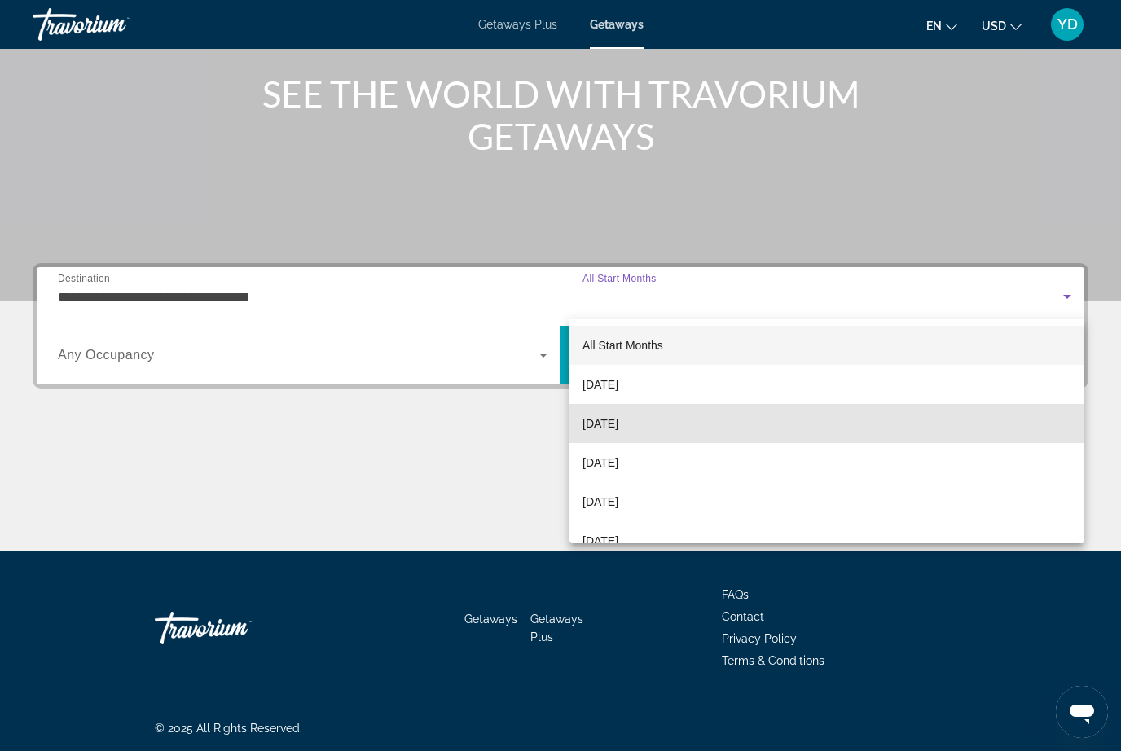
click at [716, 429] on mat-option "[DATE]" at bounding box center [827, 423] width 515 height 39
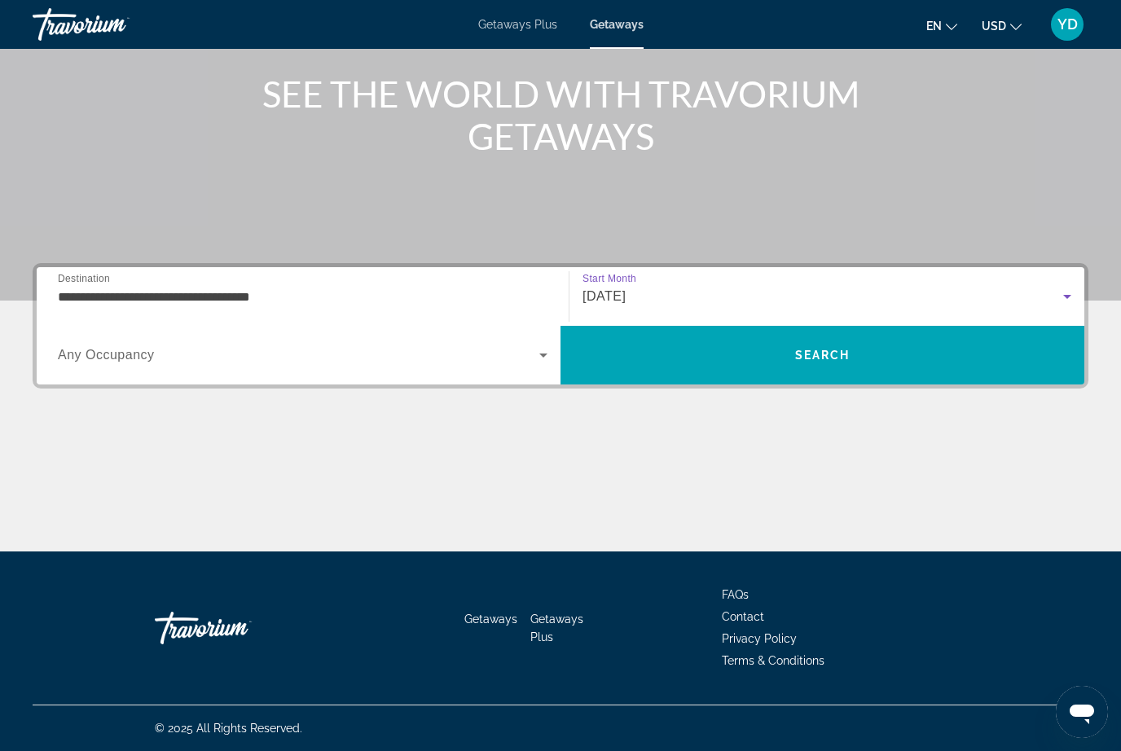
click at [882, 363] on span "Search" at bounding box center [823, 355] width 524 height 39
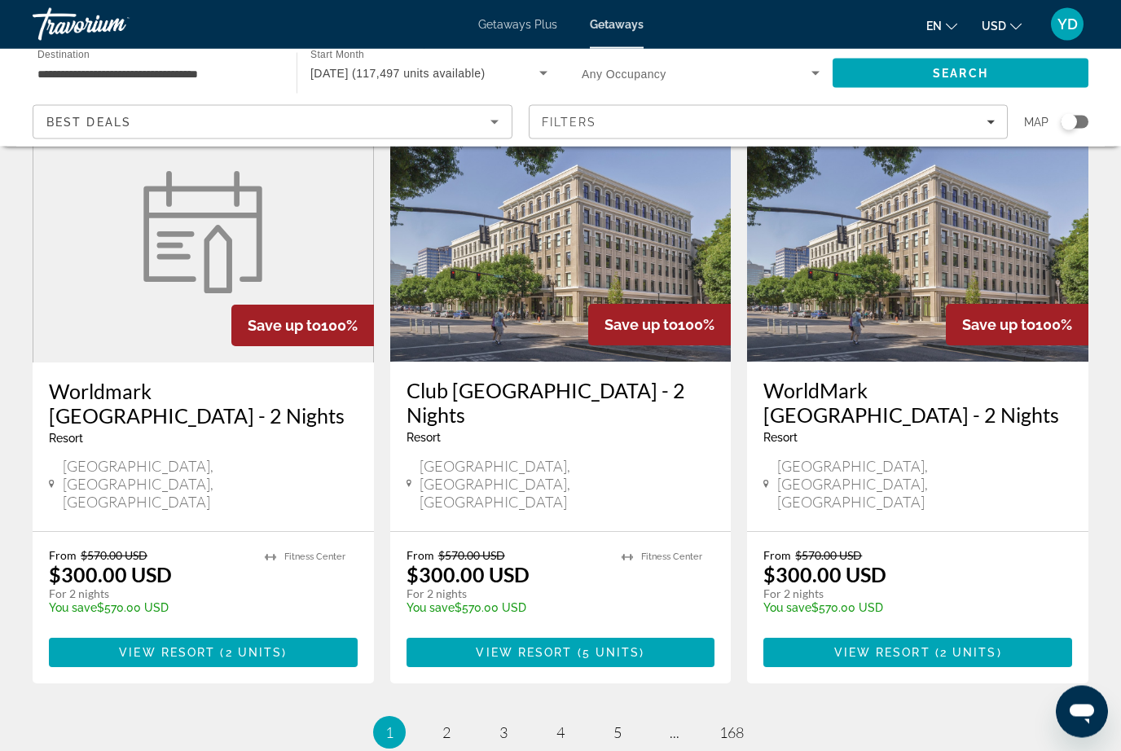
scroll to position [1980, 0]
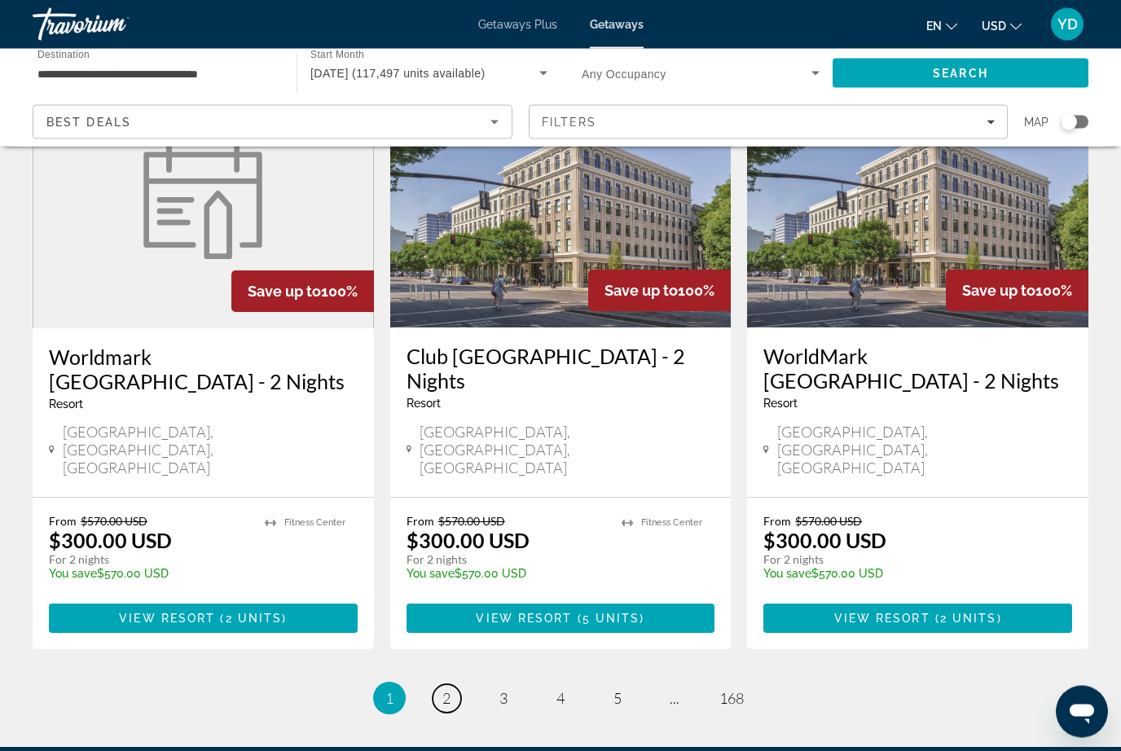
click at [446, 690] on span "2" at bounding box center [446, 699] width 8 height 18
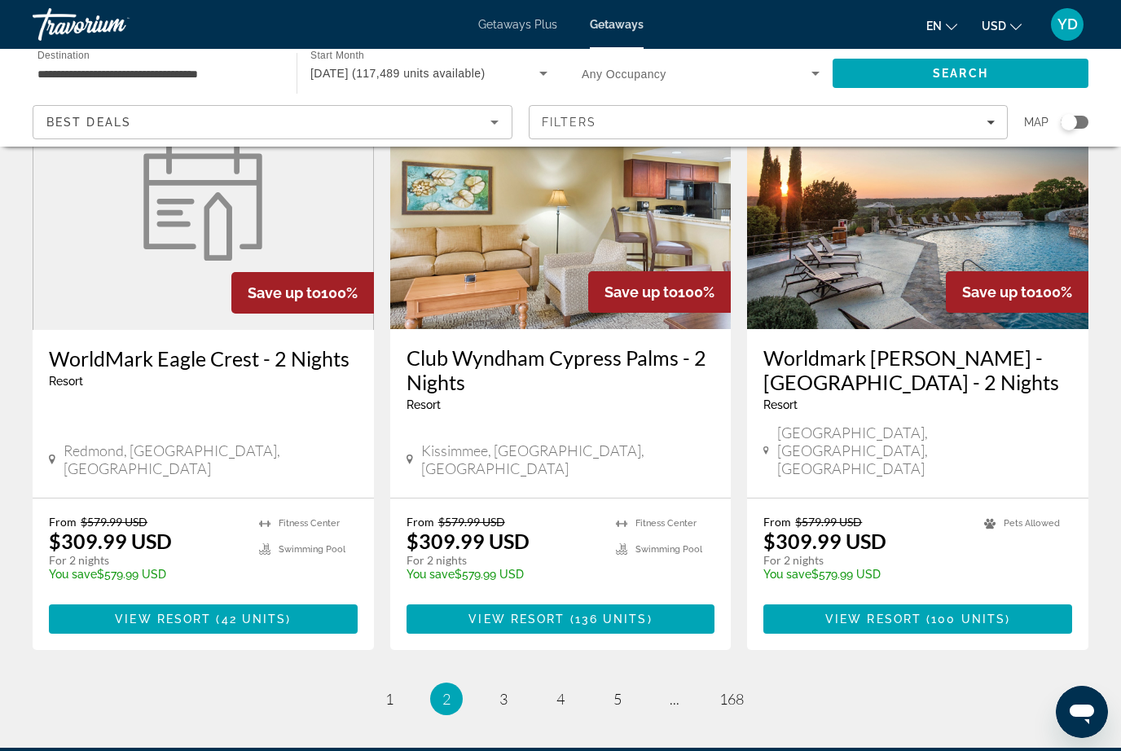
scroll to position [1979, 0]
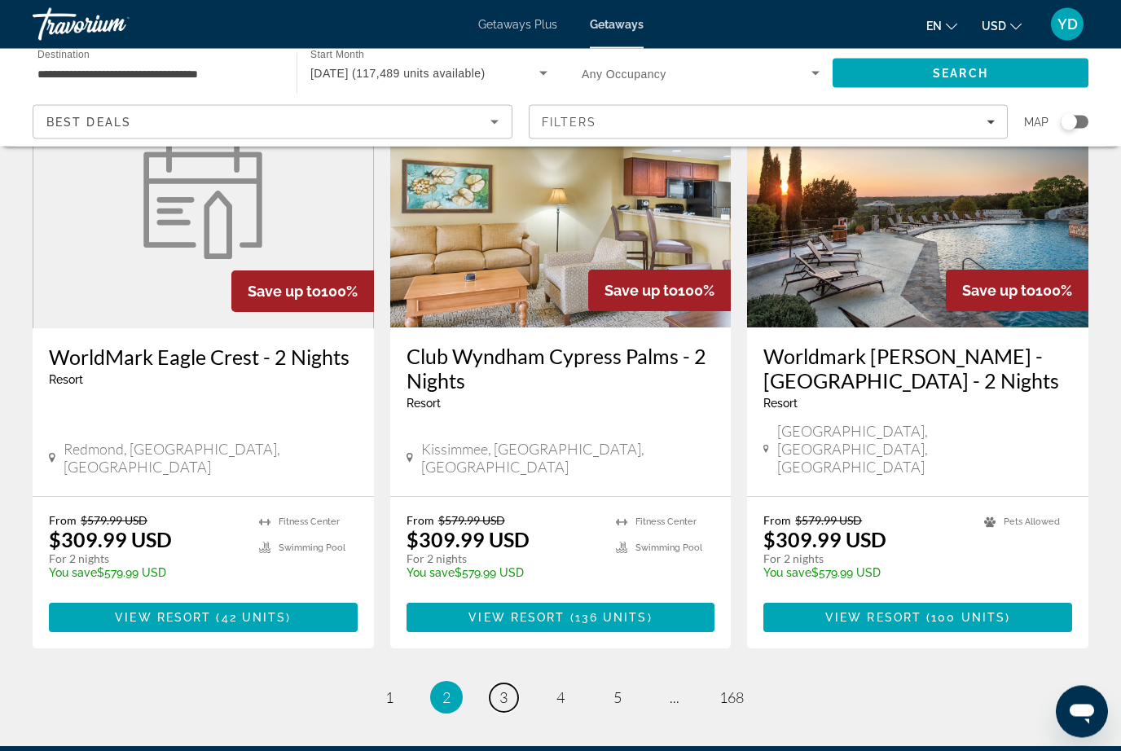
click at [499, 689] on span "3" at bounding box center [503, 698] width 8 height 18
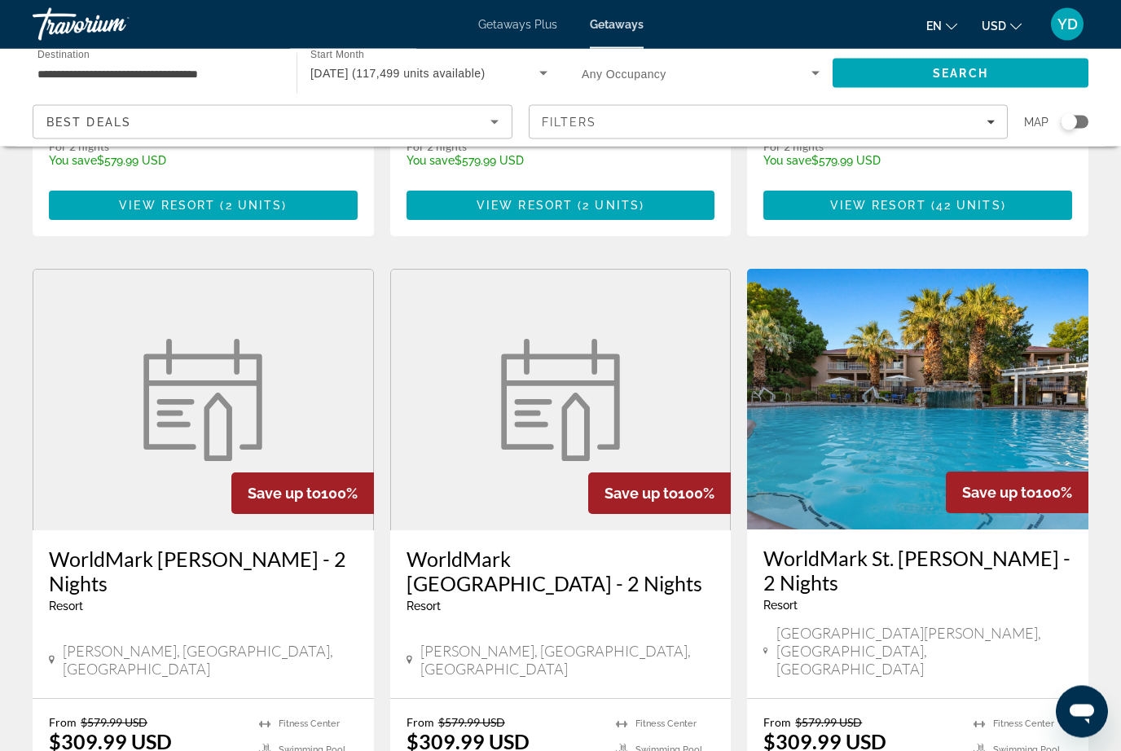
scroll to position [1907, 0]
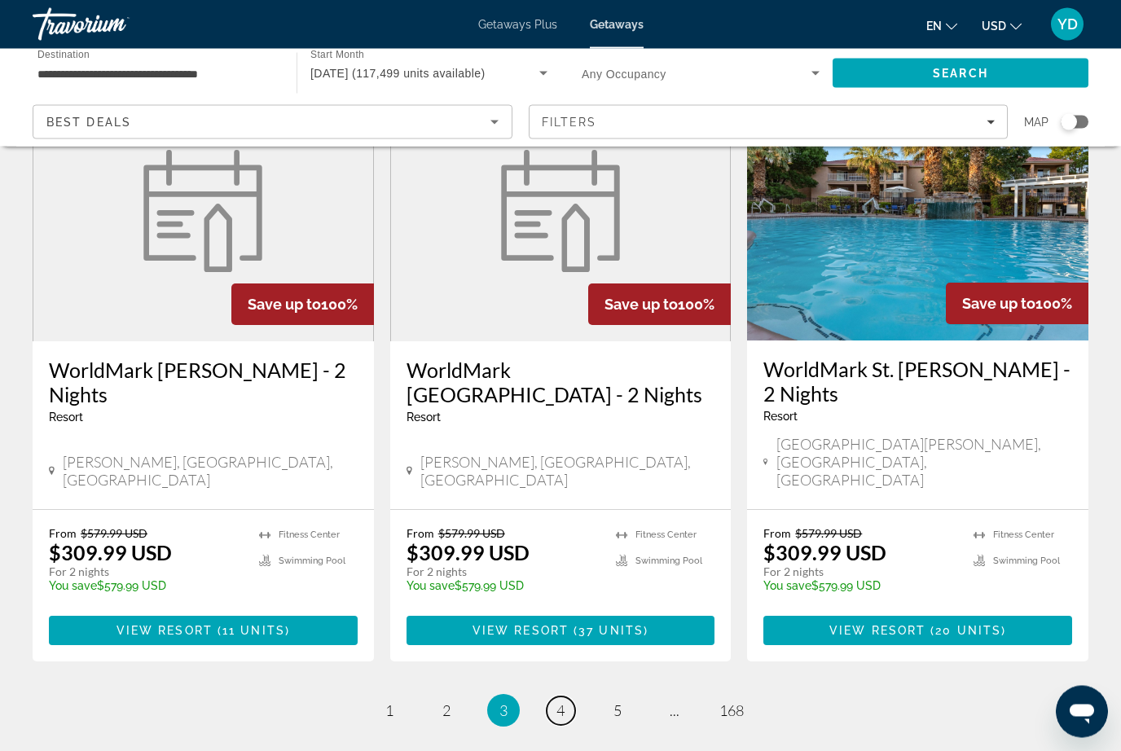
click at [551, 697] on link "page 4" at bounding box center [561, 711] width 29 height 29
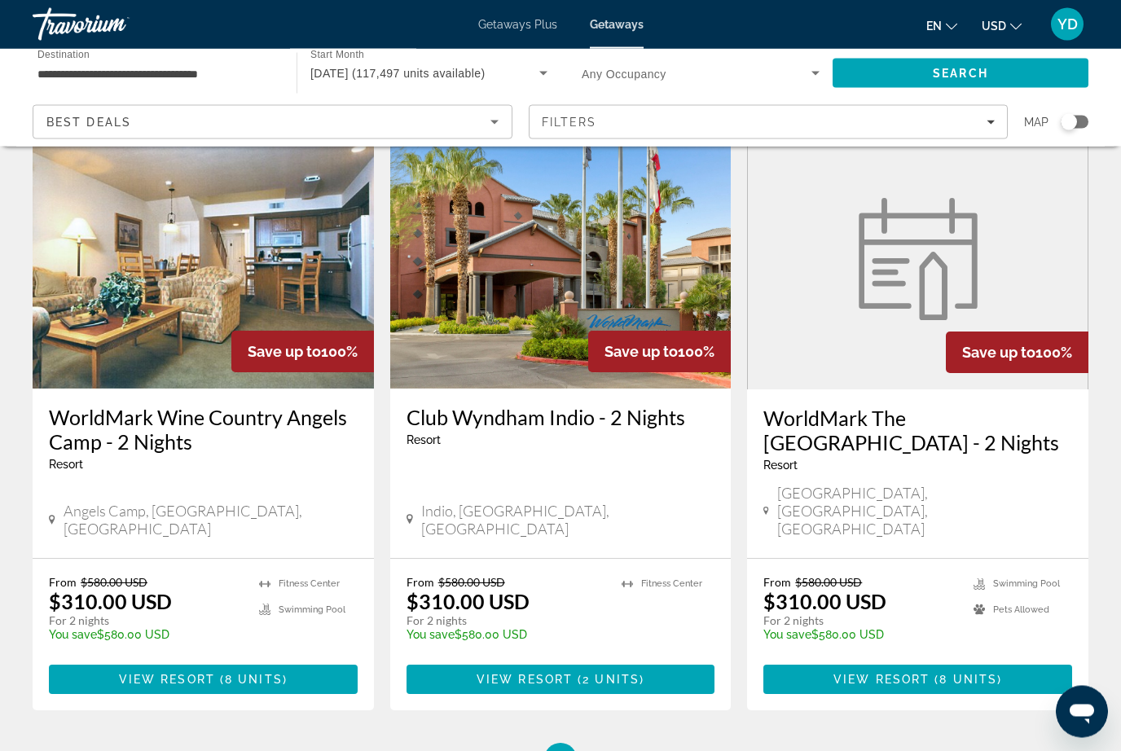
scroll to position [2004, 0]
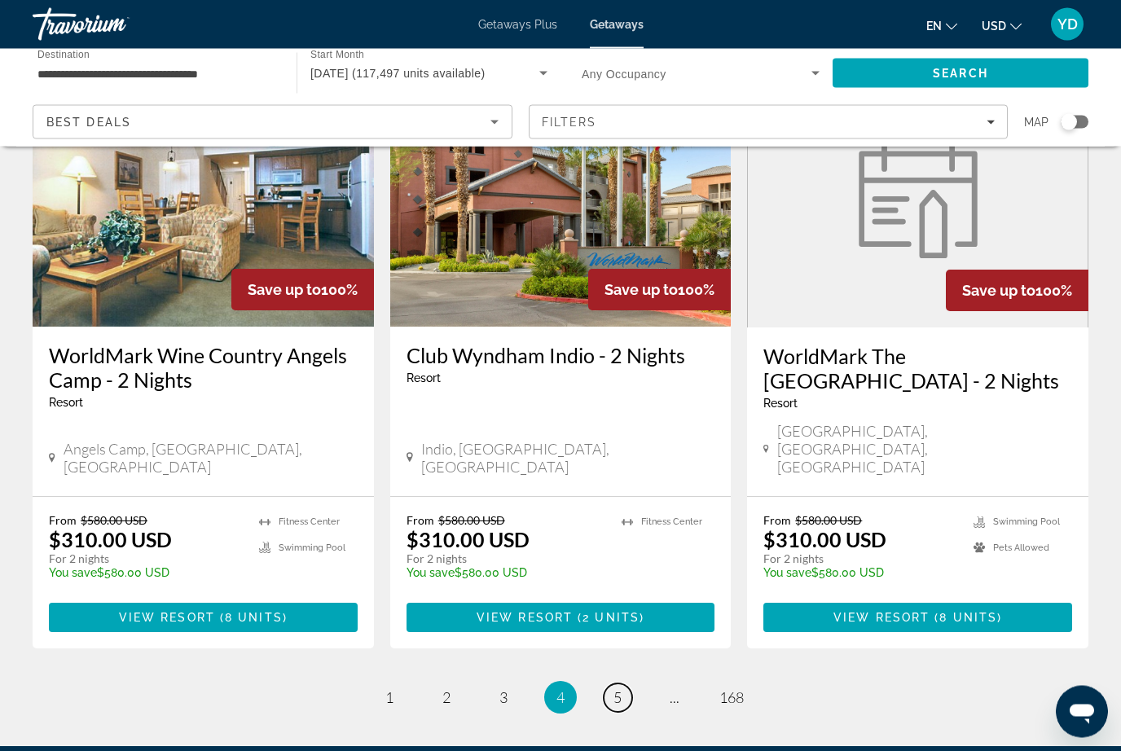
click at [615, 689] on span "5" at bounding box center [618, 698] width 8 height 18
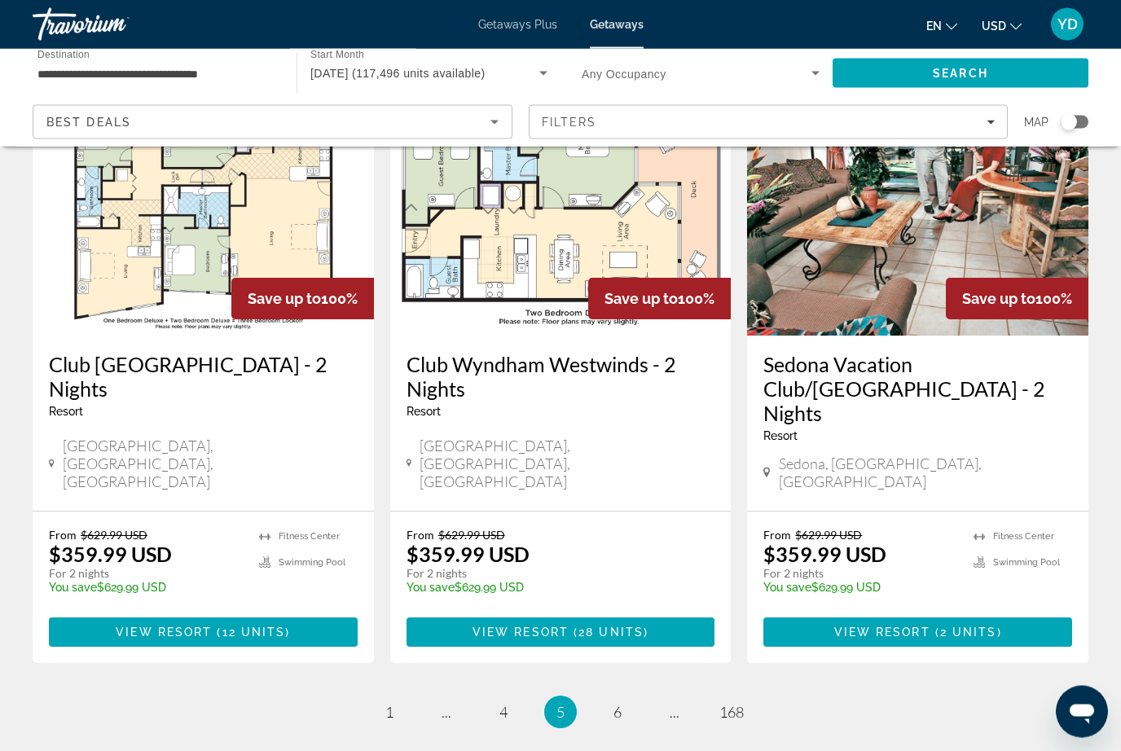
scroll to position [1978, 0]
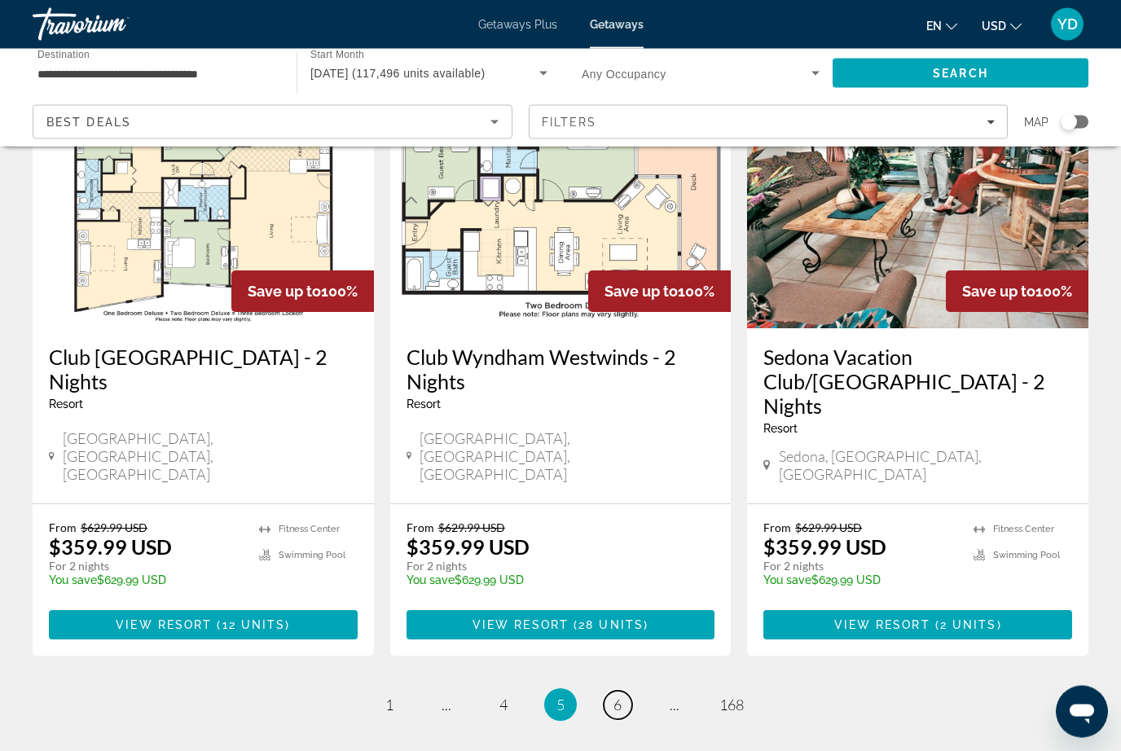
click at [613, 692] on link "page 6" at bounding box center [618, 706] width 29 height 29
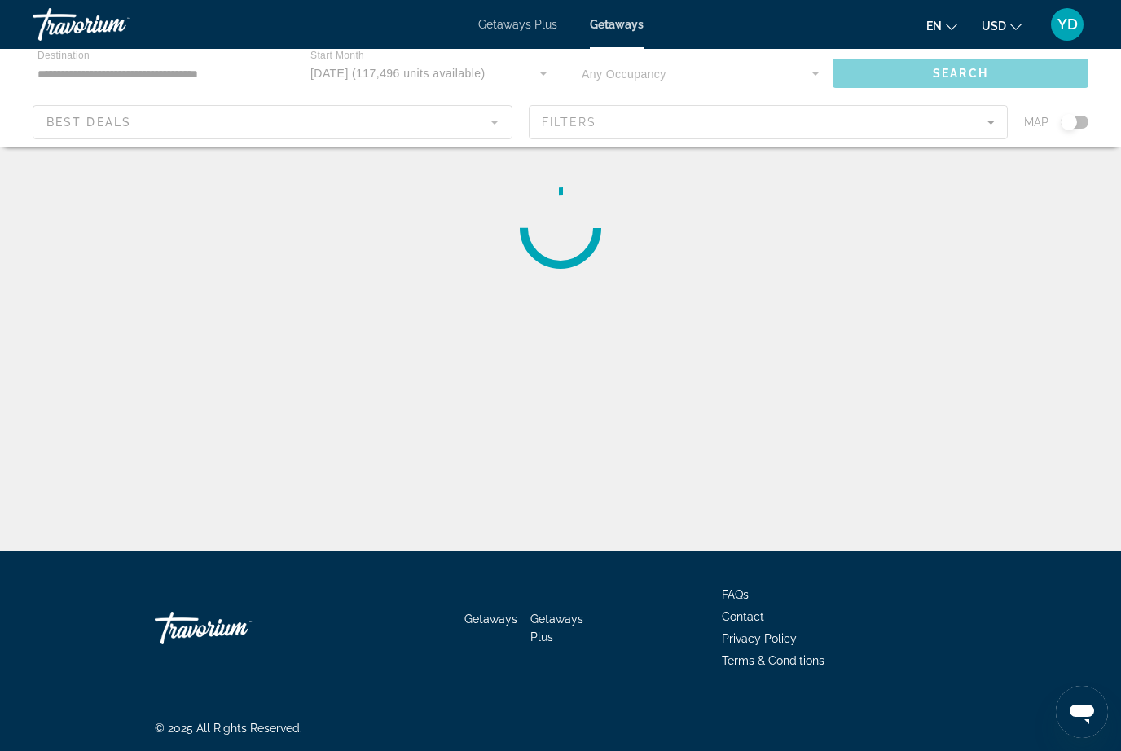
click at [206, 134] on div "Main content" at bounding box center [560, 98] width 1121 height 98
click at [454, 113] on div "Main content" at bounding box center [560, 98] width 1121 height 98
click at [495, 125] on icon "Sort by" at bounding box center [495, 122] width 20 height 20
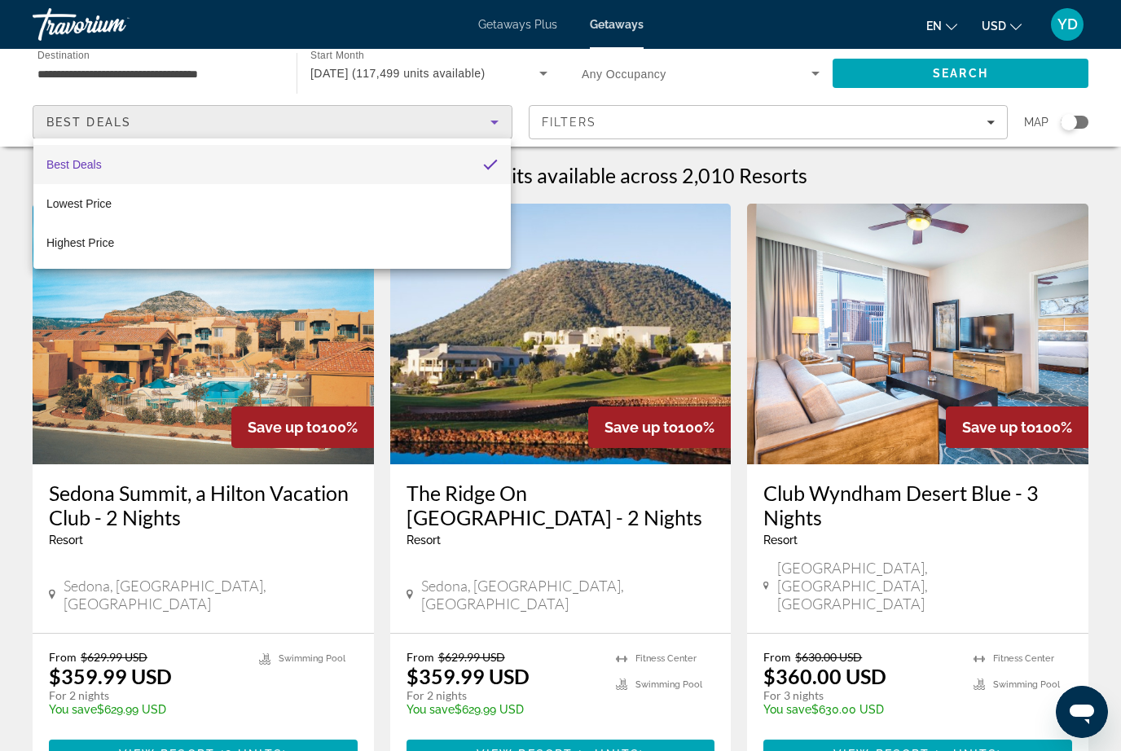
click at [485, 139] on div "Best Deals Lowest Price Highest Price" at bounding box center [271, 204] width 477 height 130
click at [490, 124] on div at bounding box center [560, 375] width 1121 height 751
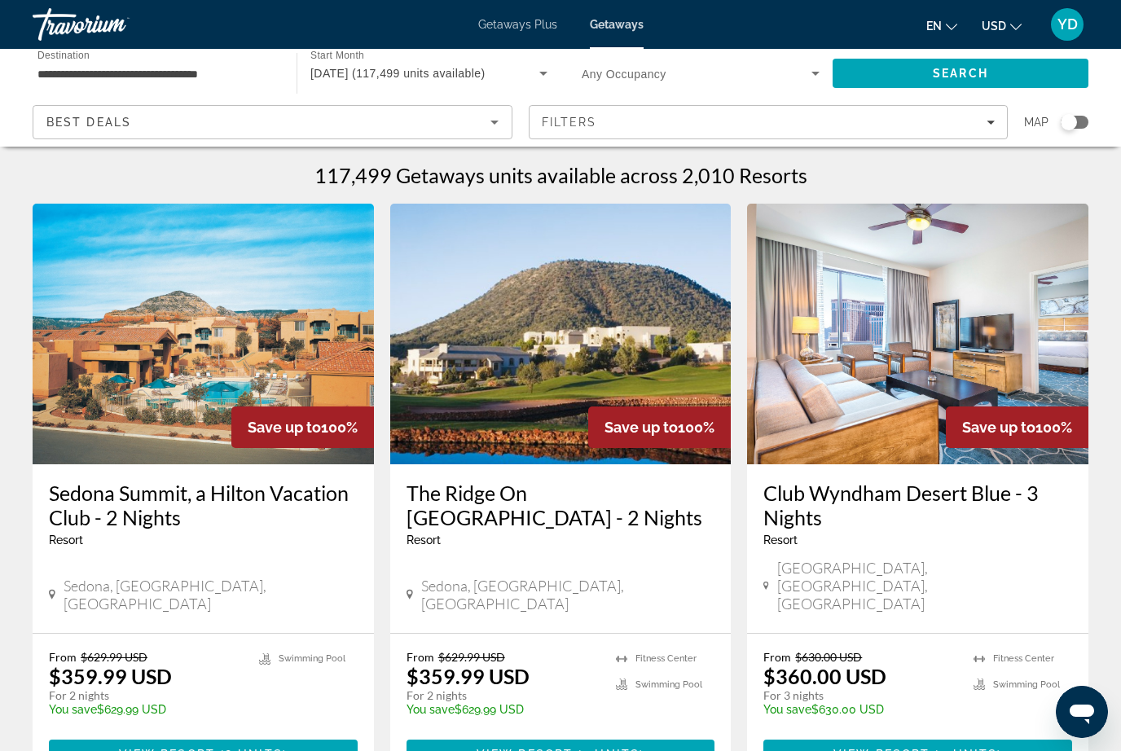
click at [198, 73] on input "**********" at bounding box center [156, 74] width 238 height 20
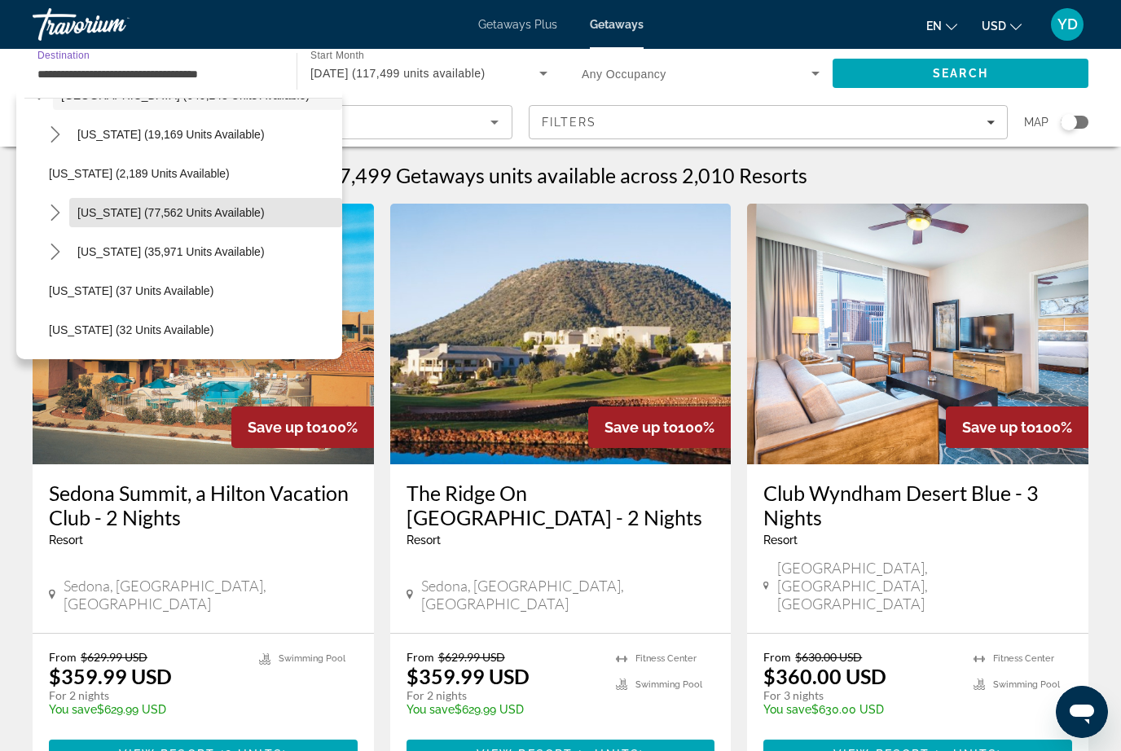
scroll to position [71, 0]
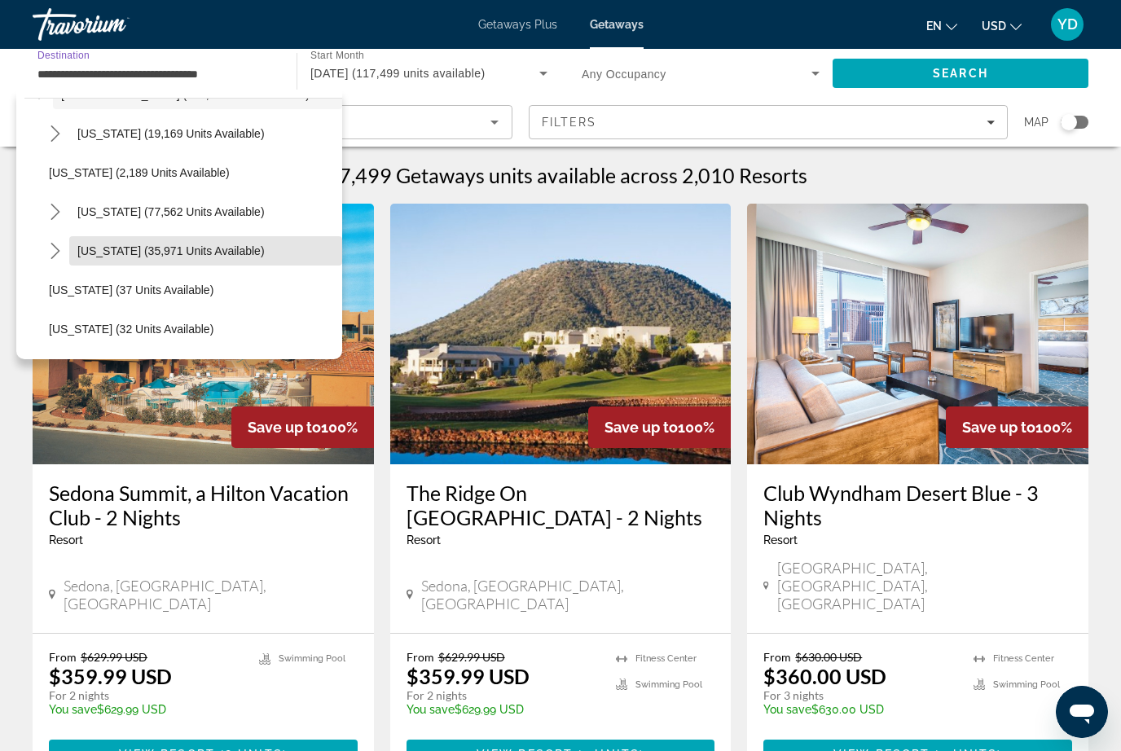
click at [205, 250] on span "[US_STATE] (35,971 units available)" at bounding box center [170, 250] width 187 height 13
type input "**********"
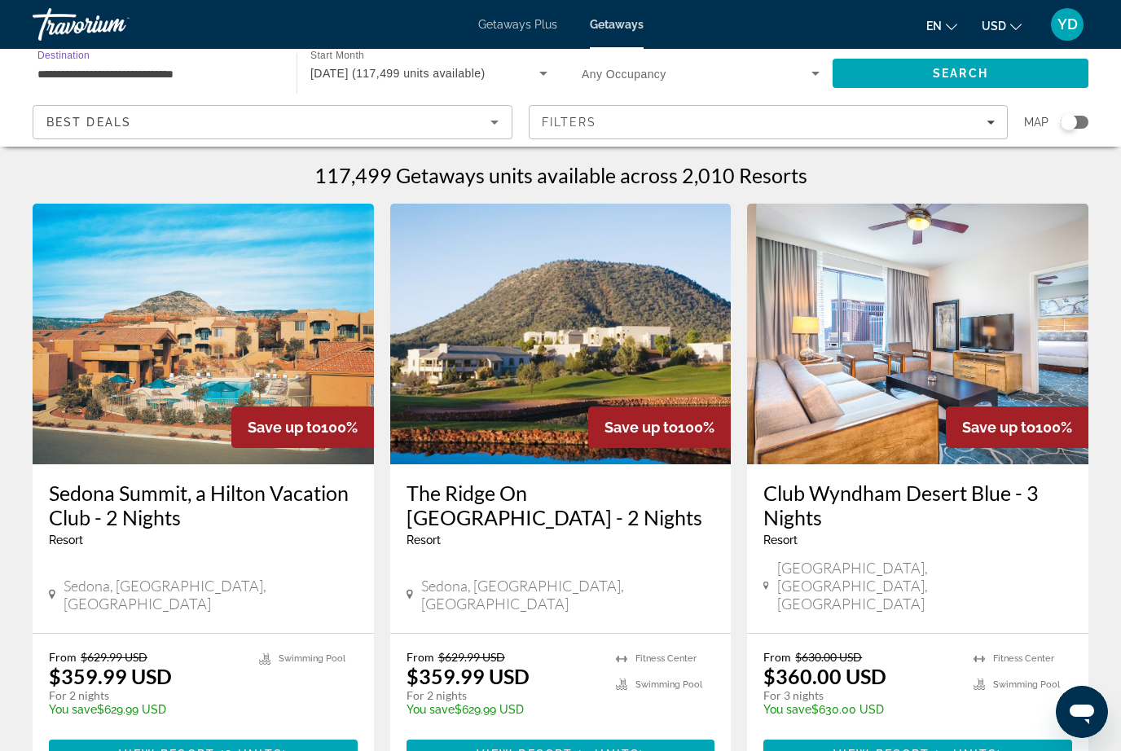
click at [801, 68] on span "Search widget" at bounding box center [697, 74] width 230 height 20
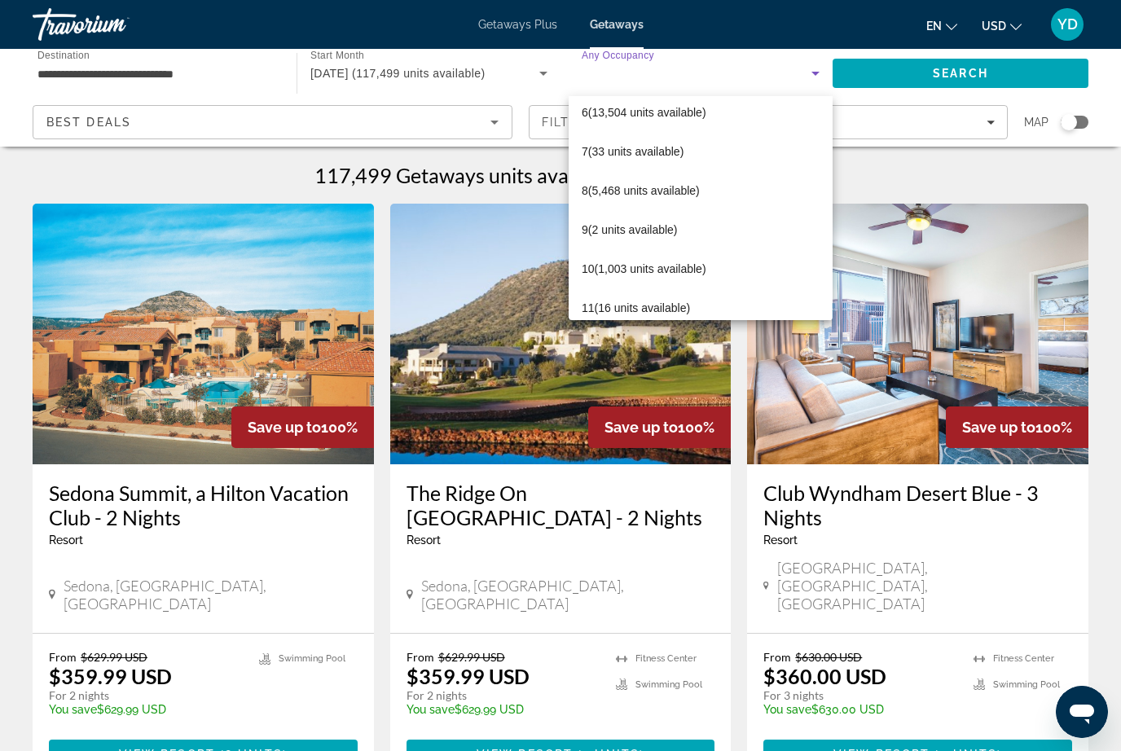
scroll to position [220, 0]
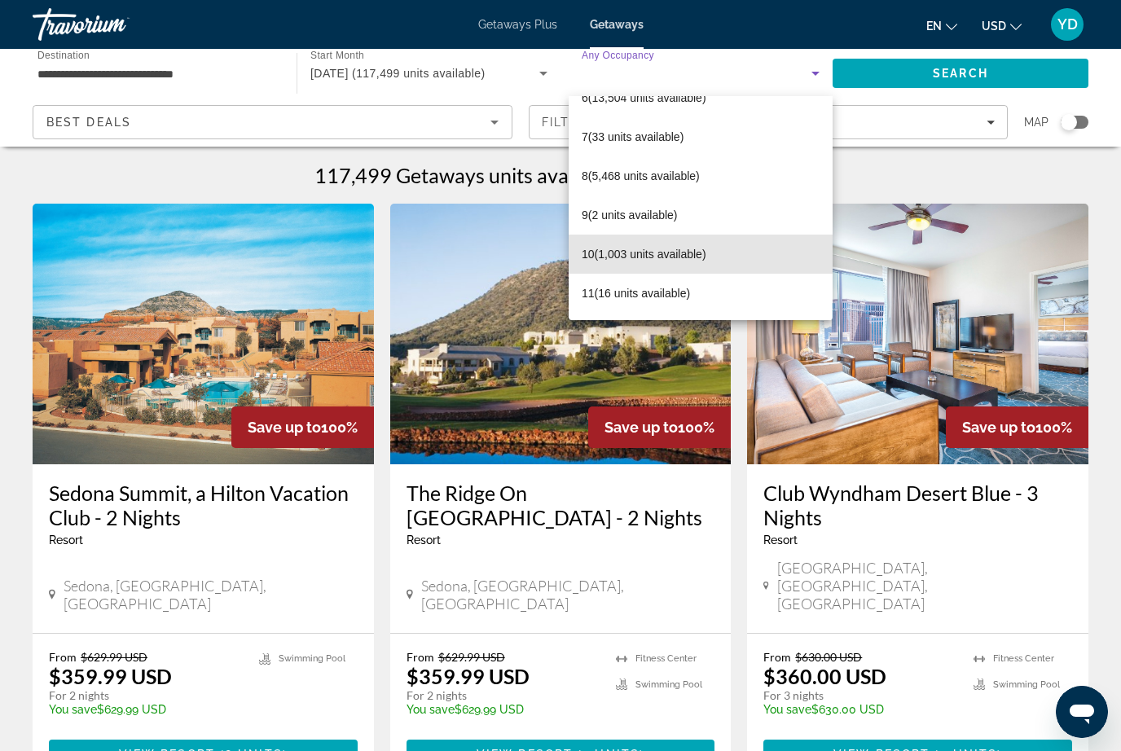
click at [706, 262] on span "10 (1,003 units available)" at bounding box center [644, 254] width 125 height 20
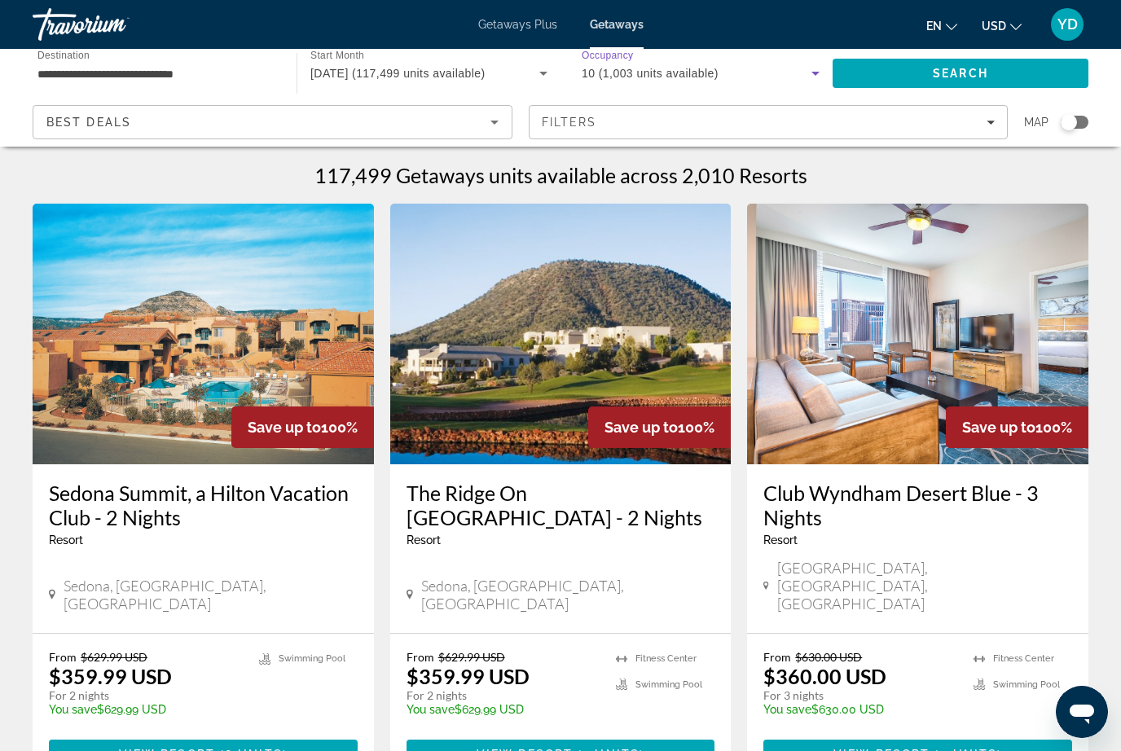
click at [979, 72] on span "Search" at bounding box center [960, 73] width 55 height 13
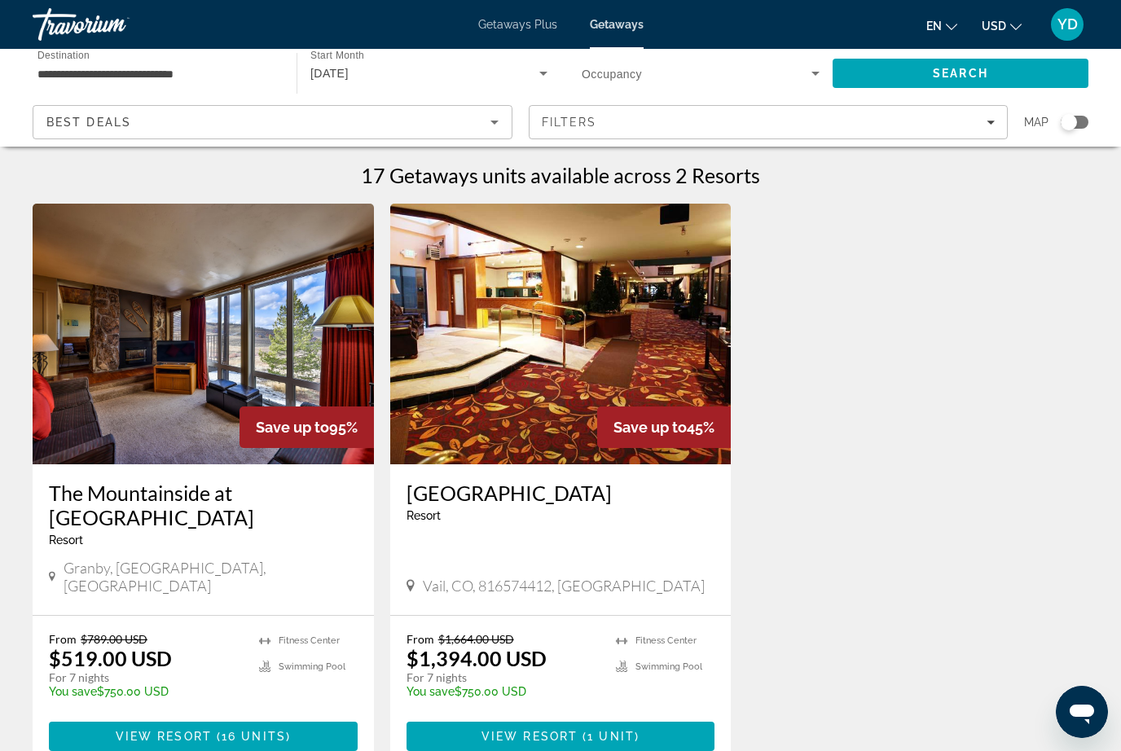
click at [323, 422] on span "Save up to" at bounding box center [292, 427] width 73 height 17
click at [279, 730] on span "16 units" at bounding box center [254, 736] width 64 height 13
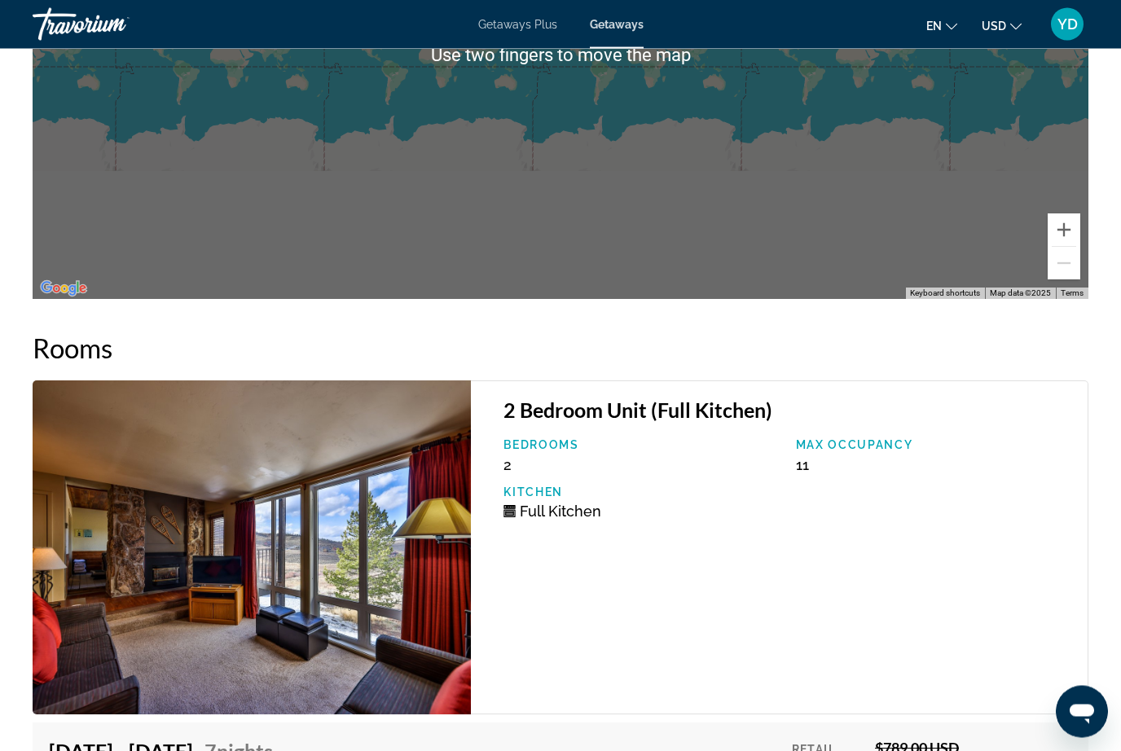
scroll to position [3465, 0]
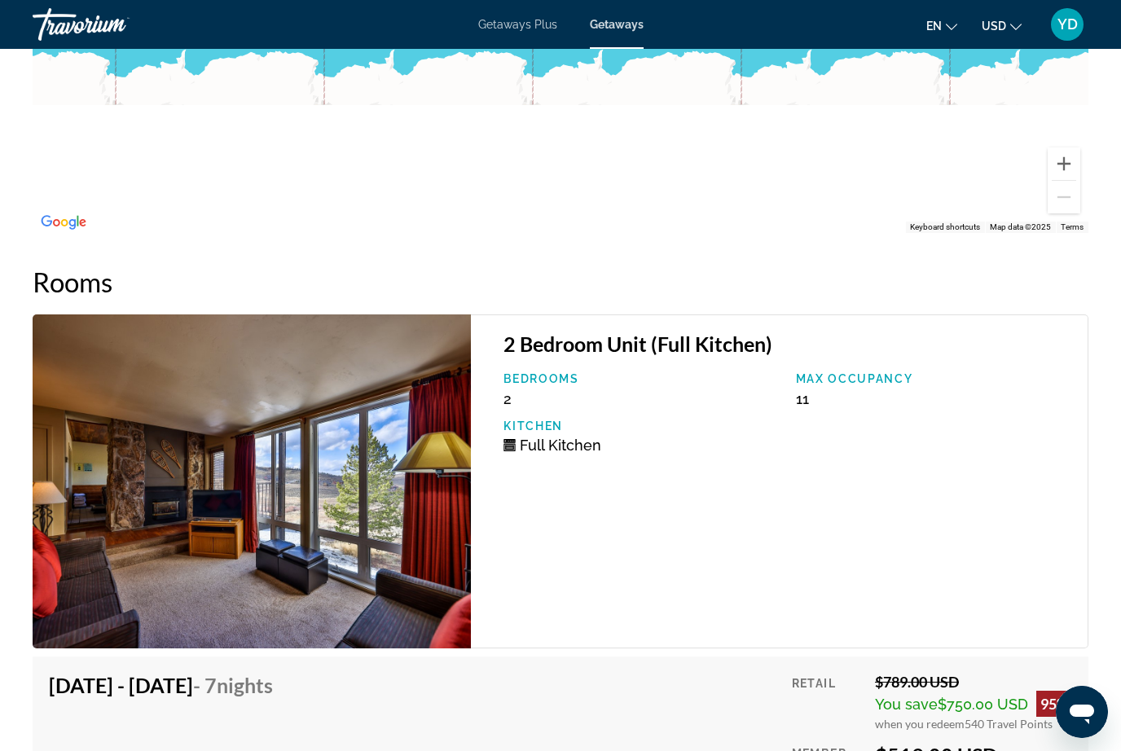
click at [298, 482] on img "Main content" at bounding box center [252, 481] width 438 height 334
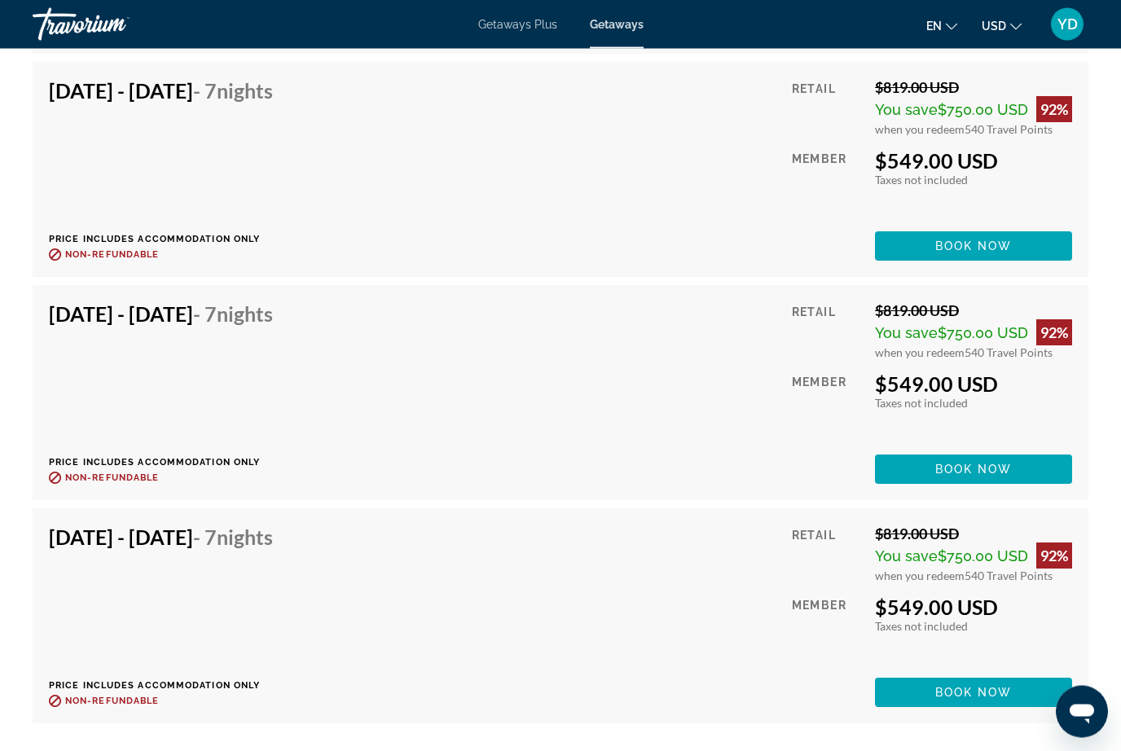
scroll to position [4287, 0]
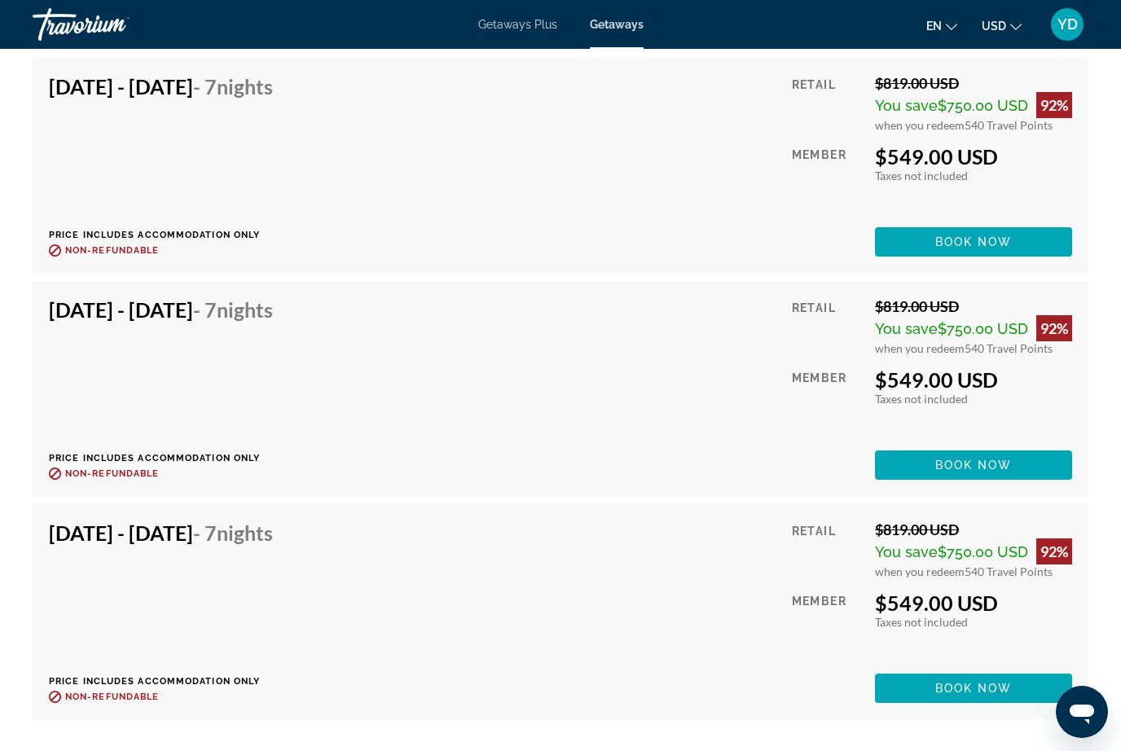
click at [1023, 446] on span "Main content" at bounding box center [973, 465] width 197 height 39
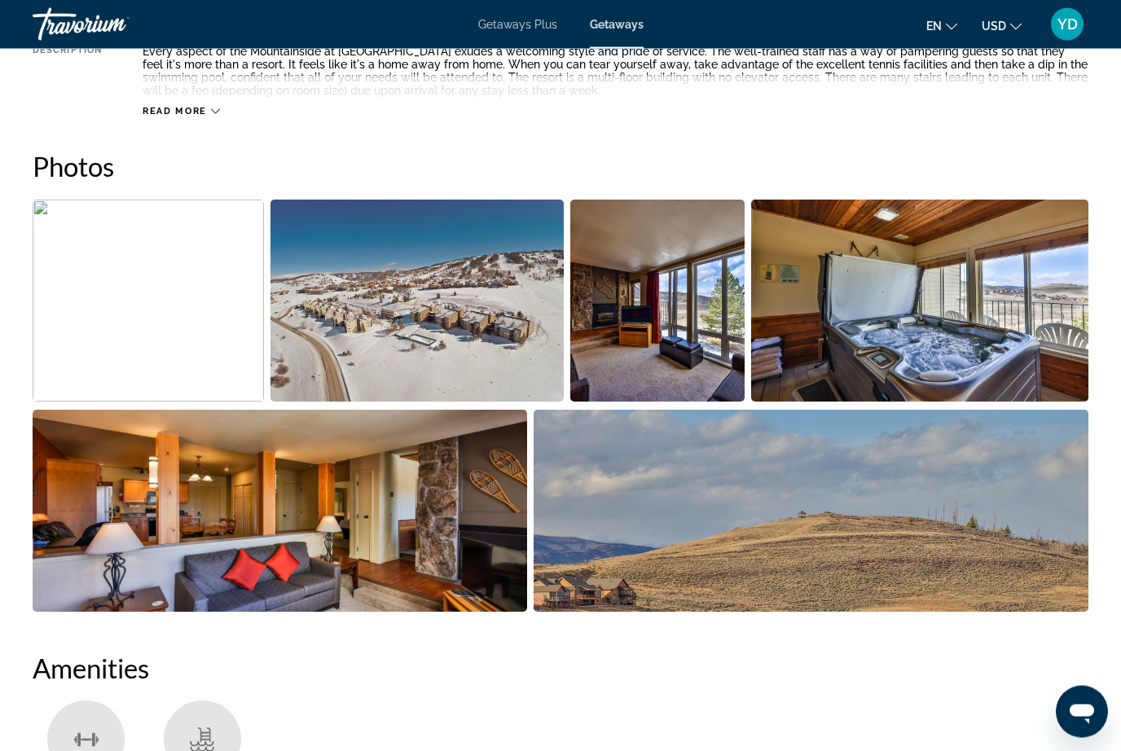
scroll to position [985, 0]
click at [501, 327] on img "Open full-screen image slider" at bounding box center [416, 301] width 292 height 202
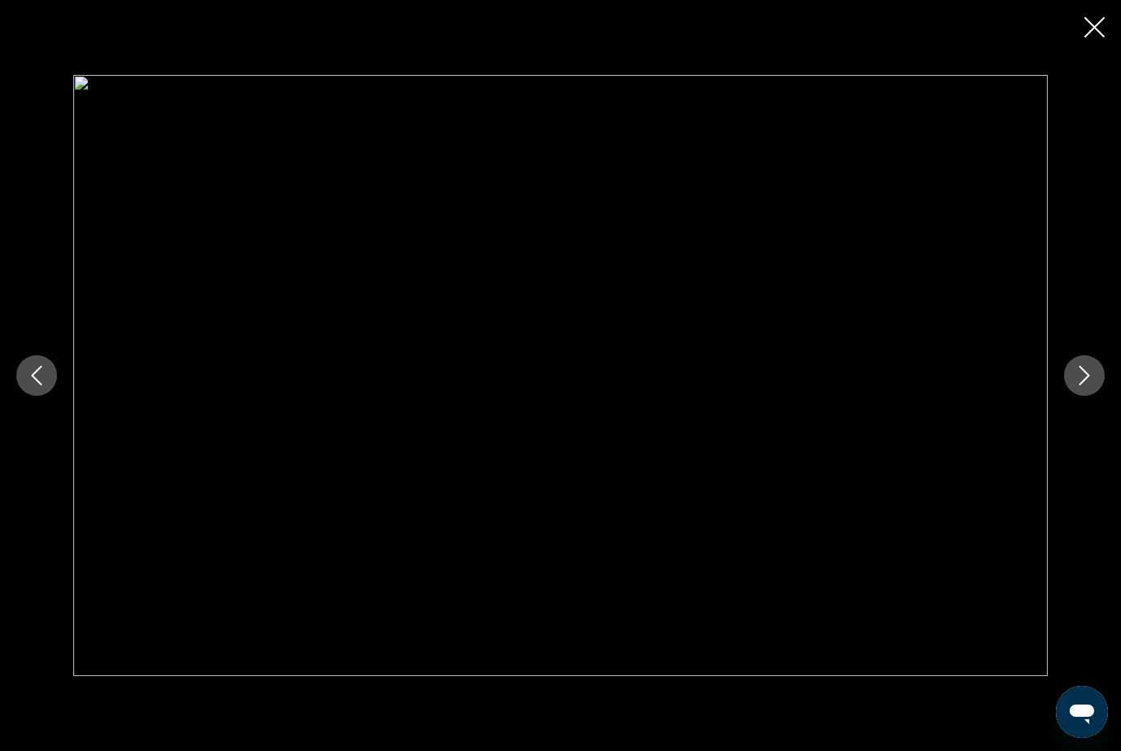
click at [1115, 295] on div "prev next" at bounding box center [560, 375] width 1121 height 601
click at [1104, 396] on button "Next image" at bounding box center [1084, 375] width 41 height 41
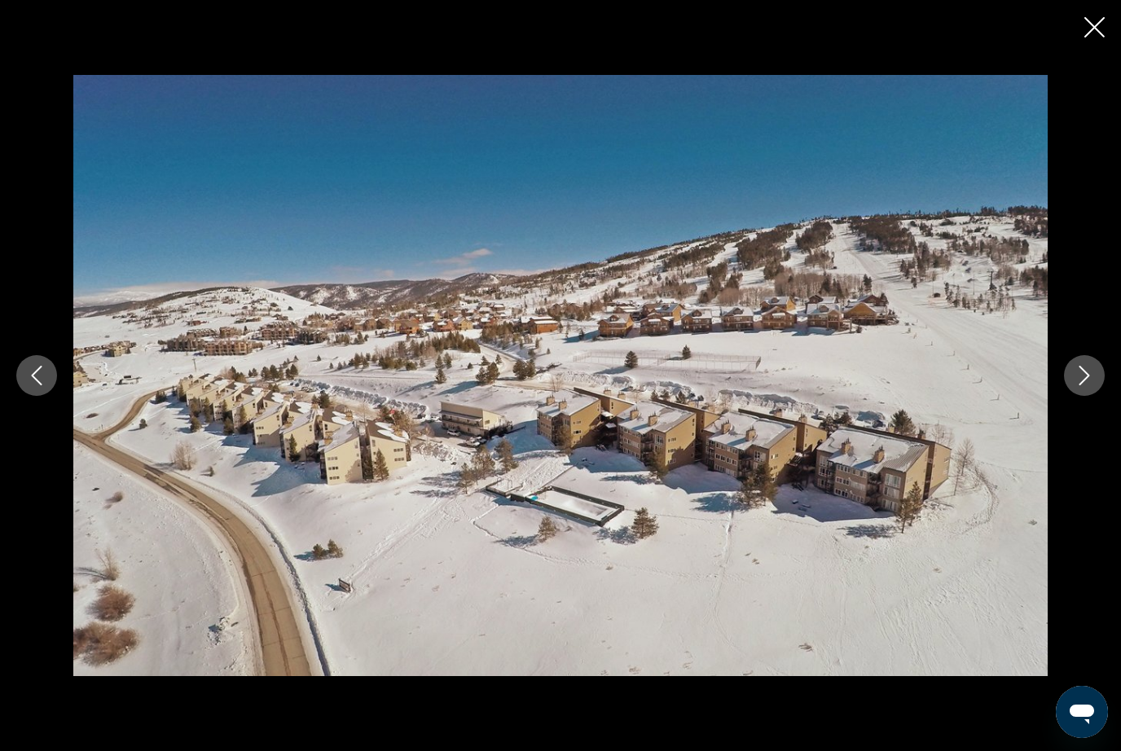
click at [1094, 396] on button "Next image" at bounding box center [1084, 375] width 41 height 41
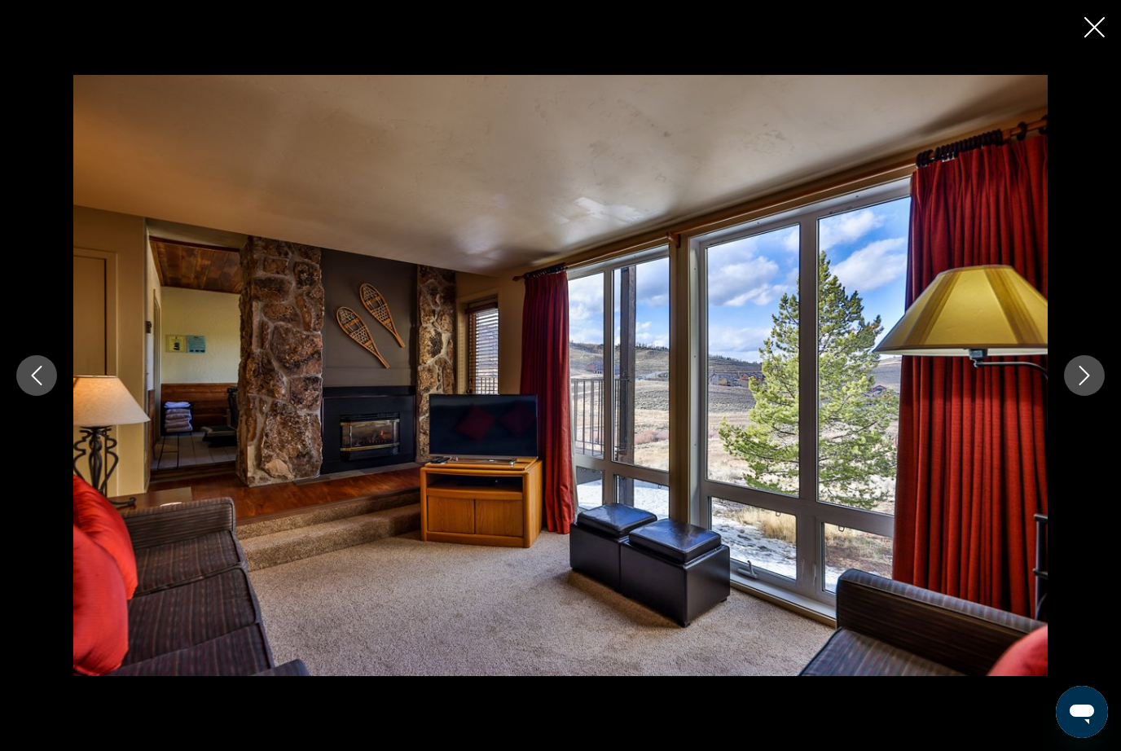
click at [1096, 396] on button "Next image" at bounding box center [1084, 375] width 41 height 41
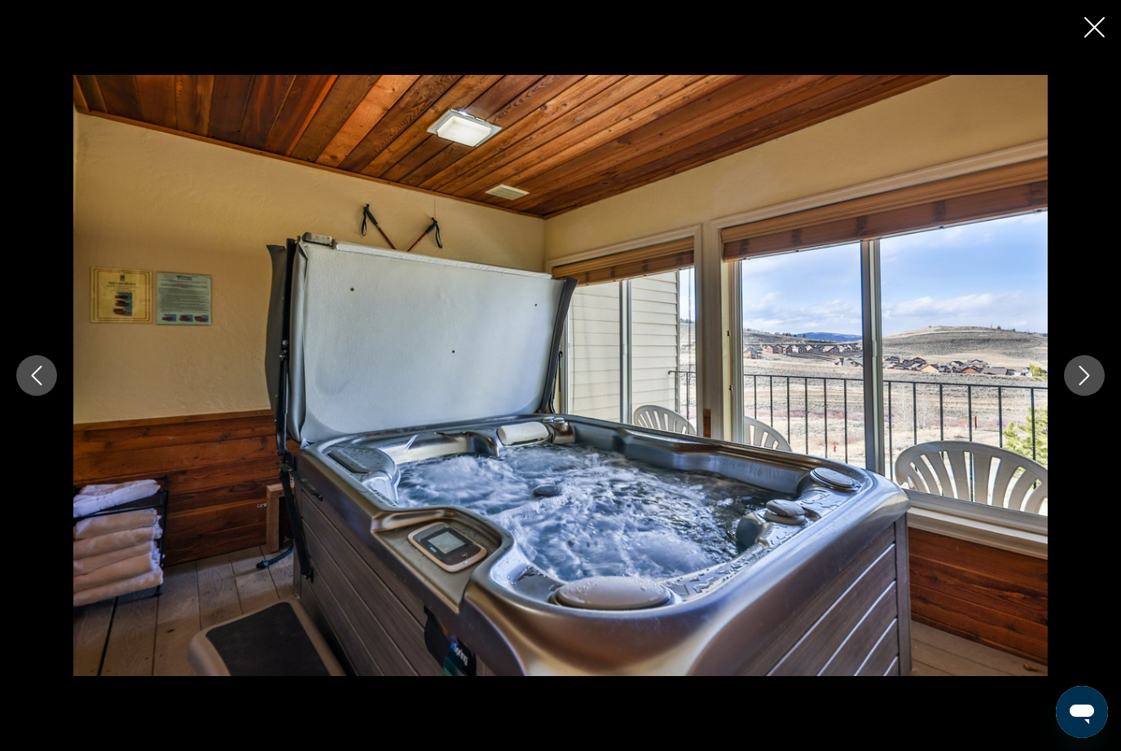
click at [1090, 385] on icon "Next image" at bounding box center [1085, 376] width 20 height 20
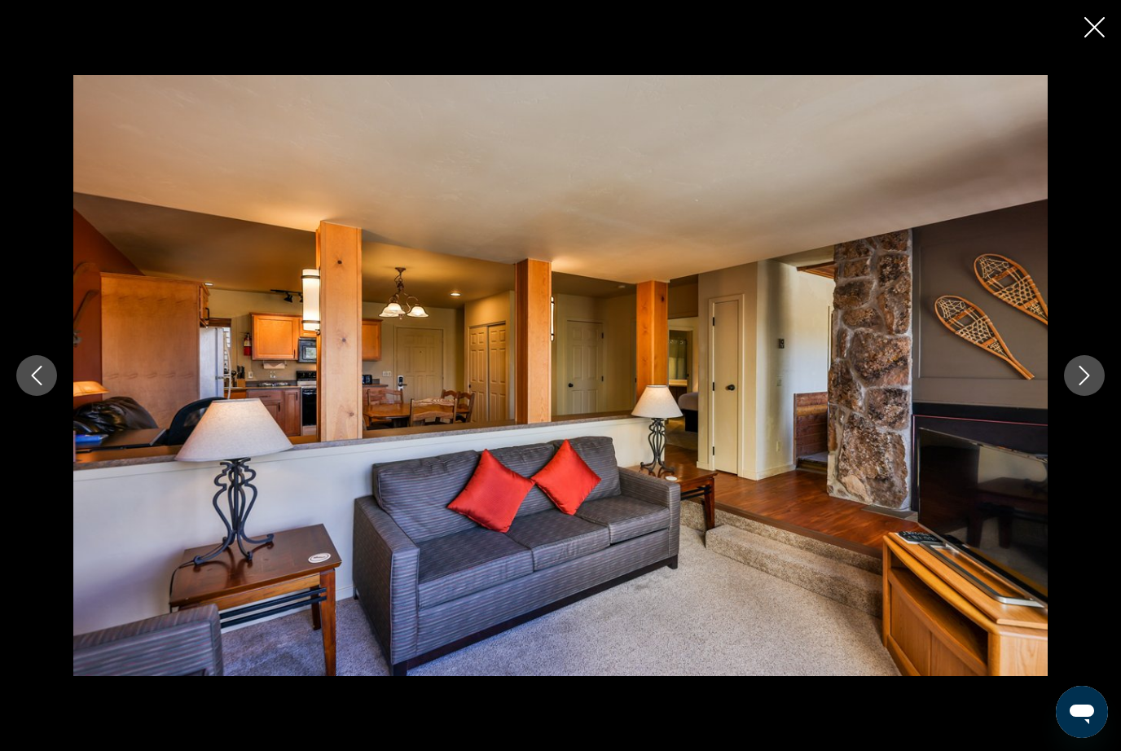
click at [1090, 385] on icon "Next image" at bounding box center [1085, 376] width 20 height 20
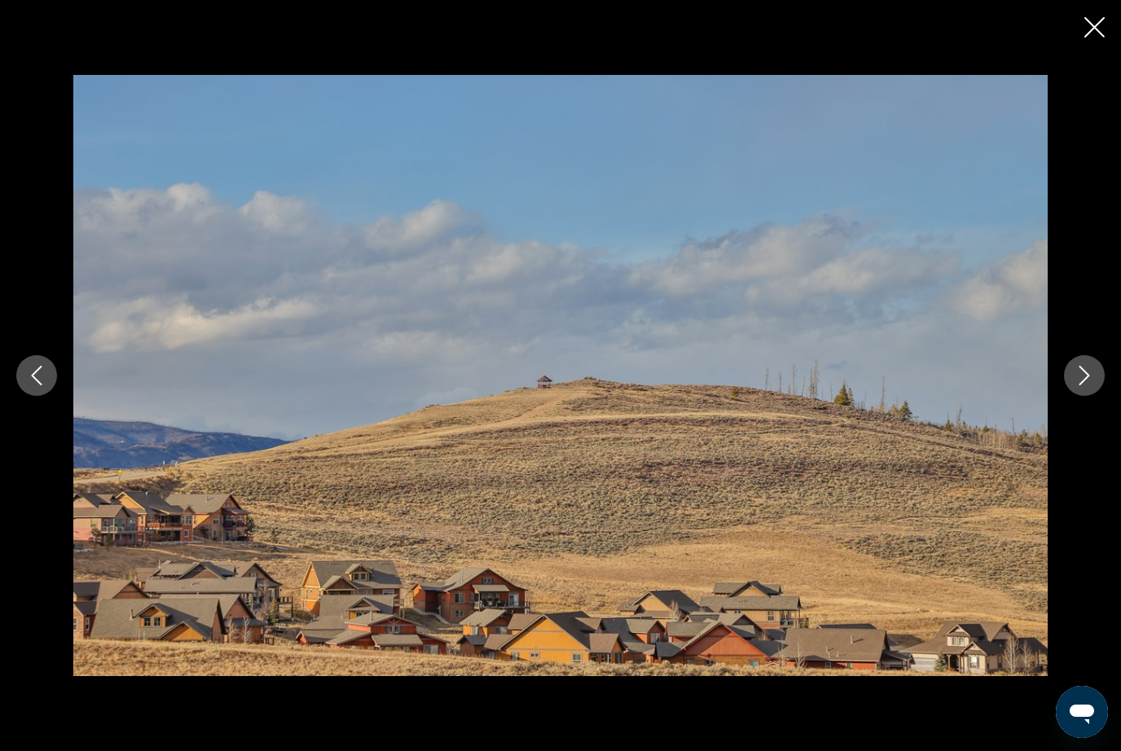
click at [1093, 396] on button "Next image" at bounding box center [1084, 375] width 41 height 41
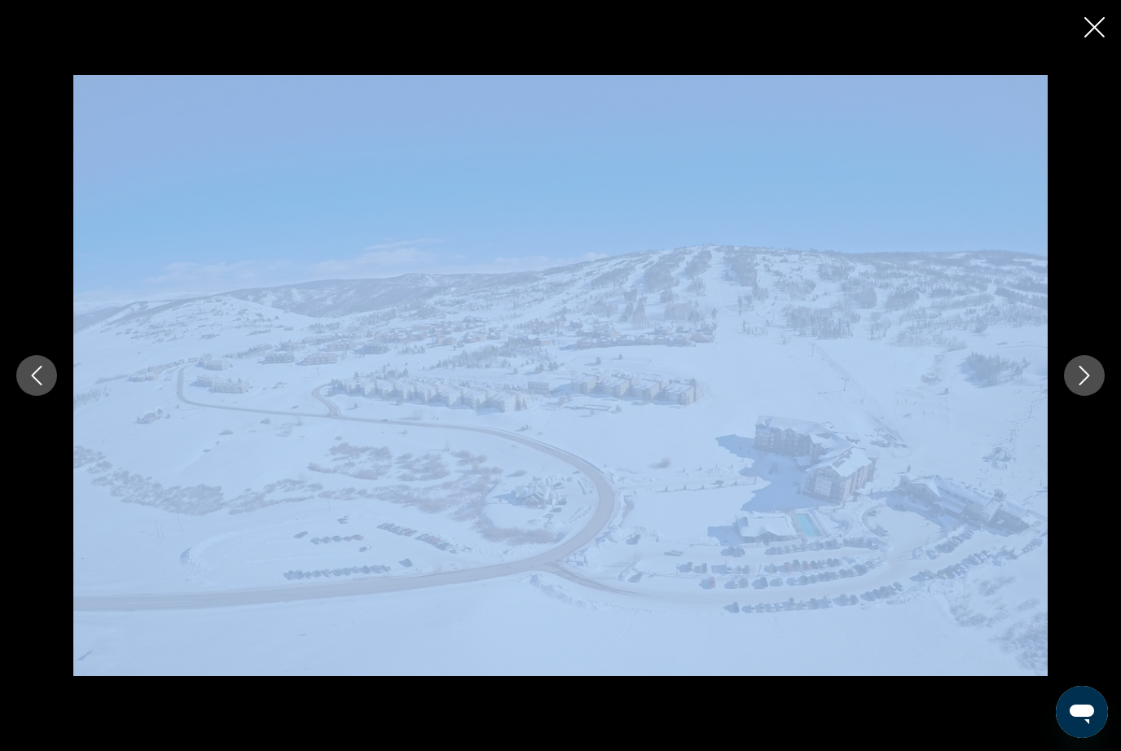
click at [1091, 385] on icon "Next image" at bounding box center [1085, 376] width 20 height 20
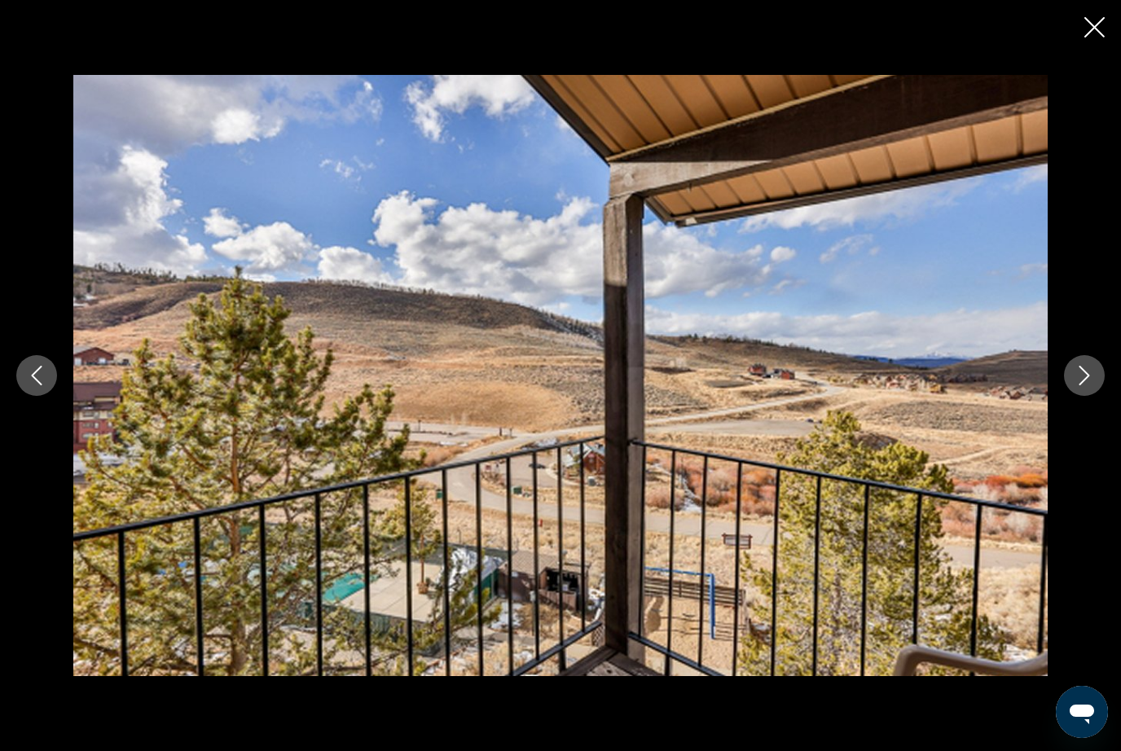
click at [1093, 385] on icon "Next image" at bounding box center [1085, 376] width 20 height 20
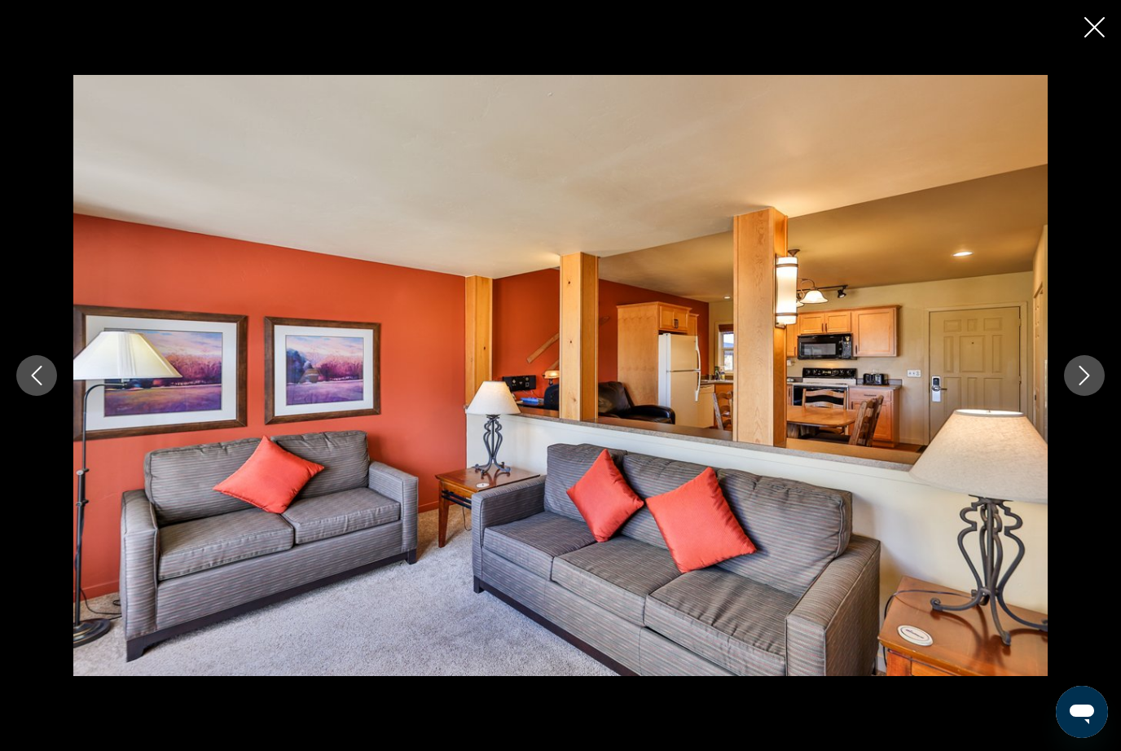
click at [1090, 396] on button "Next image" at bounding box center [1084, 375] width 41 height 41
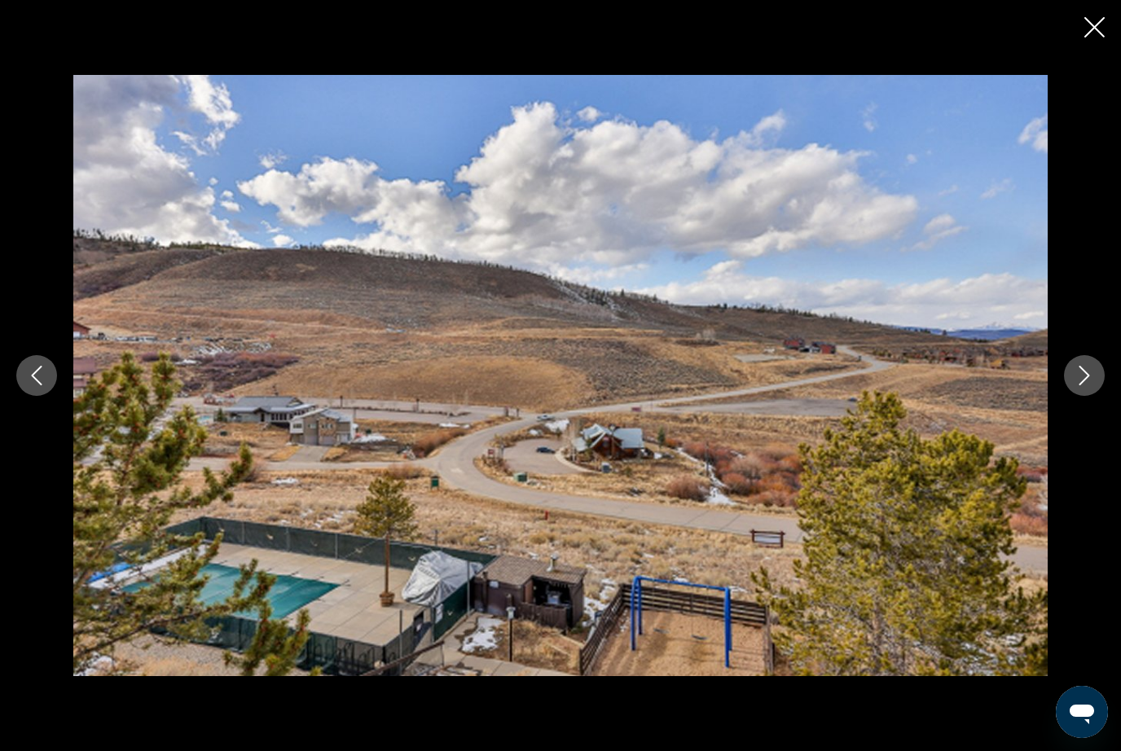
click at [1089, 396] on button "Next image" at bounding box center [1084, 375] width 41 height 41
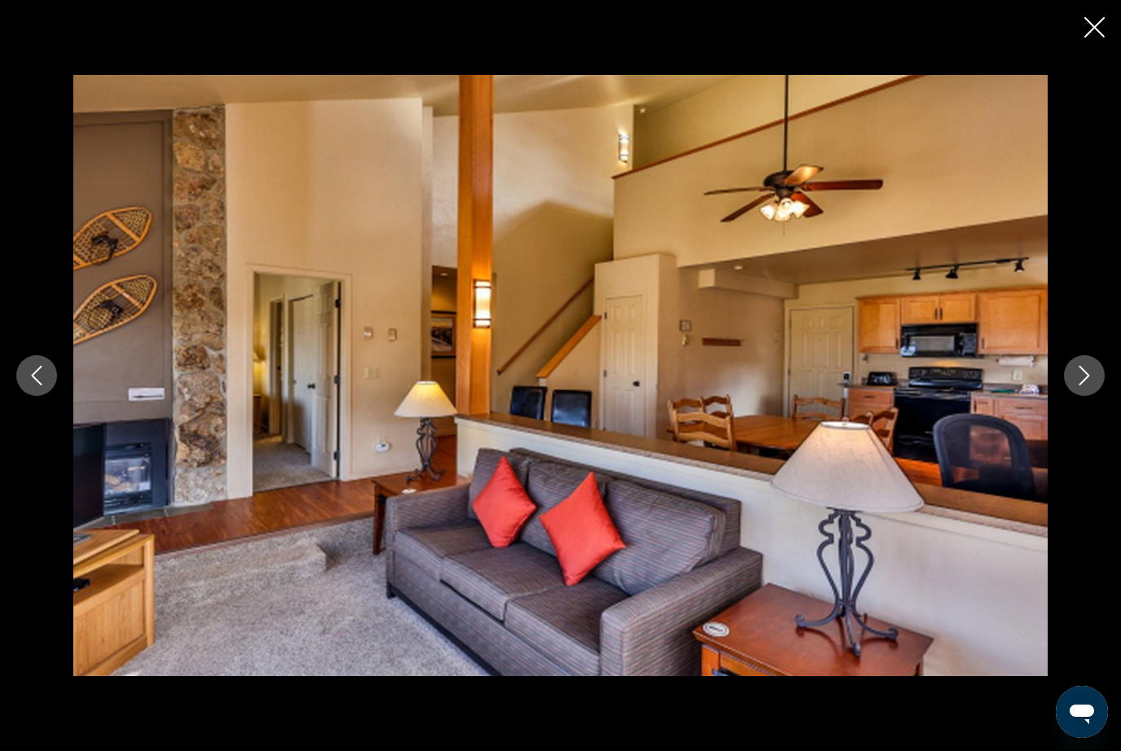
click at [1089, 396] on button "Next image" at bounding box center [1084, 375] width 41 height 41
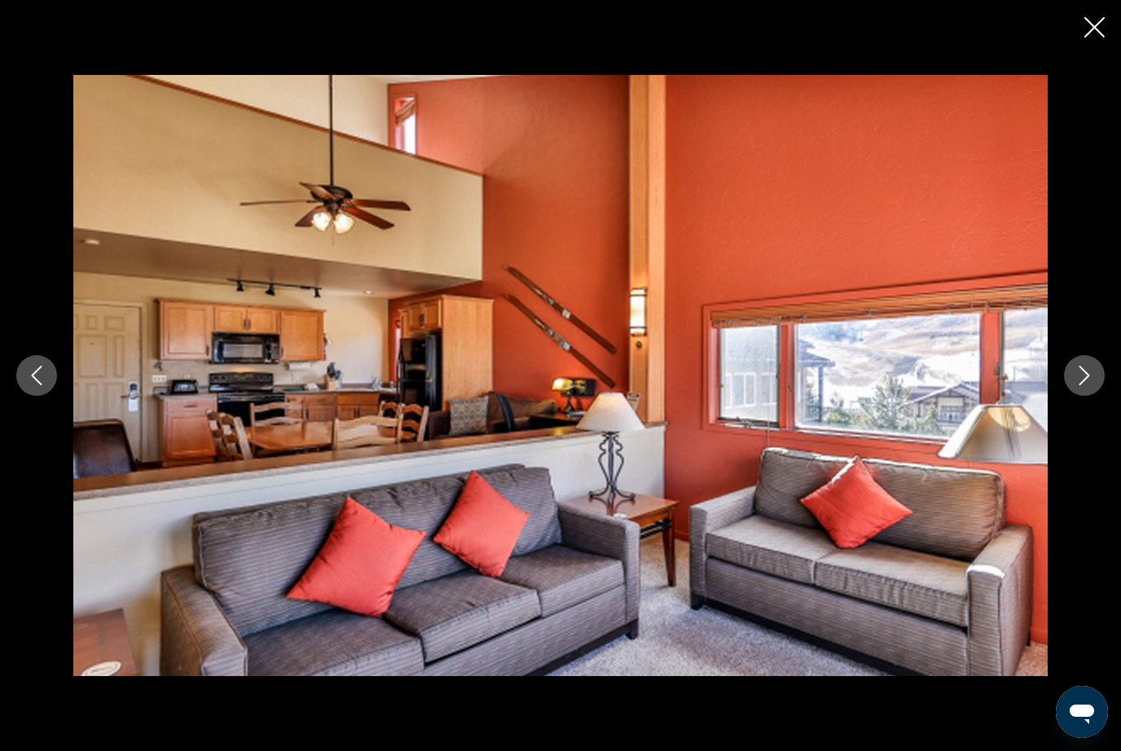
click at [1089, 385] on icon "Next image" at bounding box center [1085, 376] width 20 height 20
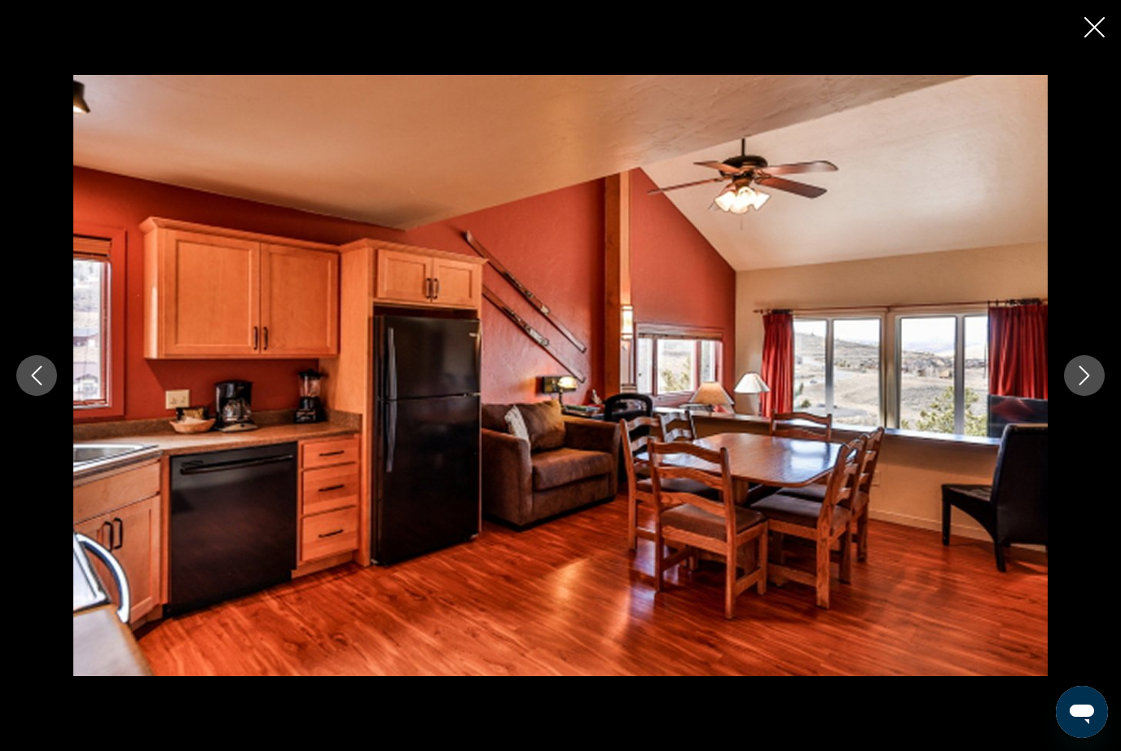
click at [1089, 385] on icon "Next image" at bounding box center [1085, 376] width 20 height 20
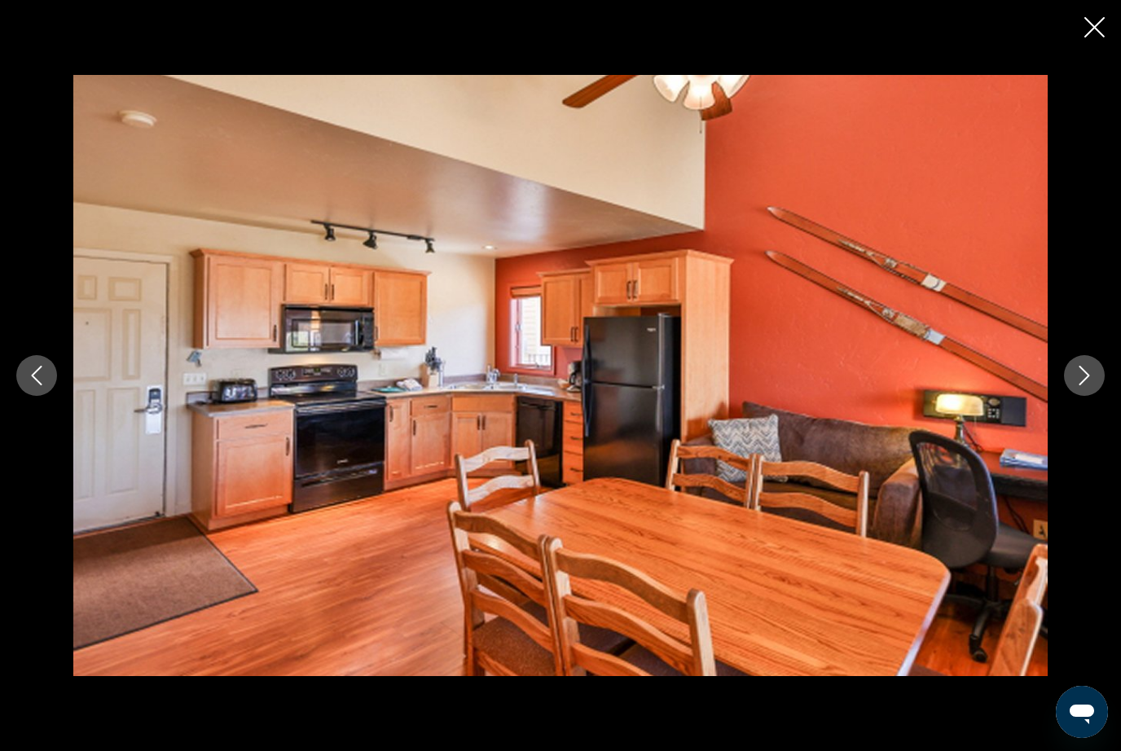
click at [1088, 396] on button "Next image" at bounding box center [1084, 375] width 41 height 41
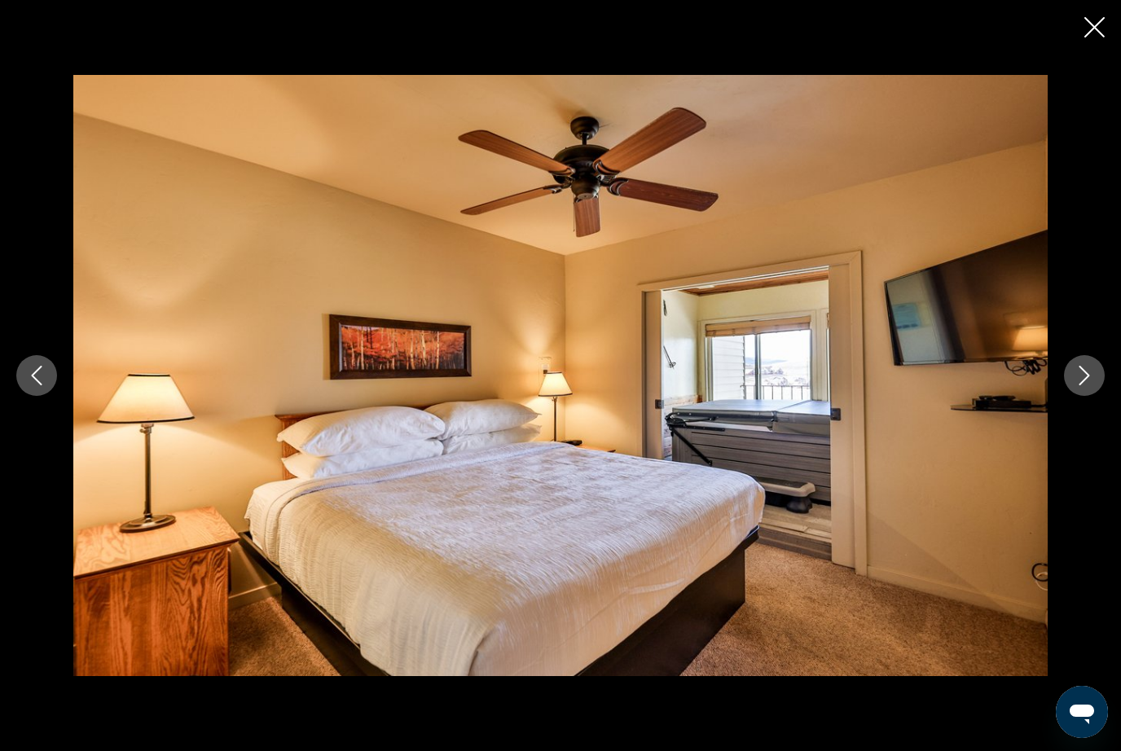
click at [1090, 396] on button "Next image" at bounding box center [1084, 375] width 41 height 41
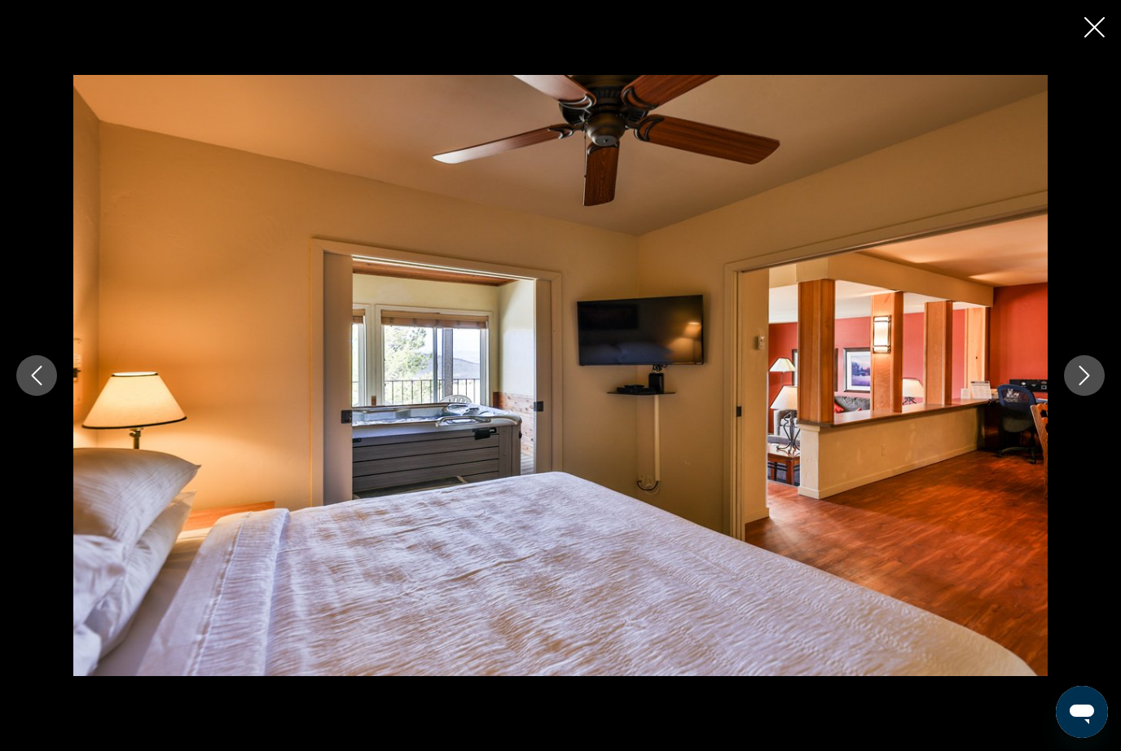
click at [1089, 396] on button "Next image" at bounding box center [1084, 375] width 41 height 41
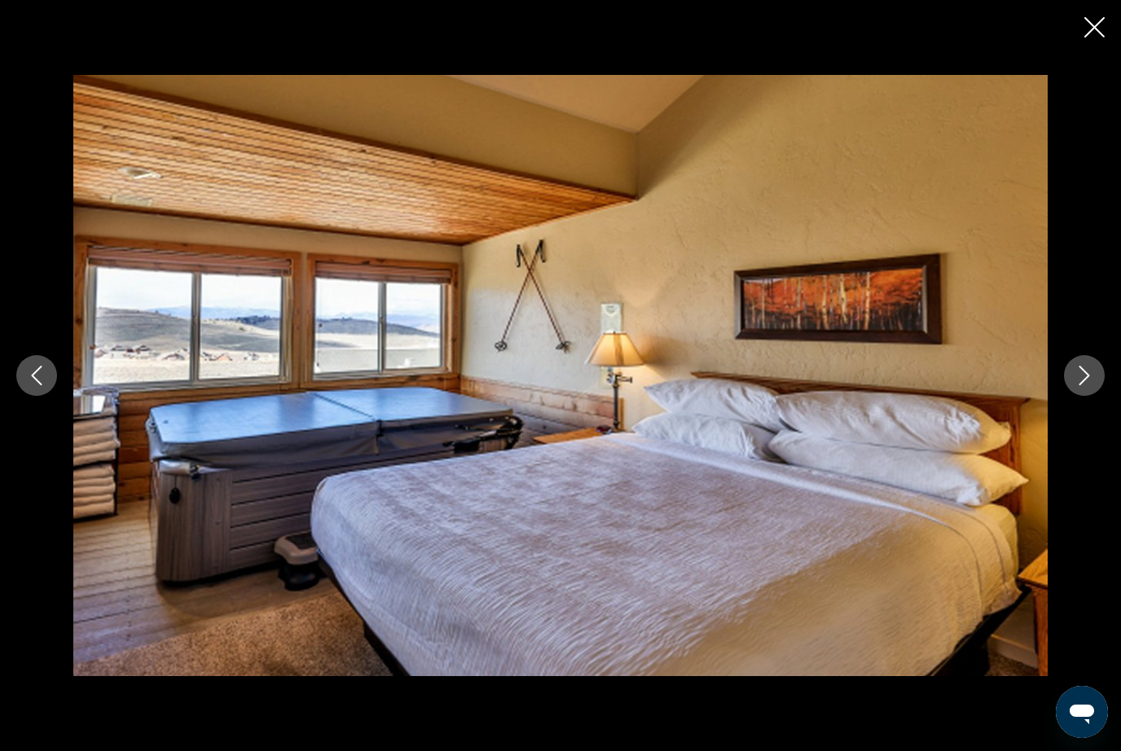
click at [1106, 375] on div "prev next" at bounding box center [560, 375] width 1121 height 601
click at [1079, 396] on button "Next image" at bounding box center [1084, 375] width 41 height 41
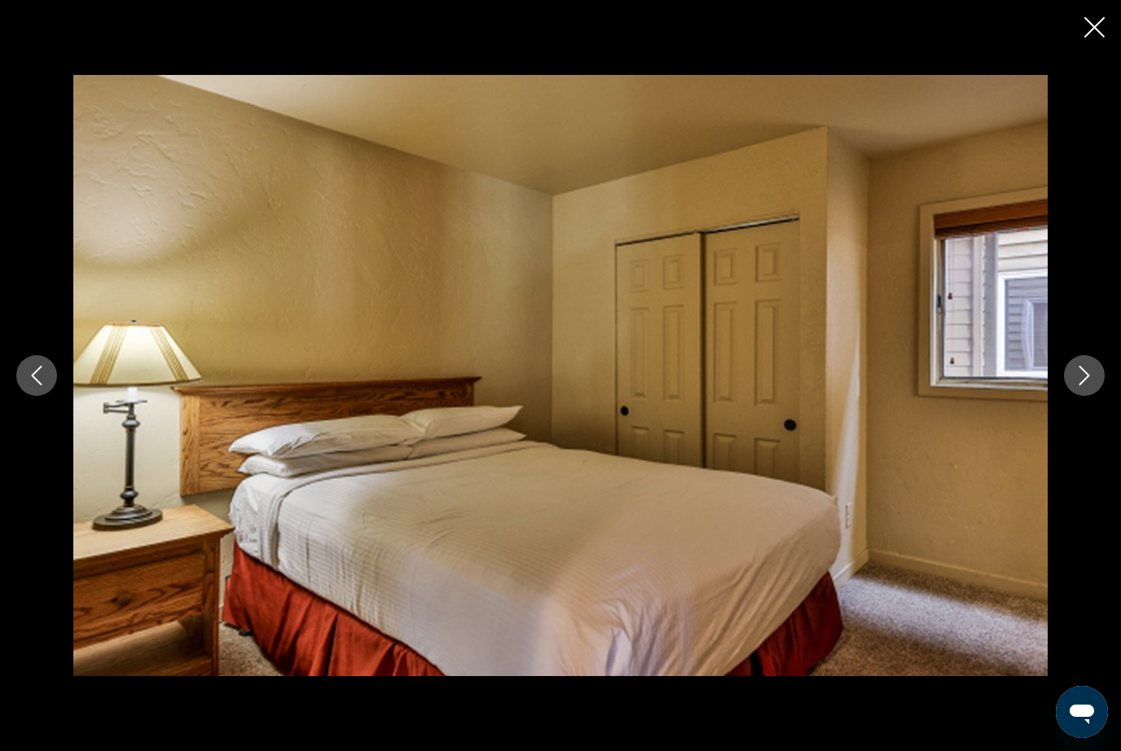
click at [1080, 385] on icon "Next image" at bounding box center [1085, 376] width 20 height 20
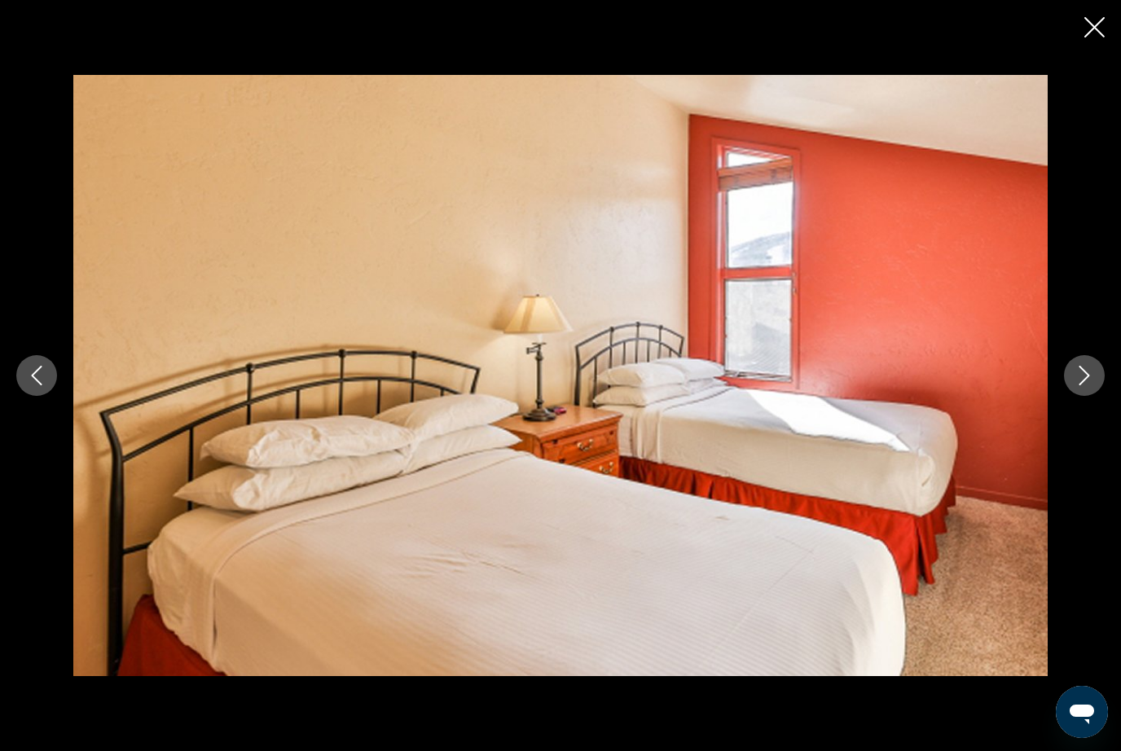
click at [1084, 385] on icon "Next image" at bounding box center [1085, 376] width 20 height 20
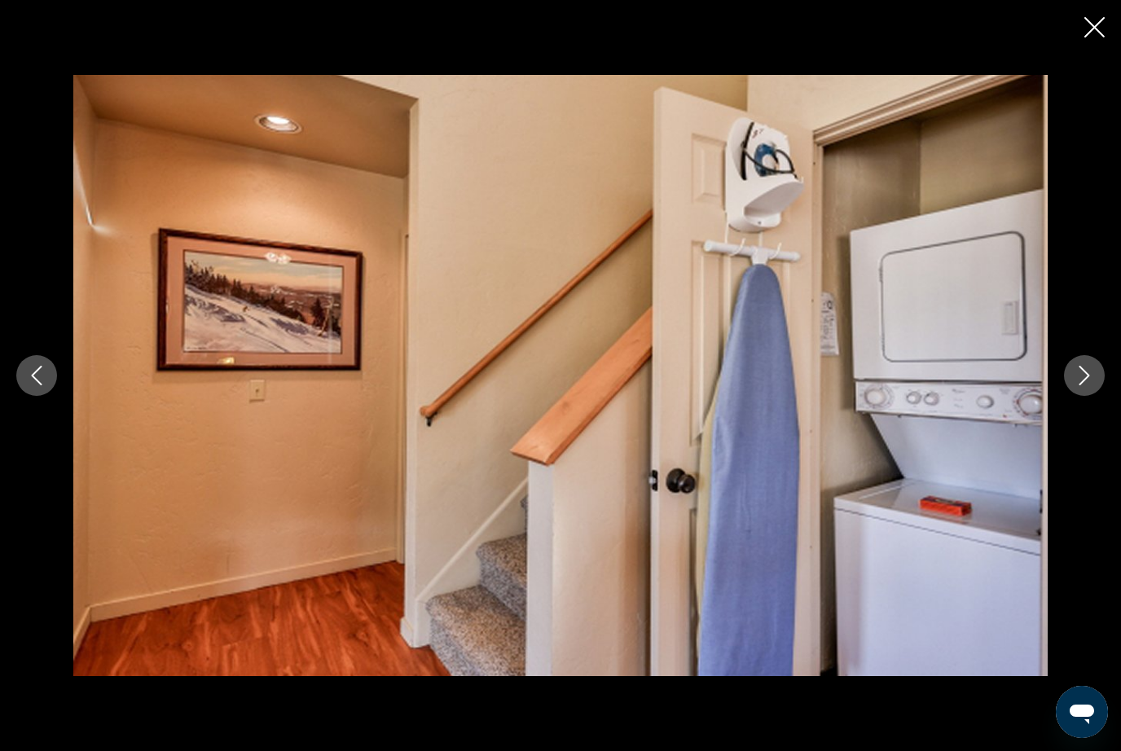
click at [1087, 385] on icon "Next image" at bounding box center [1085, 376] width 20 height 20
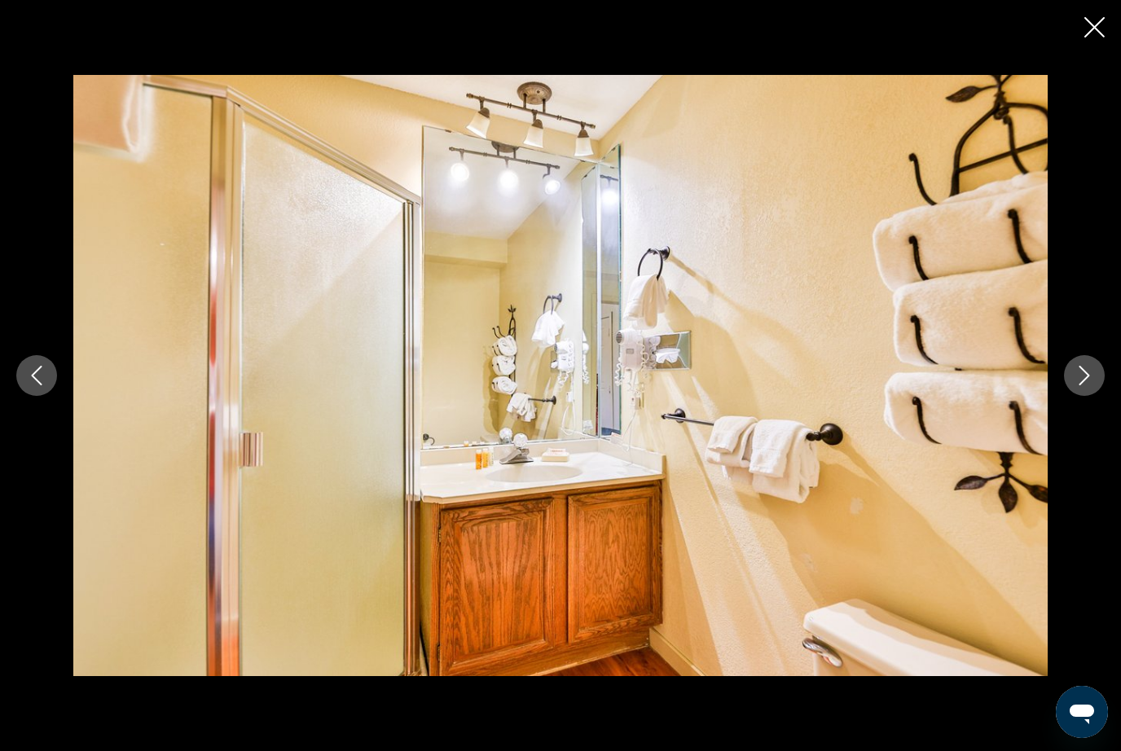
click at [1084, 385] on icon "Next image" at bounding box center [1085, 376] width 11 height 20
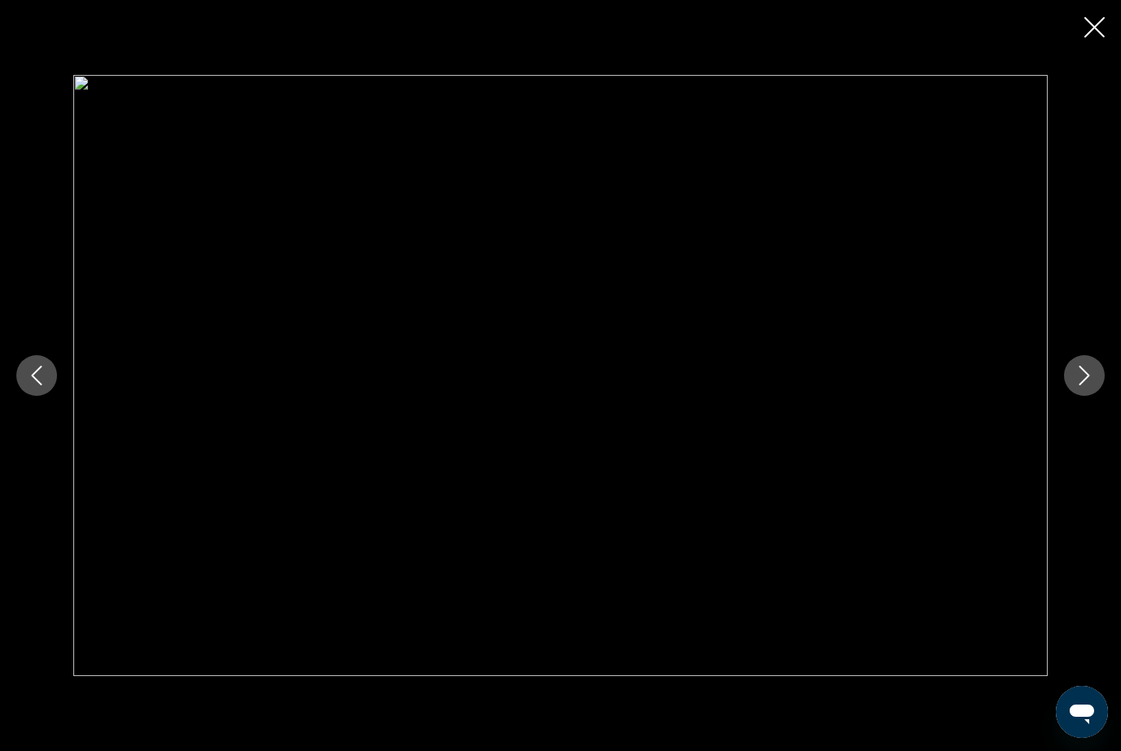
click at [1082, 385] on icon "Next image" at bounding box center [1085, 376] width 20 height 20
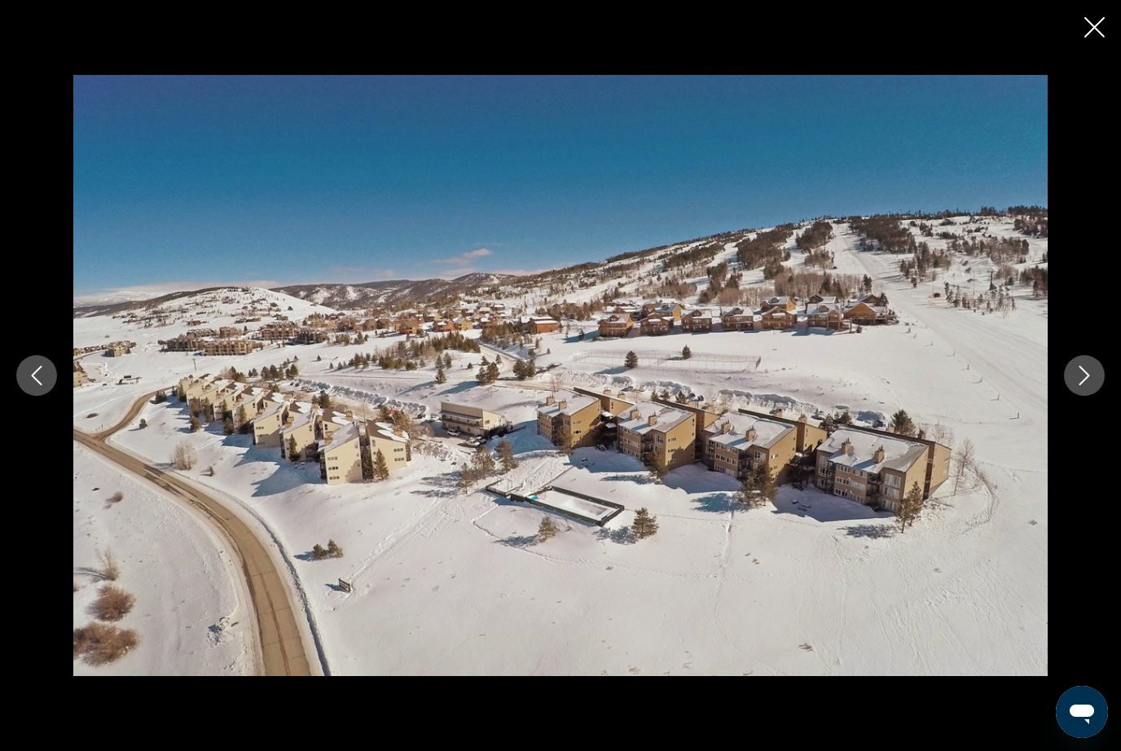
click at [1095, 24] on icon "Close slideshow" at bounding box center [1094, 27] width 20 height 20
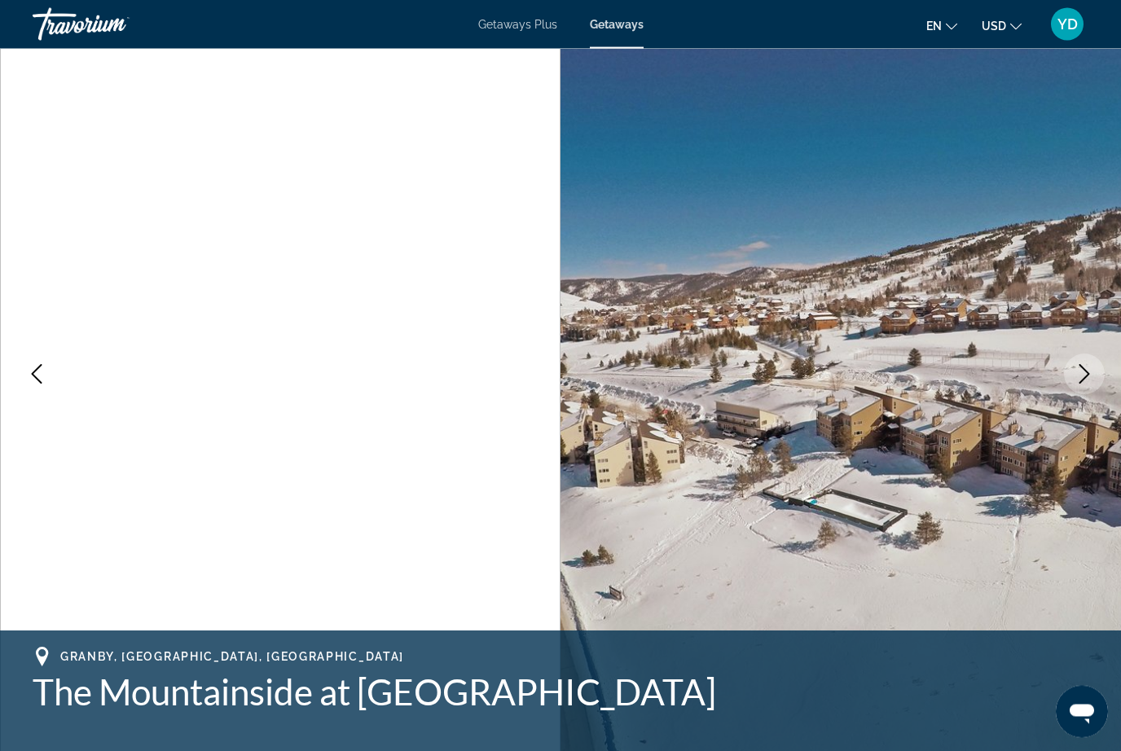
scroll to position [0, 0]
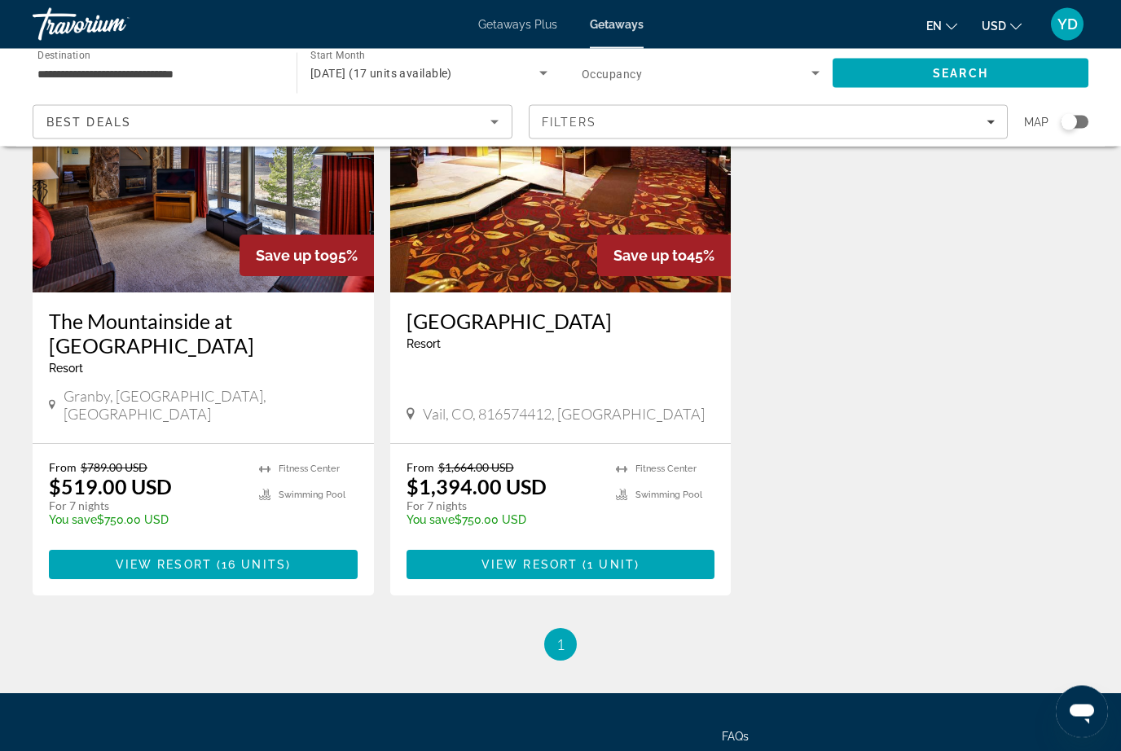
scroll to position [170, 0]
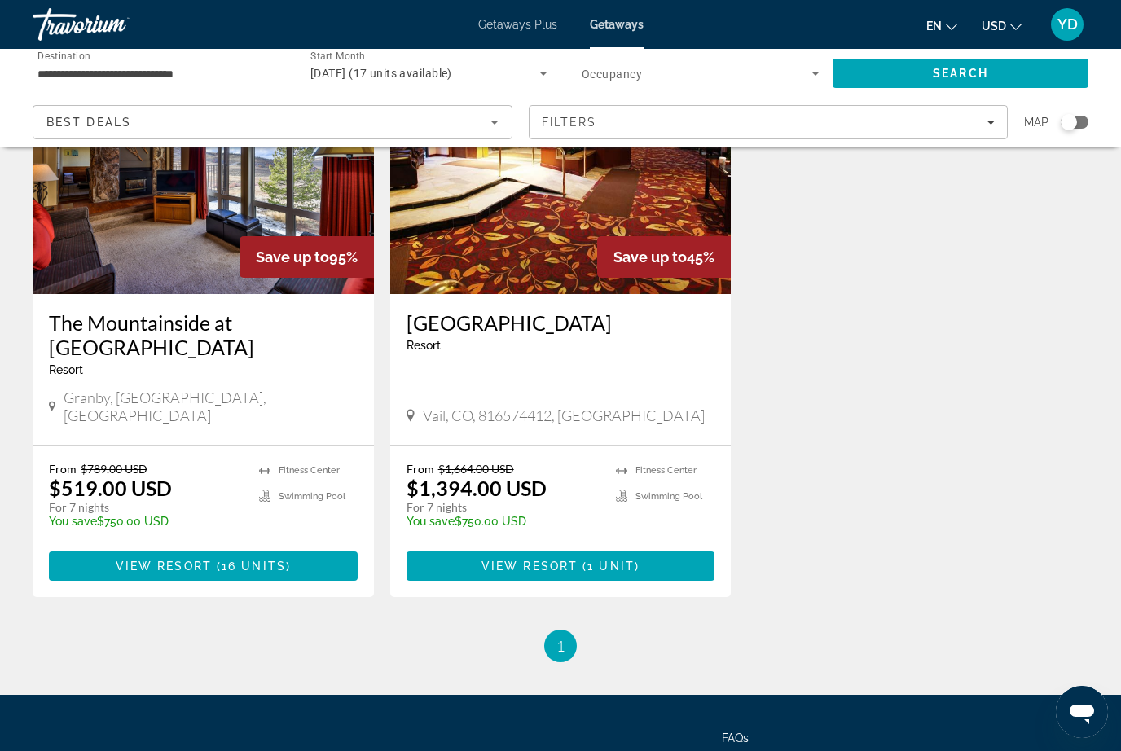
click at [645, 255] on span "Save up to" at bounding box center [650, 256] width 73 height 17
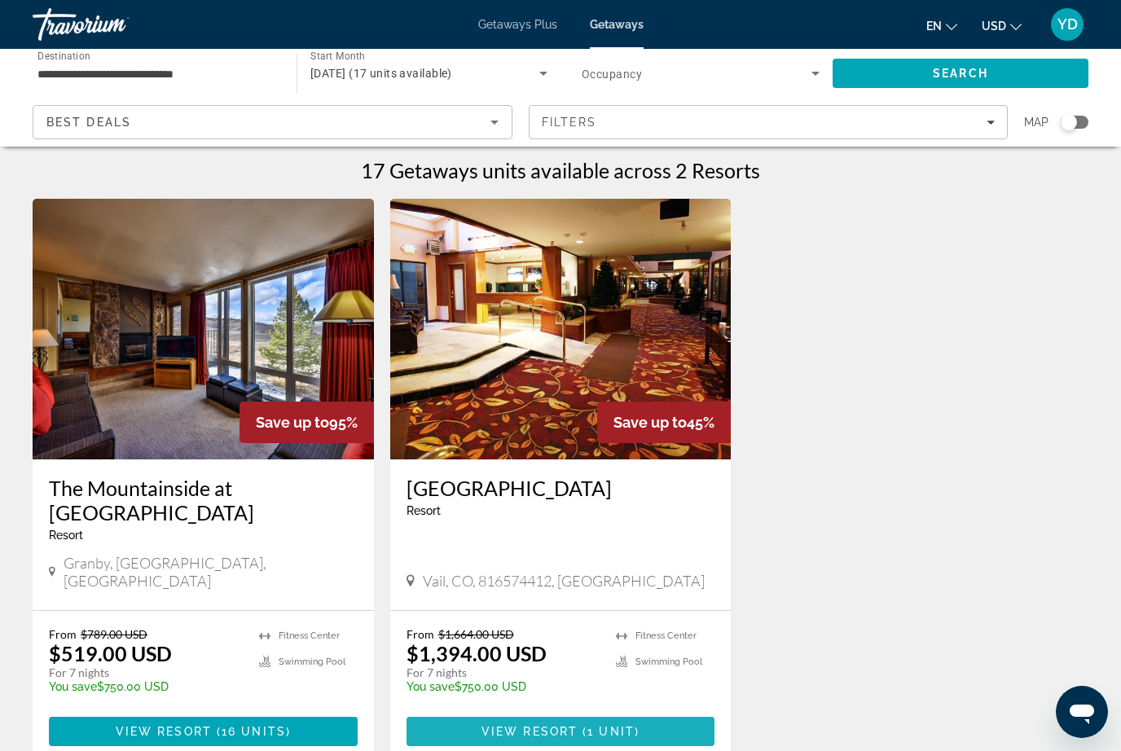
scroll to position [7, 0]
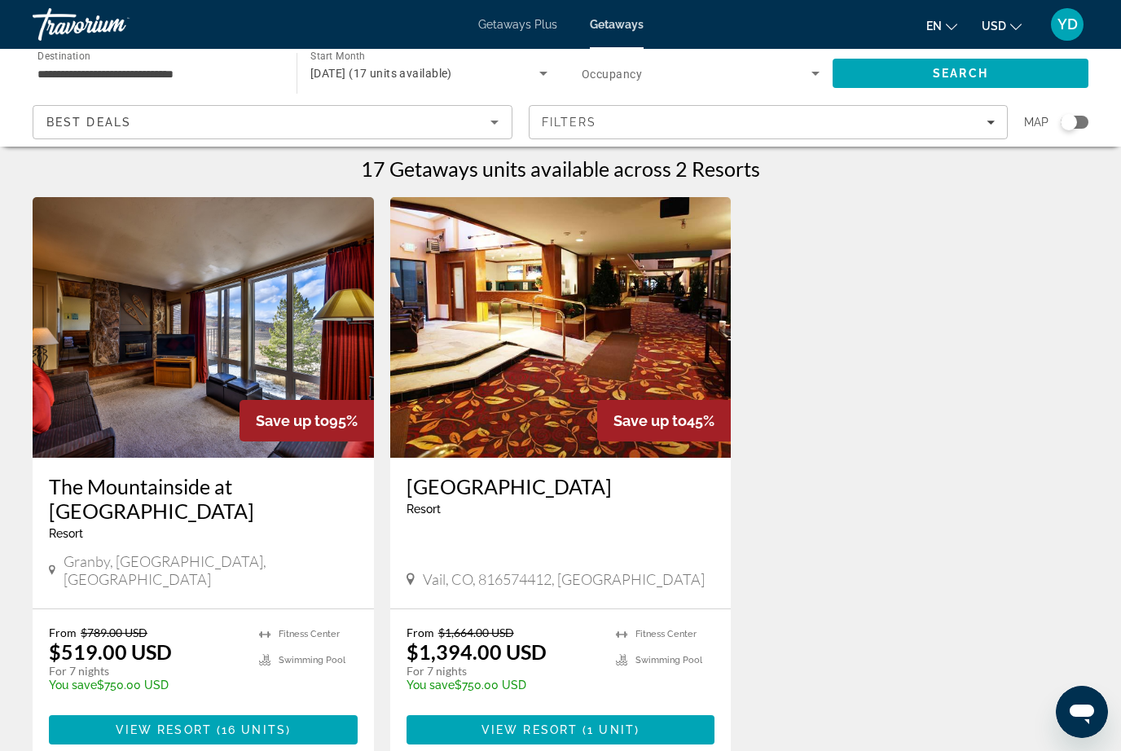
click at [644, 710] on span "Main content" at bounding box center [561, 729] width 309 height 39
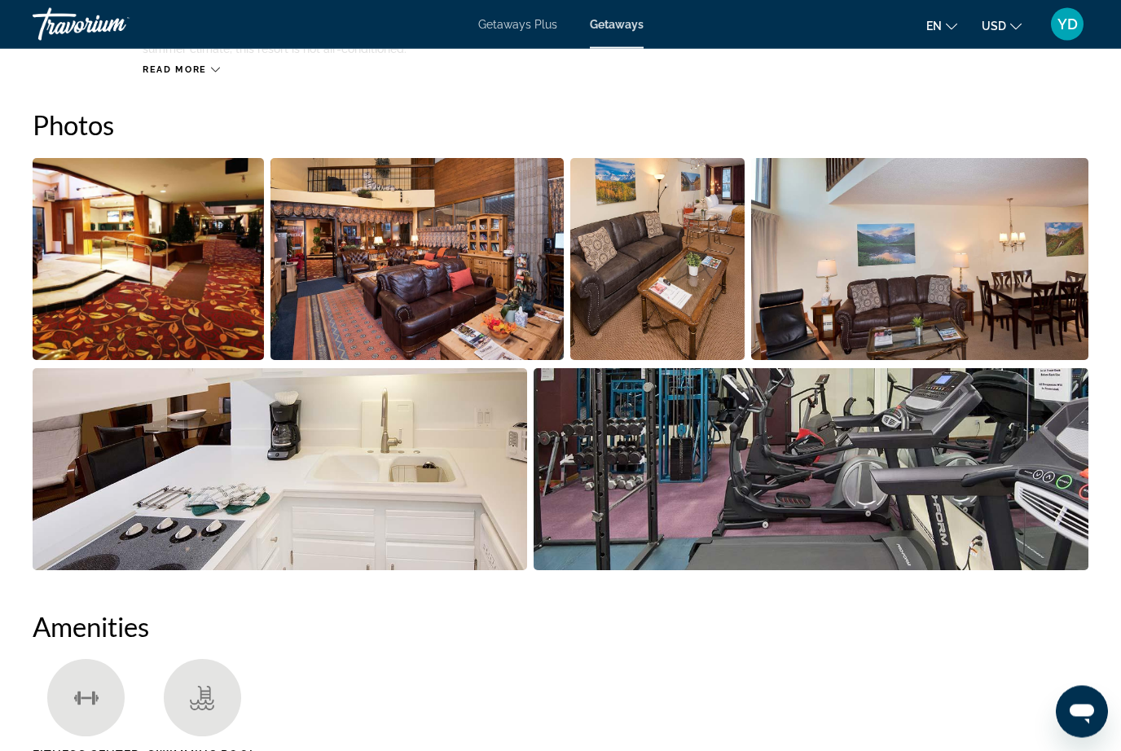
scroll to position [992, 0]
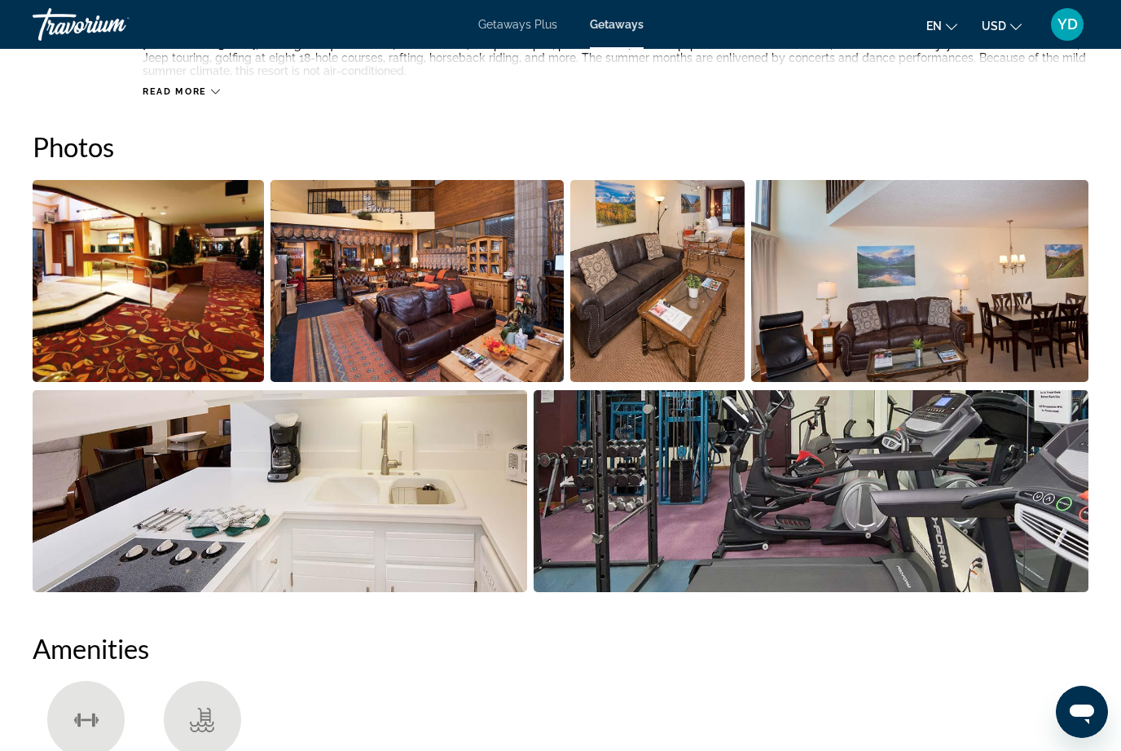
click at [1049, 284] on img "Open full-screen image slider" at bounding box center [919, 281] width 337 height 202
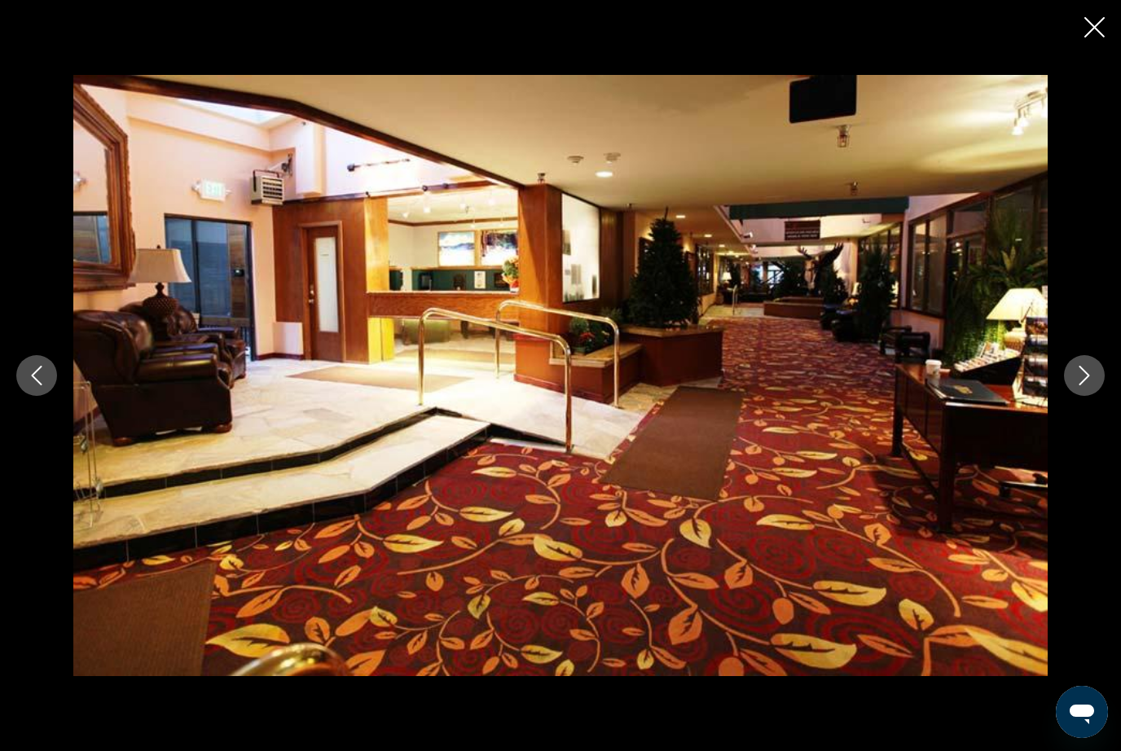
click at [1075, 381] on icon "Next image" at bounding box center [1085, 376] width 20 height 20
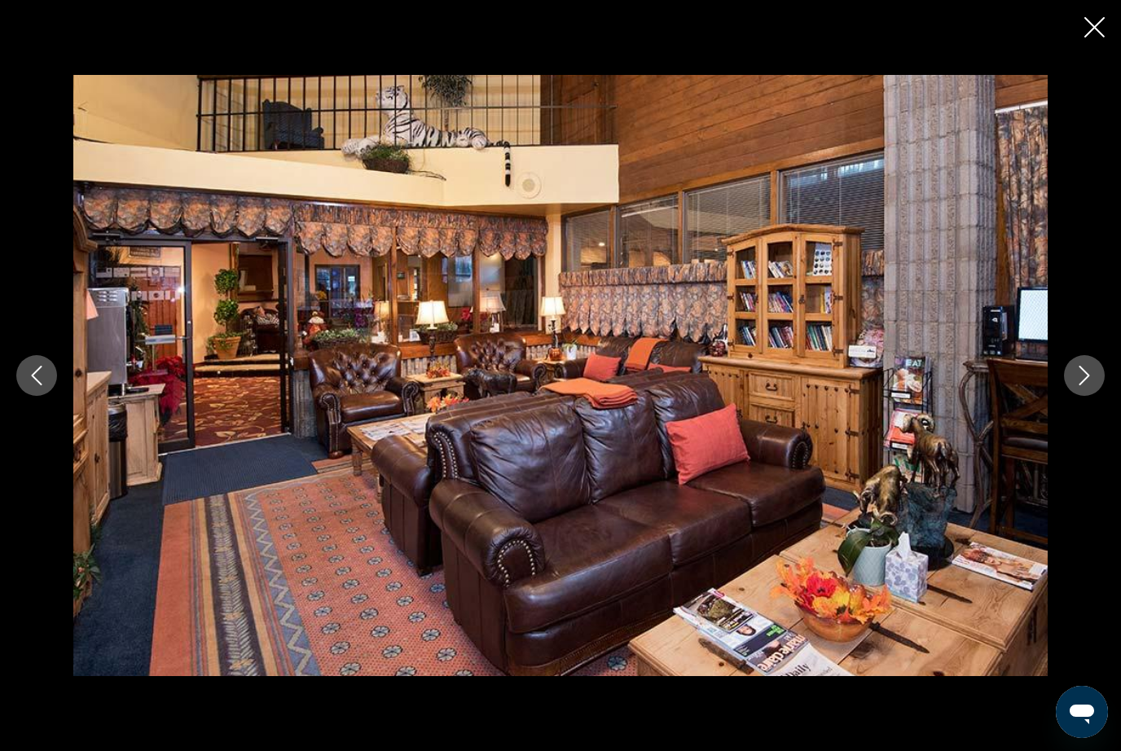
click at [1066, 376] on button "Next image" at bounding box center [1084, 375] width 41 height 41
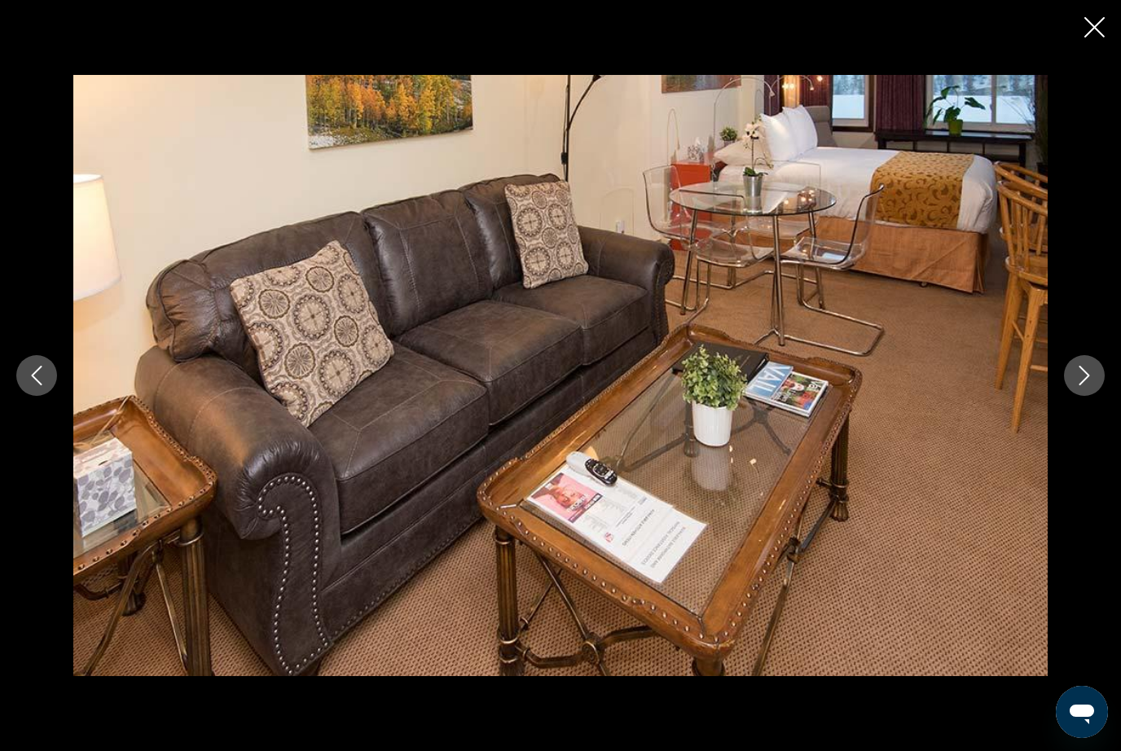
click at [1086, 363] on button "Next image" at bounding box center [1084, 375] width 41 height 41
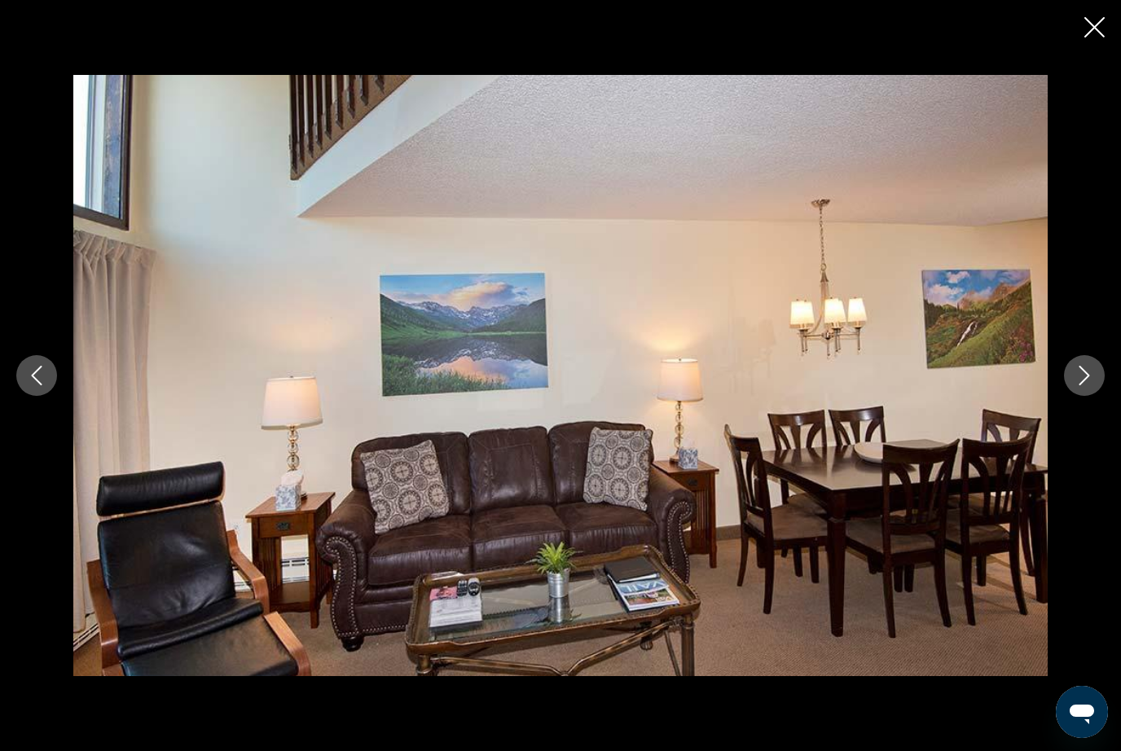
click at [1075, 380] on icon "Next image" at bounding box center [1085, 376] width 20 height 20
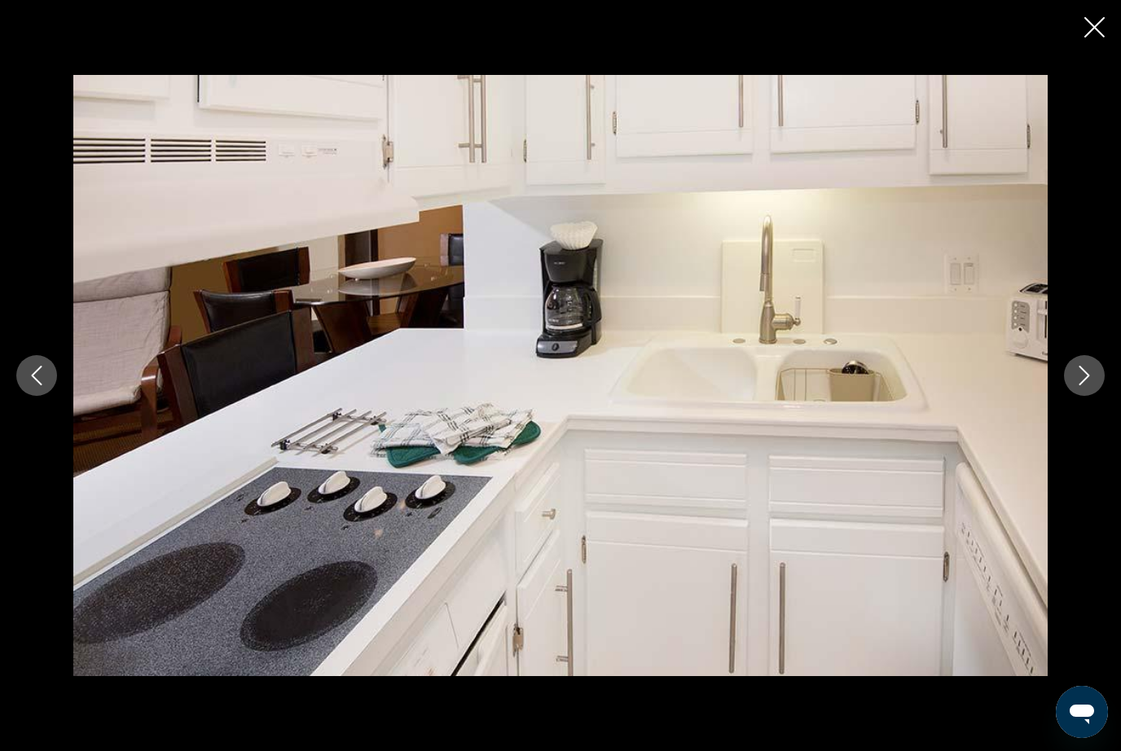
click at [1075, 377] on icon "Next image" at bounding box center [1085, 376] width 20 height 20
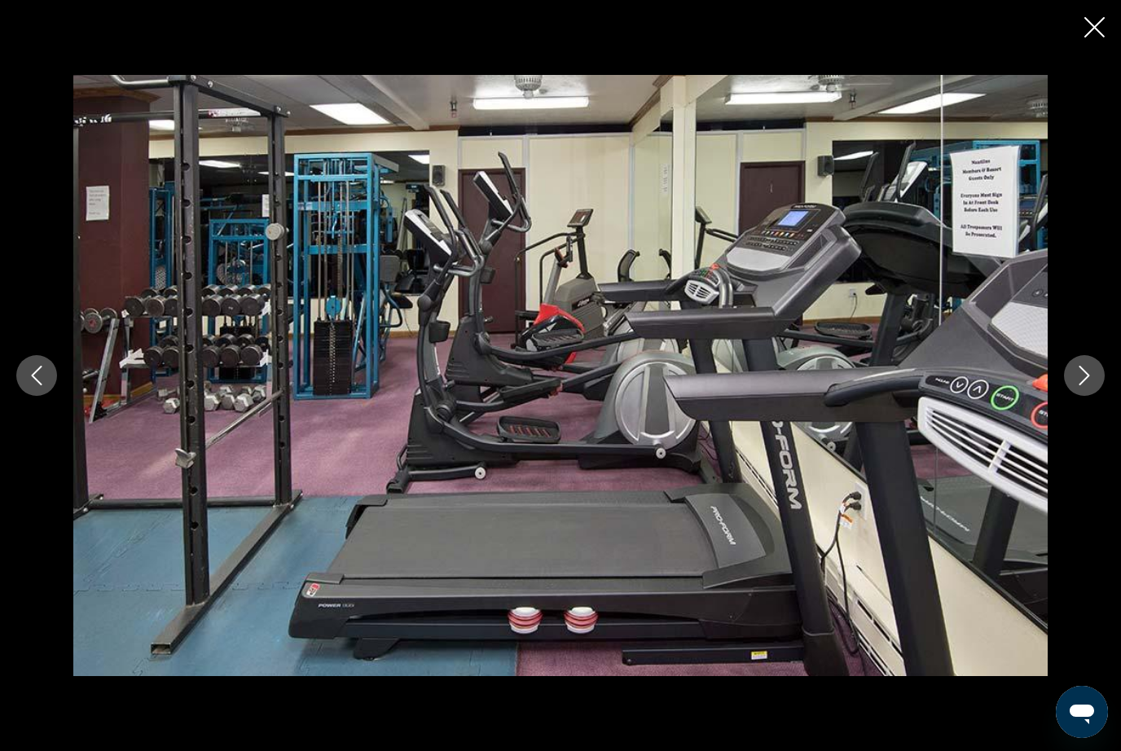
click at [1074, 380] on button "Next image" at bounding box center [1084, 375] width 41 height 41
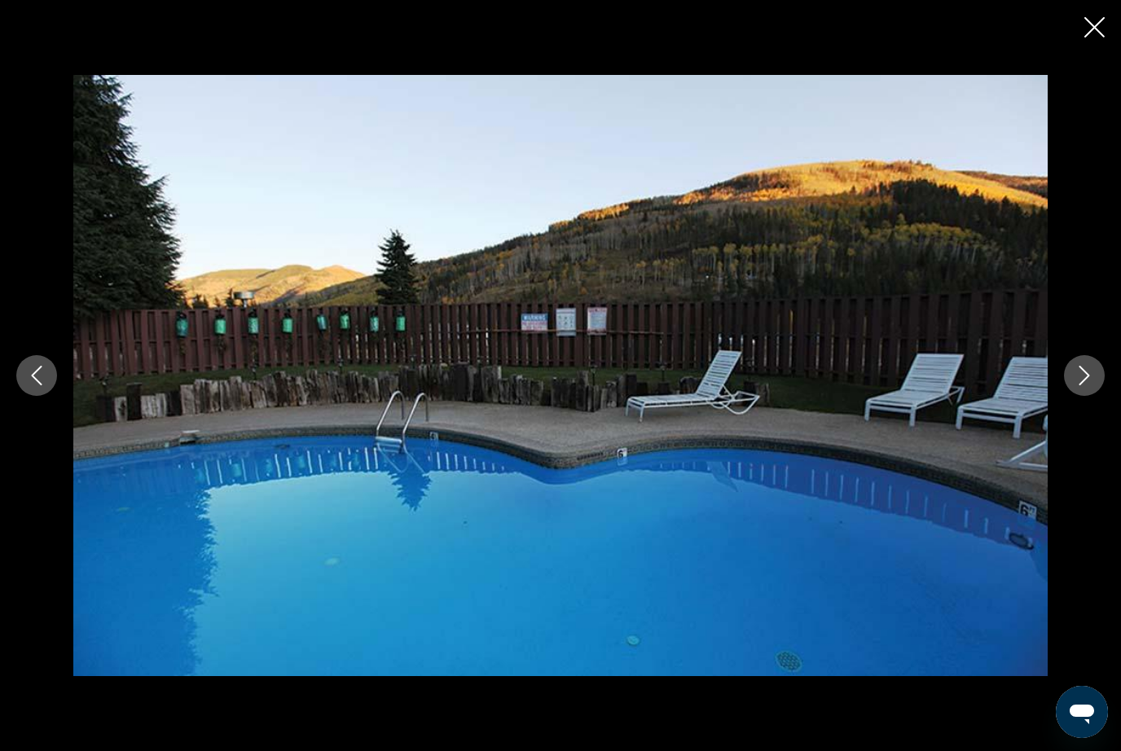
click at [1073, 387] on button "Next image" at bounding box center [1084, 375] width 41 height 41
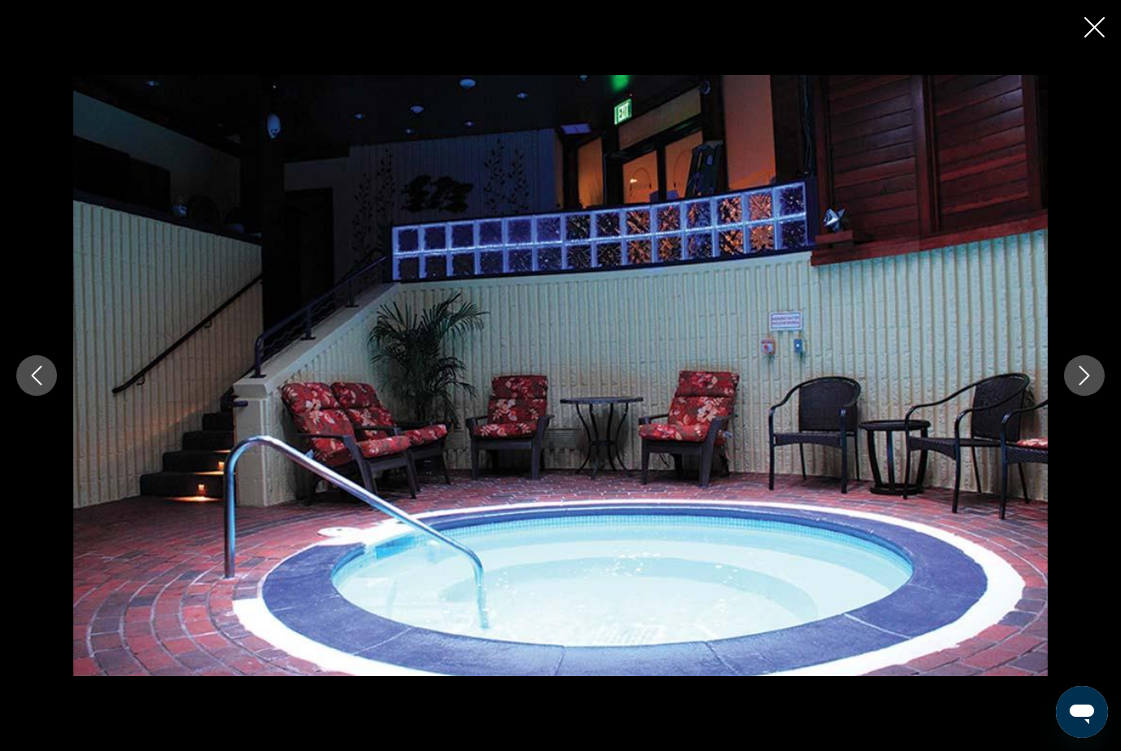
click at [1074, 385] on button "Next image" at bounding box center [1084, 375] width 41 height 41
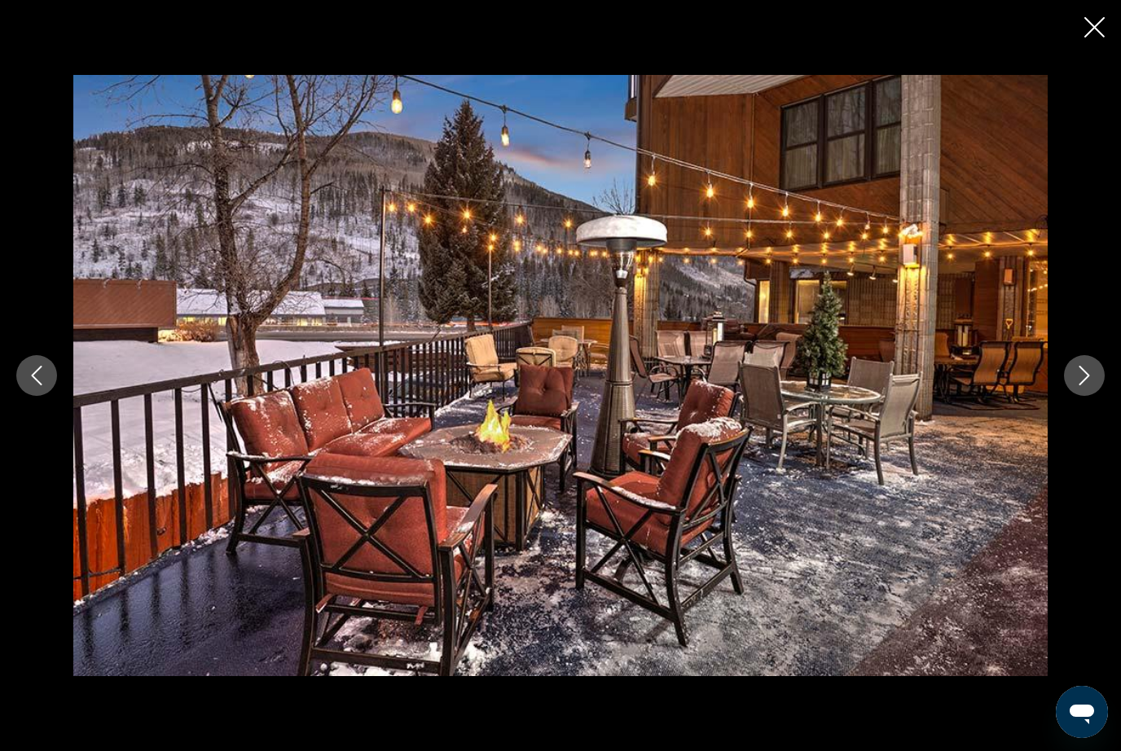
click at [1071, 383] on button "Next image" at bounding box center [1084, 375] width 41 height 41
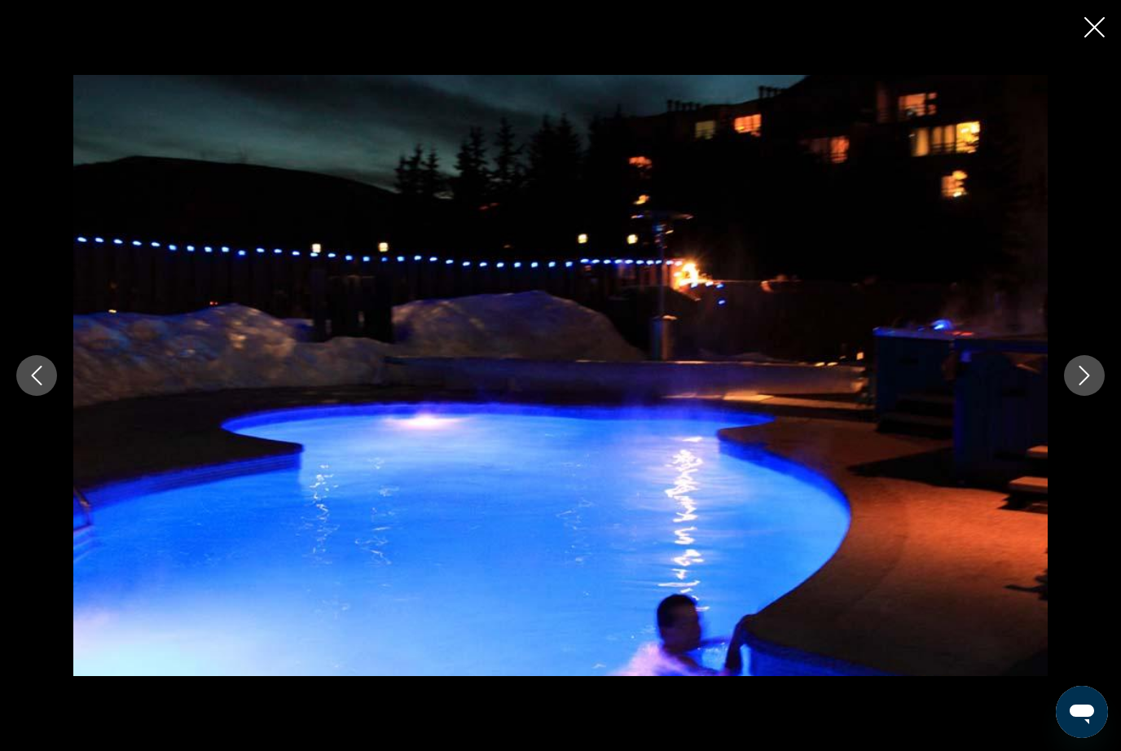
click at [1075, 382] on icon "Next image" at bounding box center [1085, 376] width 20 height 20
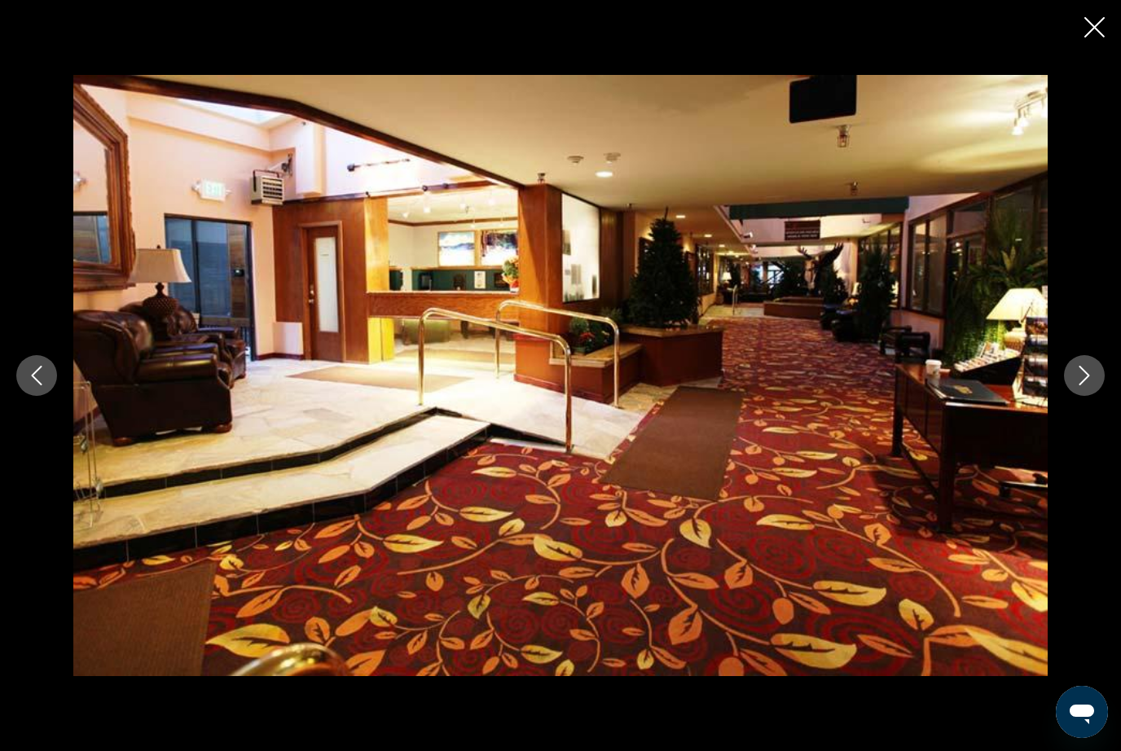
click at [1069, 386] on button "Next image" at bounding box center [1084, 375] width 41 height 41
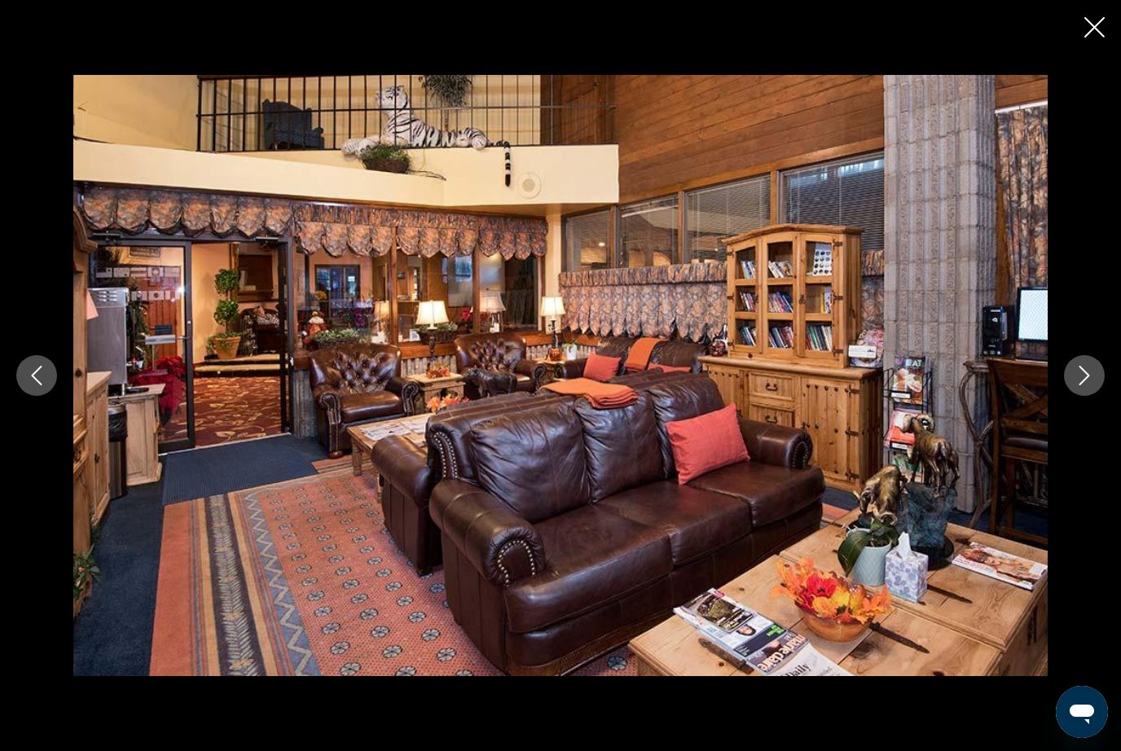
click at [1071, 381] on button "Next image" at bounding box center [1084, 375] width 41 height 41
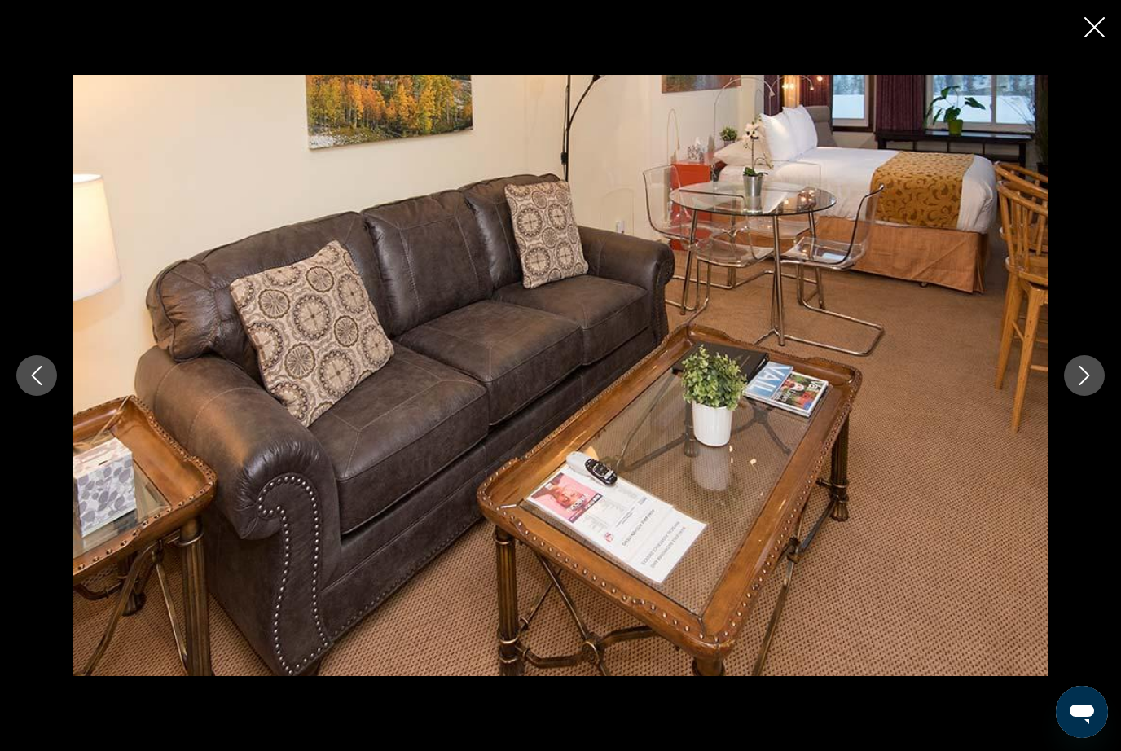
click at [1069, 385] on button "Next image" at bounding box center [1084, 375] width 41 height 41
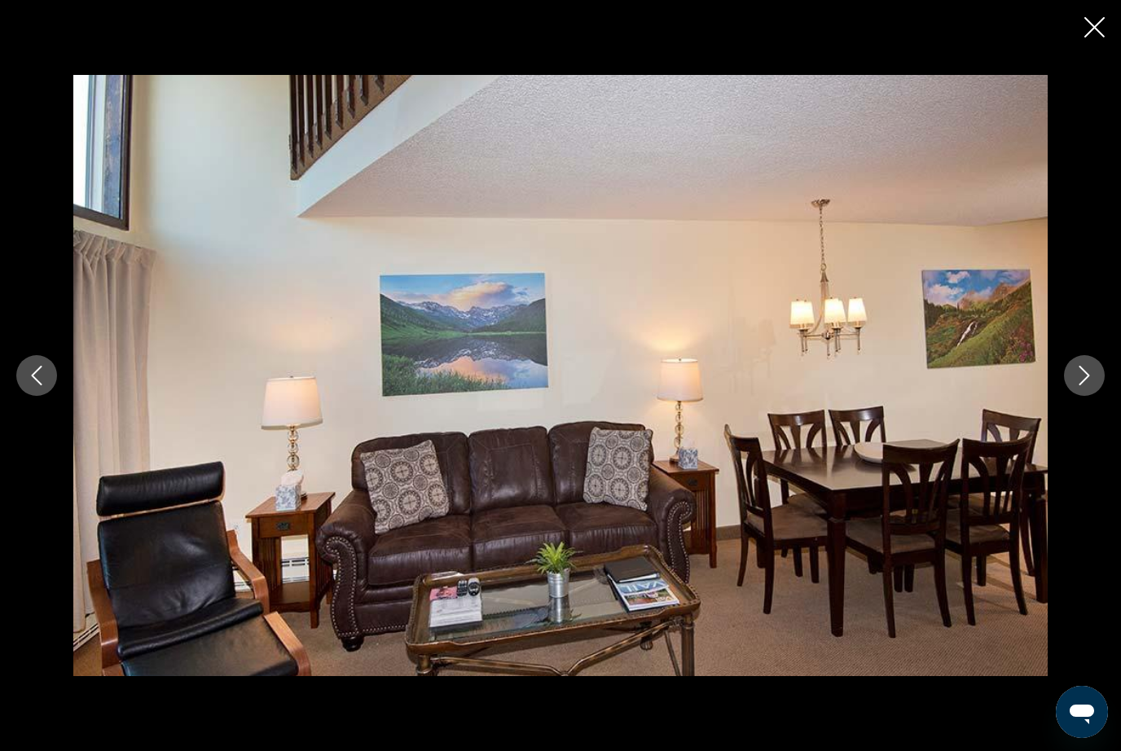
click at [1067, 386] on button "Next image" at bounding box center [1084, 375] width 41 height 41
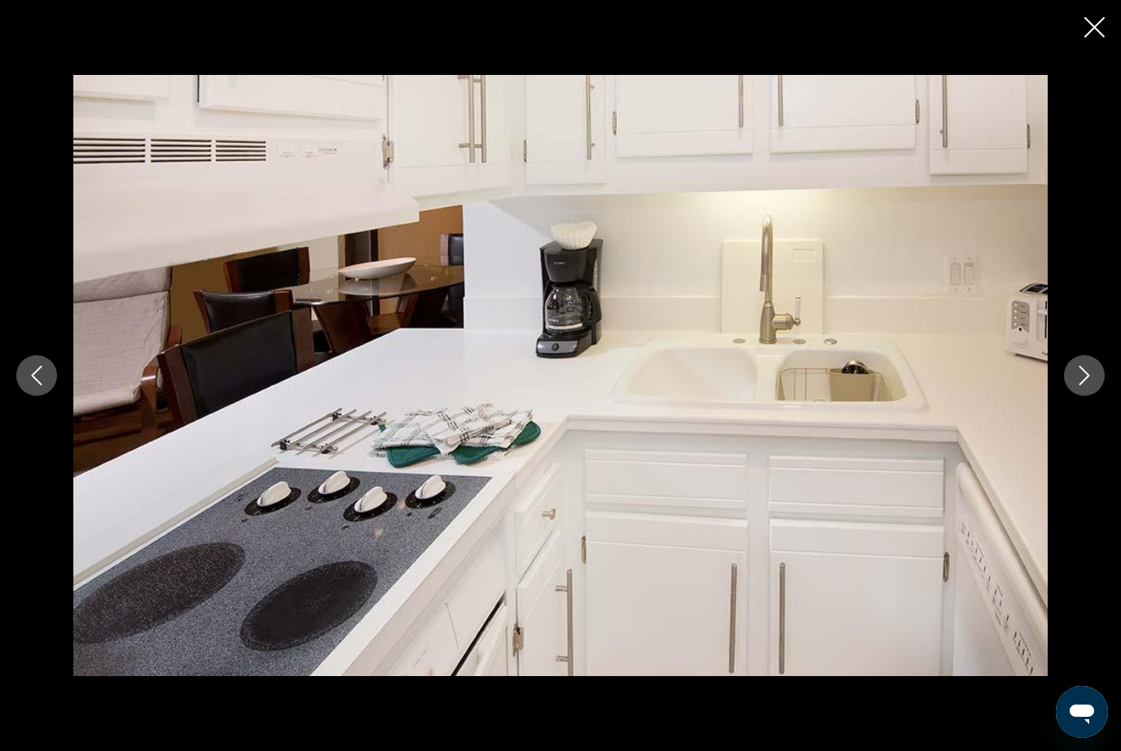
click at [1068, 385] on button "Next image" at bounding box center [1084, 375] width 41 height 41
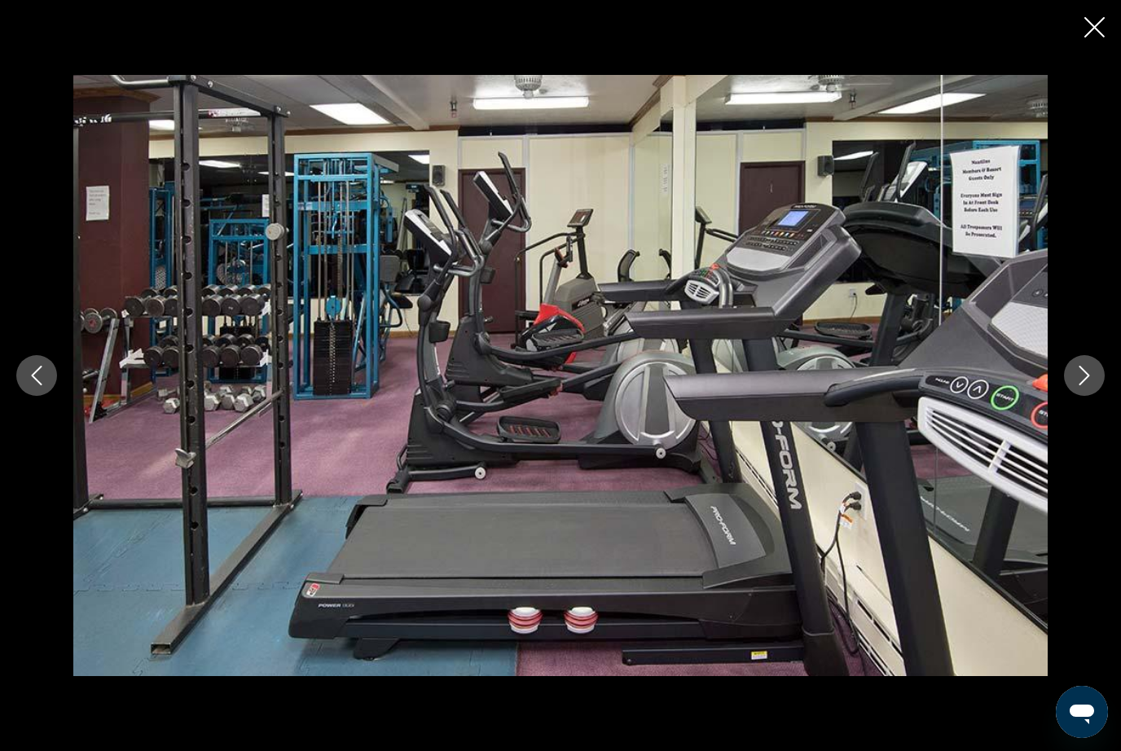
click at [1066, 376] on button "Next image" at bounding box center [1084, 375] width 41 height 41
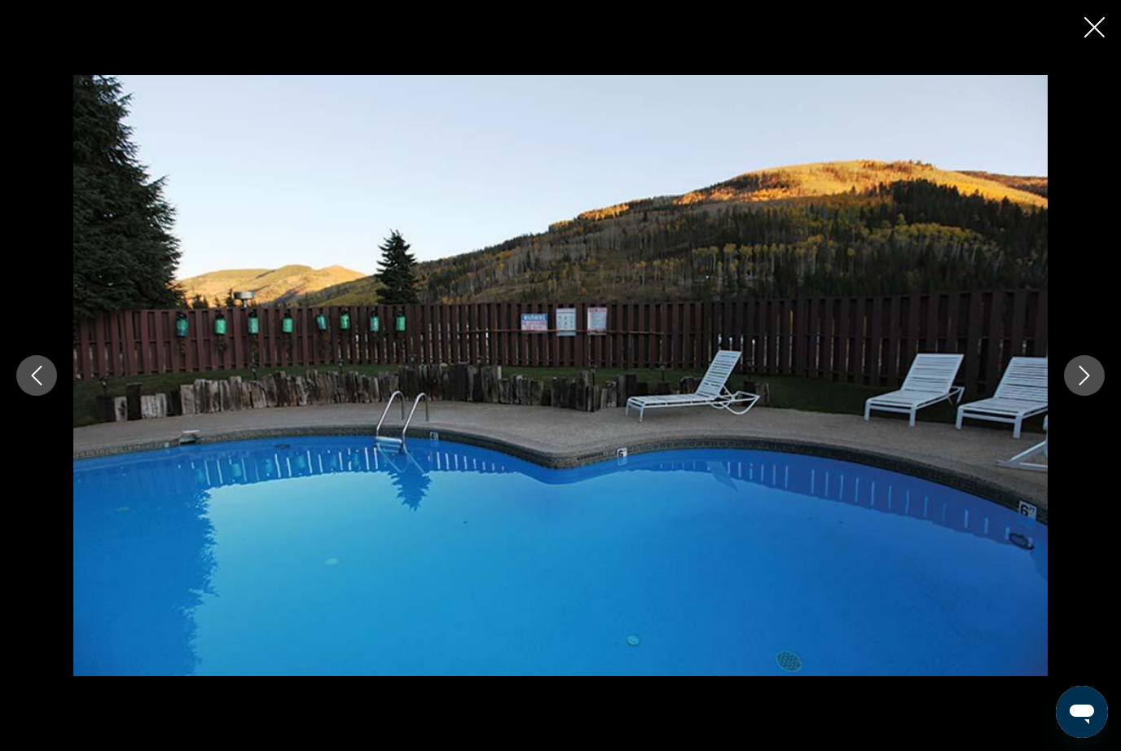
click at [1064, 380] on button "Next image" at bounding box center [1084, 375] width 41 height 41
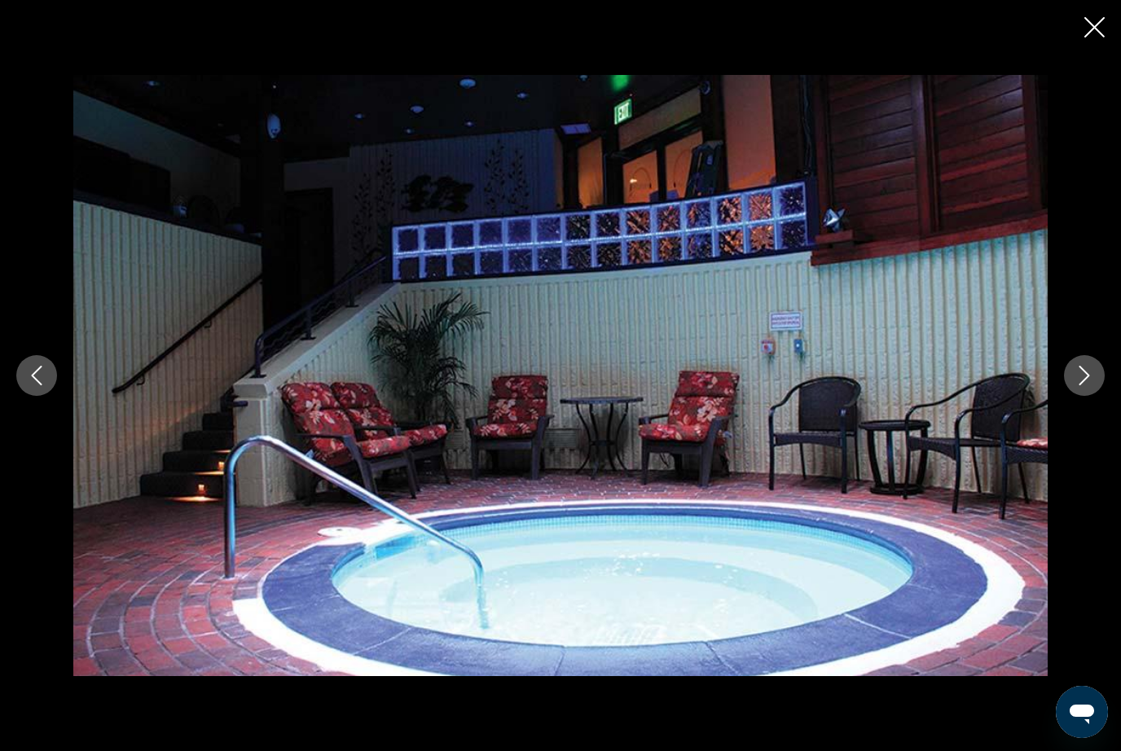
click at [1065, 380] on button "Next image" at bounding box center [1084, 375] width 41 height 41
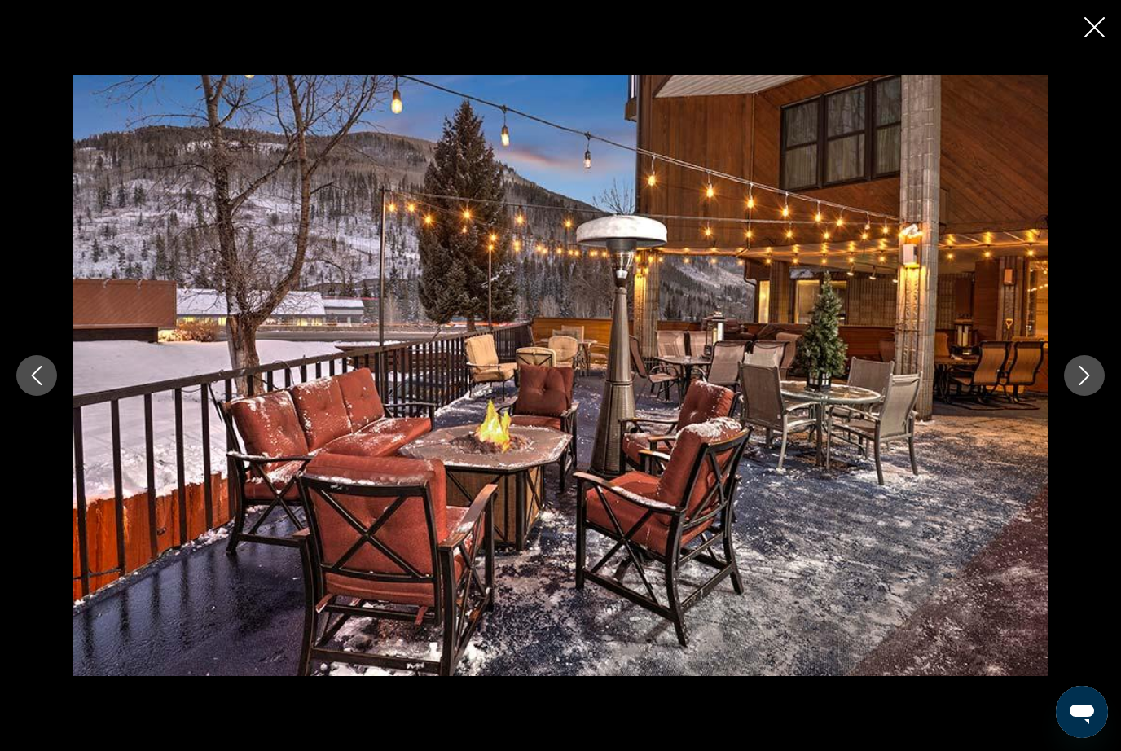
click at [1102, 20] on icon "Close slideshow" at bounding box center [1094, 27] width 20 height 20
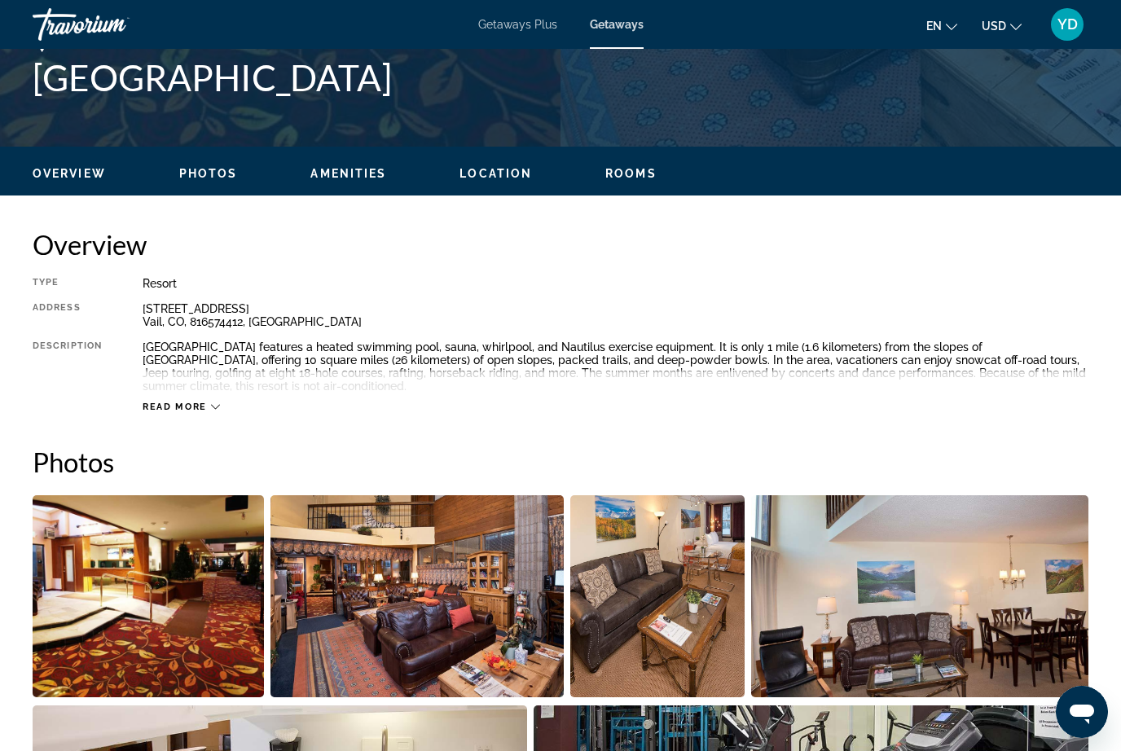
scroll to position [0, 0]
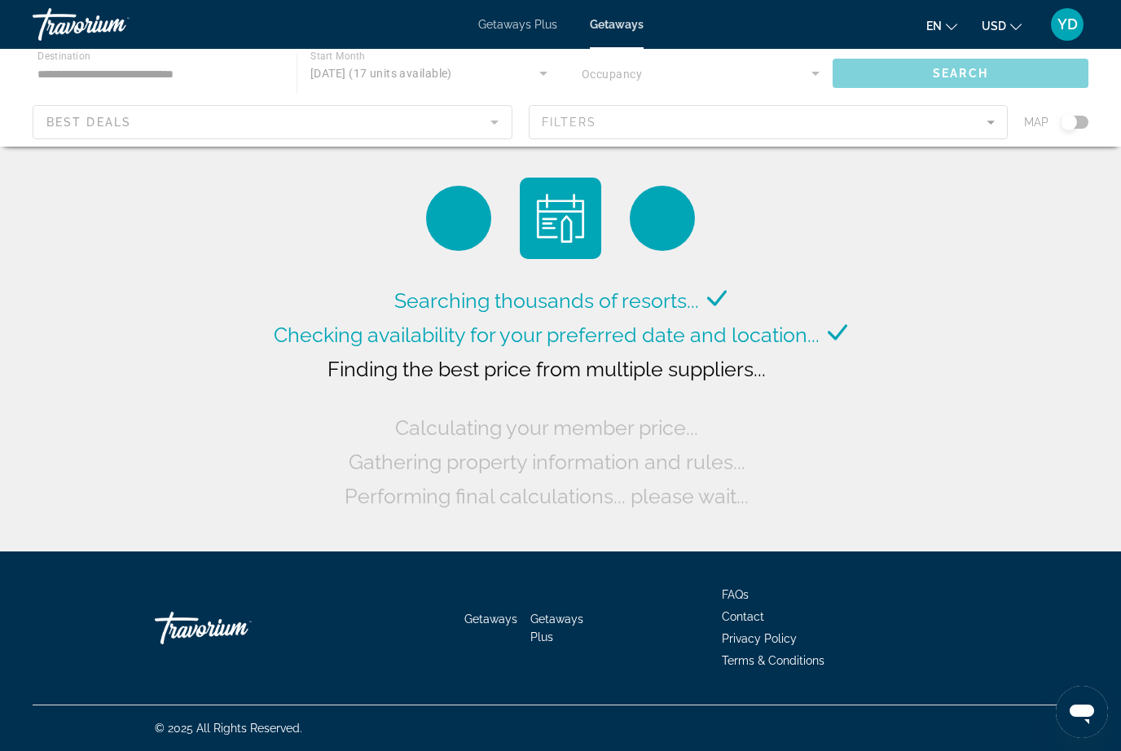
click at [489, 67] on div "Main content" at bounding box center [560, 98] width 1121 height 98
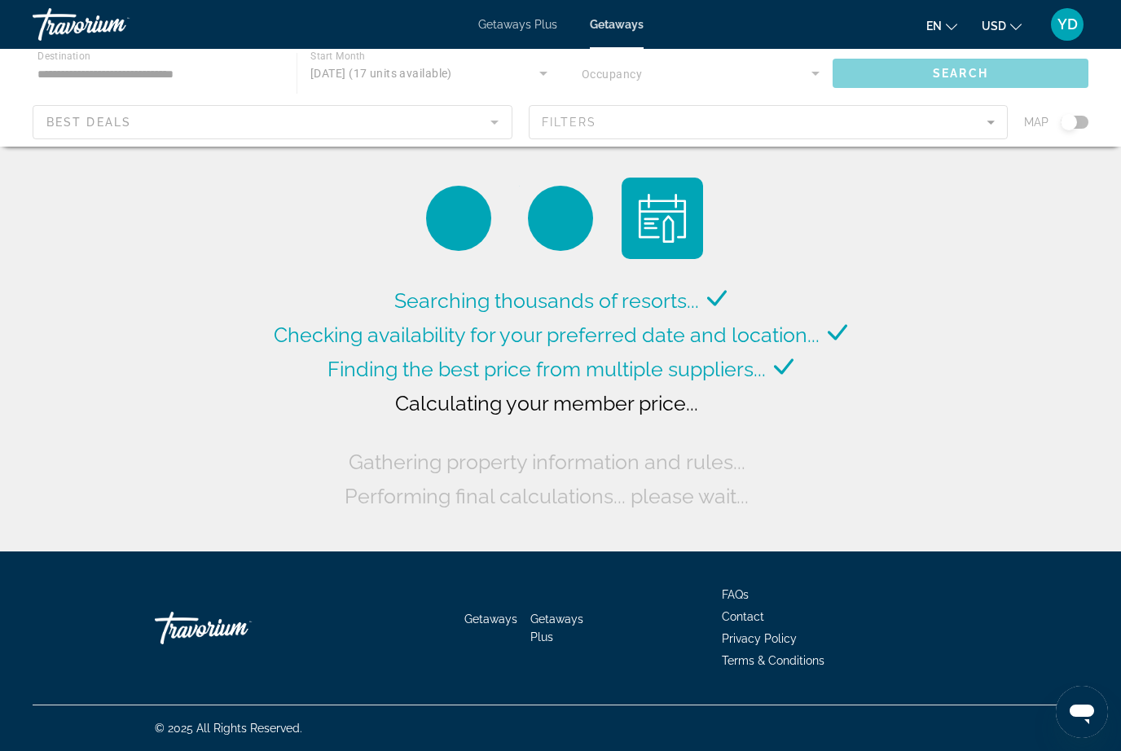
click at [415, 79] on div "Main content" at bounding box center [560, 98] width 1121 height 98
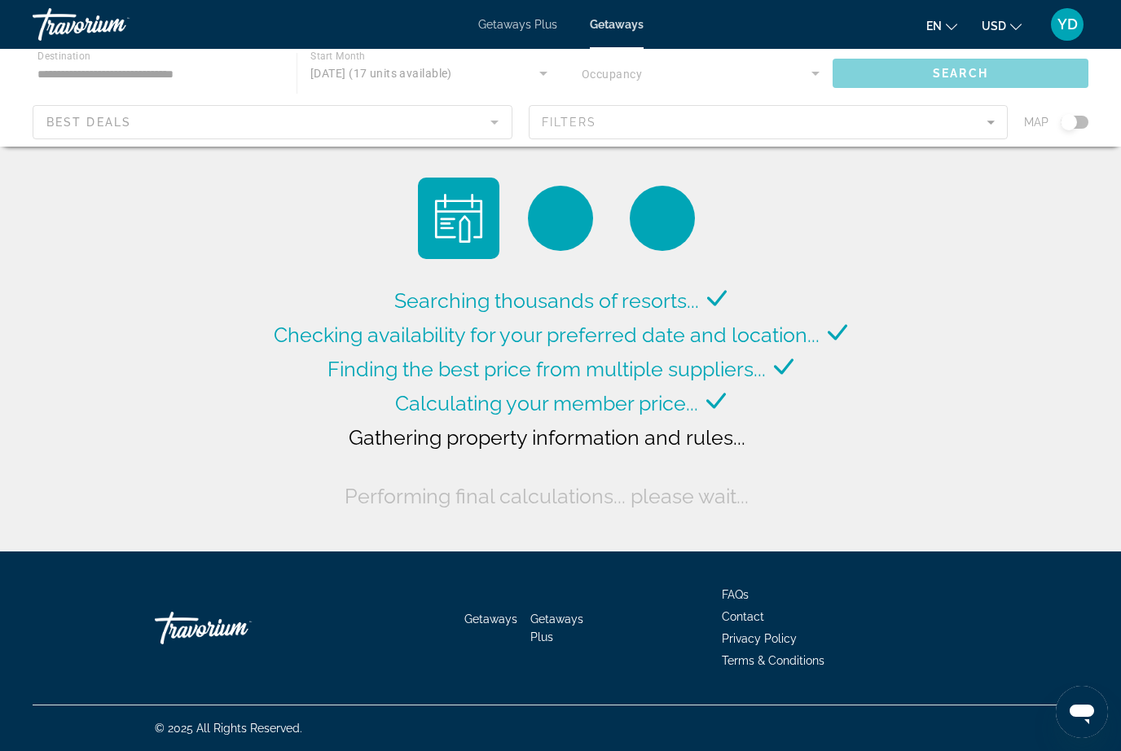
click at [499, 74] on div "Main content" at bounding box center [560, 98] width 1121 height 98
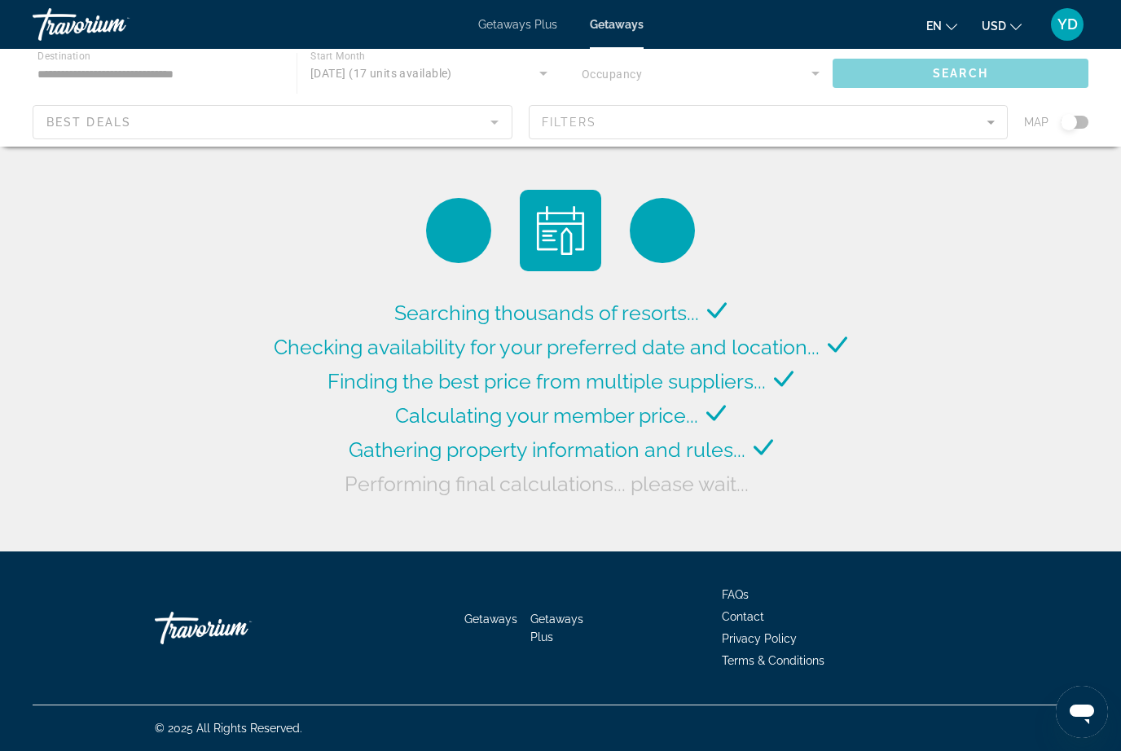
click at [540, 73] on div "Main content" at bounding box center [560, 98] width 1121 height 98
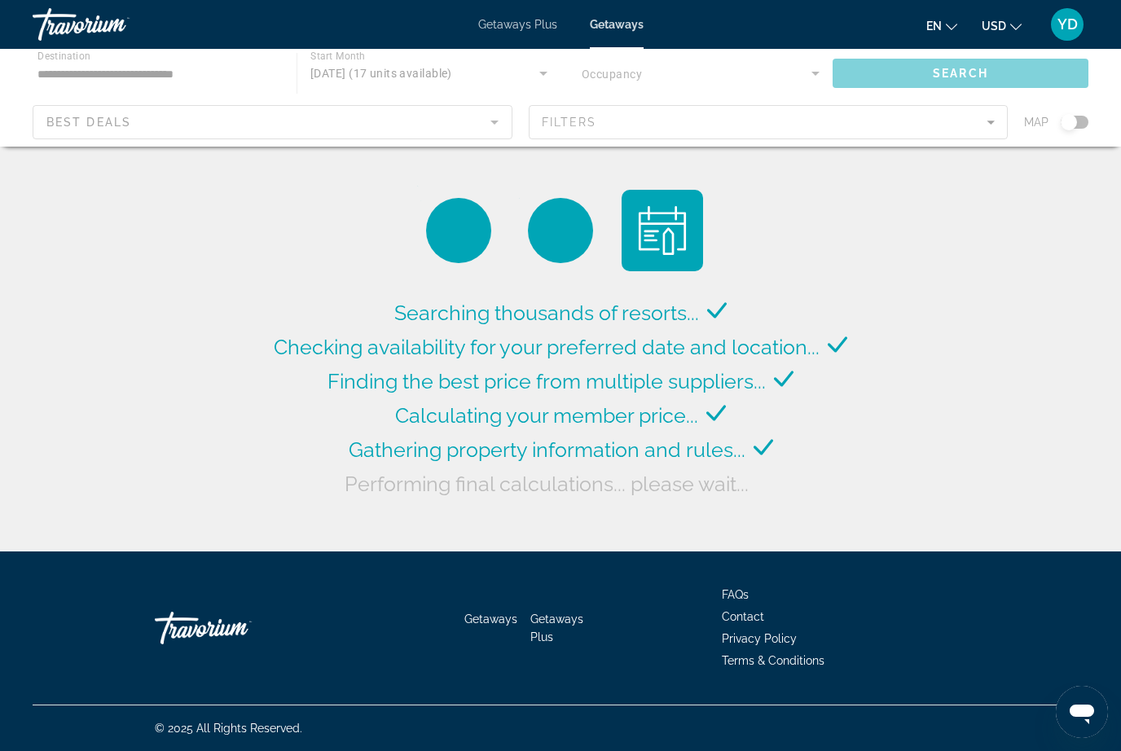
click at [543, 72] on div "Main content" at bounding box center [560, 98] width 1121 height 98
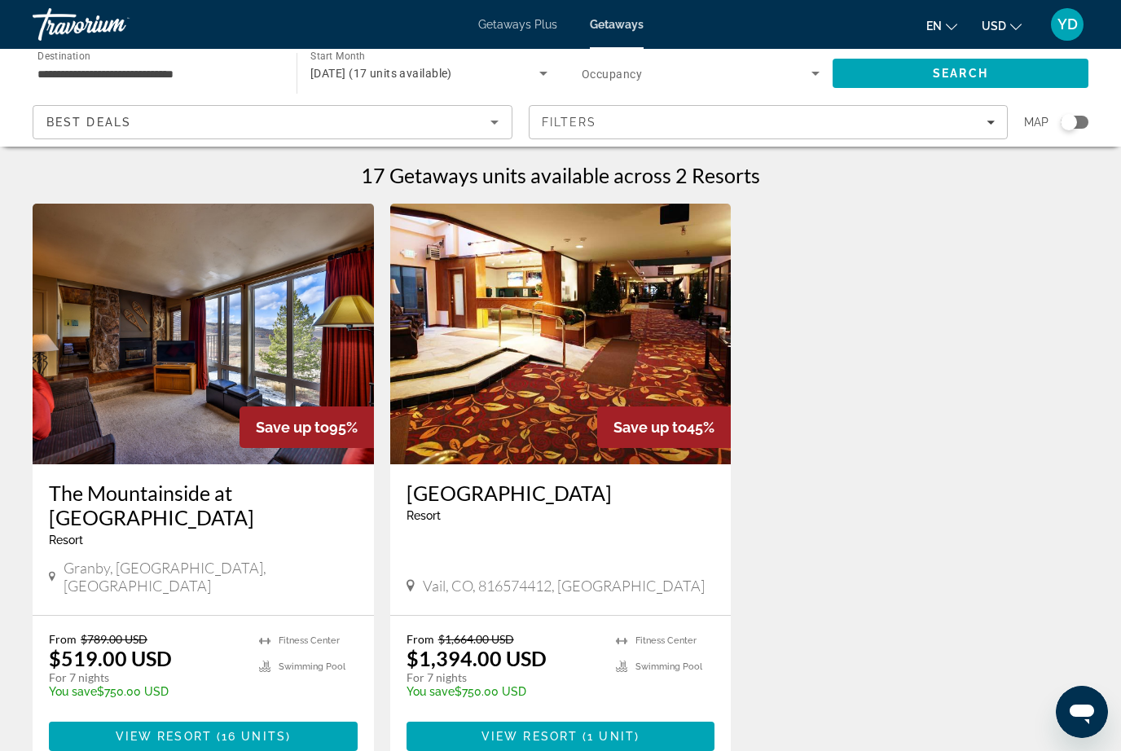
click at [547, 73] on icon "Search widget" at bounding box center [543, 74] width 8 height 4
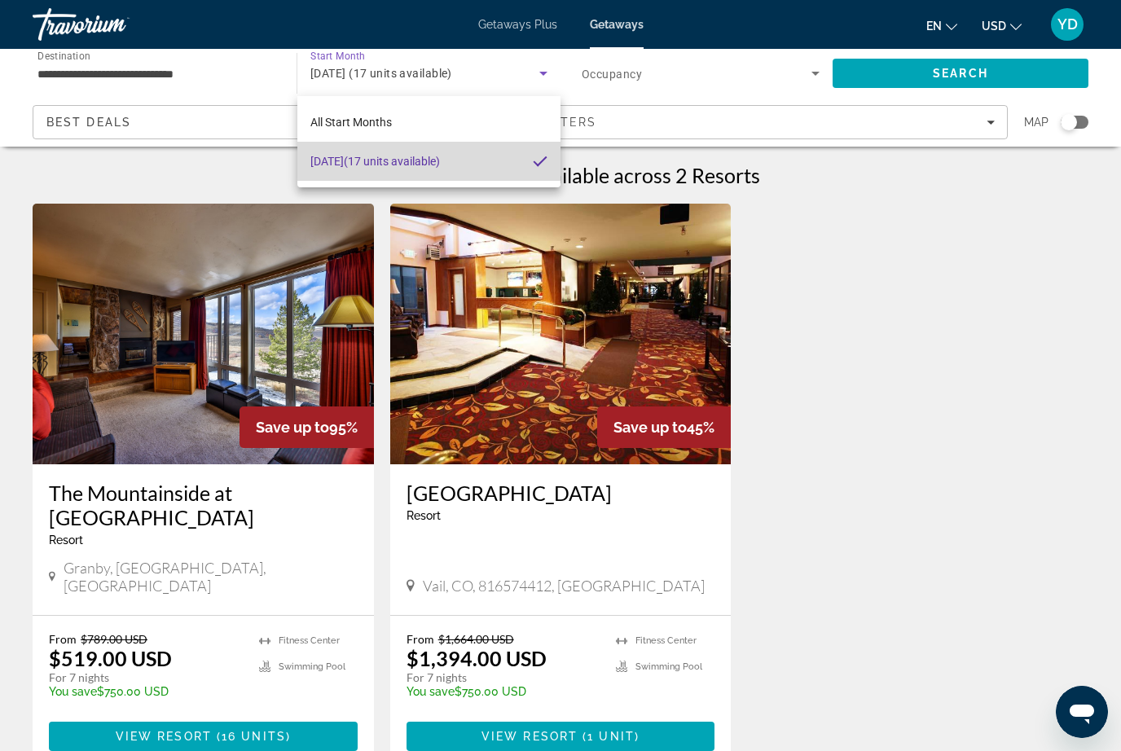
click at [440, 158] on span "[DATE] (17 units available)" at bounding box center [375, 162] width 130 height 20
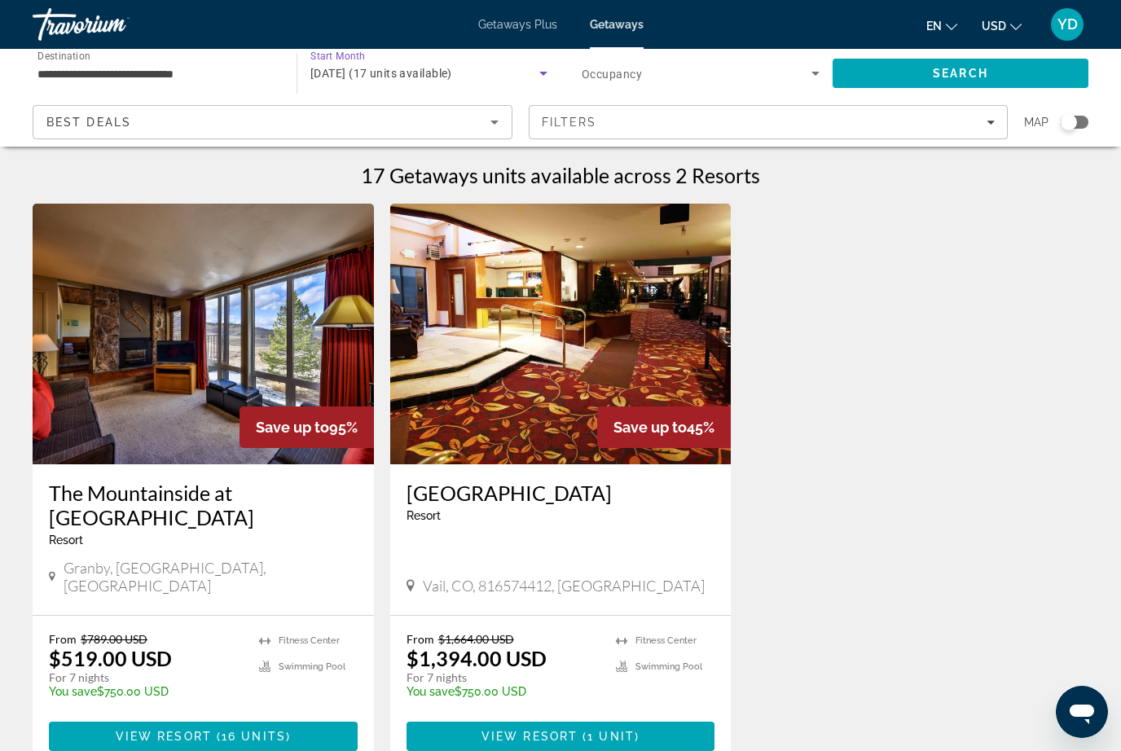
click at [535, 68] on icon "Search widget" at bounding box center [544, 74] width 20 height 20
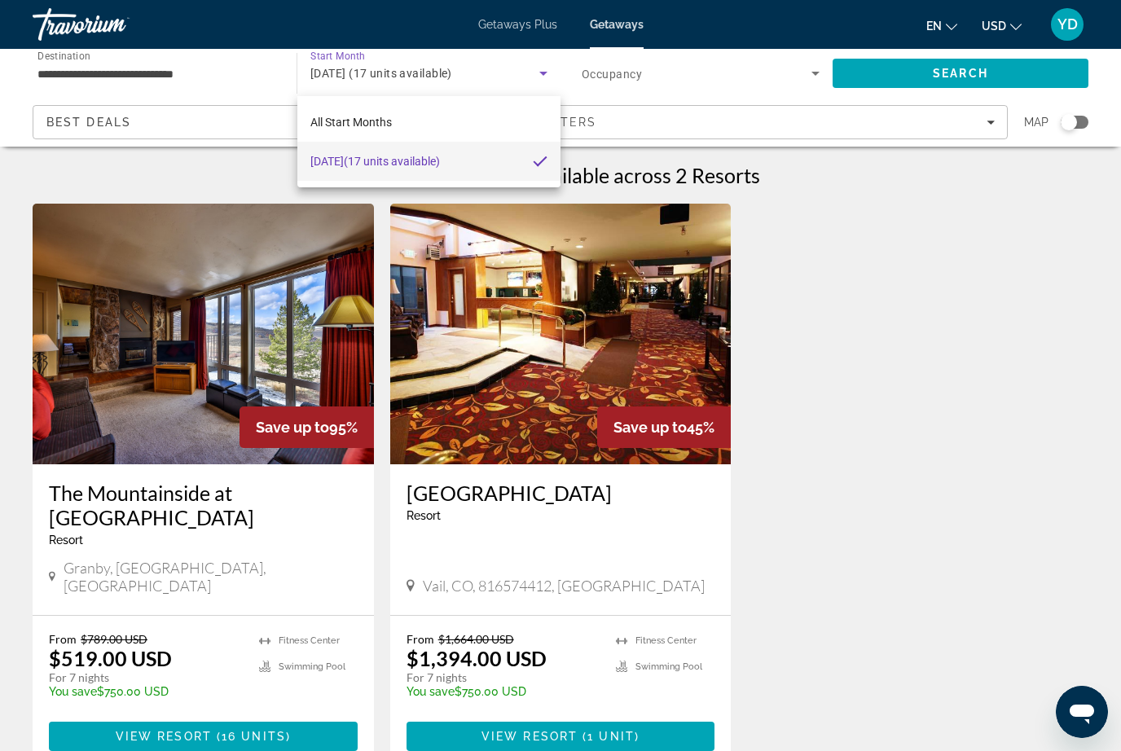
click at [382, 118] on span "All Start Months" at bounding box center [350, 122] width 81 height 13
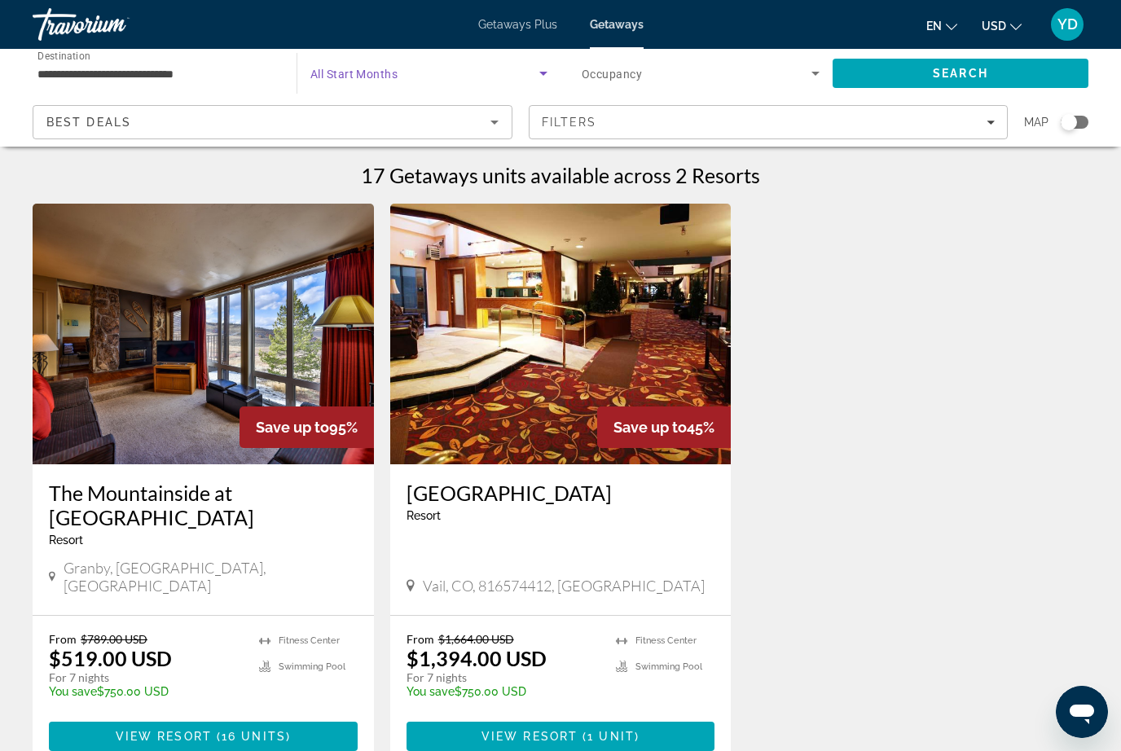
click at [810, 82] on icon "Search widget" at bounding box center [816, 74] width 20 height 20
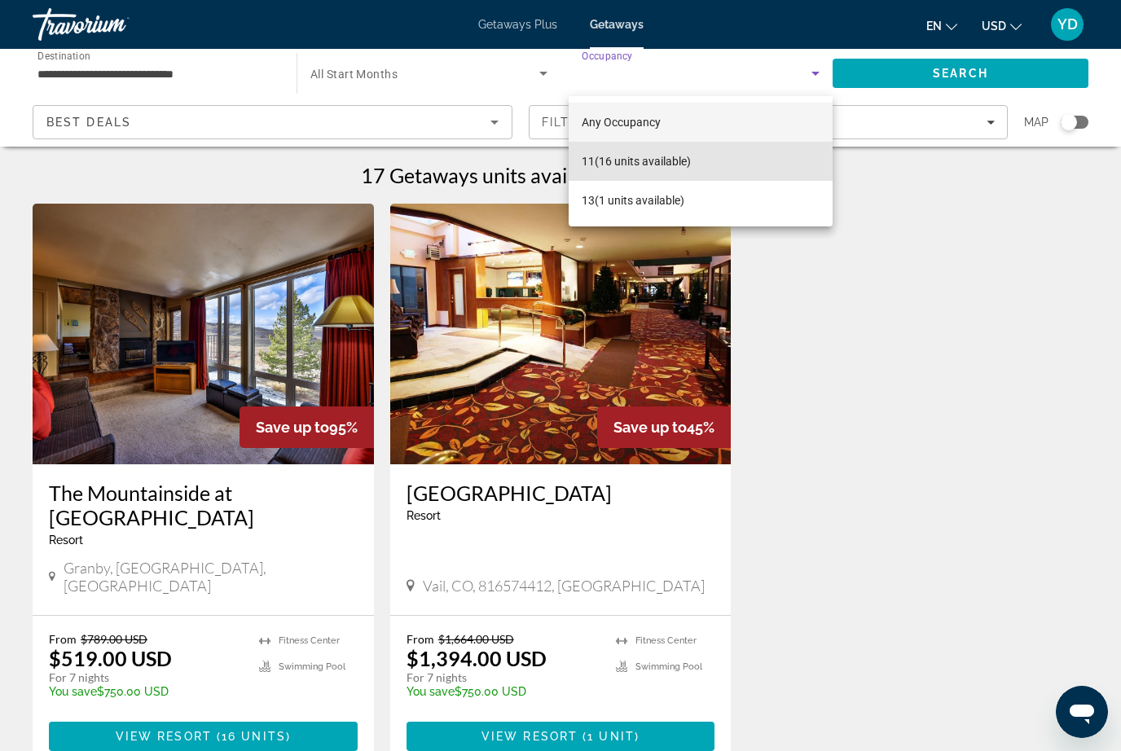
click at [691, 161] on span "11 (16 units available)" at bounding box center [636, 162] width 109 height 20
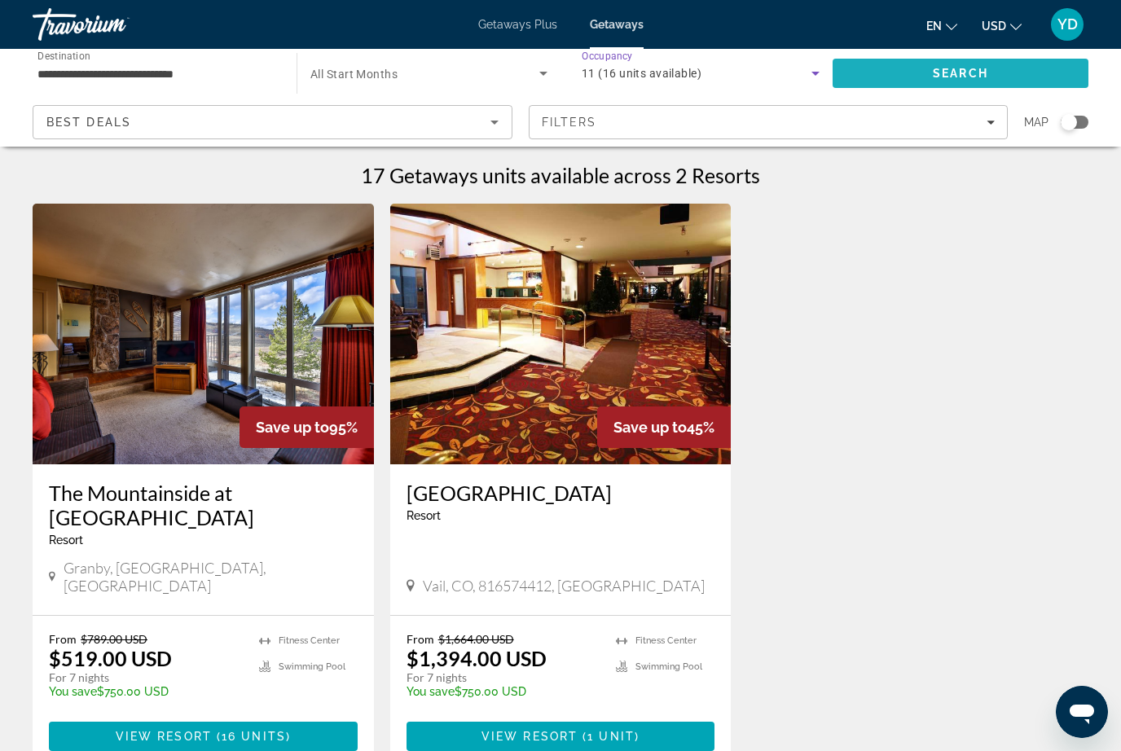
click at [974, 77] on span "Search" at bounding box center [960, 73] width 55 height 13
click at [484, 68] on span "Search widget" at bounding box center [424, 74] width 229 height 20
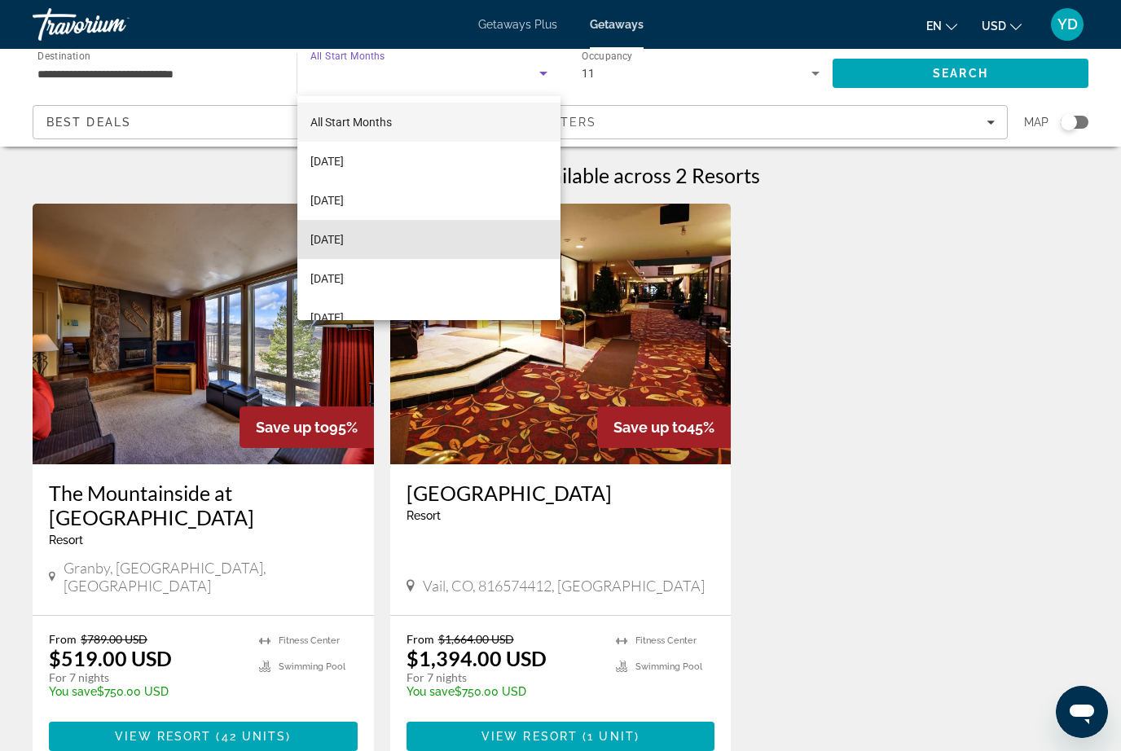
click at [394, 237] on mat-option "[DATE]" at bounding box center [428, 239] width 263 height 39
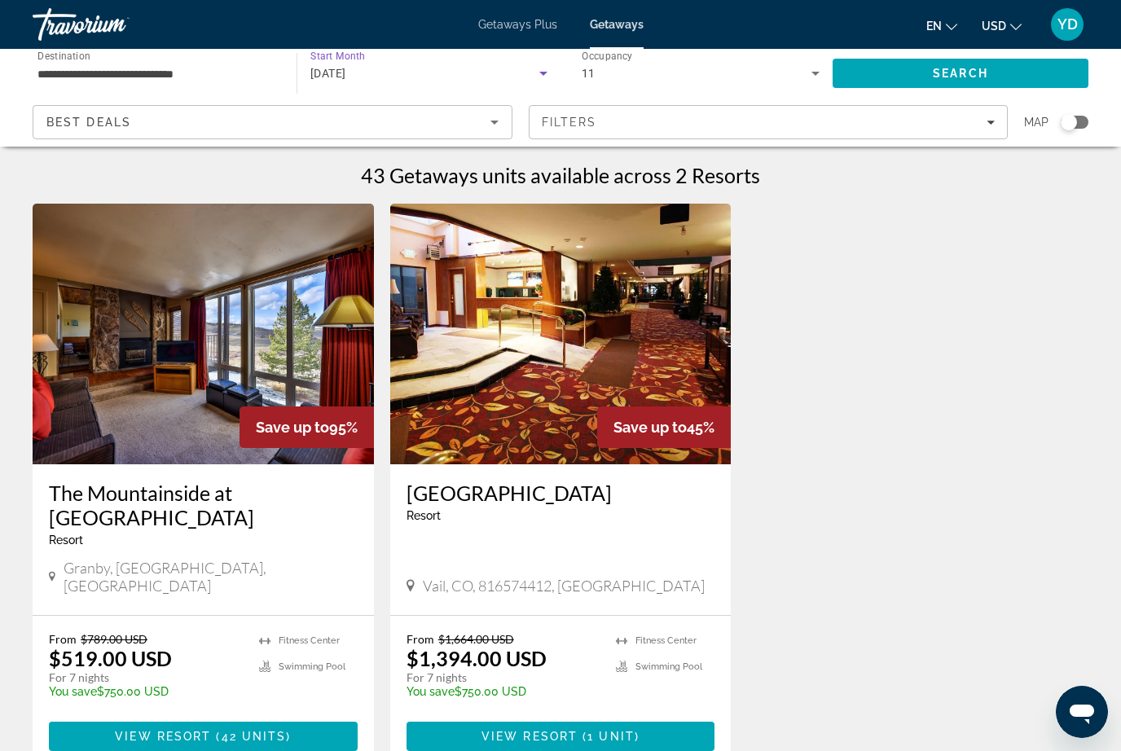
click at [988, 86] on span "Search" at bounding box center [961, 73] width 256 height 39
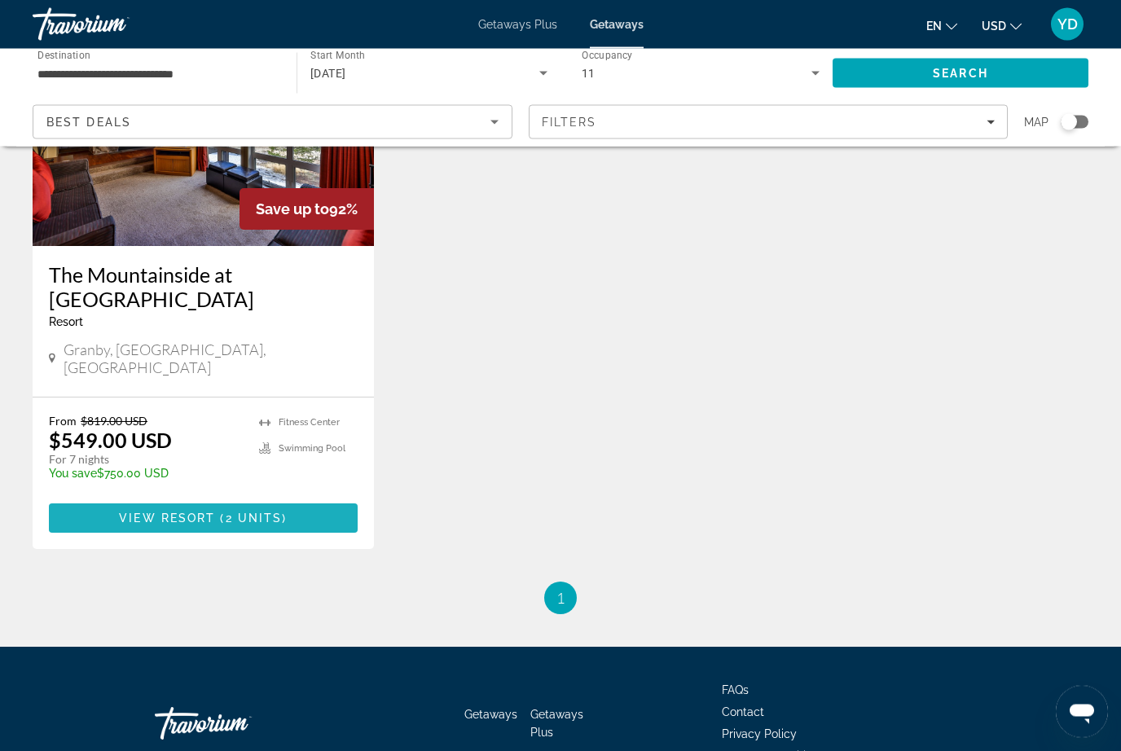
scroll to position [218, 0]
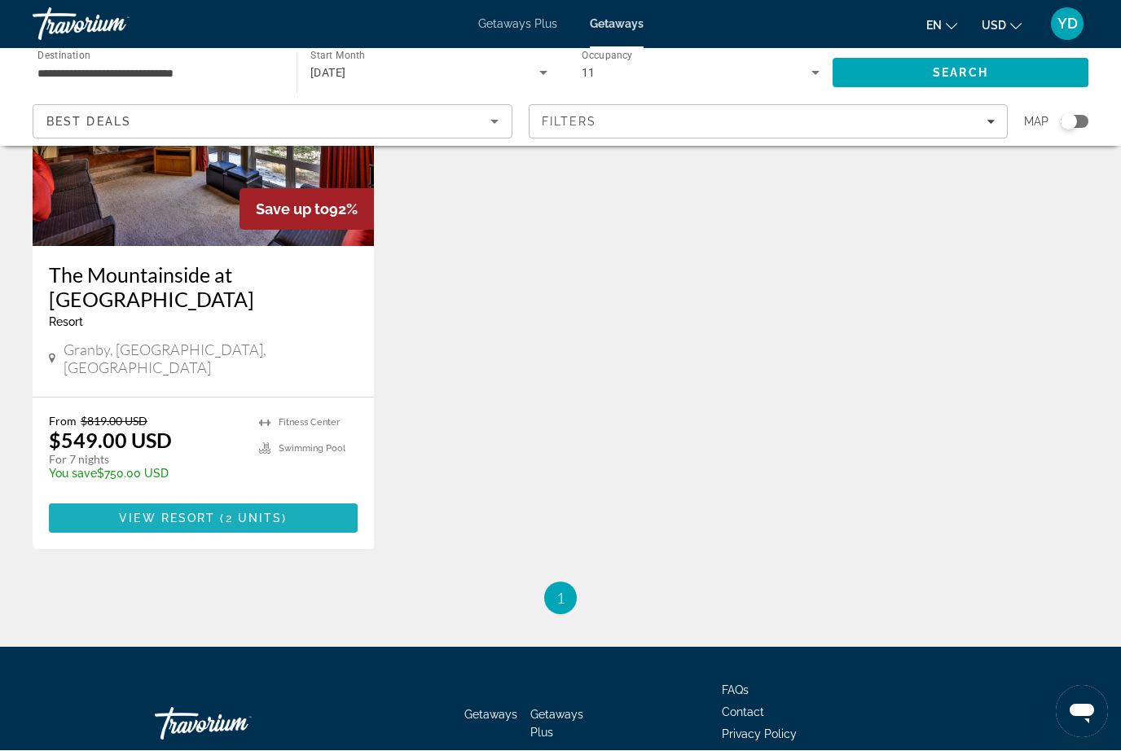
click at [265, 512] on span "2 units" at bounding box center [254, 518] width 57 height 13
